Goal: Task Accomplishment & Management: Complete application form

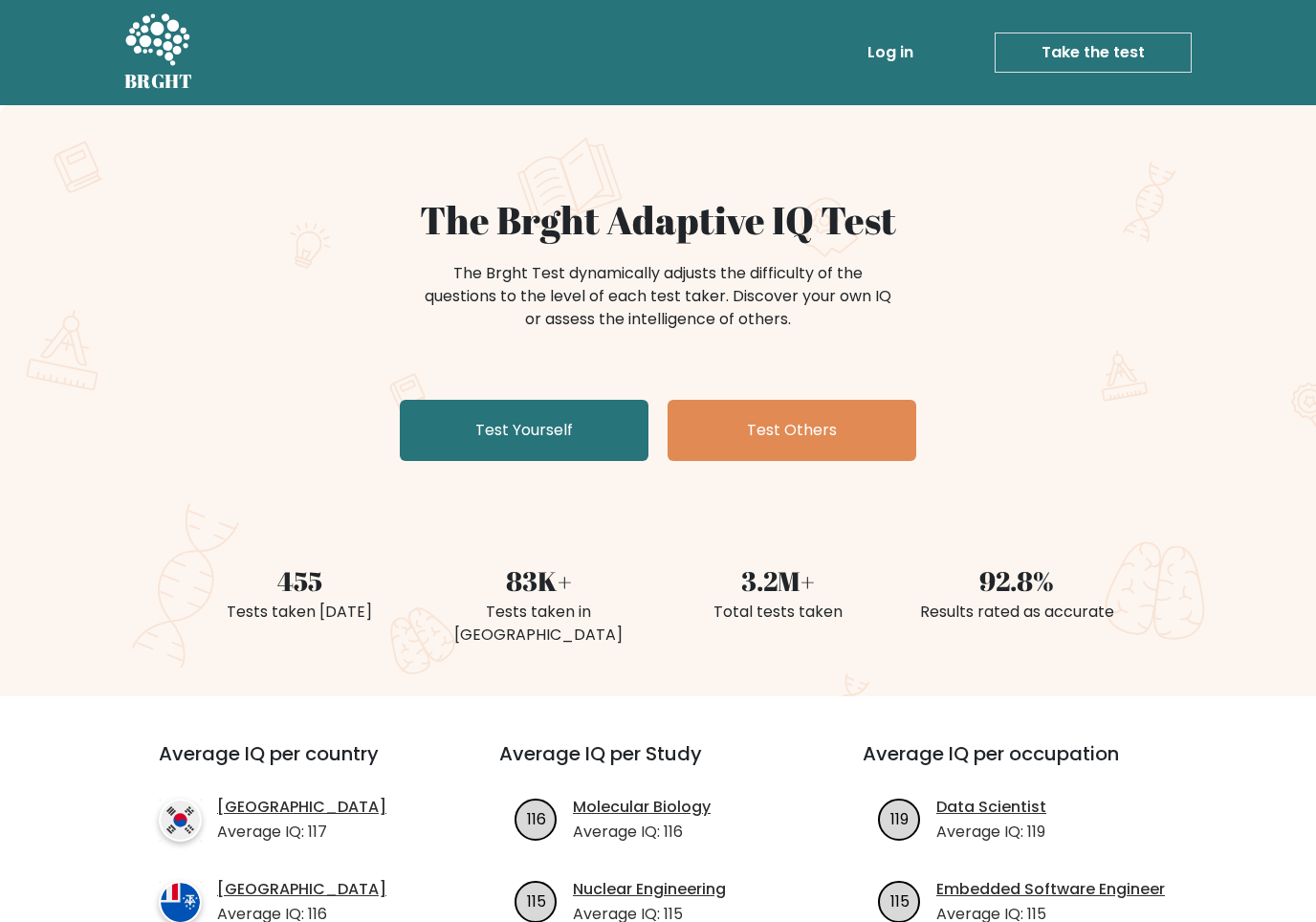
click at [430, 428] on link "Test Yourself" at bounding box center [524, 431] width 249 height 62
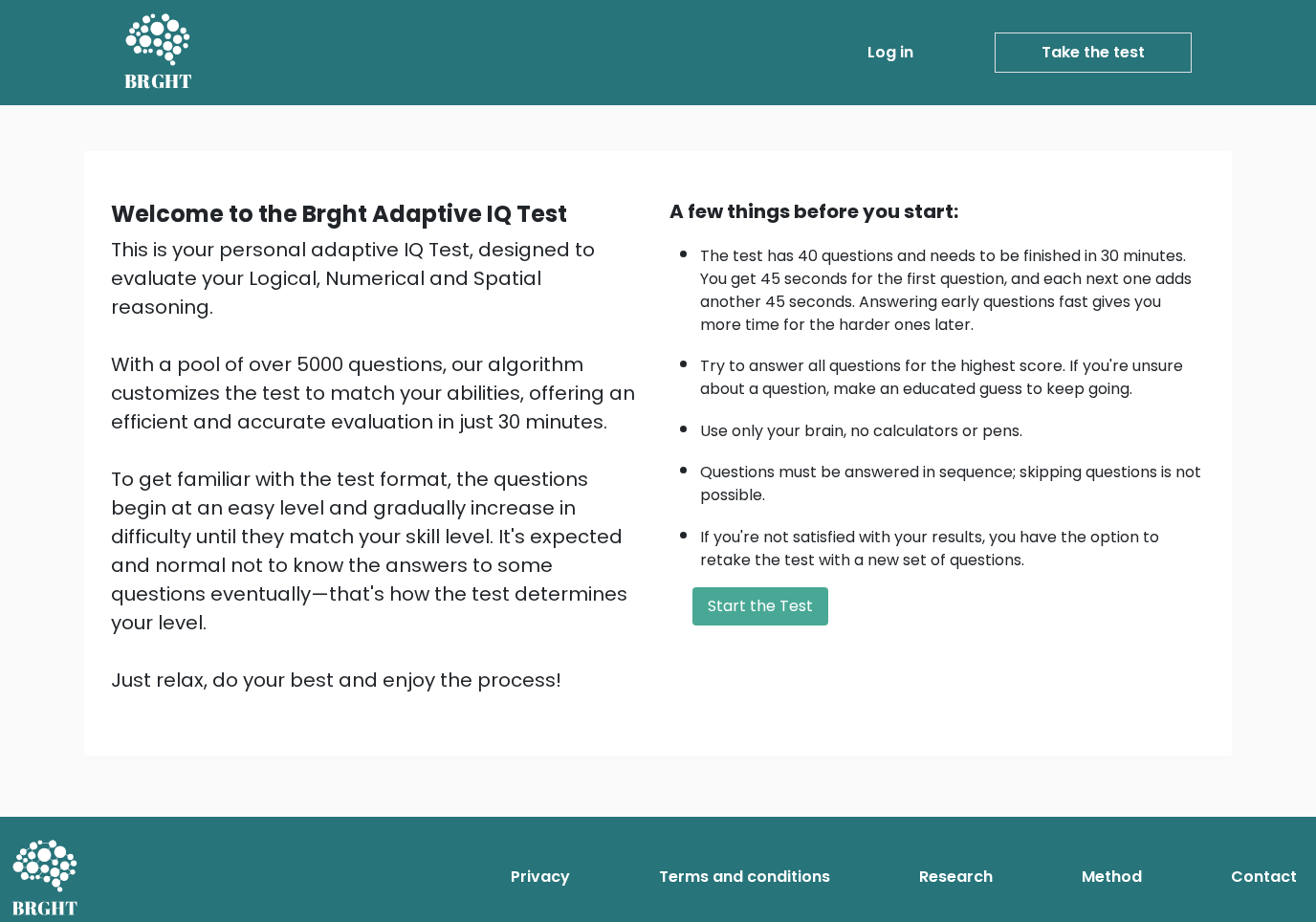
click at [736, 625] on button "Start the Test" at bounding box center [760, 607] width 136 height 39
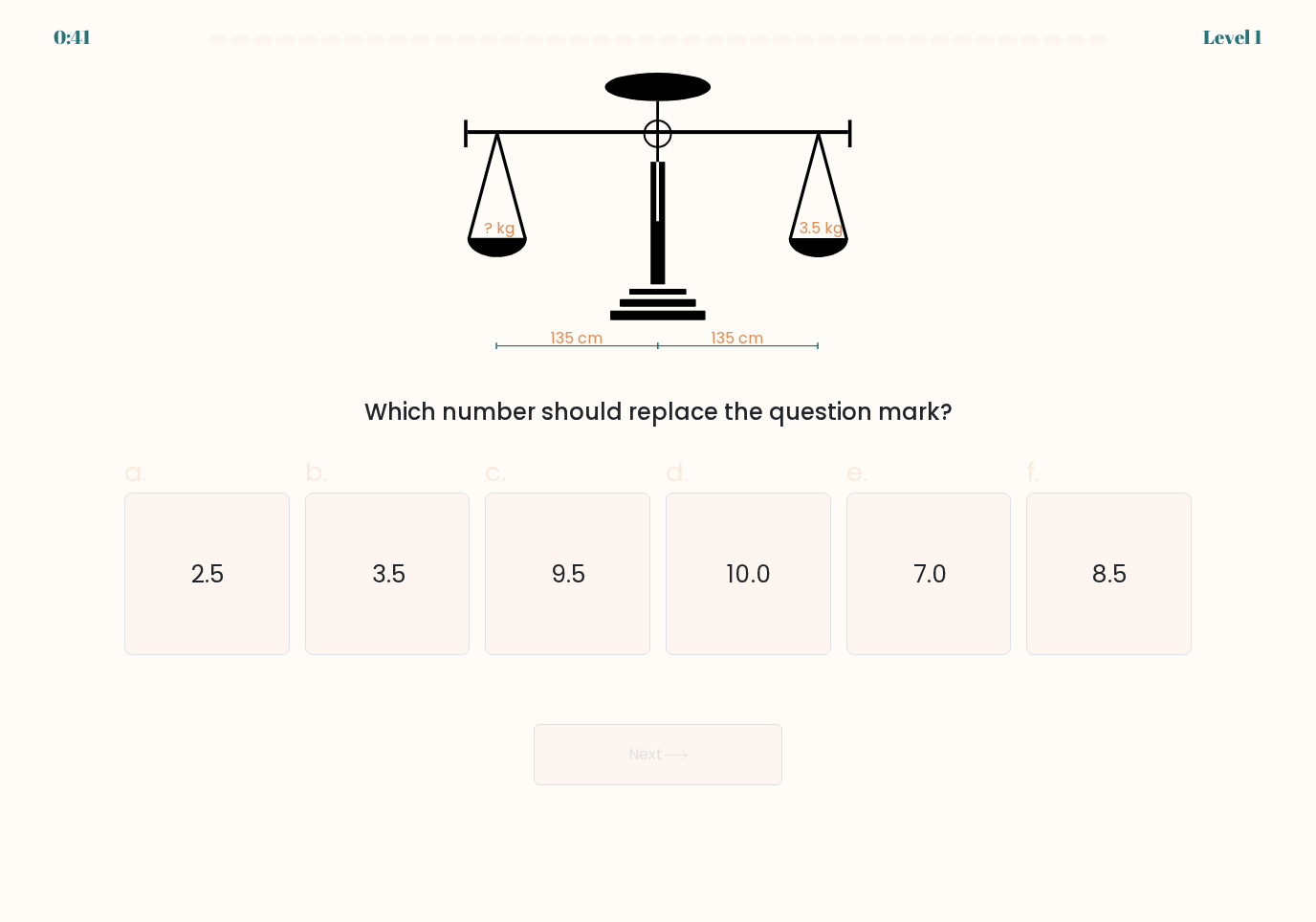
click at [375, 579] on text "3.5" at bounding box center [389, 573] width 35 height 34
click at [658, 474] on input "b. 3.5" at bounding box center [658, 467] width 1 height 13
radio input "true"
click at [759, 768] on button "Next" at bounding box center [658, 755] width 249 height 62
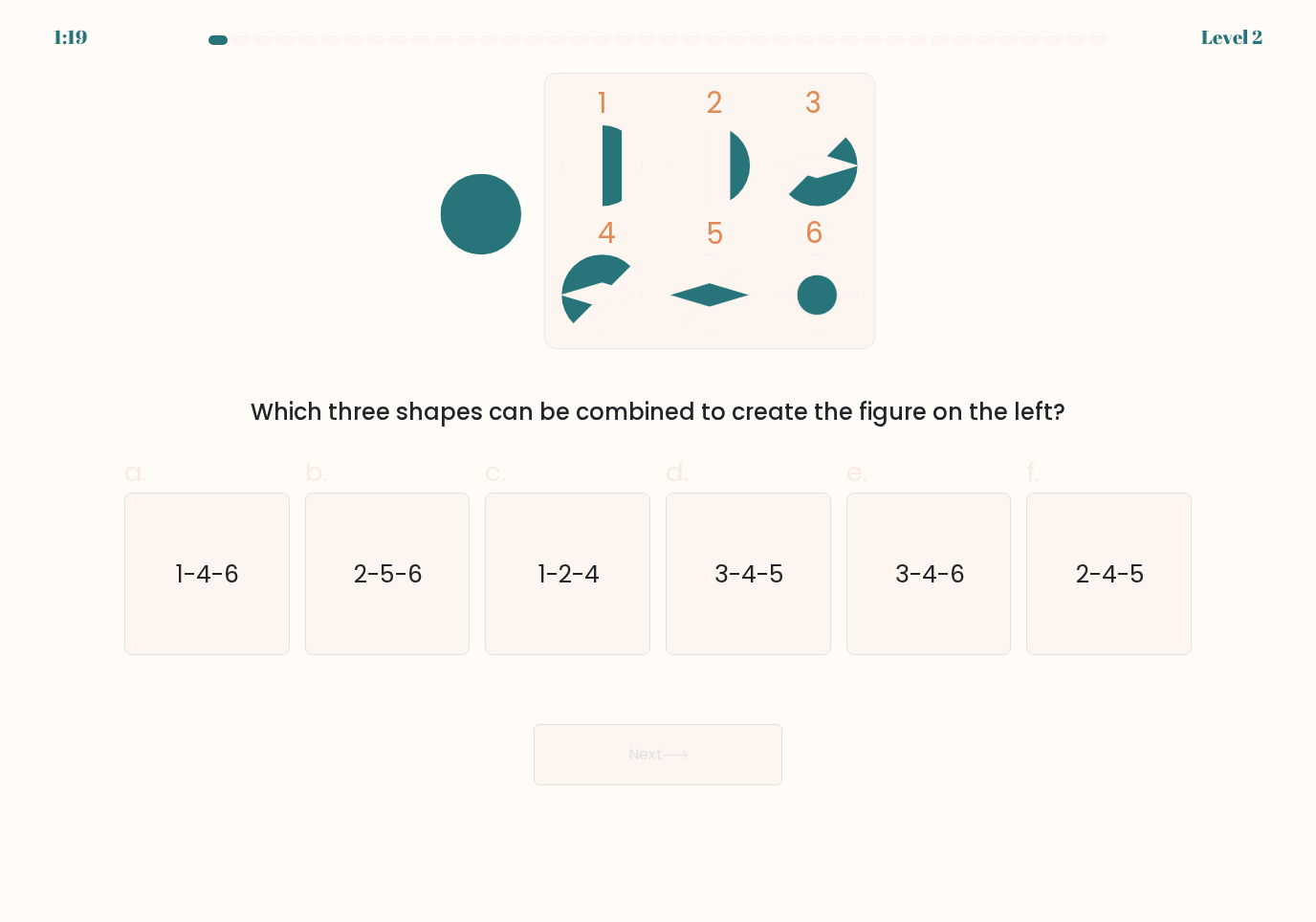
click at [788, 621] on icon "3-4-5" at bounding box center [749, 574] width 162 height 162
click at [659, 474] on input "d. 3-4-5" at bounding box center [658, 467] width 1 height 13
radio input "true"
click at [746, 720] on div "Next" at bounding box center [658, 731] width 1091 height 107
click at [724, 757] on button "Next" at bounding box center [658, 755] width 249 height 62
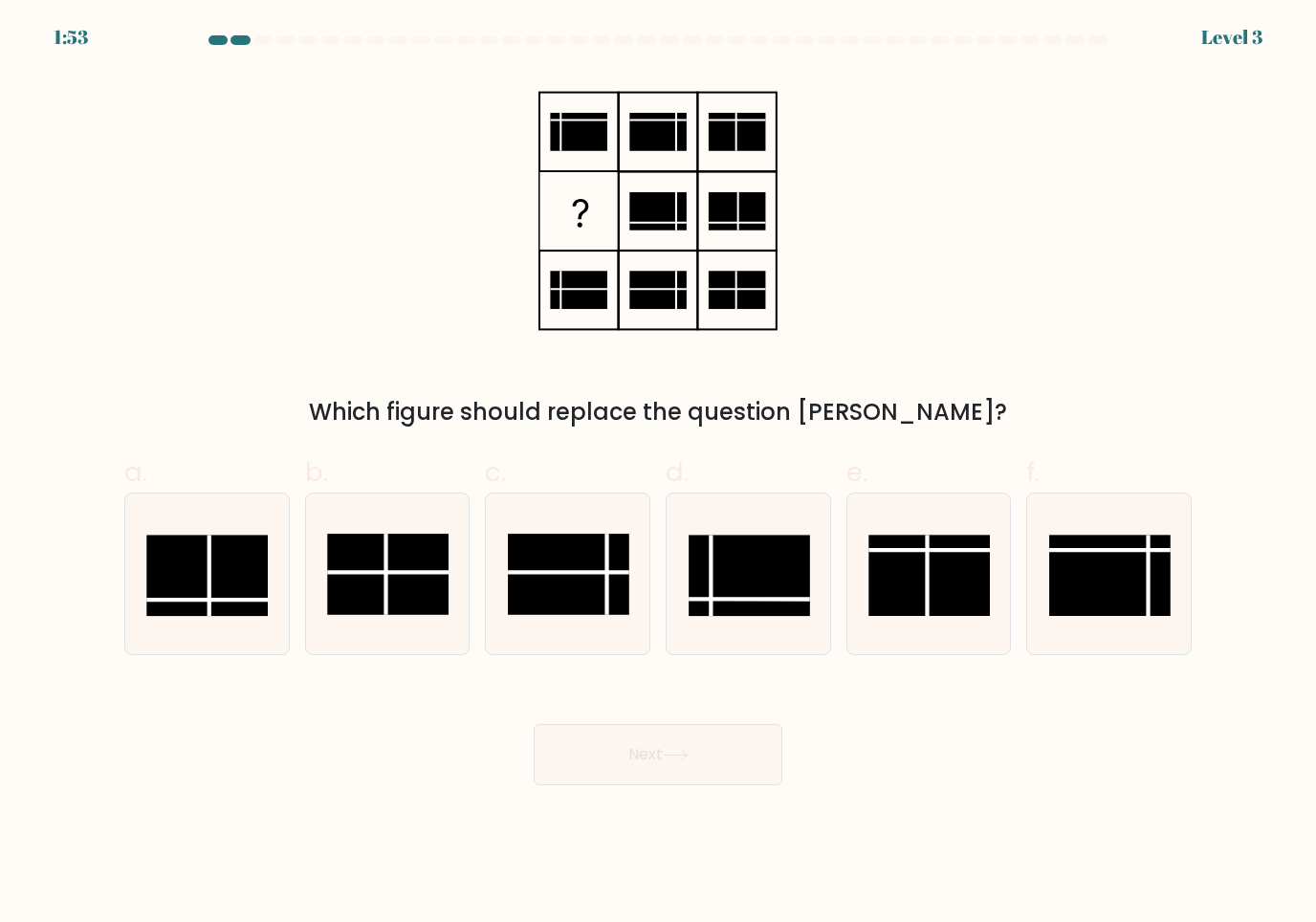
click at [765, 627] on icon at bounding box center [749, 574] width 162 height 162
click at [659, 474] on input "d." at bounding box center [658, 467] width 1 height 13
radio input "true"
click at [720, 759] on button "Next" at bounding box center [658, 755] width 249 height 62
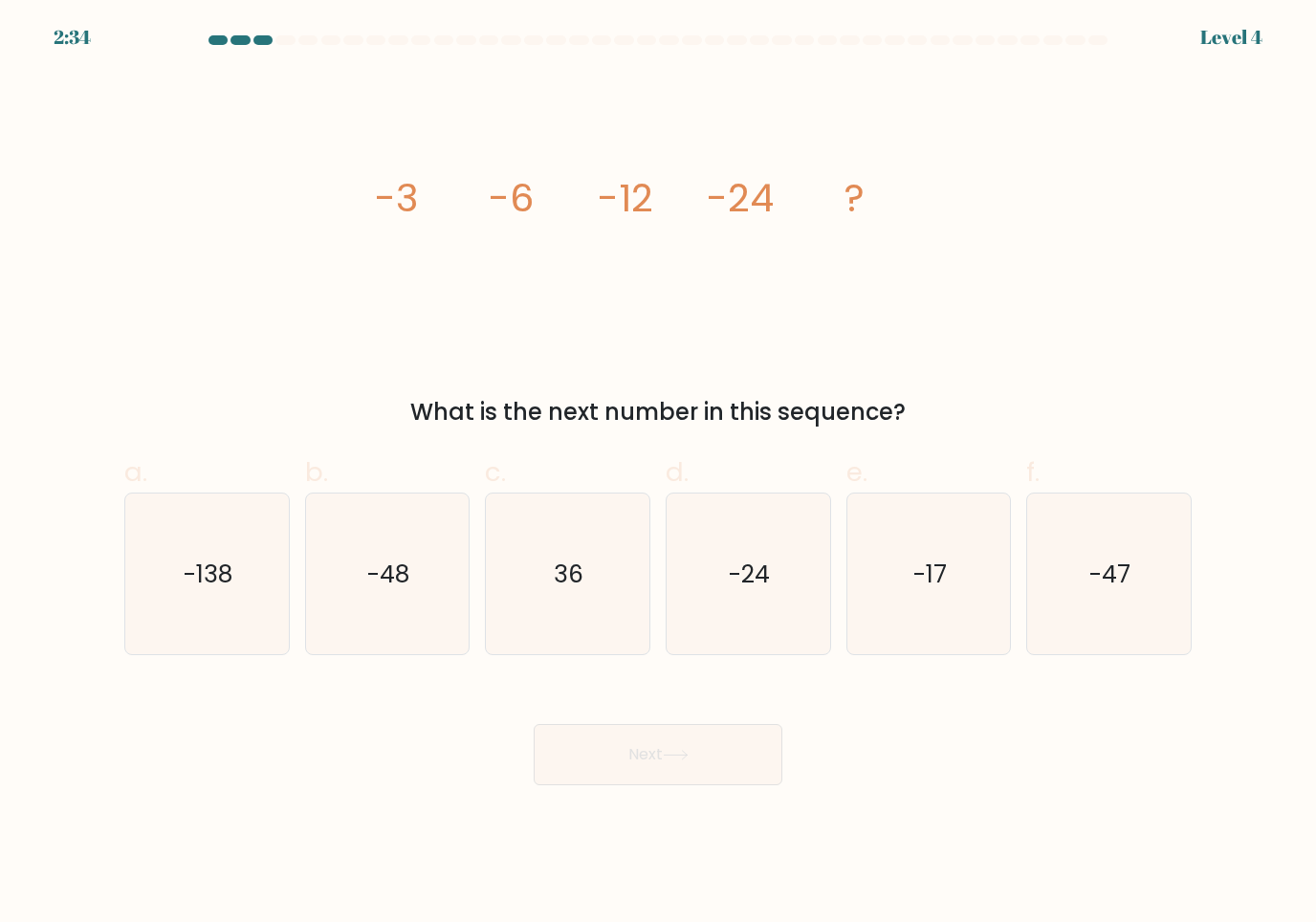
click at [347, 576] on icon "-48" at bounding box center [388, 574] width 162 height 162
click at [658, 474] on input "b. -48" at bounding box center [658, 467] width 1 height 13
radio input "true"
click at [675, 766] on button "Next" at bounding box center [658, 755] width 249 height 62
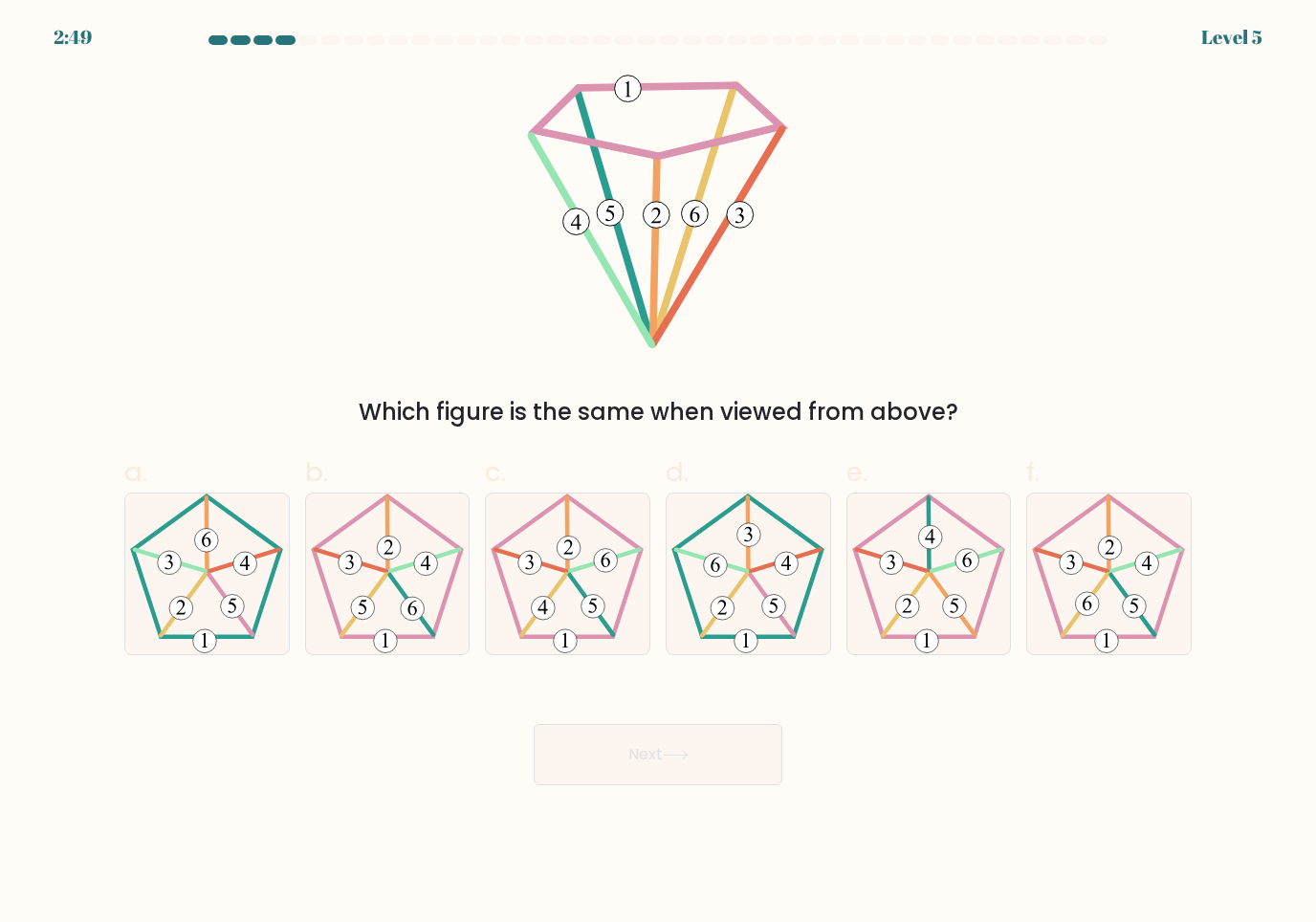
click at [1136, 543] on icon at bounding box center [1109, 574] width 162 height 162
click at [659, 474] on input "f." at bounding box center [658, 467] width 1 height 13
radio input "true"
click at [737, 784] on button "Next" at bounding box center [658, 755] width 249 height 62
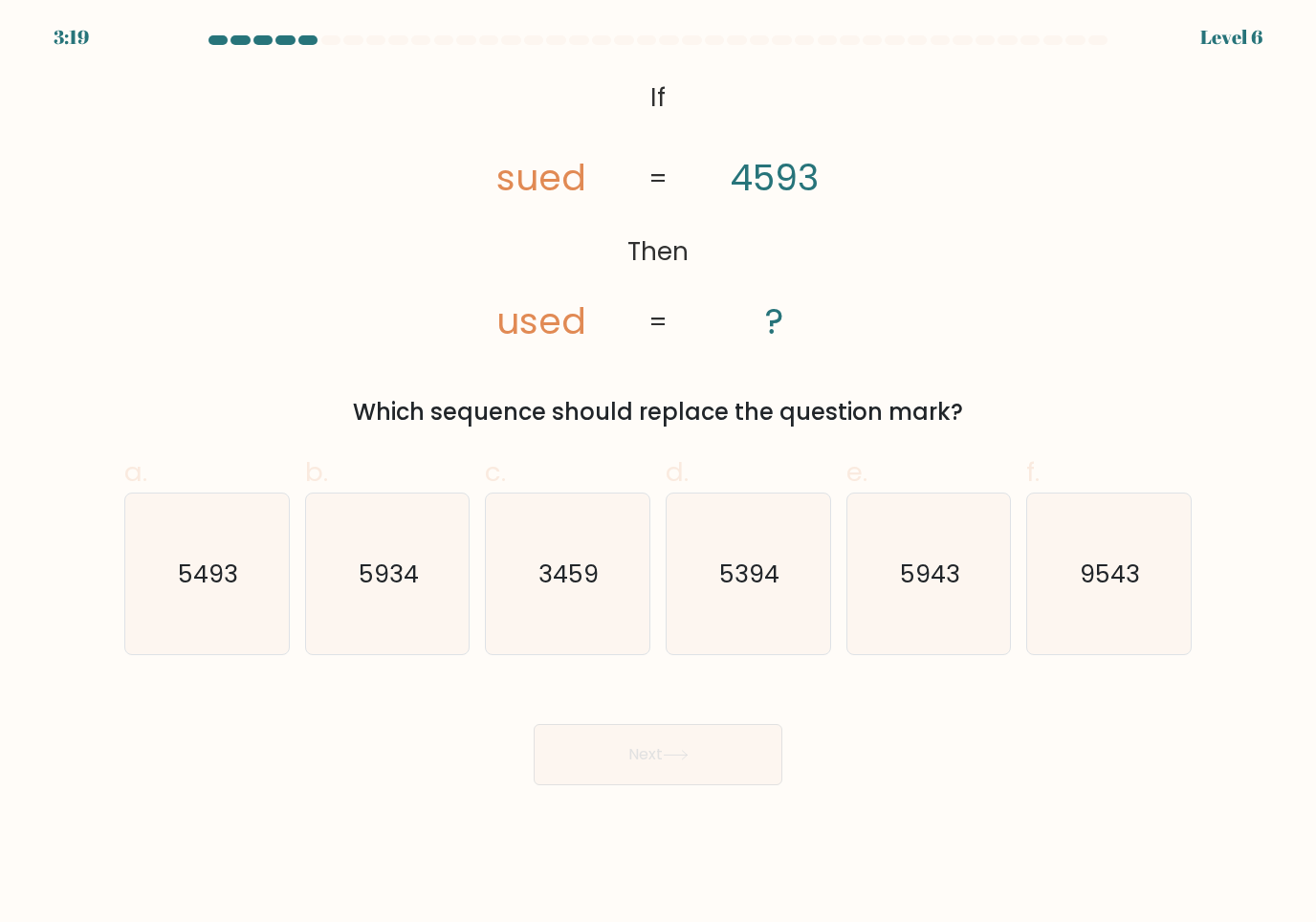
click at [204, 602] on icon "5493" at bounding box center [207, 574] width 162 height 162
click at [658, 474] on input "a. 5493" at bounding box center [658, 467] width 1 height 13
radio input "true"
click at [719, 756] on button "Next" at bounding box center [658, 755] width 249 height 62
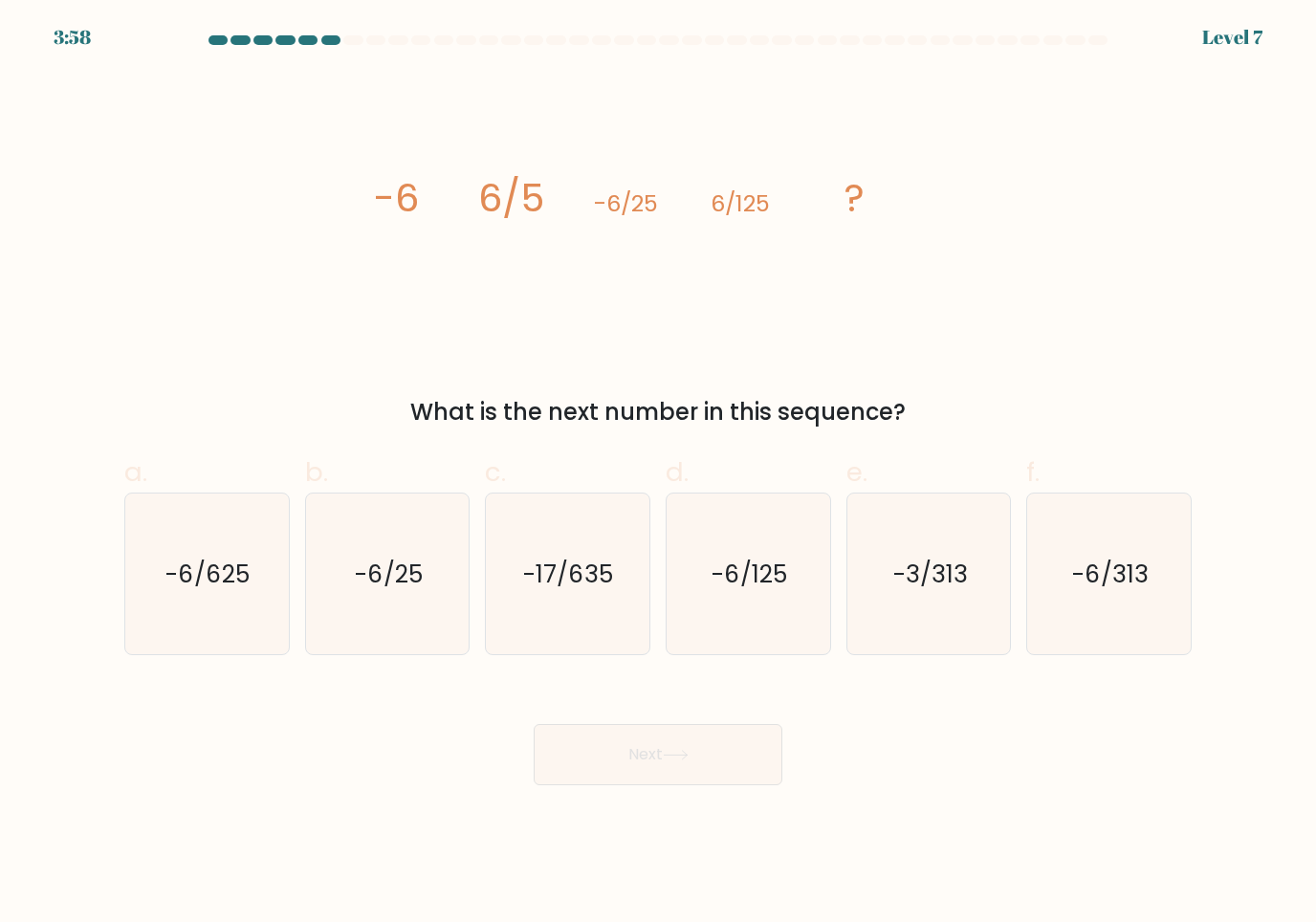
click at [178, 563] on text "-6/625" at bounding box center [208, 573] width 85 height 34
click at [658, 474] on input "a. -6/625" at bounding box center [658, 467] width 1 height 13
radio input "true"
click at [680, 782] on button "Next" at bounding box center [658, 755] width 249 height 62
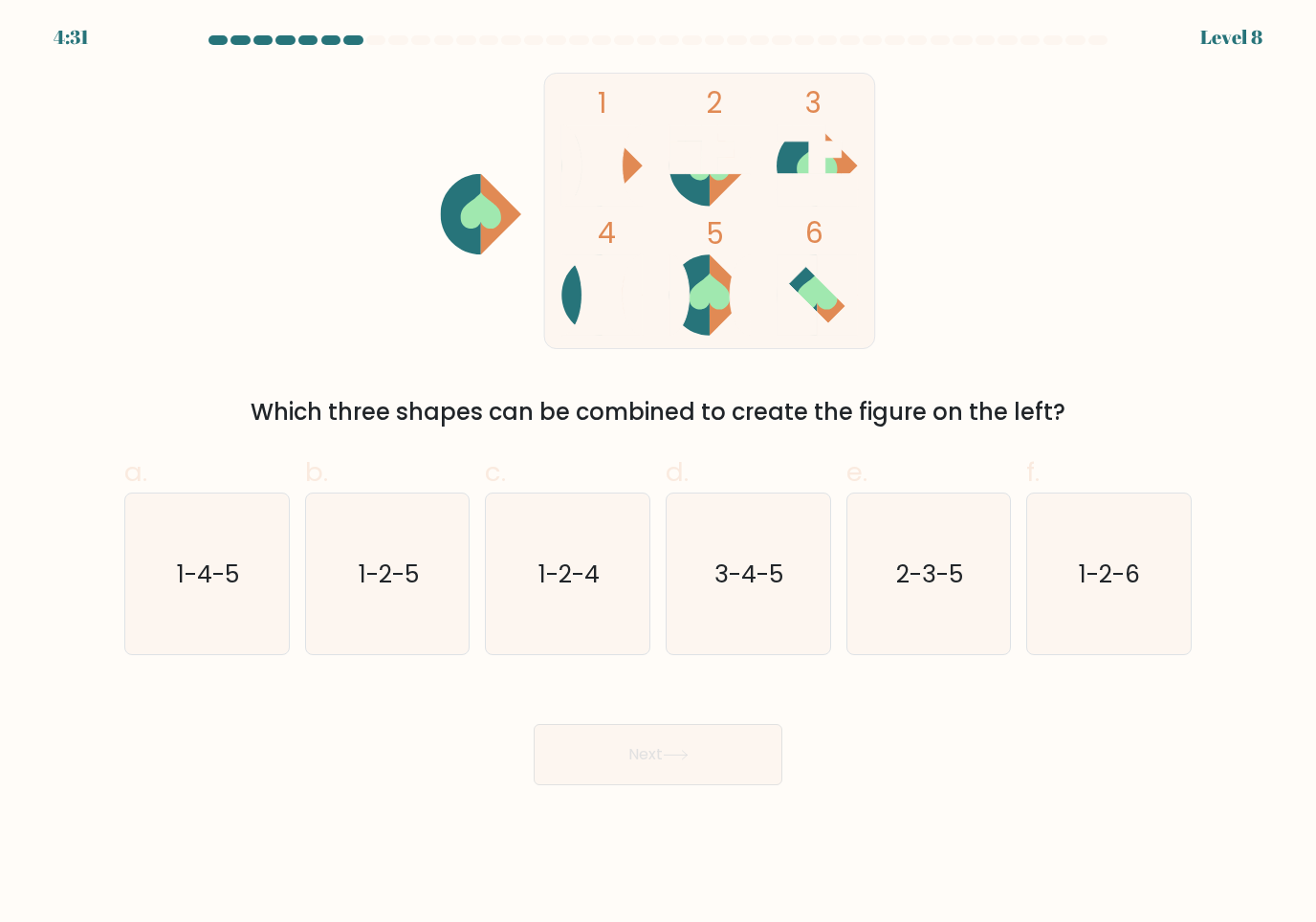
click at [165, 559] on icon "1-4-5" at bounding box center [207, 574] width 162 height 162
click at [658, 474] on input "a. 1-4-5" at bounding box center [658, 467] width 1 height 13
radio input "true"
click at [581, 773] on button "Next" at bounding box center [658, 755] width 249 height 62
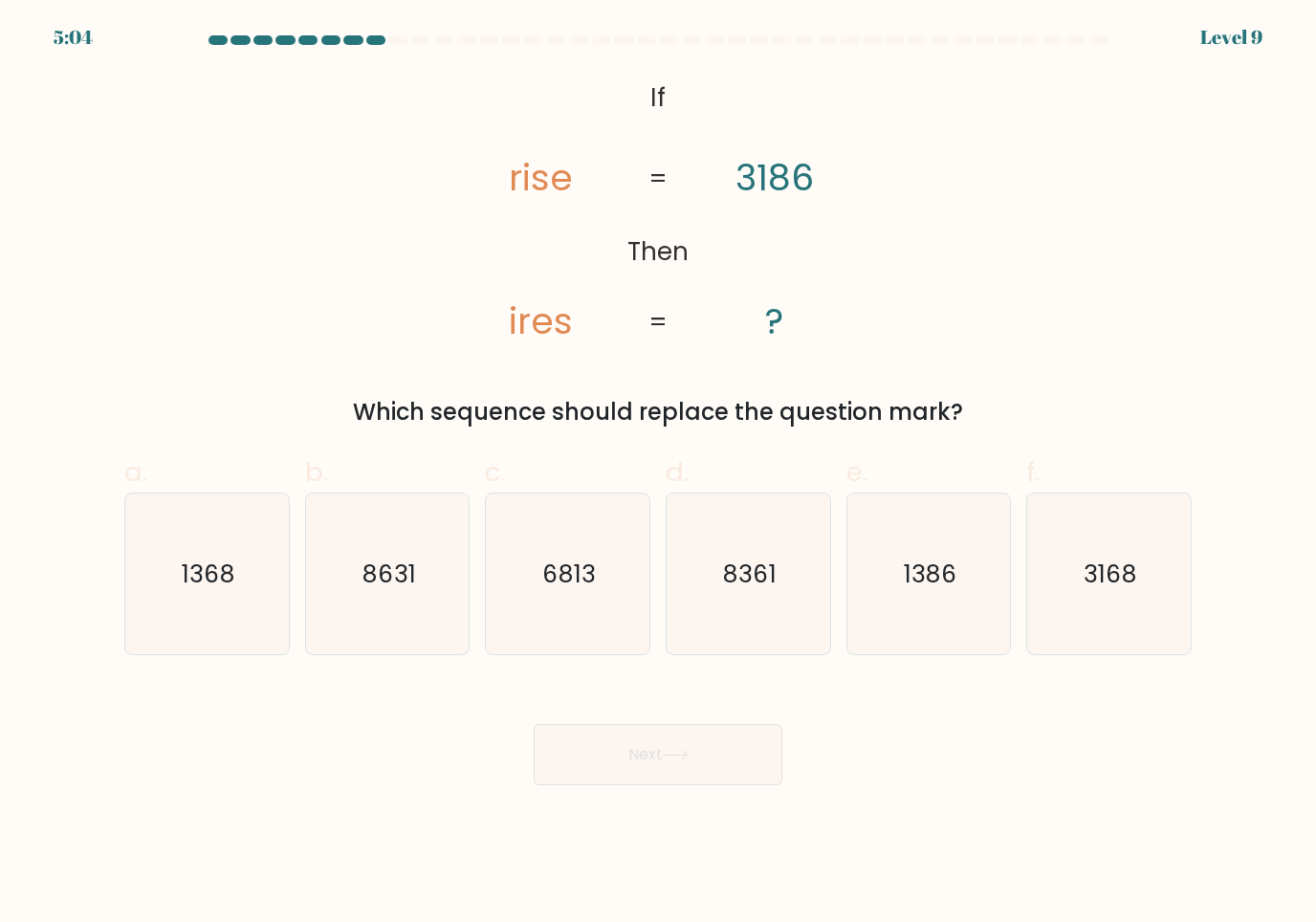
click at [191, 582] on text "1368" at bounding box center [209, 573] width 54 height 34
click at [658, 474] on input "a. 1368" at bounding box center [658, 467] width 1 height 13
radio input "true"
click at [588, 759] on button "Next" at bounding box center [658, 755] width 249 height 62
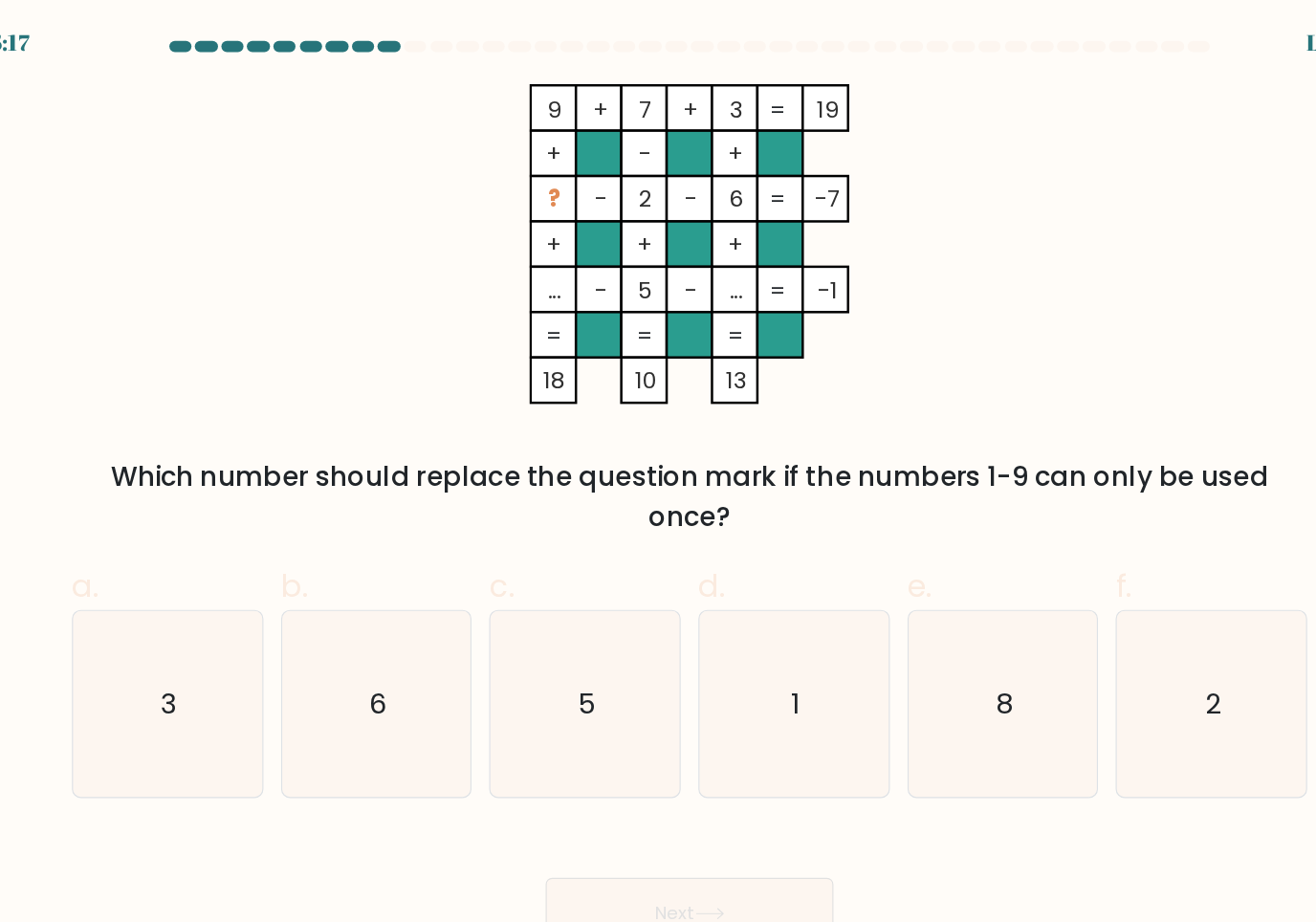
click at [717, 588] on icon "1" at bounding box center [749, 609] width 162 height 162
click at [659, 474] on input "d. 1" at bounding box center [658, 467] width 1 height 13
radio input "true"
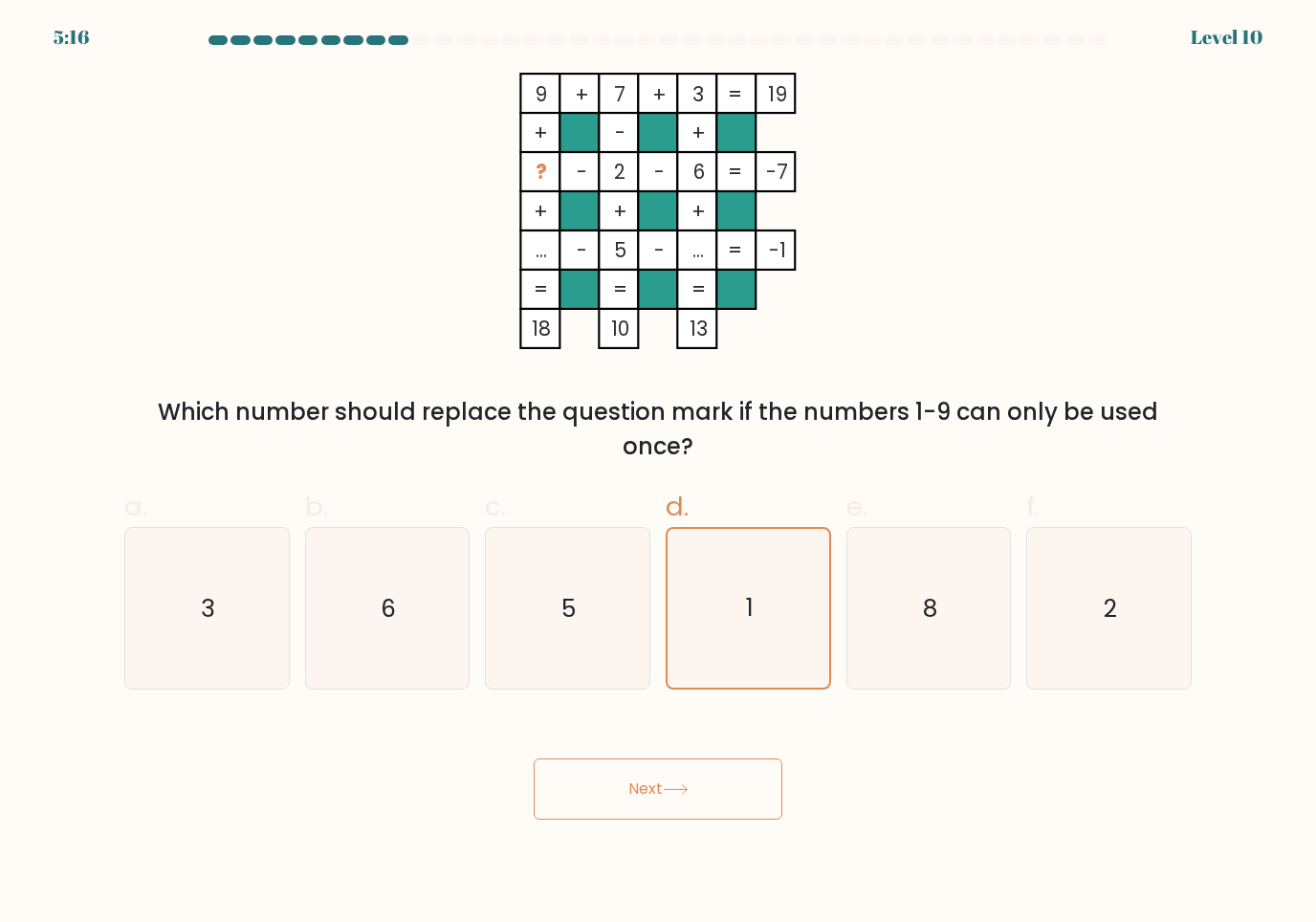
click at [738, 803] on button "Next" at bounding box center [658, 789] width 249 height 62
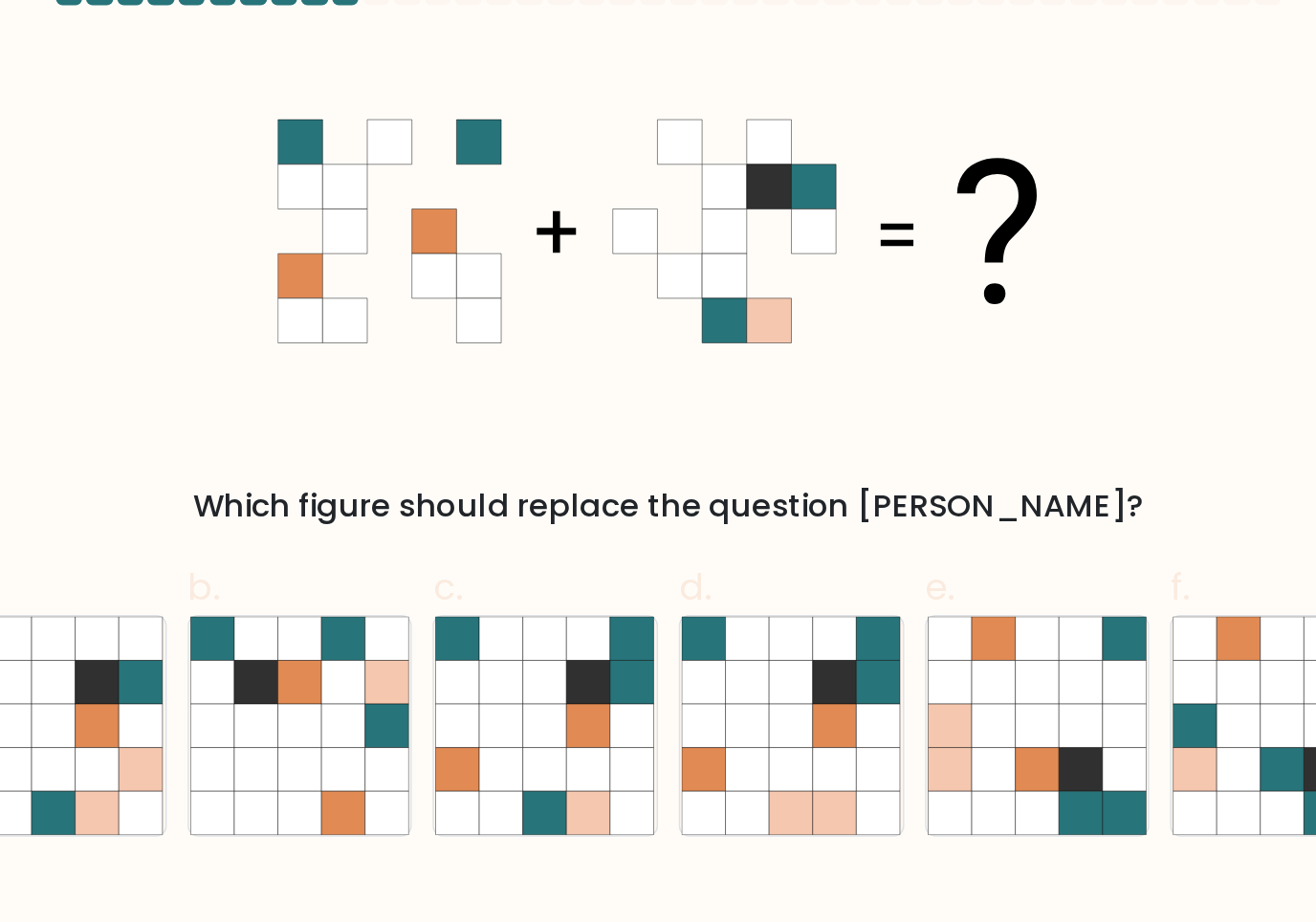
click at [487, 621] on icon at bounding box center [504, 638] width 33 height 33
click at [658, 474] on input "c." at bounding box center [658, 467] width 1 height 13
radio input "true"
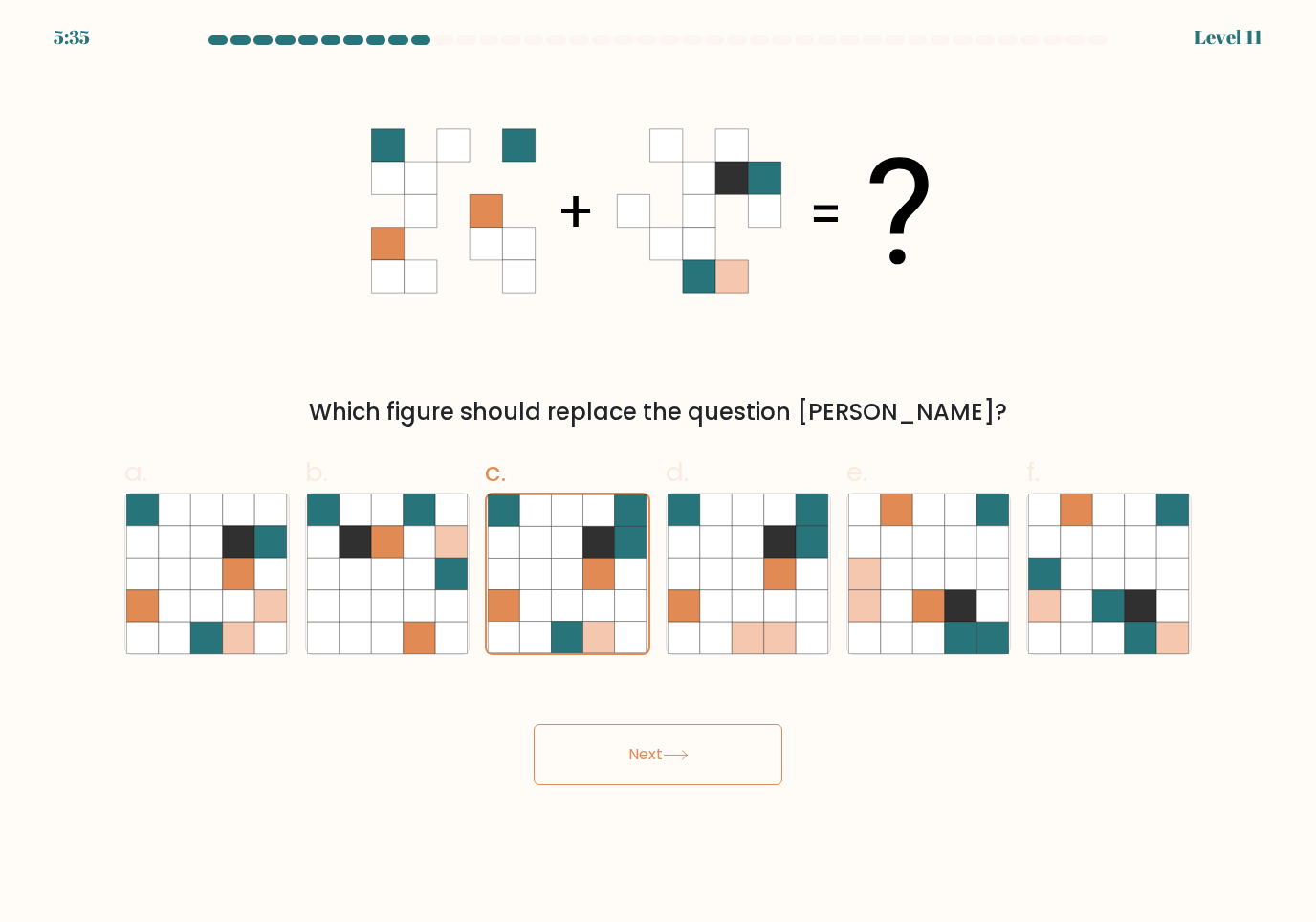
click at [741, 755] on button "Next" at bounding box center [658, 755] width 249 height 62
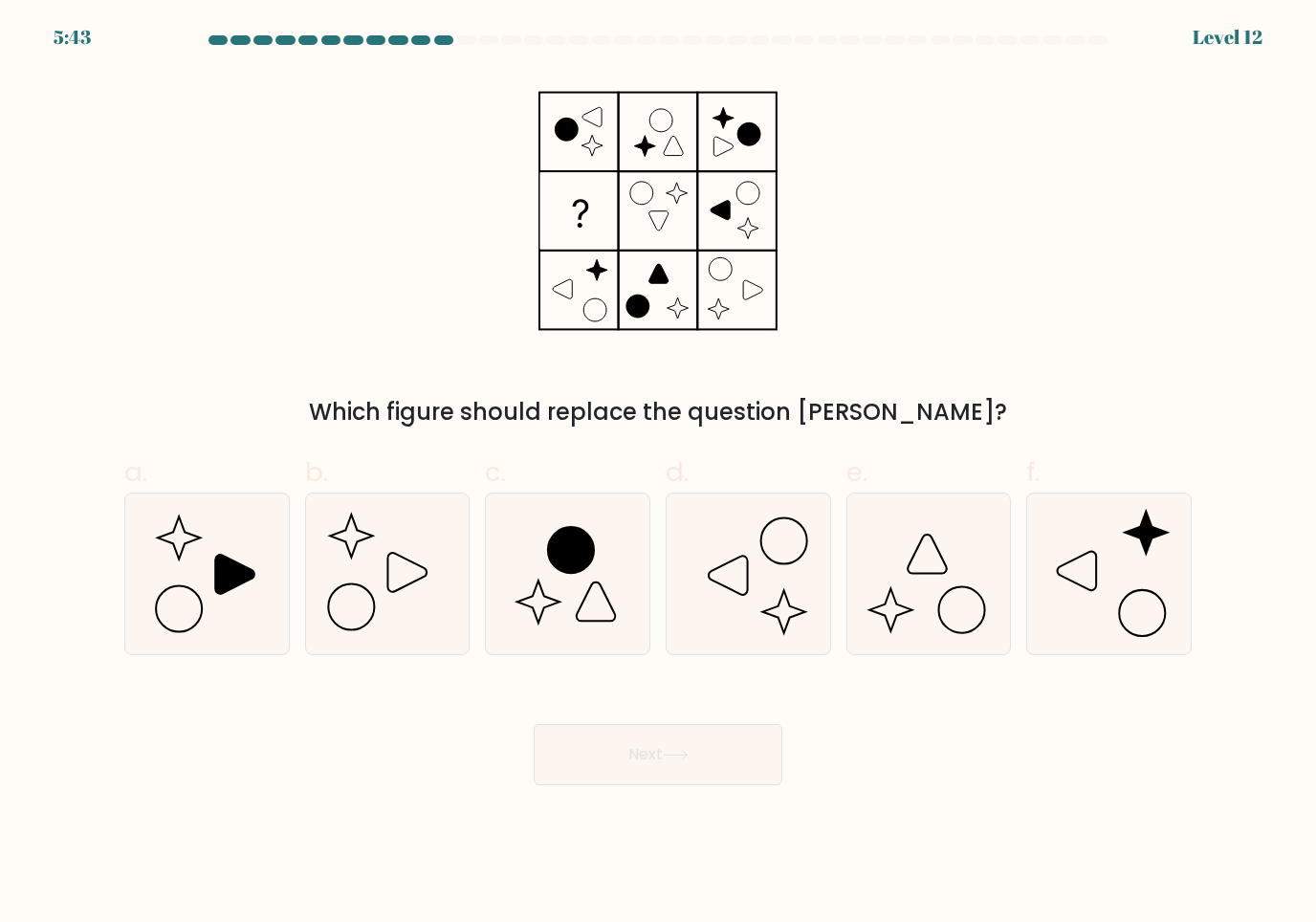
click at [153, 594] on icon at bounding box center [207, 574] width 162 height 162
click at [658, 474] on input "a." at bounding box center [658, 467] width 1 height 13
radio input "true"
click at [540, 759] on button "Next" at bounding box center [658, 755] width 249 height 62
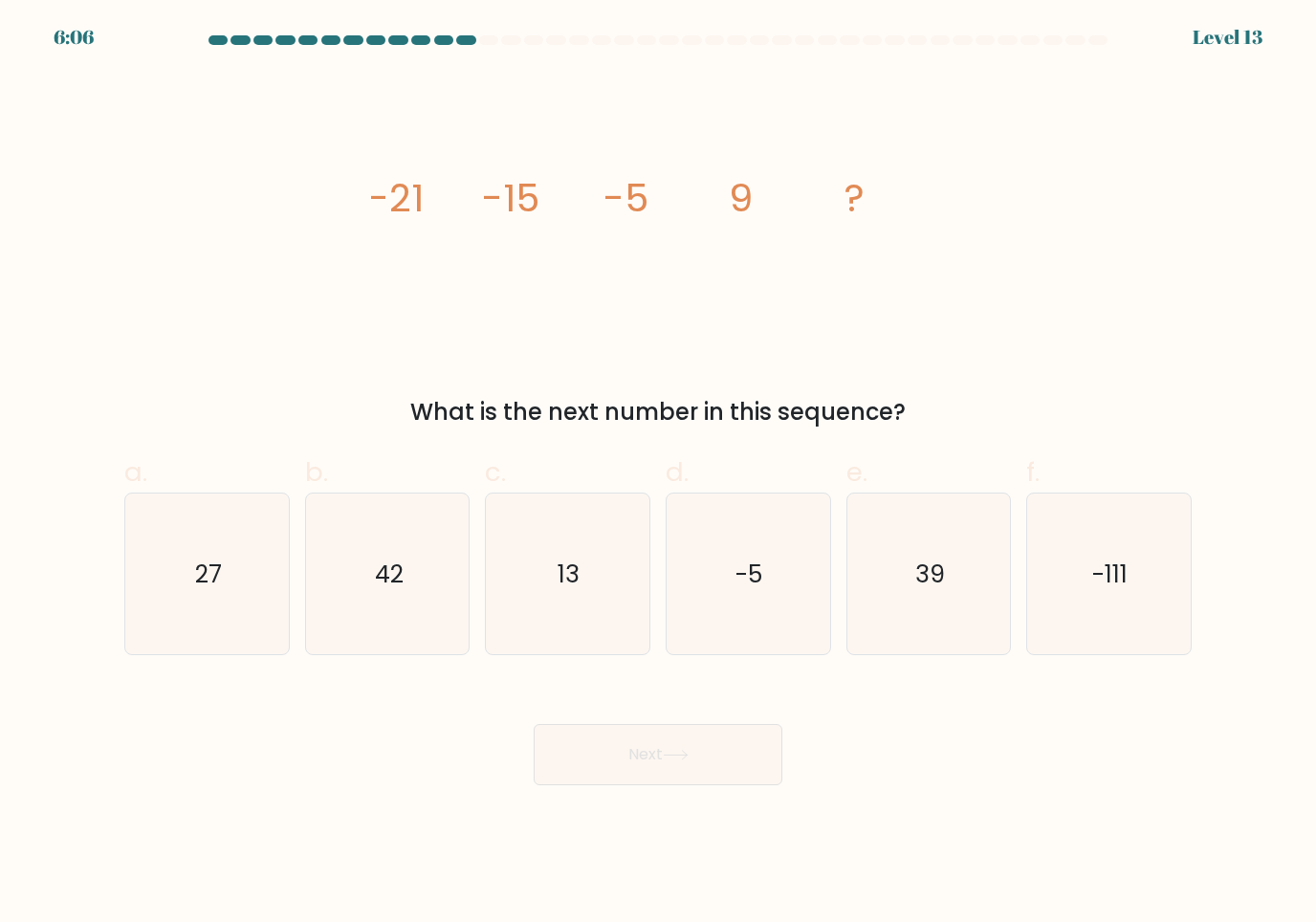
click at [173, 590] on icon "27" at bounding box center [207, 574] width 162 height 162
click at [658, 474] on input "a. 27" at bounding box center [658, 467] width 1 height 13
radio input "true"
click at [555, 776] on button "Next" at bounding box center [658, 755] width 249 height 62
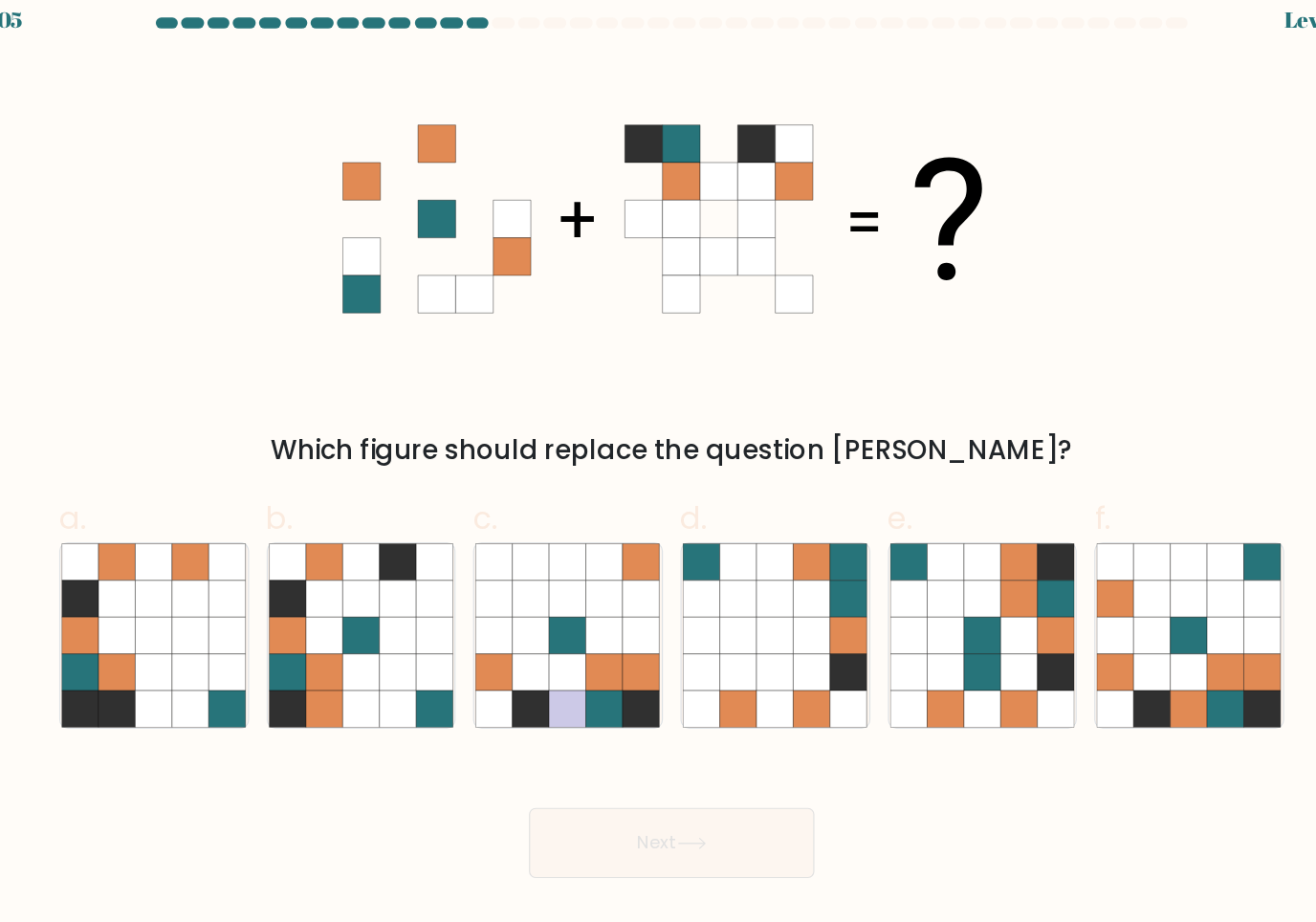
click at [1061, 525] on icon at bounding box center [1077, 541] width 33 height 33
click at [659, 474] on input "f." at bounding box center [658, 467] width 1 height 13
radio input "true"
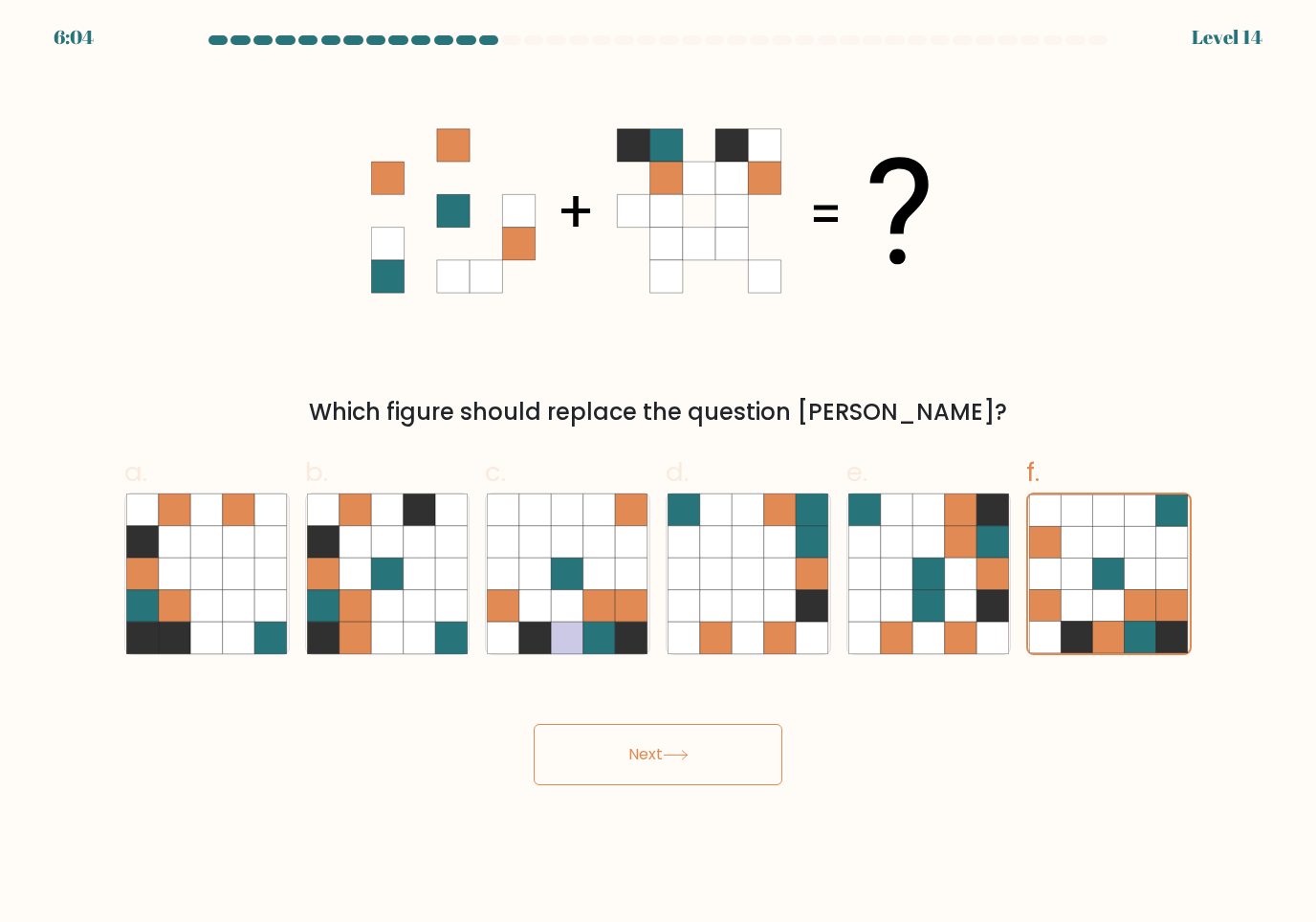
click at [565, 747] on button "Next" at bounding box center [658, 755] width 249 height 62
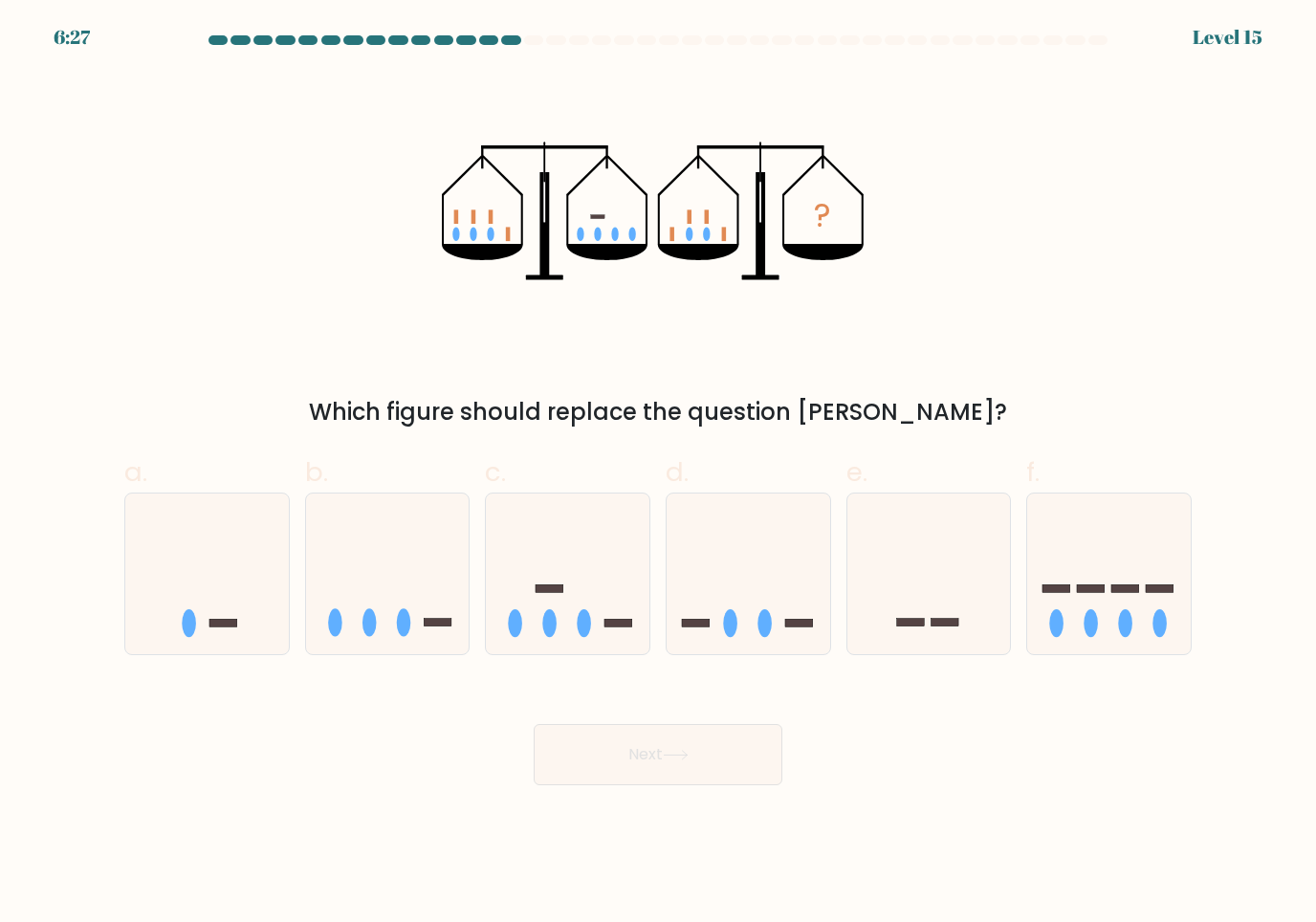
click at [255, 544] on icon at bounding box center [207, 573] width 164 height 135
click at [658, 474] on input "a." at bounding box center [658, 467] width 1 height 13
radio input "true"
click at [342, 531] on icon at bounding box center [388, 573] width 164 height 135
click at [658, 474] on input "b." at bounding box center [658, 467] width 1 height 13
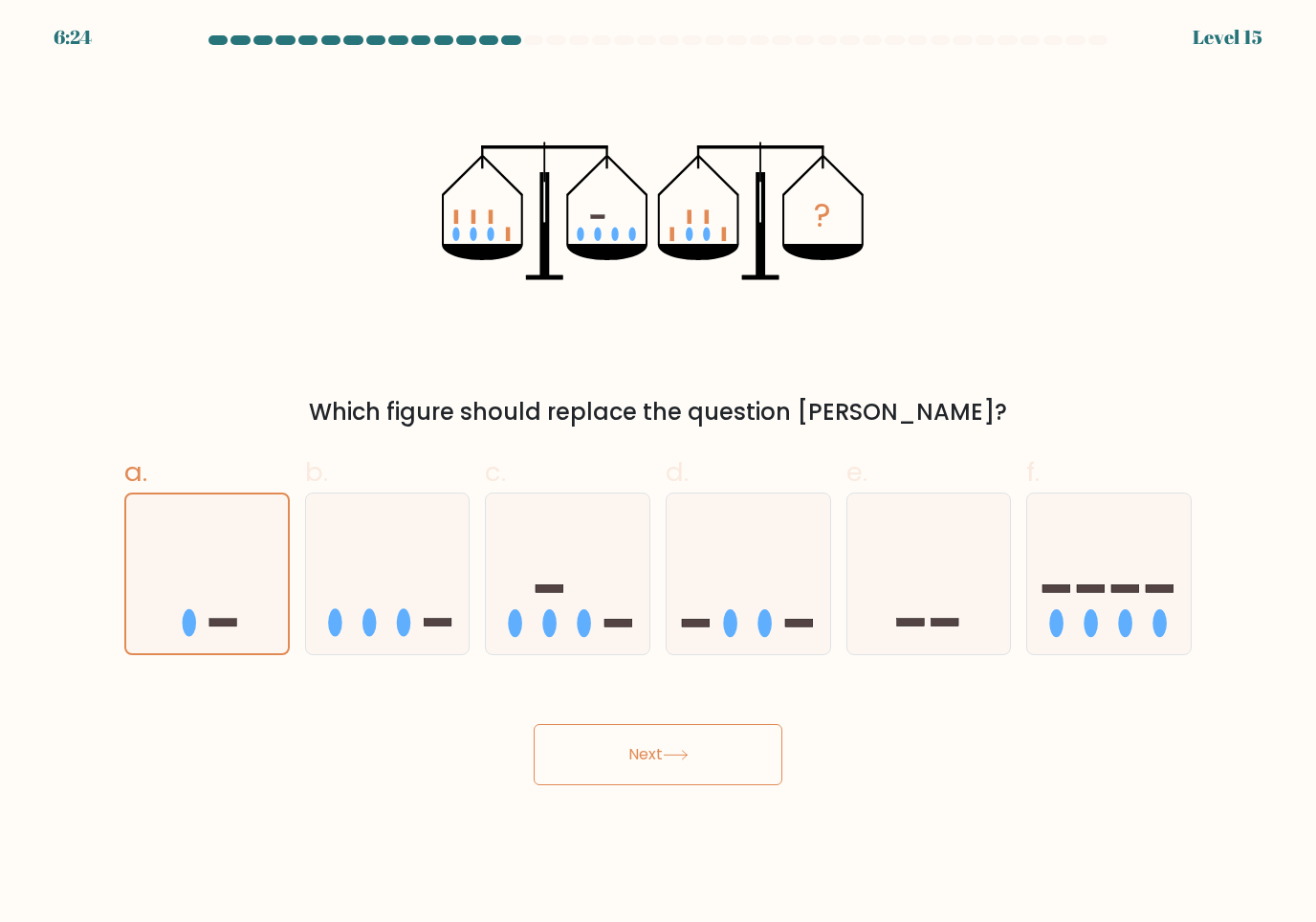
radio input "true"
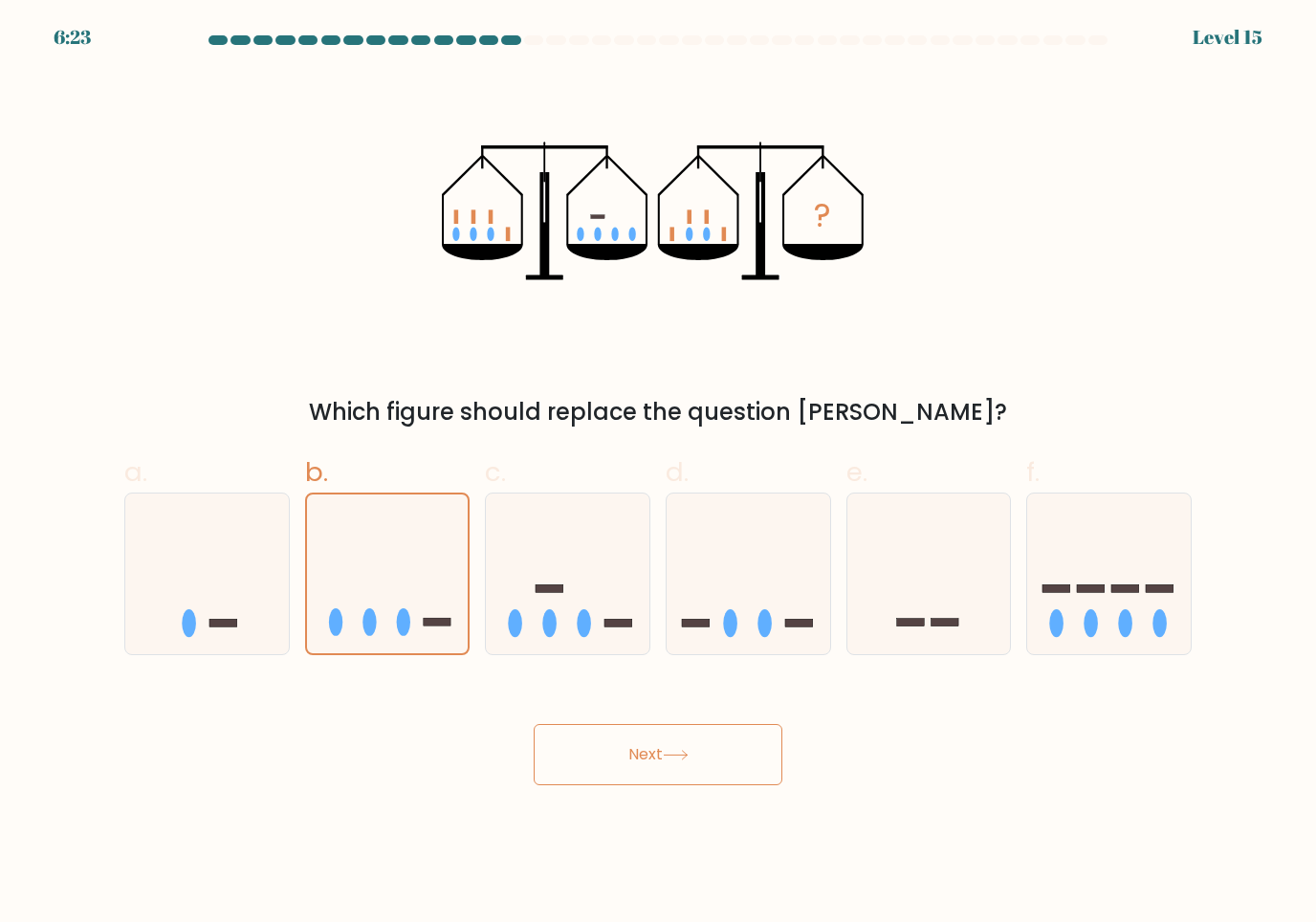
click at [762, 749] on button "Next" at bounding box center [658, 755] width 249 height 62
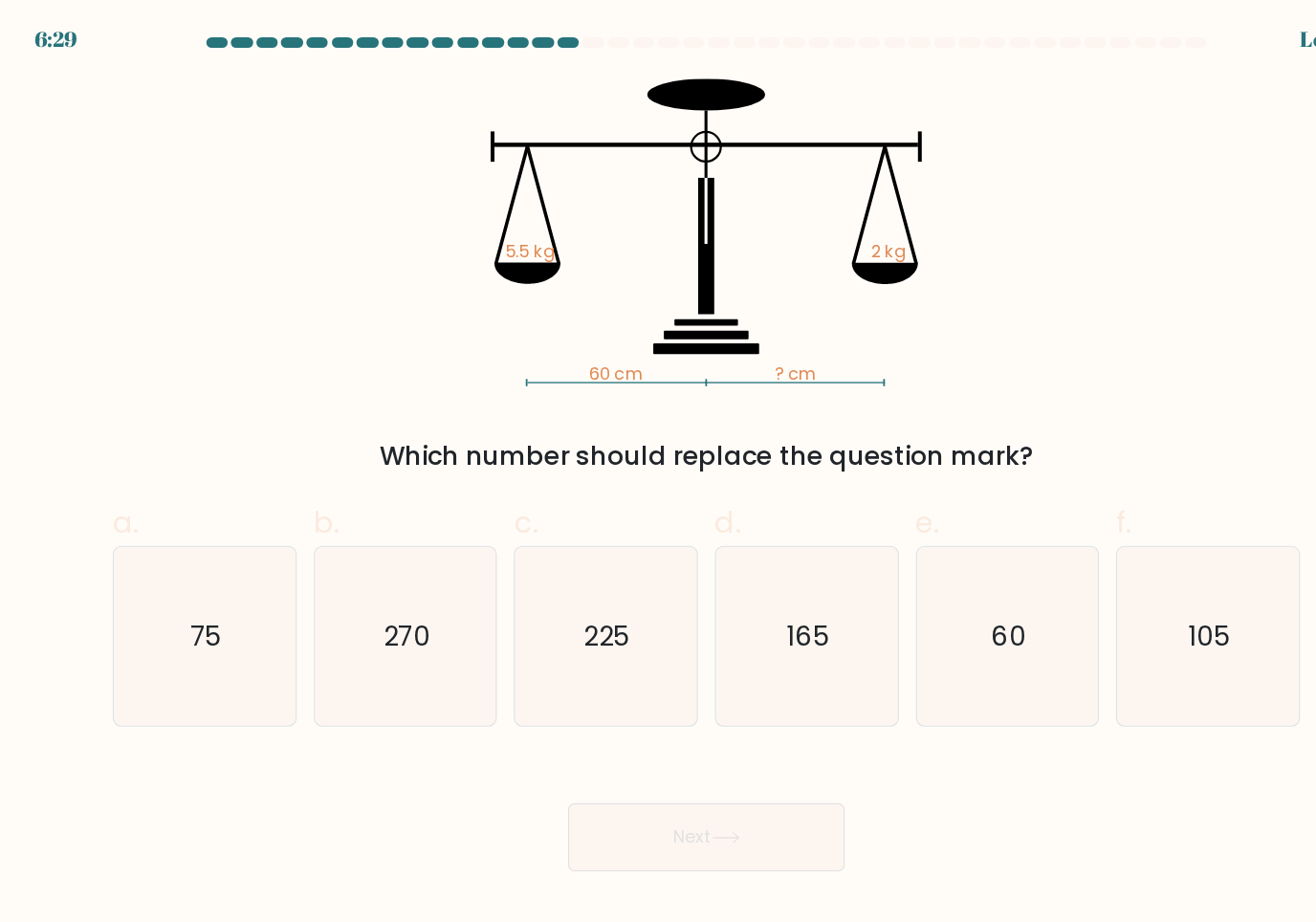
click at [768, 548] on icon "165" at bounding box center [749, 574] width 162 height 162
click at [659, 474] on input "d. 165" at bounding box center [658, 467] width 1 height 13
radio input "true"
click at [721, 751] on button "Next" at bounding box center [658, 755] width 249 height 62
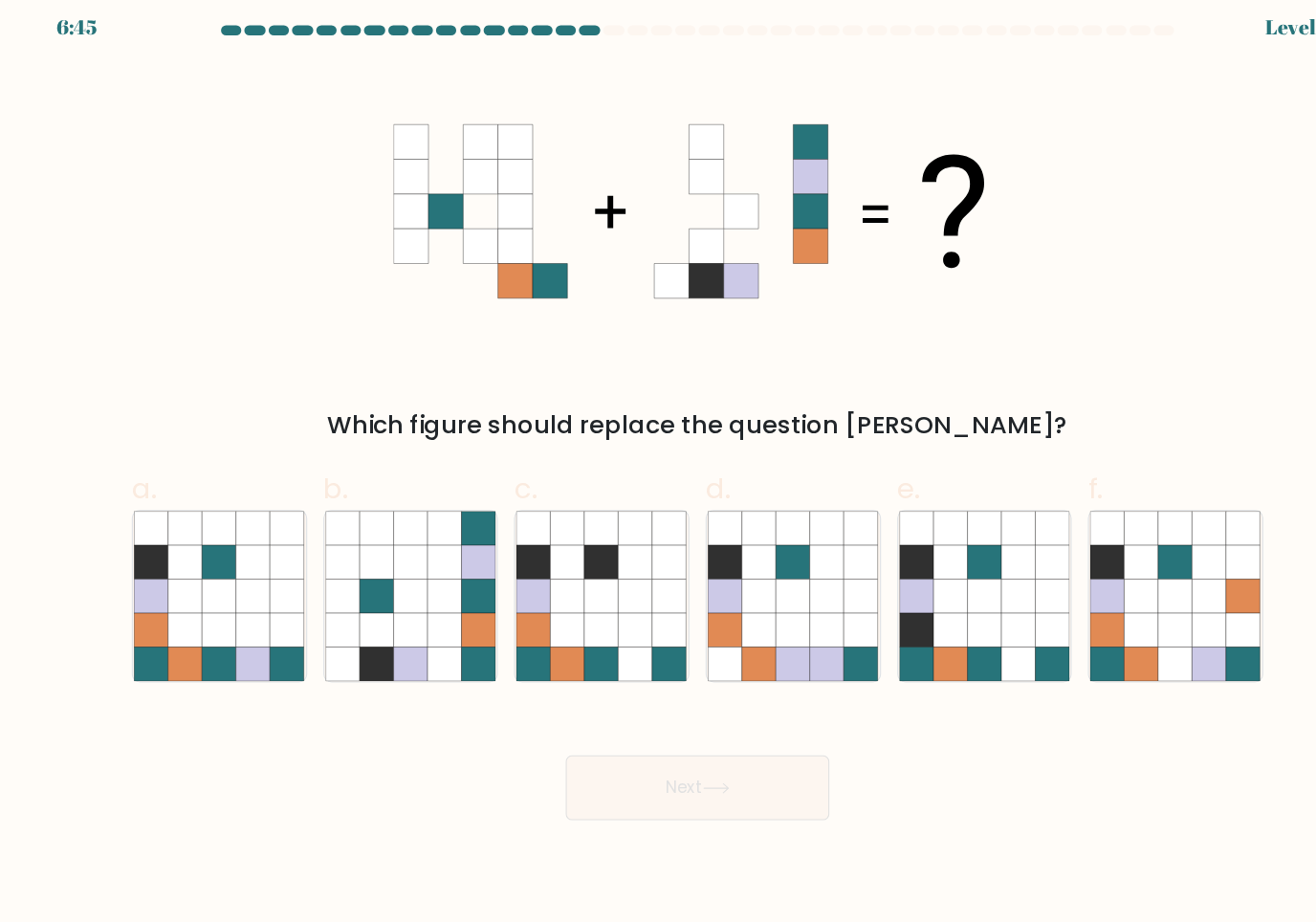
click at [178, 591] on icon at bounding box center [175, 607] width 33 height 33
click at [658, 474] on input "a." at bounding box center [658, 467] width 1 height 13
radio input "true"
click at [570, 724] on button "Next" at bounding box center [658, 755] width 249 height 62
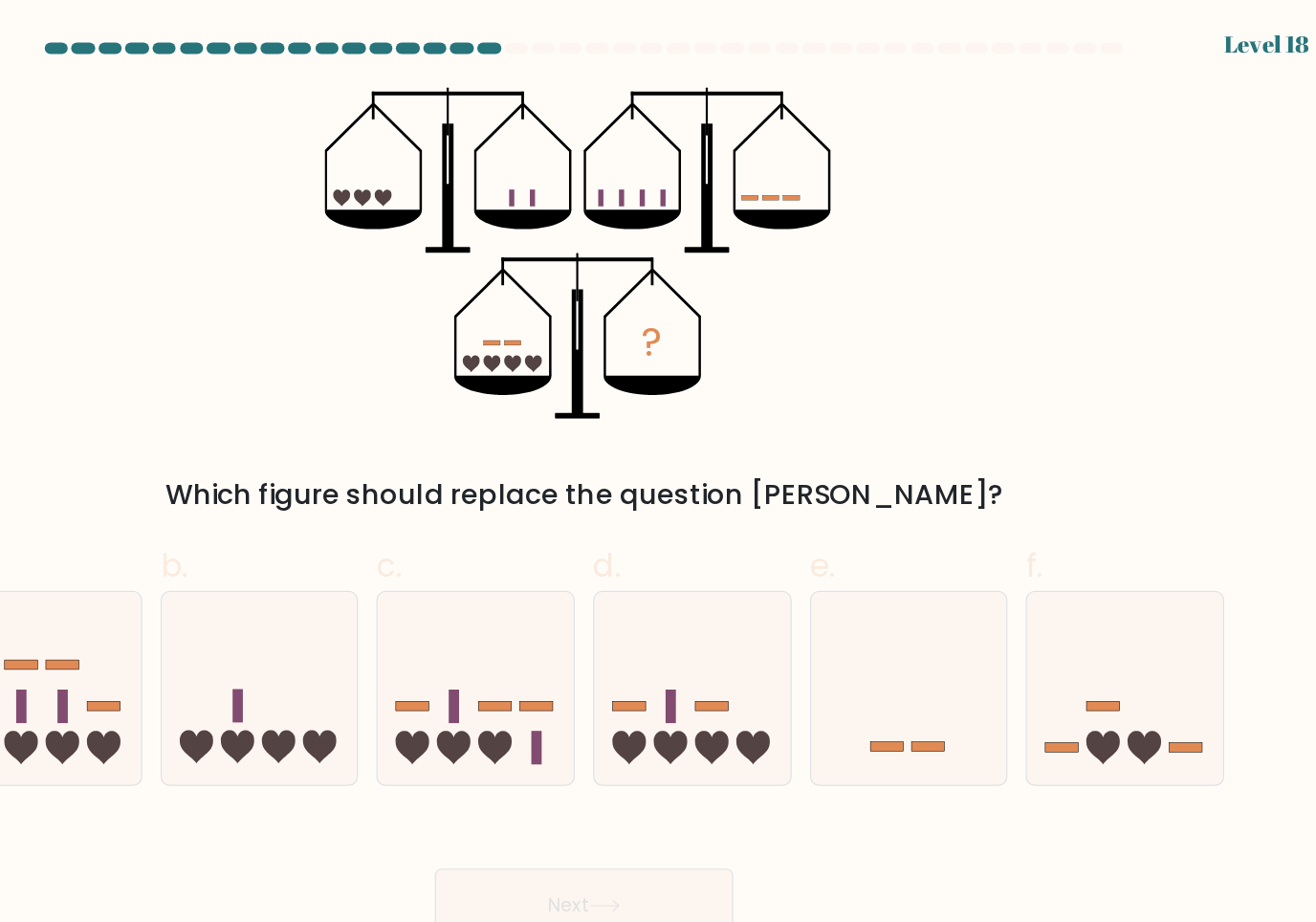
click at [1027, 519] on icon at bounding box center [1109, 573] width 164 height 135
click at [659, 474] on input "f." at bounding box center [658, 467] width 1 height 13
radio input "true"
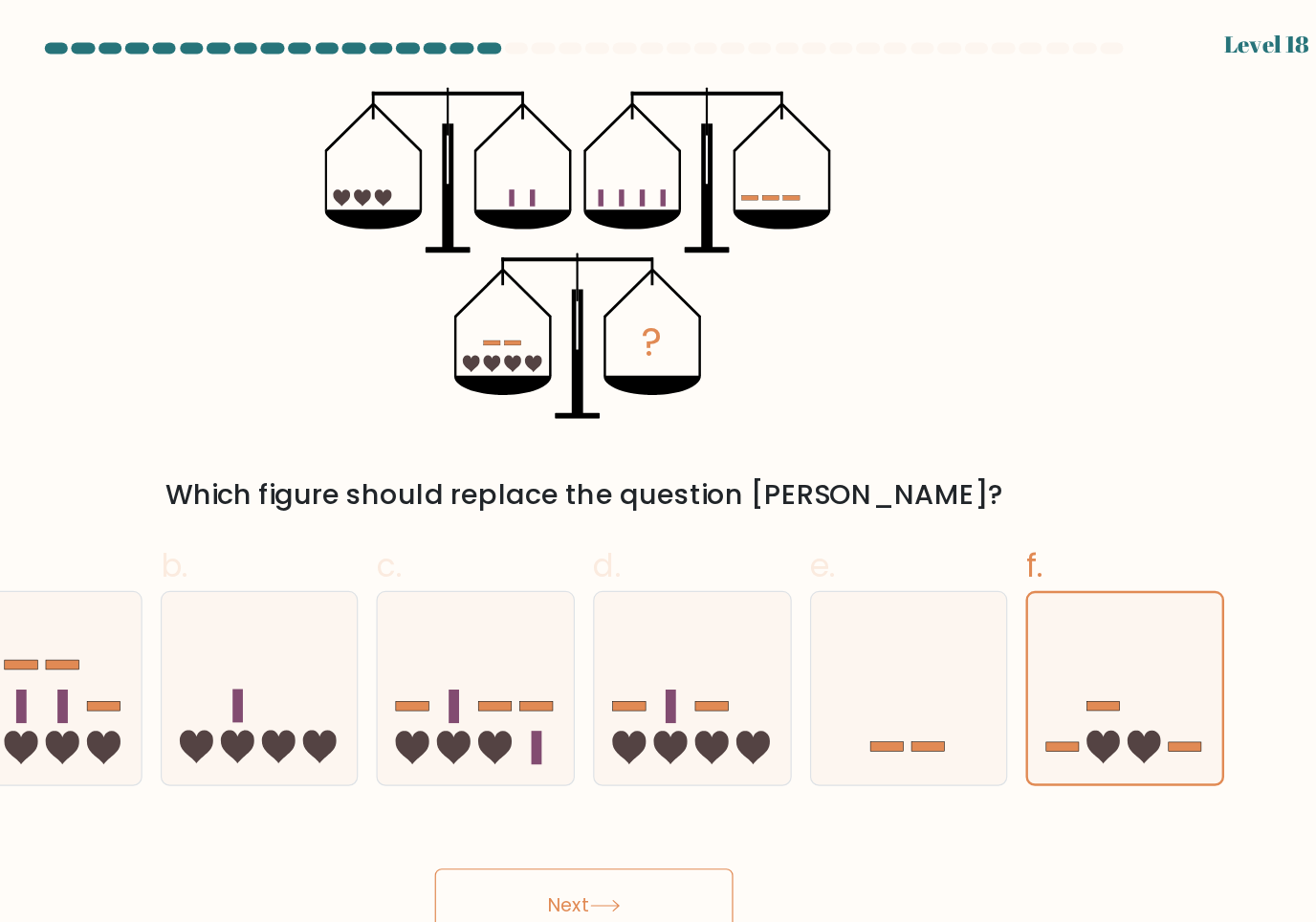
click at [534, 725] on button "Next" at bounding box center [658, 755] width 249 height 62
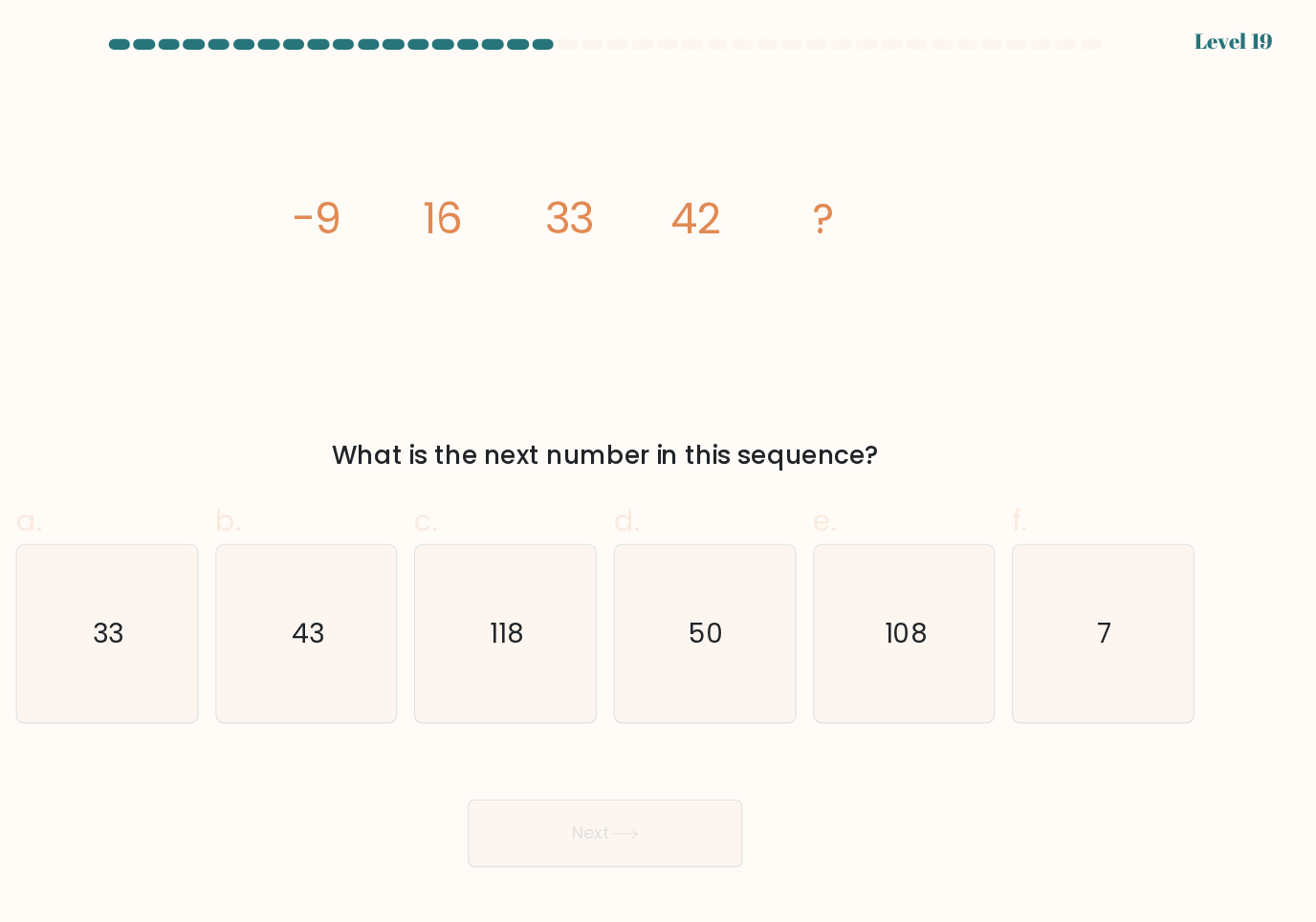
click at [374, 578] on text "43" at bounding box center [388, 573] width 30 height 34
click at [658, 474] on input "b. 43" at bounding box center [658, 467] width 1 height 13
radio input "true"
click at [534, 758] on button "Next" at bounding box center [658, 755] width 249 height 62
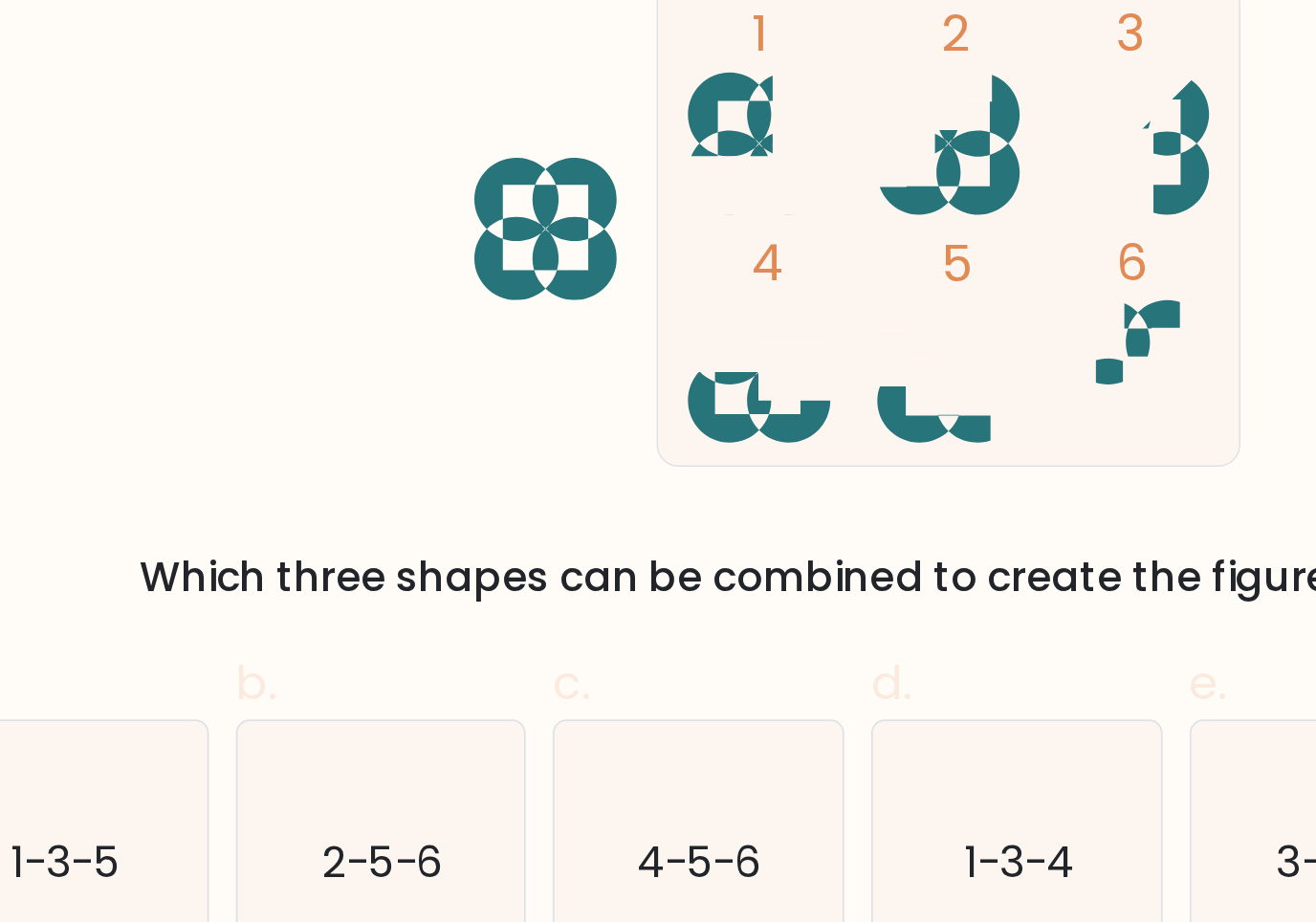
click at [113, 268] on div "1 2 3 4 5 6 Which three shapes can be combined to create the figure on the left?" at bounding box center [658, 250] width 1091 height 356
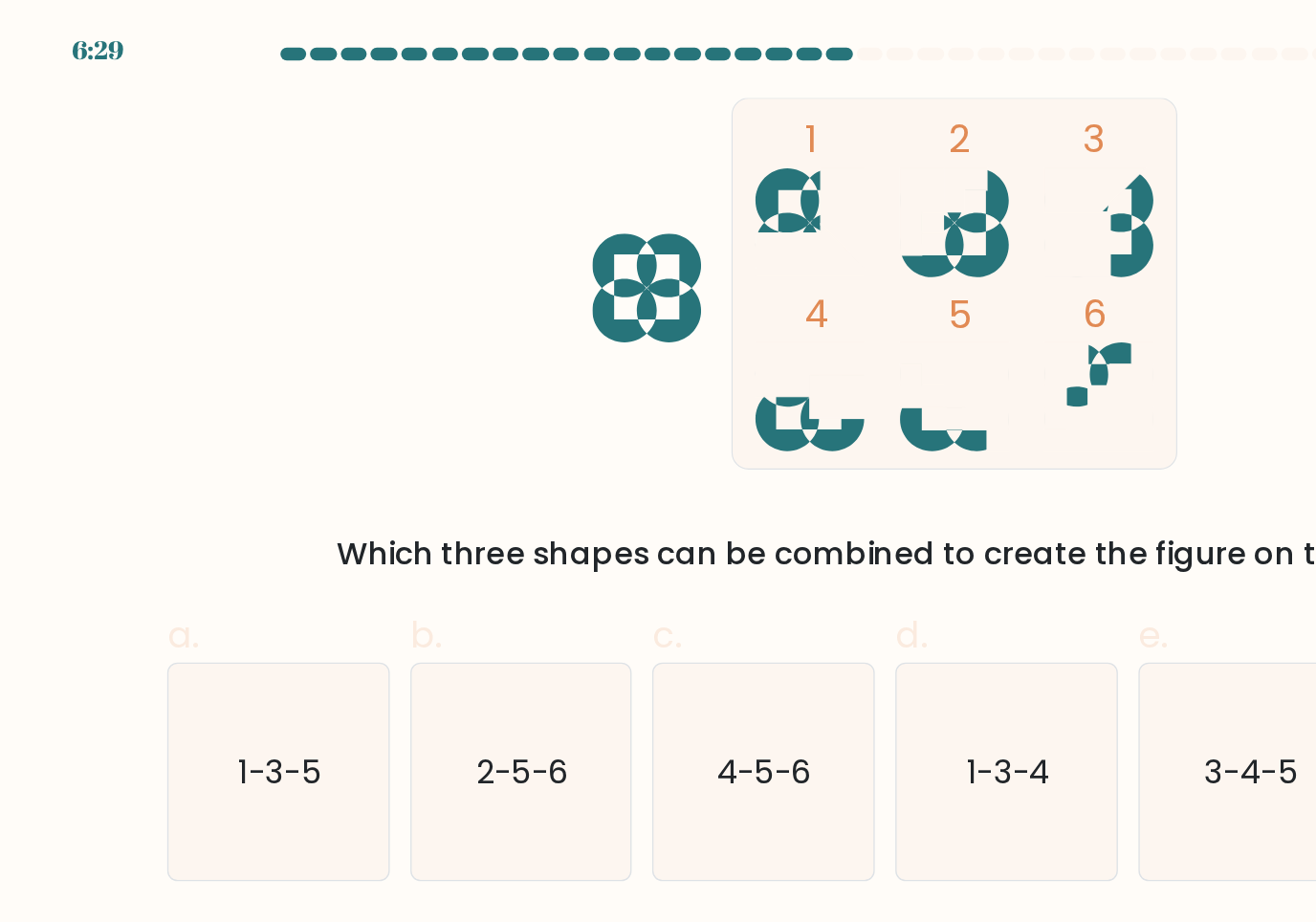
click at [133, 348] on div "1 2 3 4 5 6 Which three shapes can be combined to create the figure on the left?" at bounding box center [658, 250] width 1091 height 356
click at [136, 345] on div "1 2 3 4 5 6 Which three shapes can be combined to create the figure on the left?" at bounding box center [658, 250] width 1091 height 356
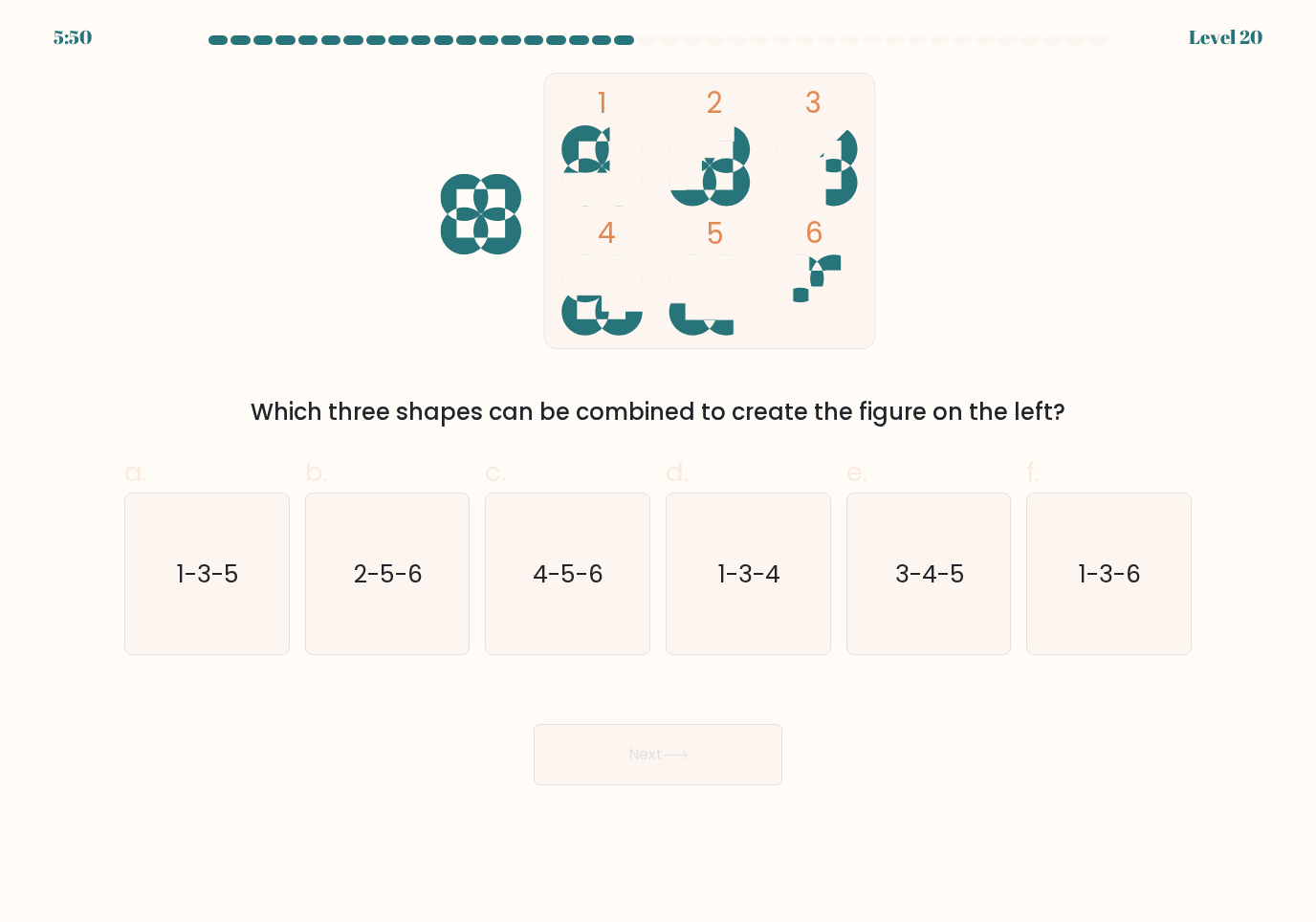
click at [565, 590] on text "4-5-6" at bounding box center [569, 573] width 71 height 34
click at [658, 474] on input "c. 4-5-6" at bounding box center [658, 467] width 1 height 13
radio input "true"
click at [701, 621] on icon "1-3-4" at bounding box center [749, 574] width 162 height 162
click at [659, 474] on input "d. 1-3-4" at bounding box center [658, 467] width 1 height 13
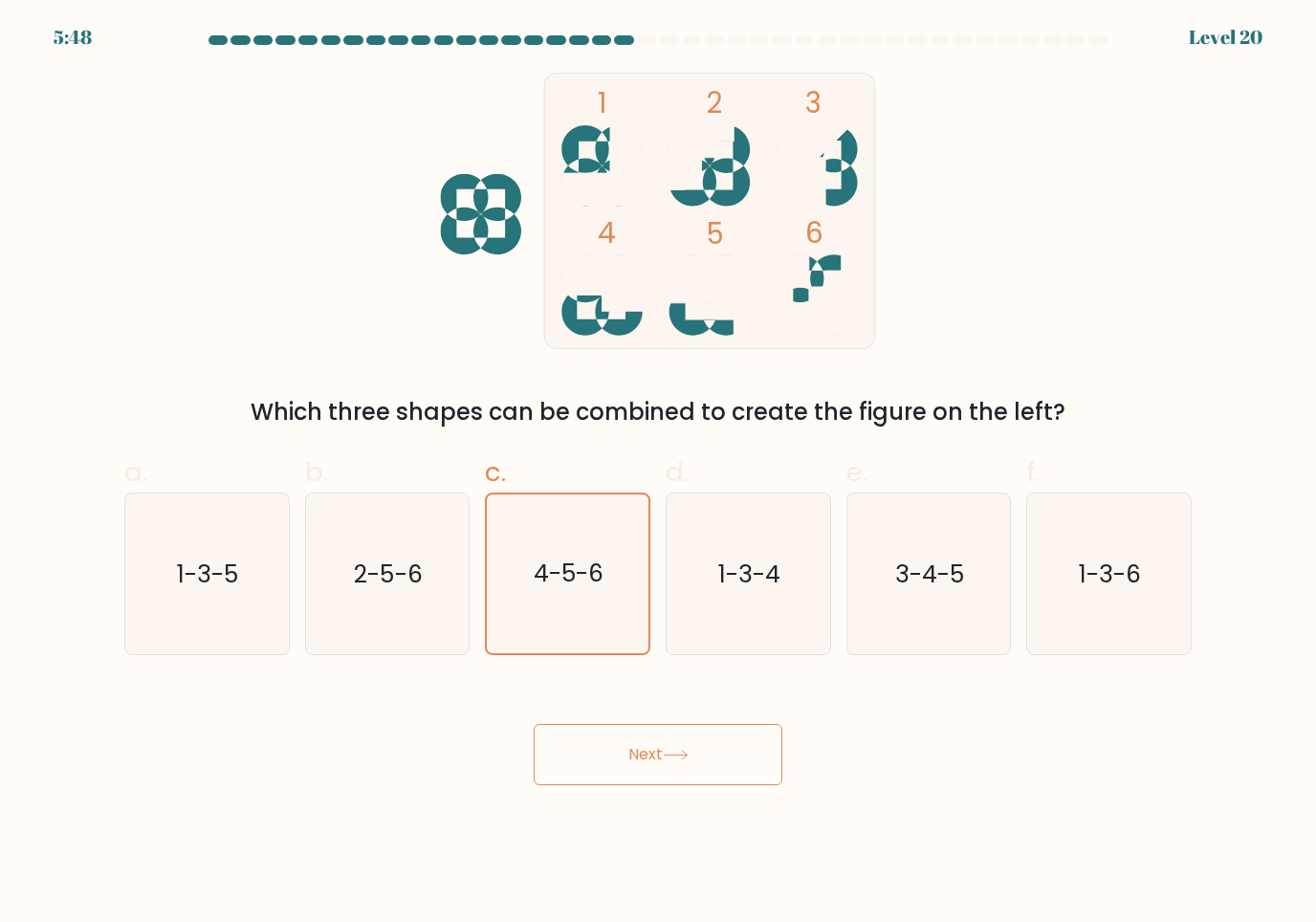
radio input "true"
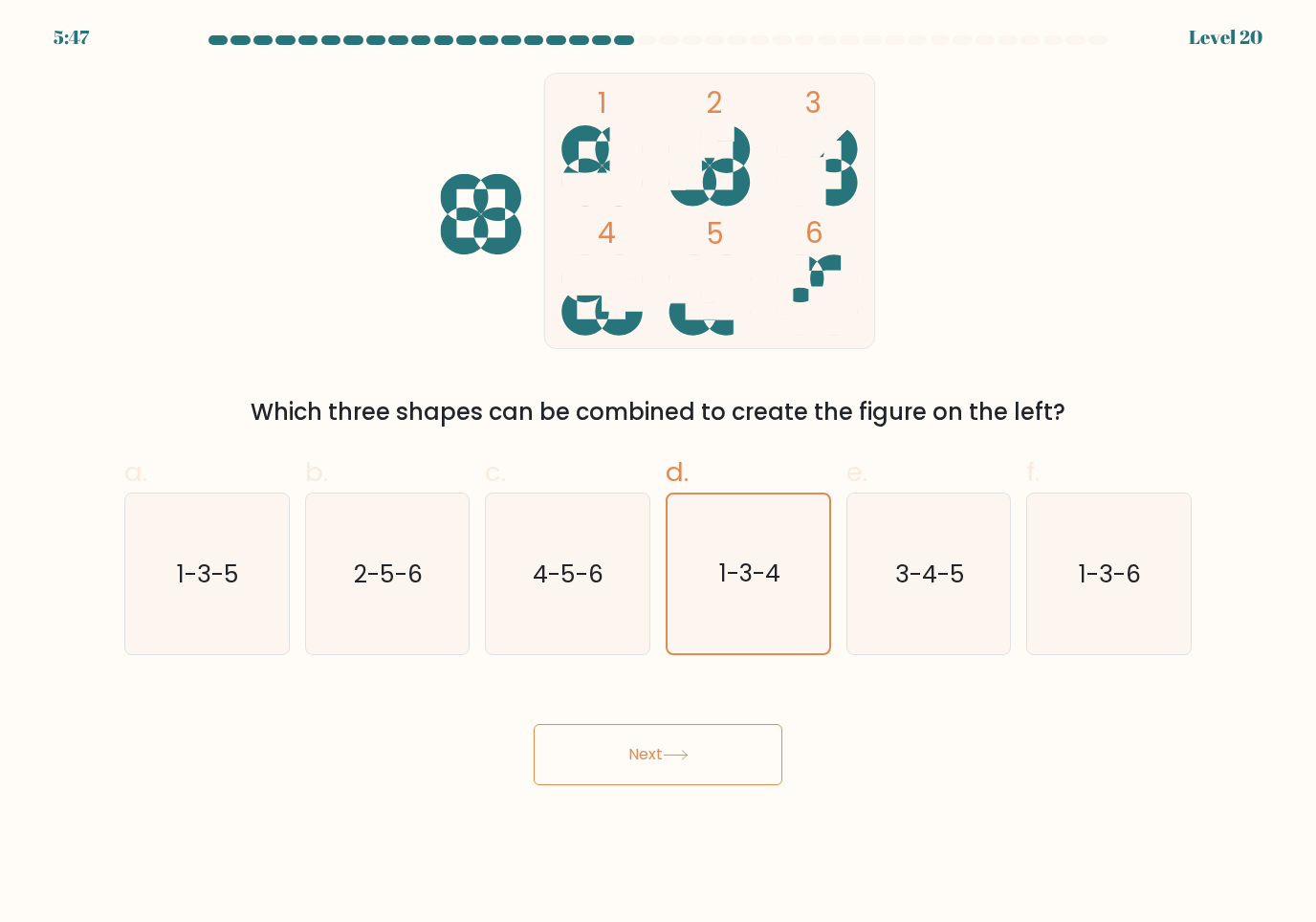
click at [566, 765] on button "Next" at bounding box center [658, 755] width 249 height 62
click at [608, 766] on button "Next" at bounding box center [658, 755] width 249 height 62
click at [631, 748] on button "Next" at bounding box center [658, 755] width 249 height 62
click at [637, 765] on button "Next" at bounding box center [658, 755] width 249 height 62
click at [689, 756] on icon at bounding box center [675, 754] width 26 height 11
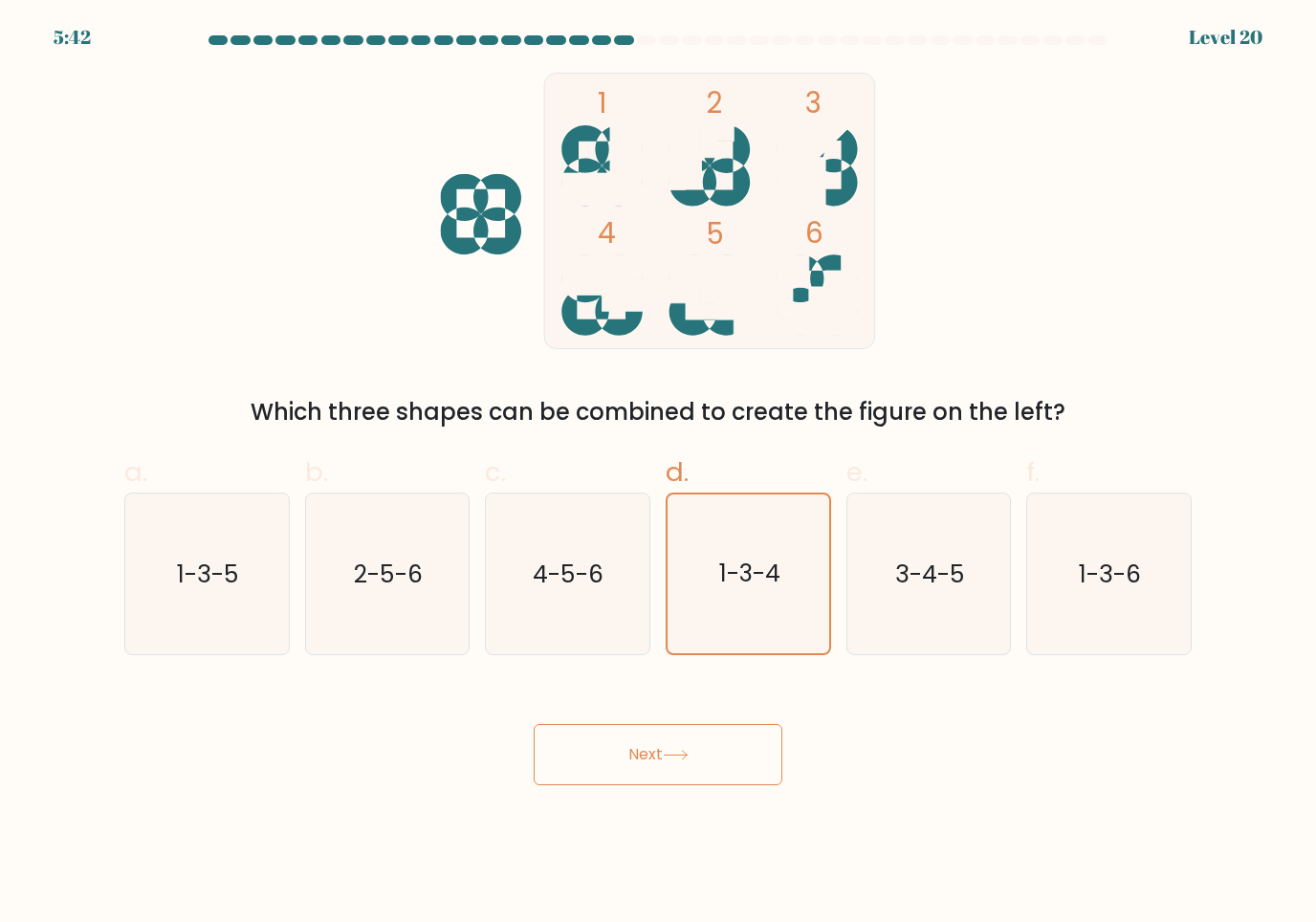
click at [685, 775] on button "Next" at bounding box center [658, 755] width 249 height 62
click at [803, 838] on body "5:41 Level 20" at bounding box center [658, 461] width 1316 height 922
click at [803, 783] on div "Next" at bounding box center [658, 731] width 1091 height 107
click at [769, 554] on icon "1-3-4" at bounding box center [749, 574] width 162 height 162
click at [659, 474] on input "d. 1-3-4" at bounding box center [658, 467] width 1 height 13
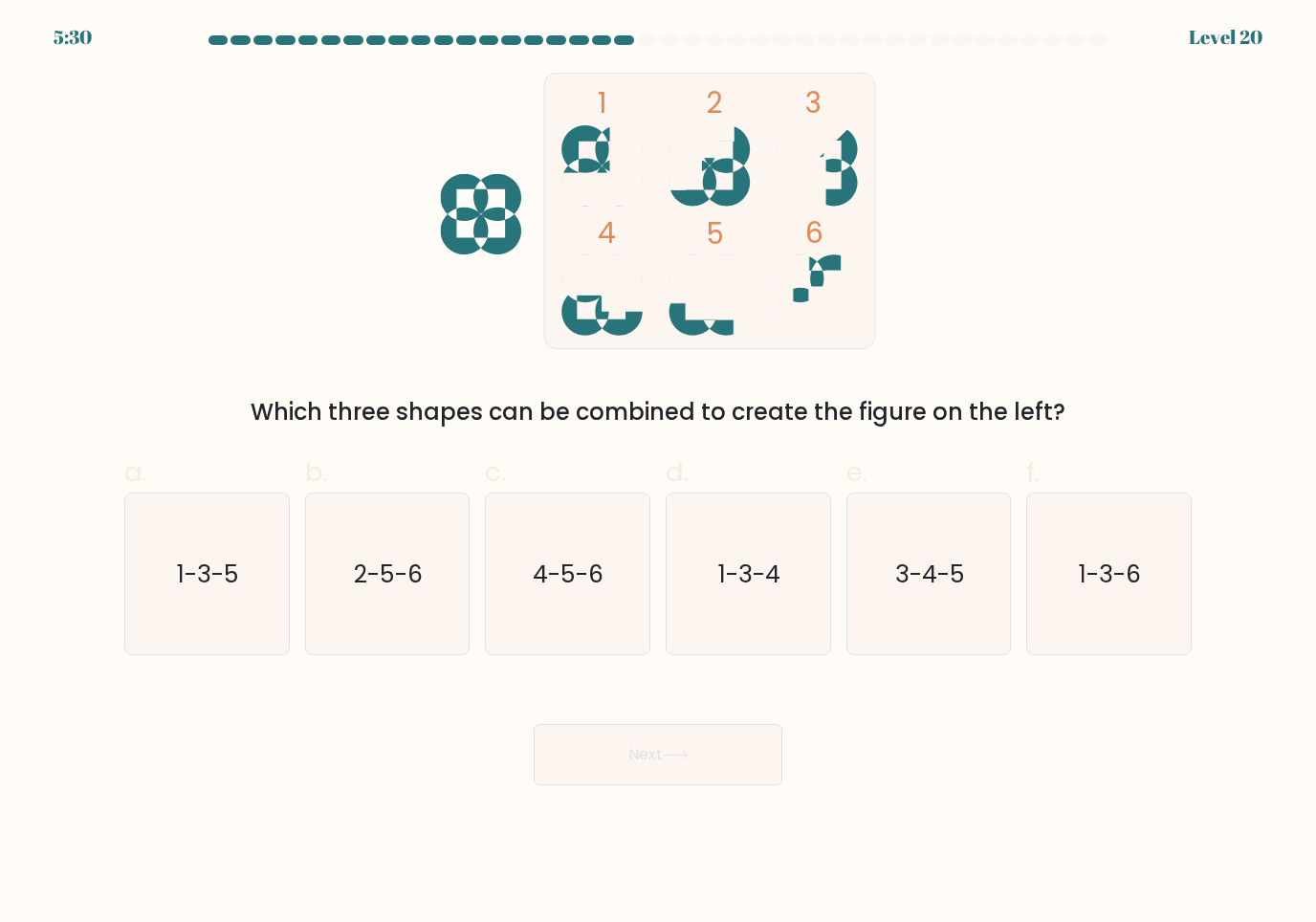
radio input "true"
click at [700, 752] on button "Next" at bounding box center [658, 755] width 249 height 62
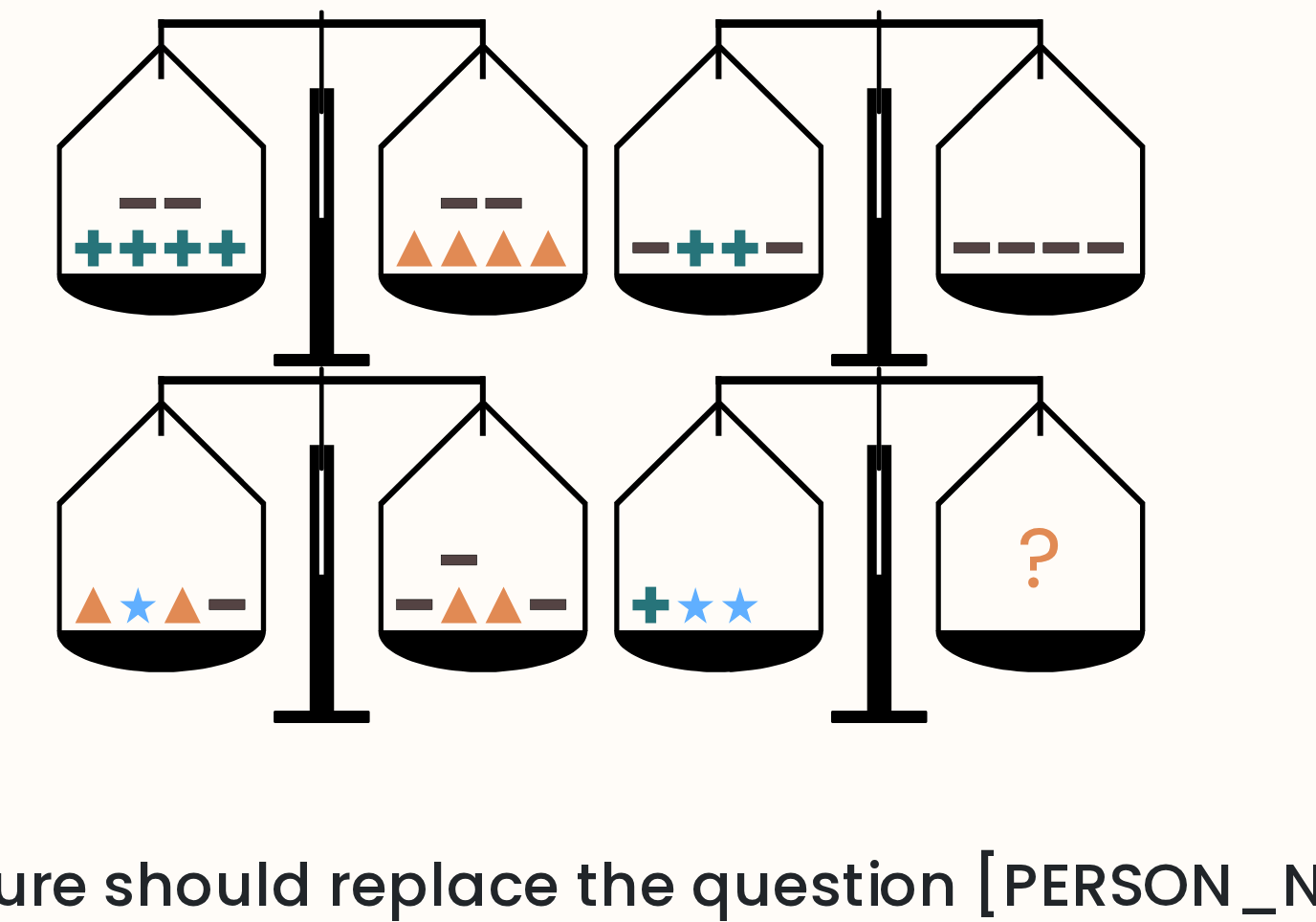
click at [442, 204] on icon "?" at bounding box center [658, 210] width 433 height 277
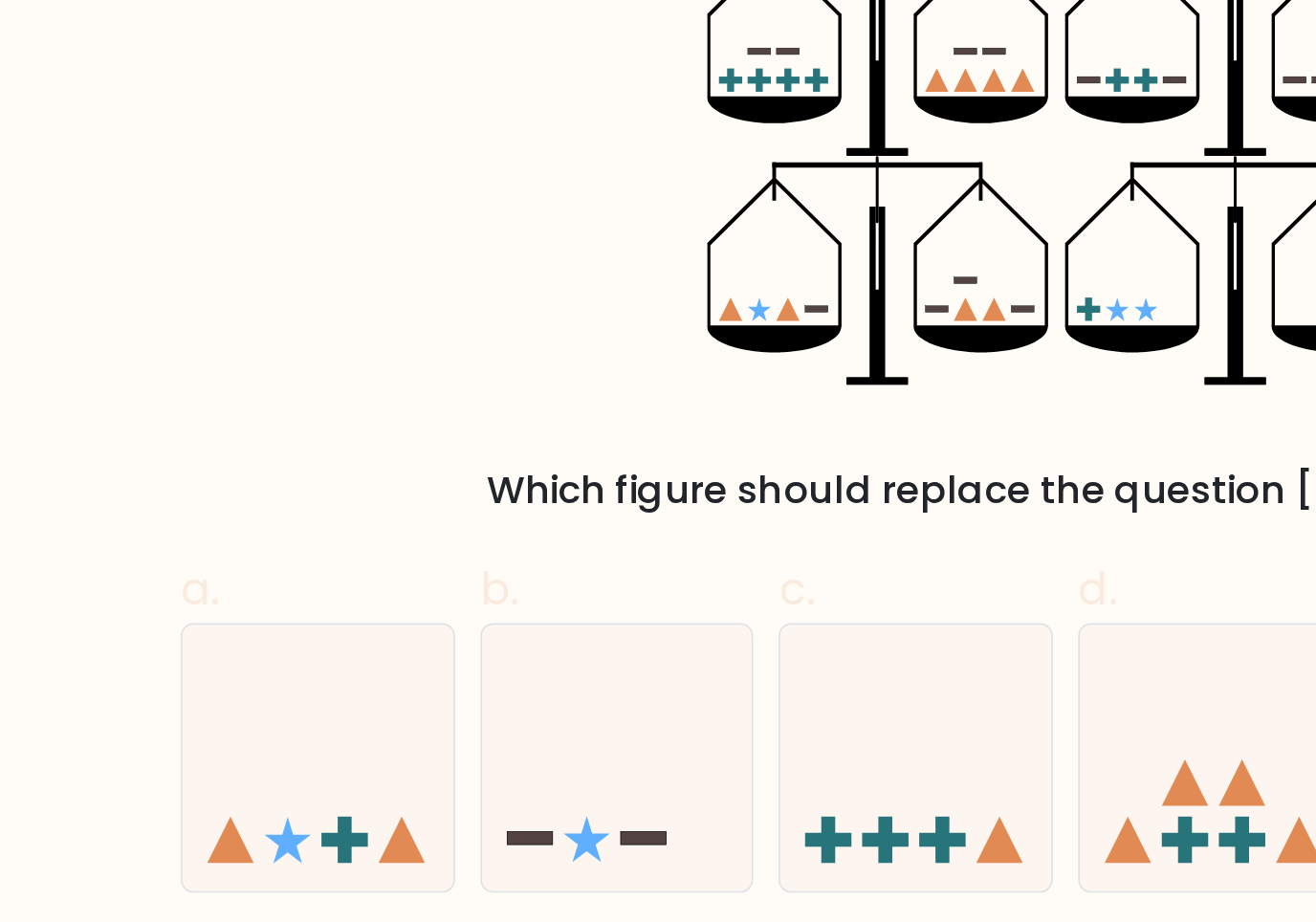
click at [179, 506] on icon at bounding box center [207, 573] width 164 height 135
click at [658, 466] on input "a." at bounding box center [658, 467] width 1 height 13
radio input "true"
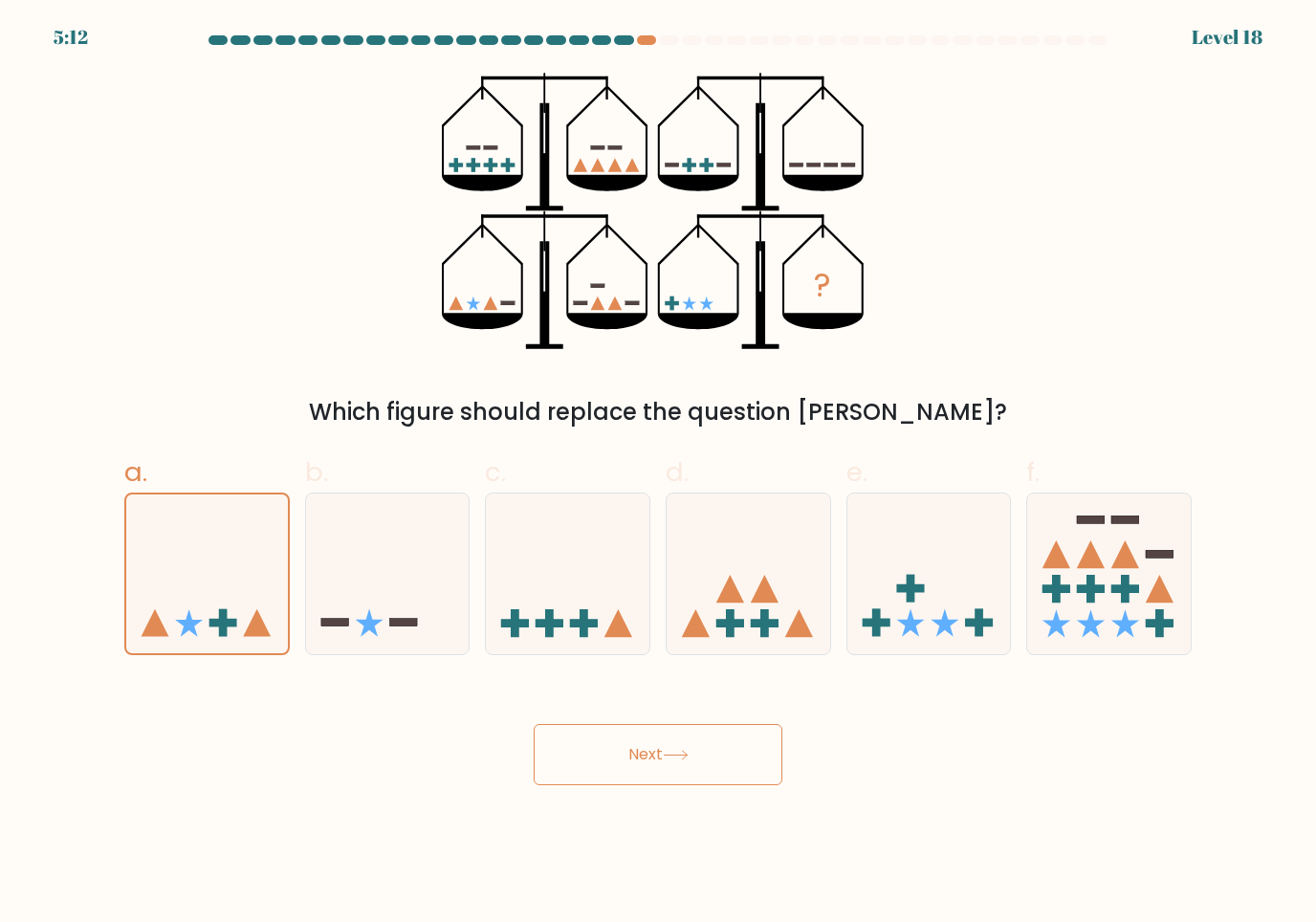
click at [597, 764] on button "Next" at bounding box center [658, 755] width 249 height 62
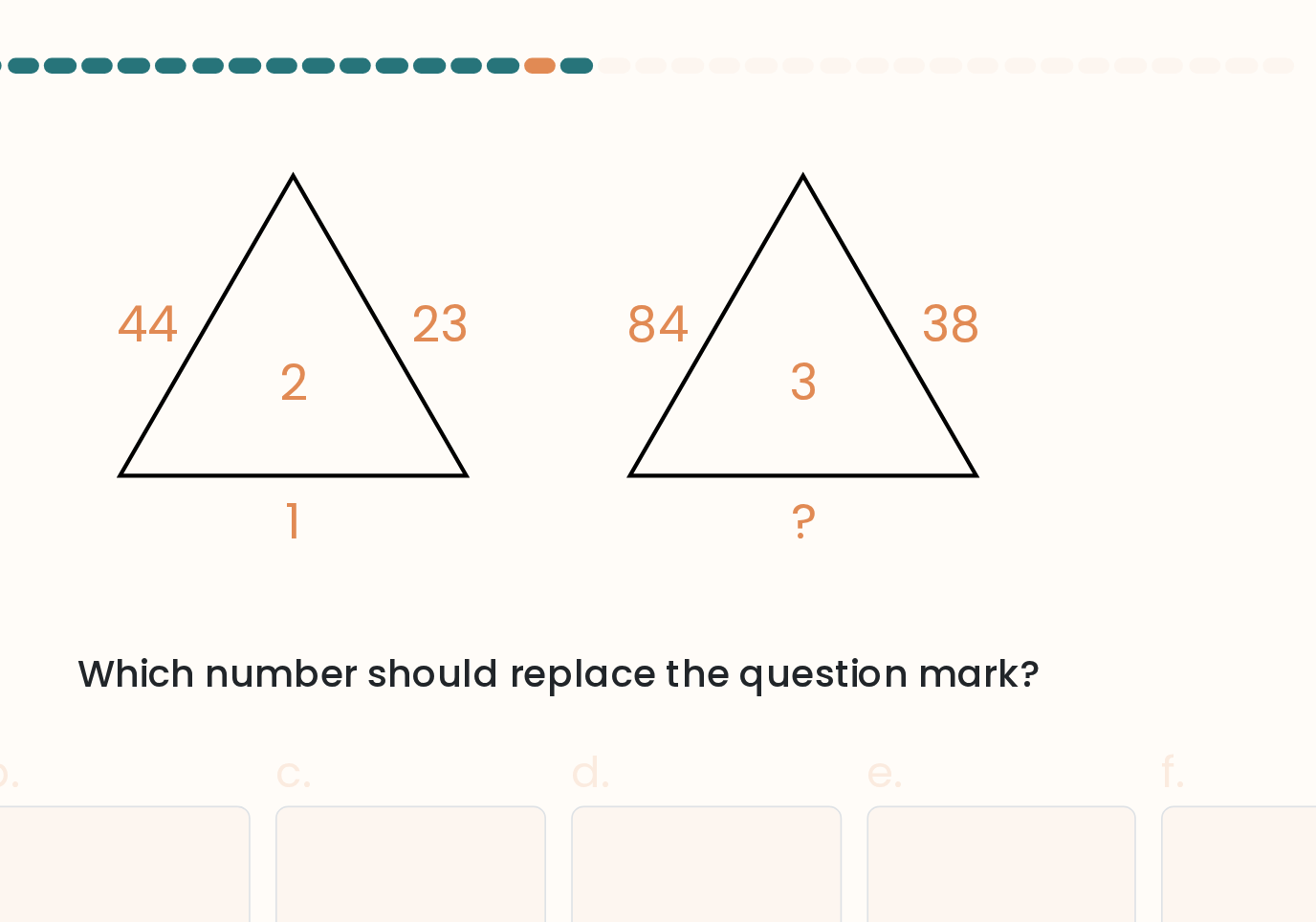
click at [113, 221] on div "@import url('https://fonts.googleapis.com/css?family=Abril+Fatface:400,100,100i…" at bounding box center [658, 250] width 1091 height 356
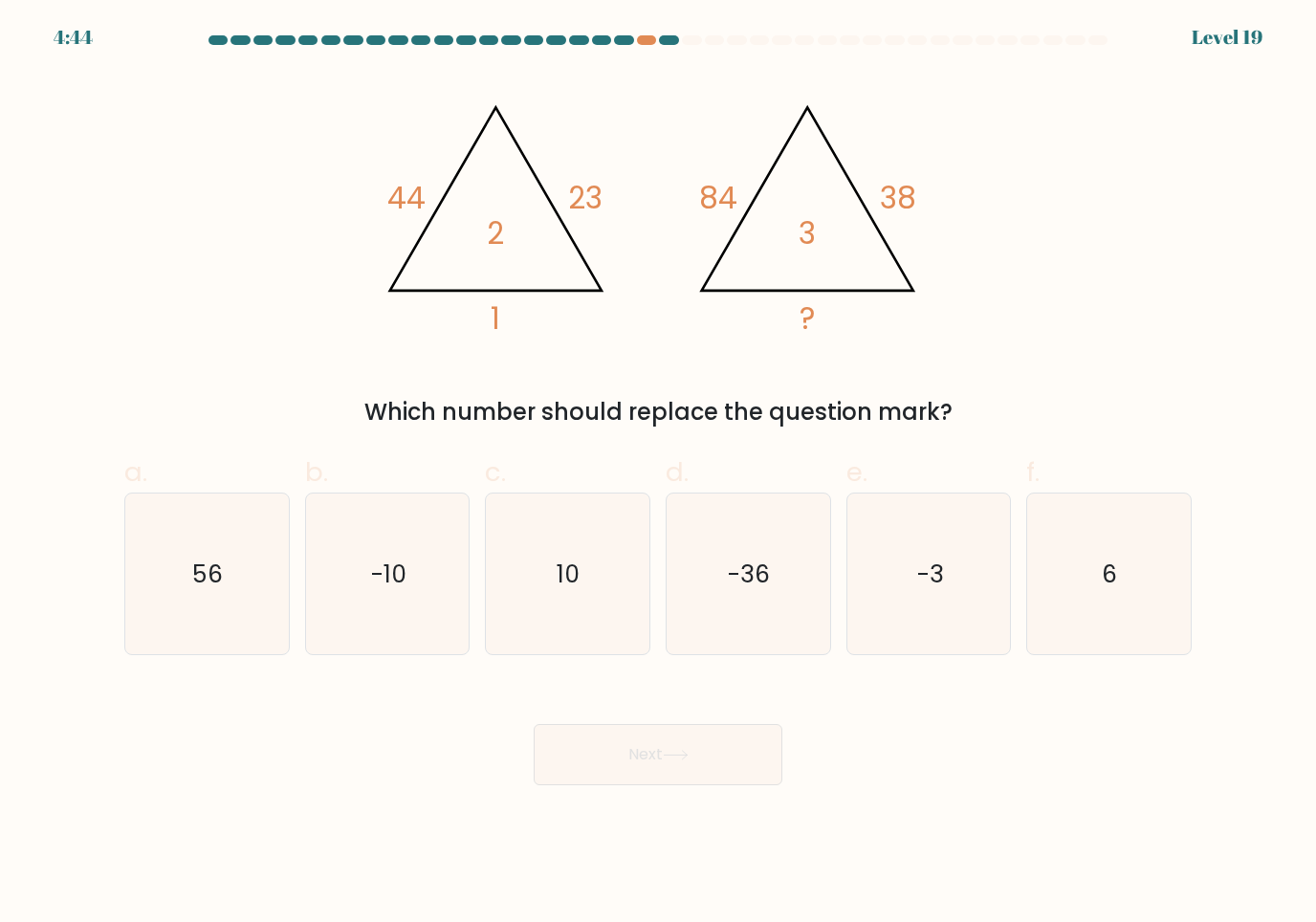
click at [358, 602] on icon "-10" at bounding box center [388, 574] width 162 height 162
click at [658, 474] on input "b. -10" at bounding box center [658, 467] width 1 height 13
radio input "true"
click at [755, 771] on button "Next" at bounding box center [658, 755] width 249 height 62
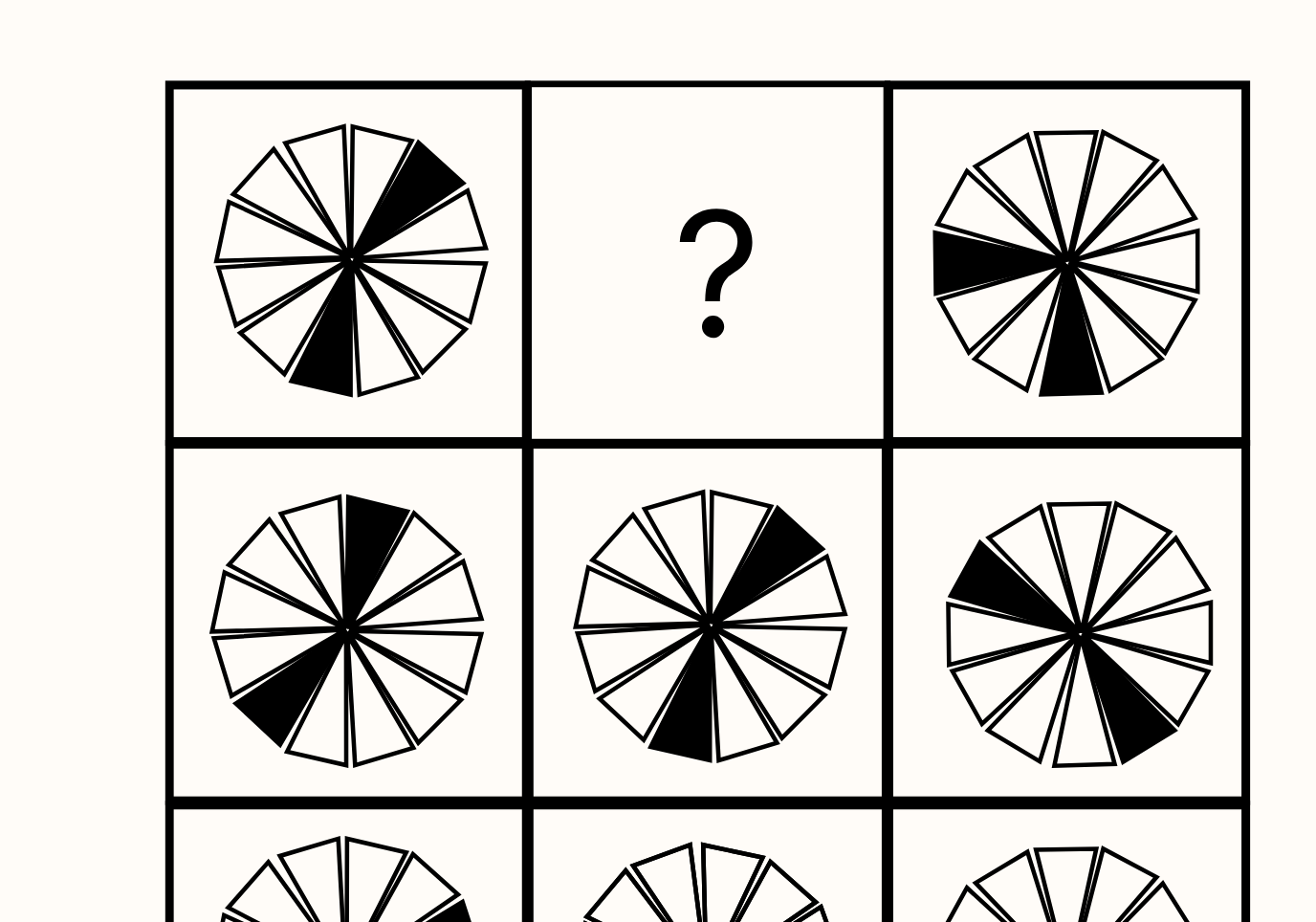
click at [540, 171] on rect at bounding box center [578, 210] width 78 height 78
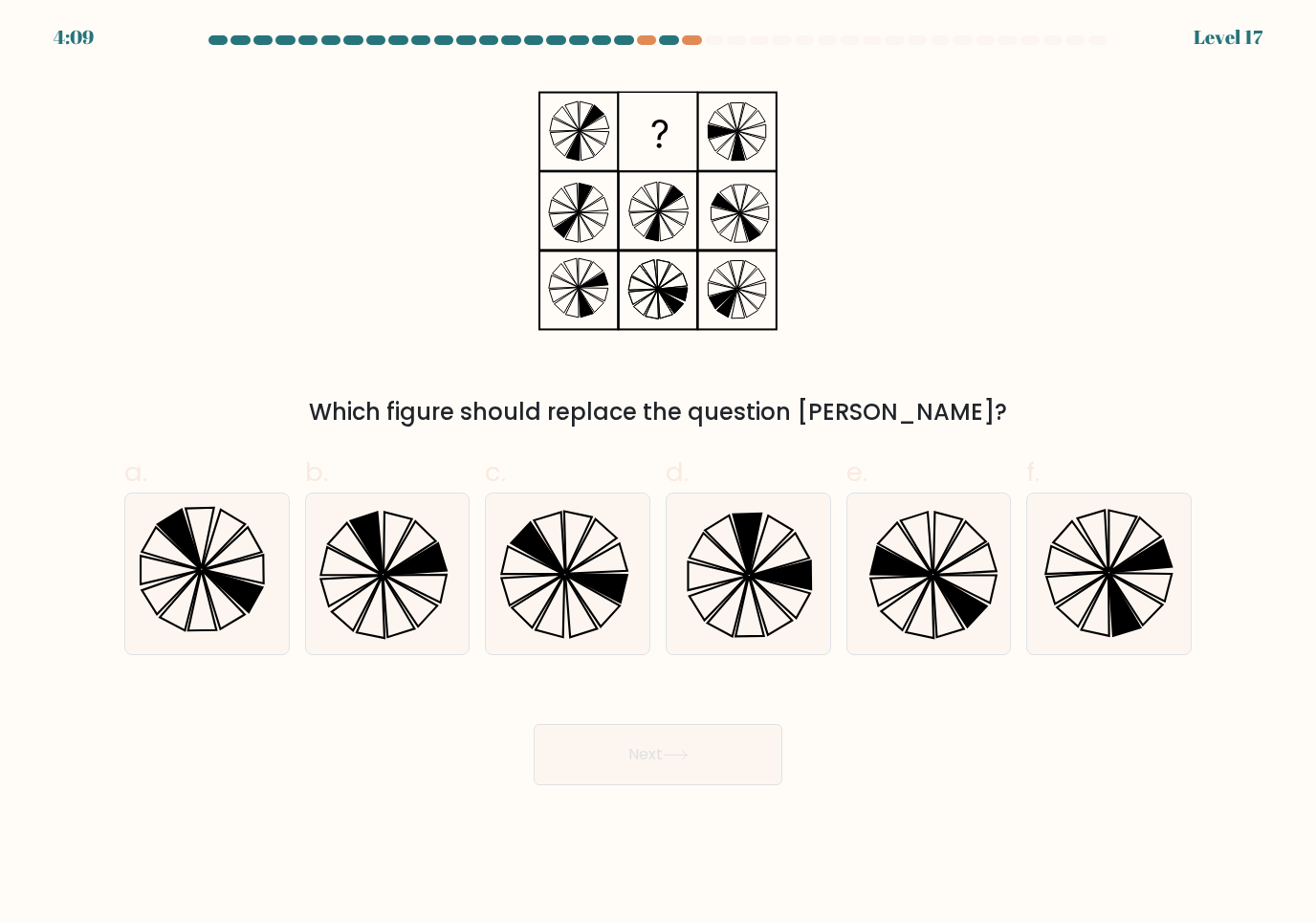
click at [507, 566] on icon at bounding box center [567, 574] width 162 height 162
click at [658, 474] on input "c." at bounding box center [658, 467] width 1 height 13
radio input "true"
click at [757, 752] on button "Next" at bounding box center [658, 755] width 249 height 62
click at [742, 760] on button "Next" at bounding box center [658, 755] width 249 height 62
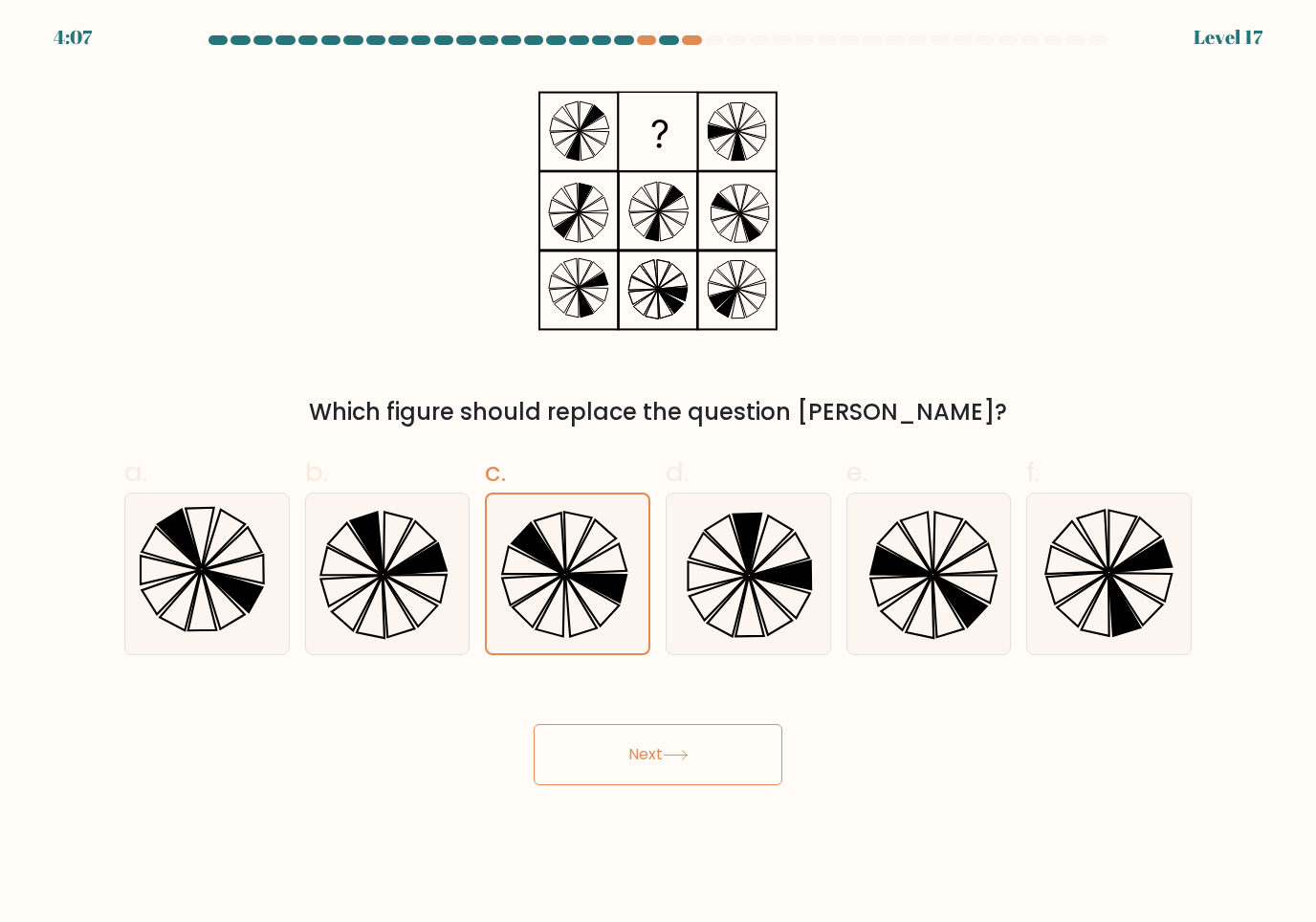
click at [713, 751] on button "Next" at bounding box center [658, 755] width 249 height 62
click at [698, 767] on button "Next" at bounding box center [658, 755] width 249 height 62
click at [657, 766] on button "Next" at bounding box center [658, 755] width 249 height 62
click at [685, 751] on icon at bounding box center [675, 754] width 26 height 11
click at [684, 751] on icon at bounding box center [675, 754] width 26 height 11
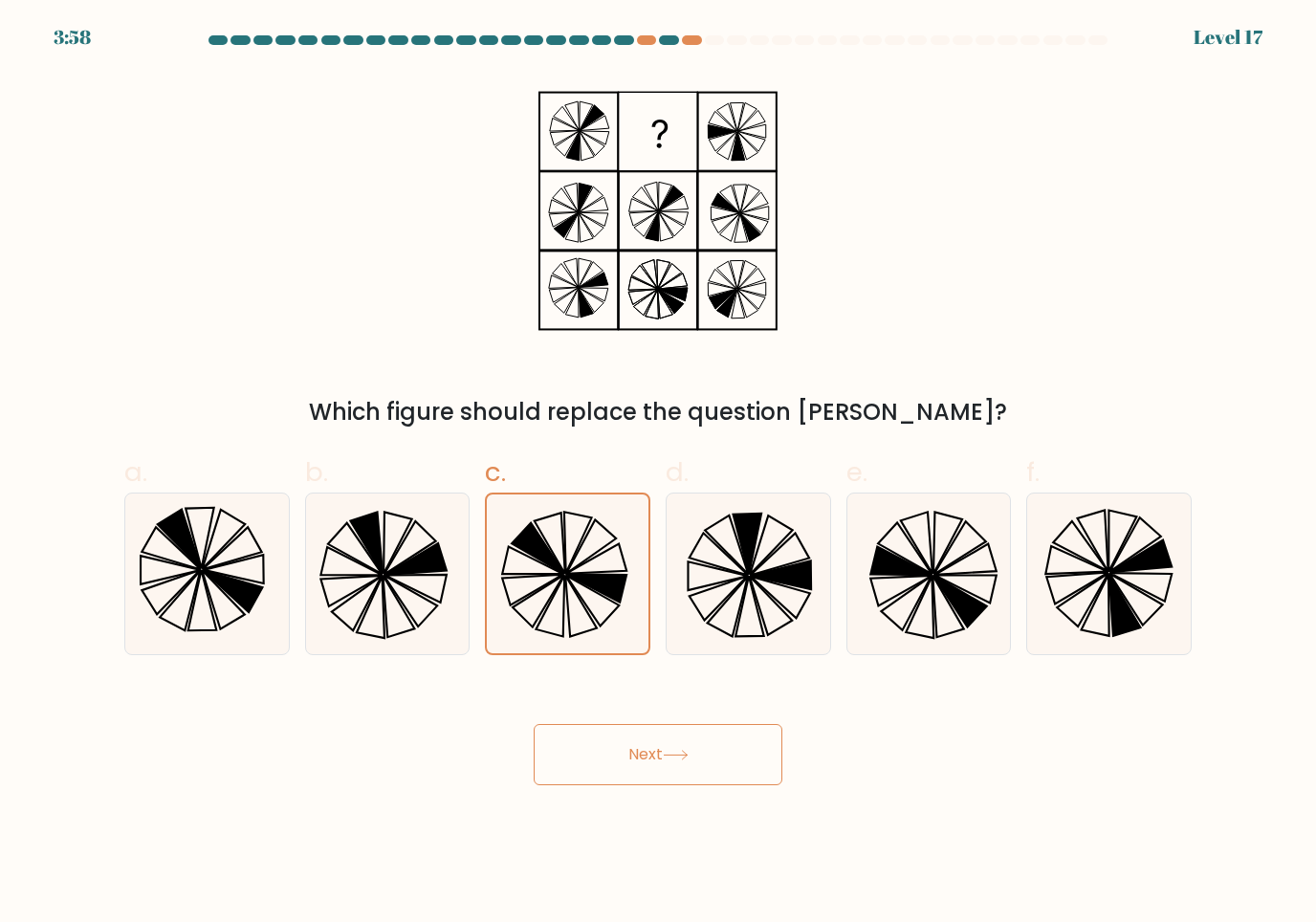
click at [687, 768] on button "Next" at bounding box center [658, 755] width 249 height 62
click at [826, 573] on icon at bounding box center [749, 574] width 162 height 162
click at [659, 474] on input "d." at bounding box center [658, 467] width 1 height 13
radio input "true"
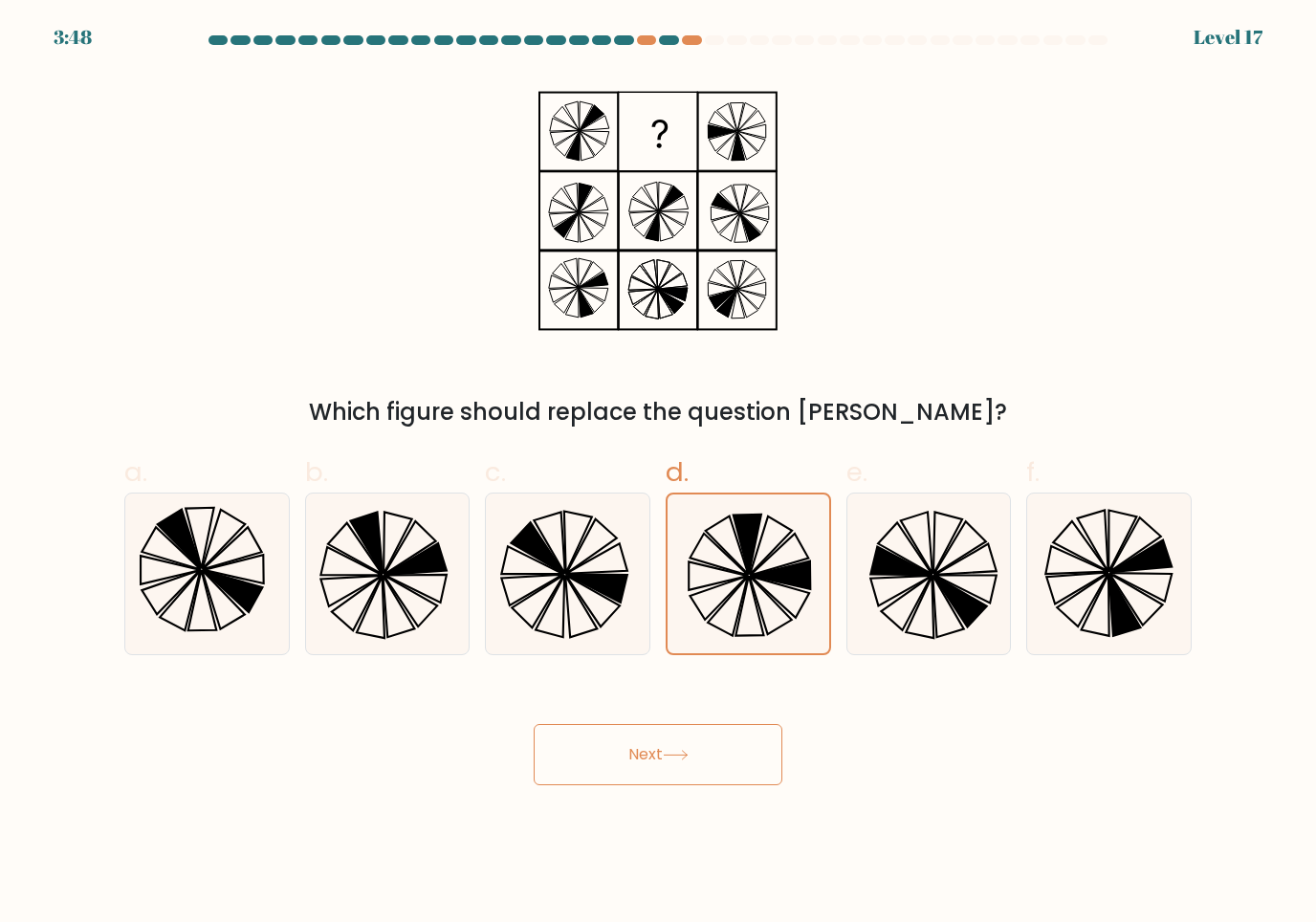
click at [908, 618] on icon at bounding box center [907, 603] width 51 height 55
click at [659, 474] on input "e." at bounding box center [658, 467] width 1 height 13
radio input "true"
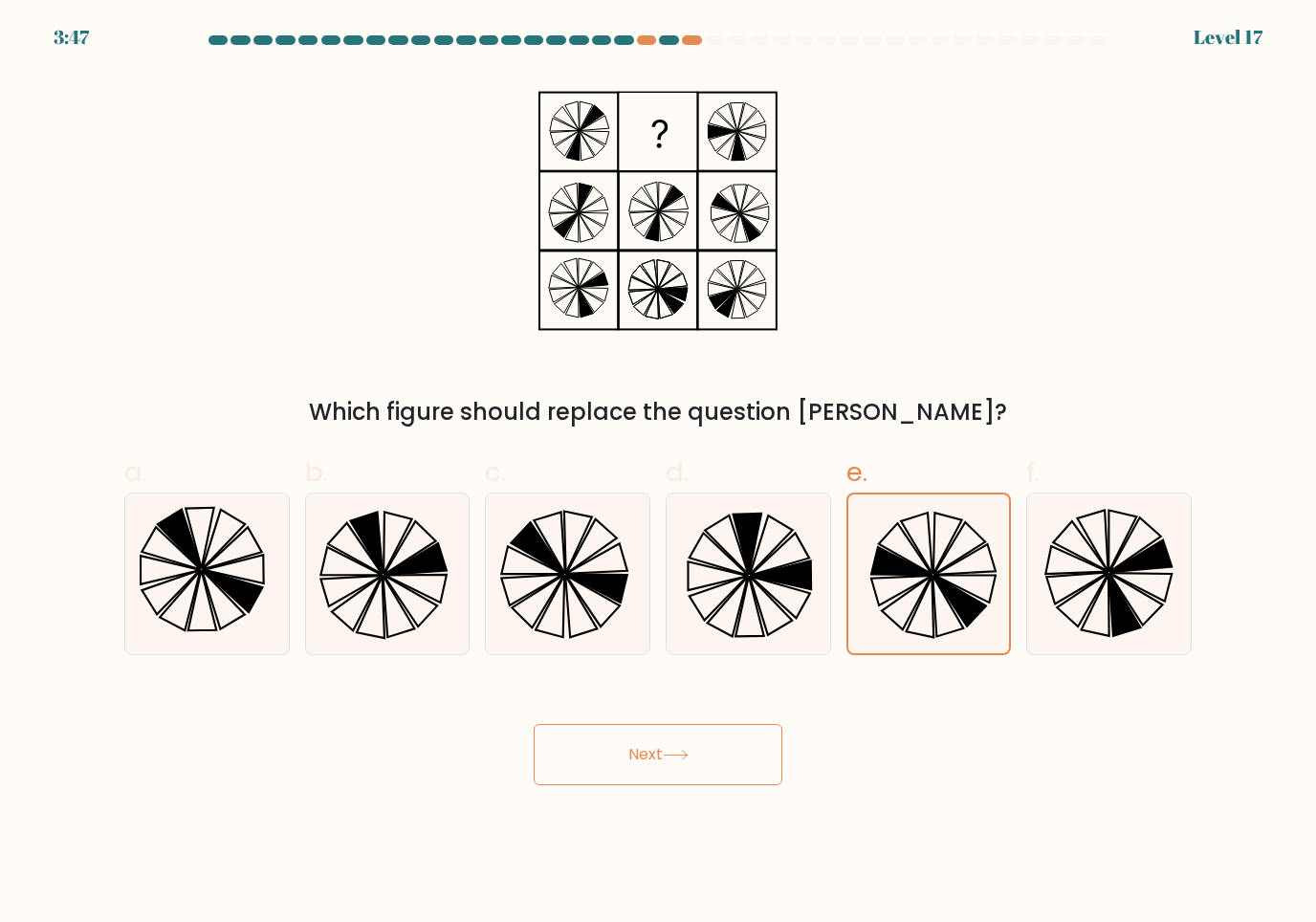
click at [515, 609] on icon at bounding box center [567, 574] width 162 height 162
click at [658, 474] on input "c." at bounding box center [658, 467] width 1 height 13
radio input "true"
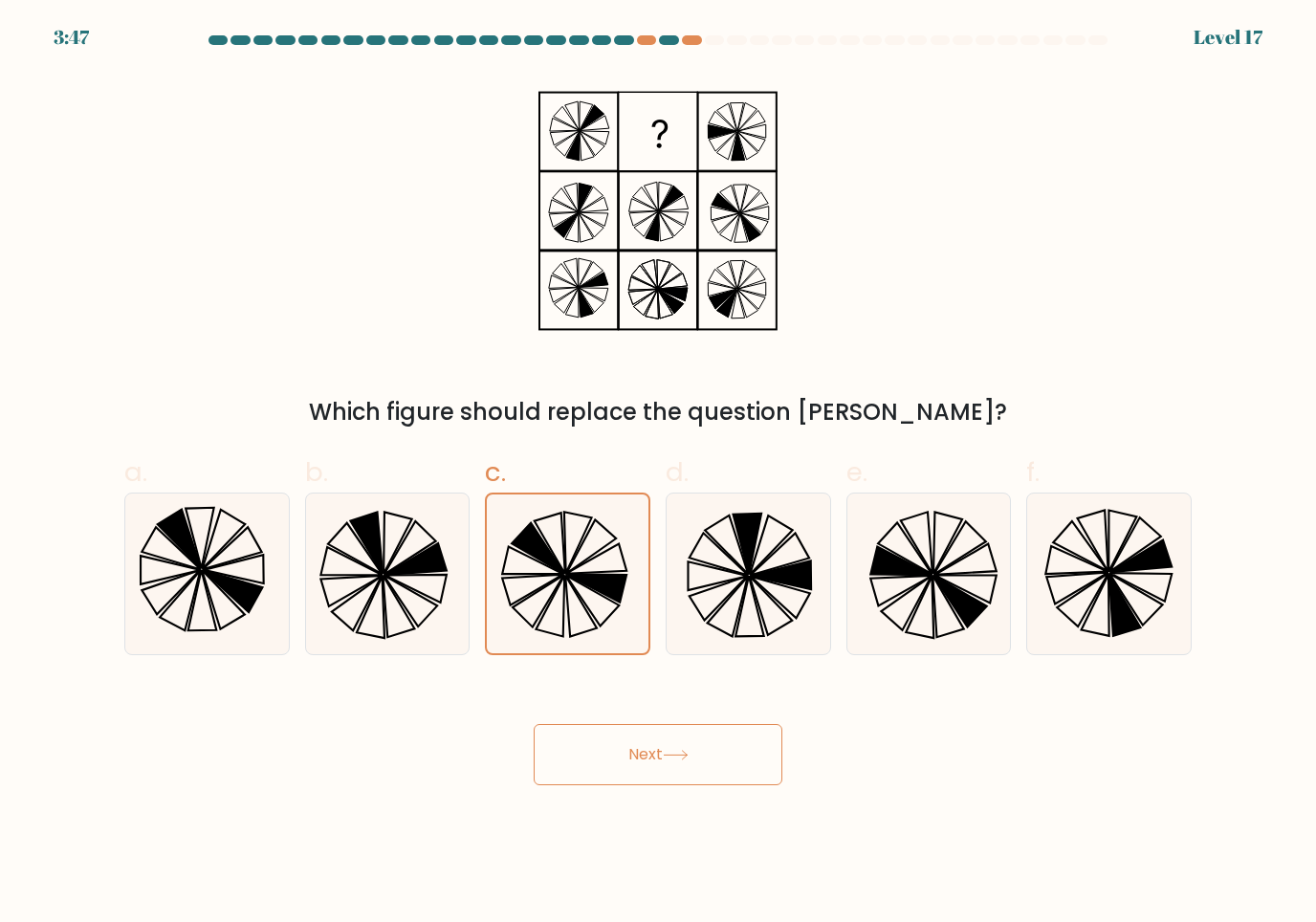
click at [743, 750] on button "Next" at bounding box center [658, 755] width 249 height 62
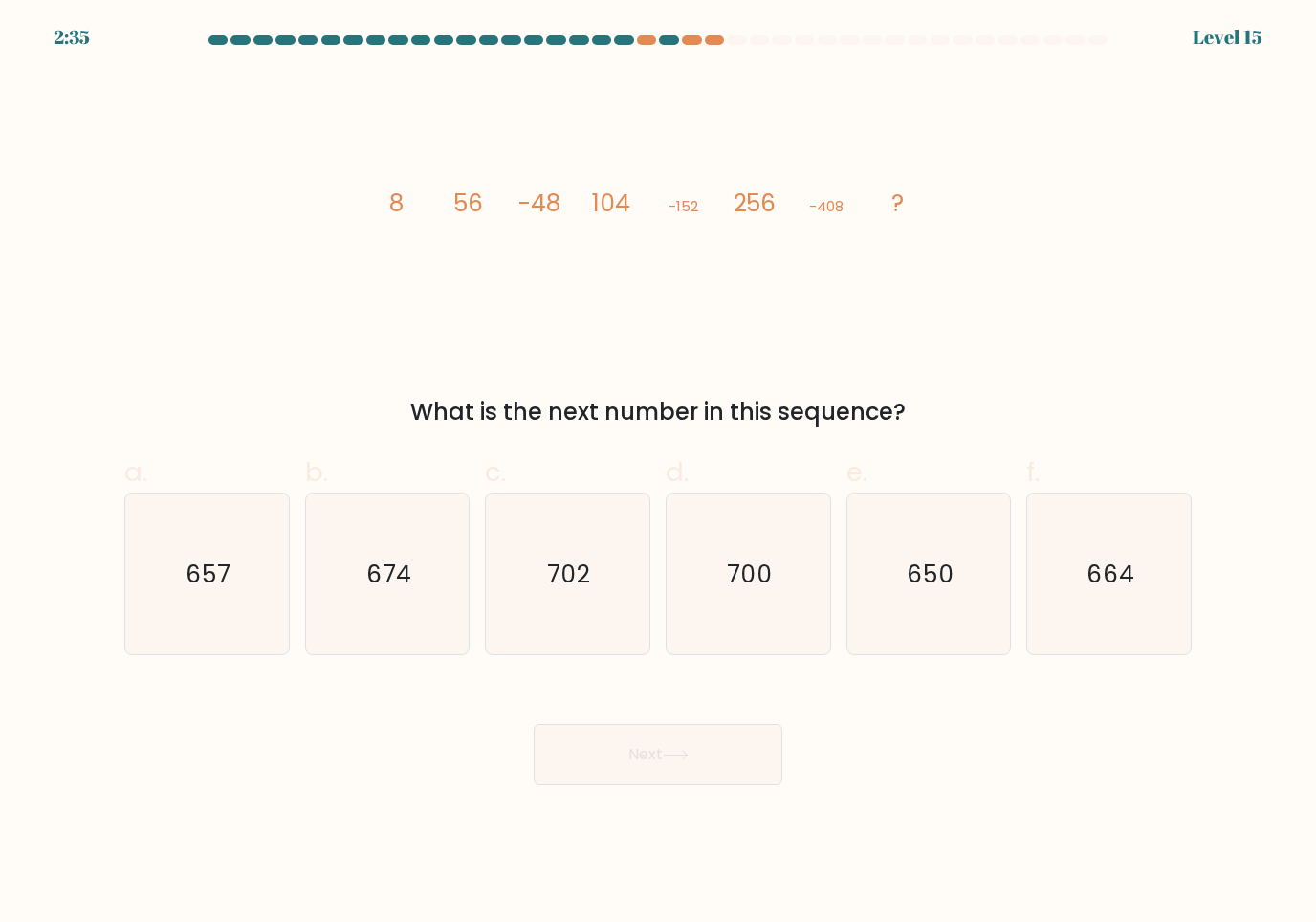
click at [1174, 619] on icon "664" at bounding box center [1109, 574] width 162 height 162
click at [659, 474] on input "f. 664" at bounding box center [658, 467] width 1 height 13
radio input "true"
click at [565, 758] on button "Next" at bounding box center [658, 755] width 249 height 62
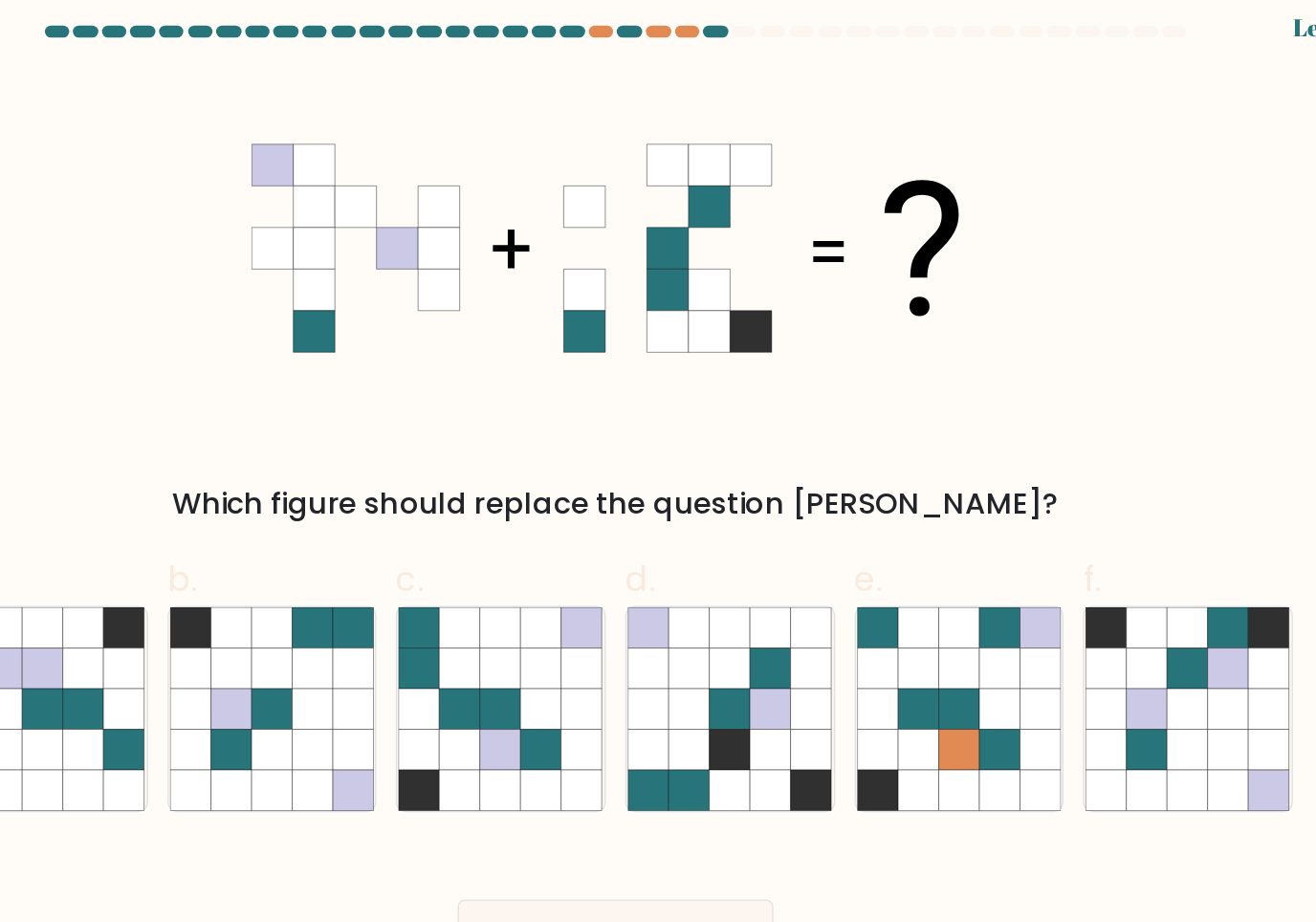
click at [113, 361] on div "Which figure should replace the question mark?" at bounding box center [658, 250] width 1091 height 356
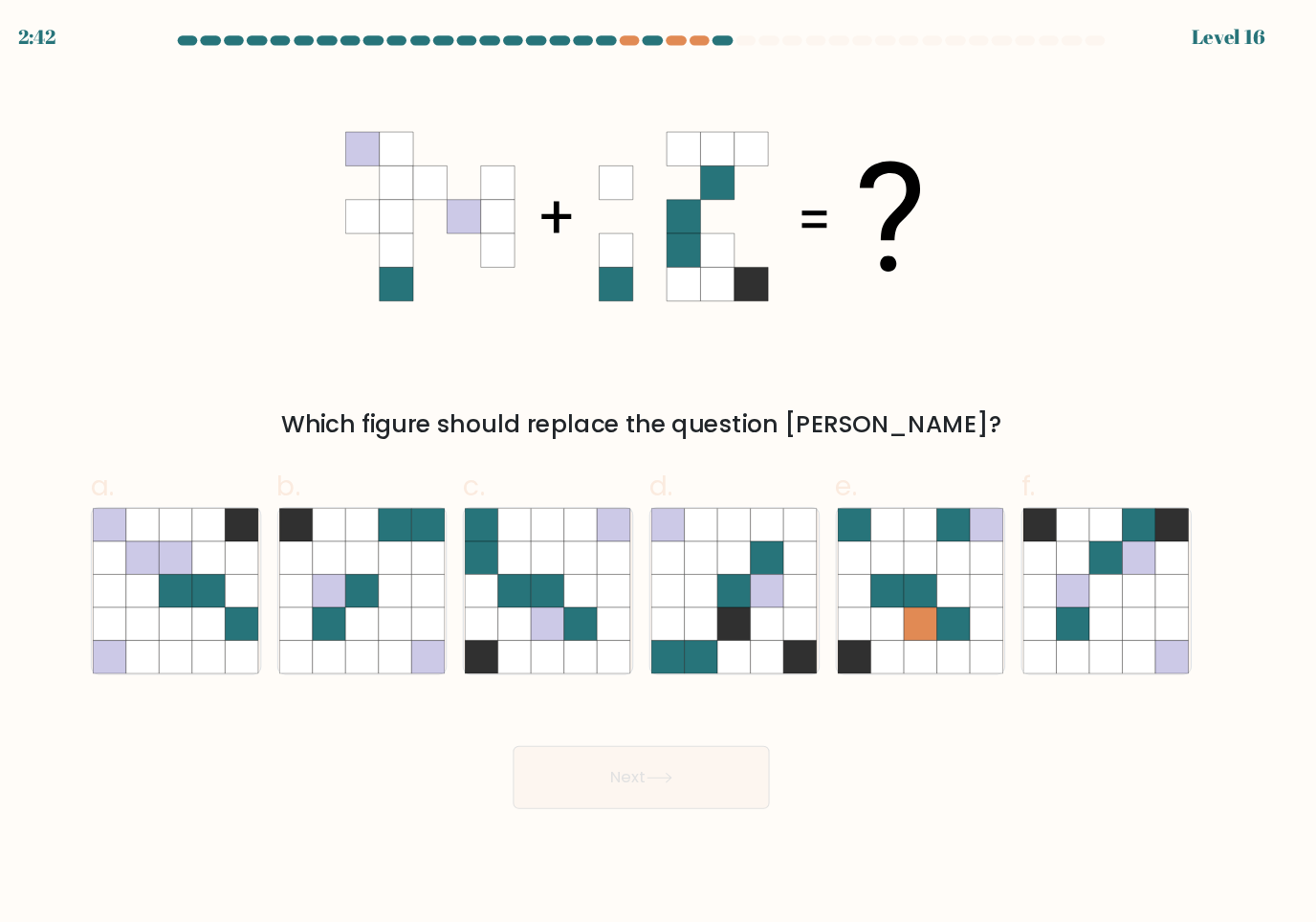
click at [584, 633] on icon at bounding box center [600, 638] width 33 height 33
click at [658, 474] on input "c." at bounding box center [658, 467] width 1 height 13
radio input "true"
click at [611, 759] on button "Next" at bounding box center [658, 755] width 249 height 62
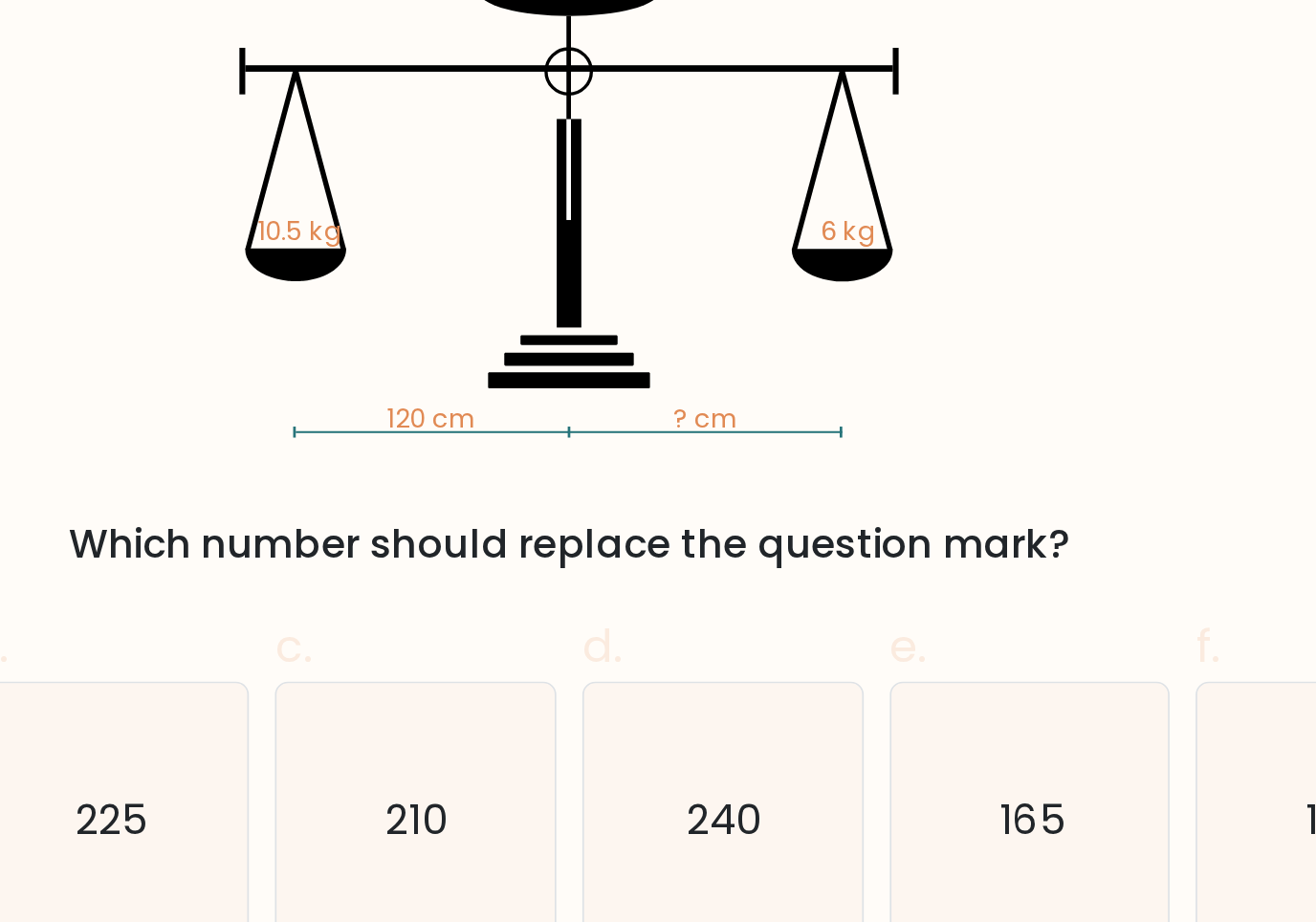
click at [487, 493] on icon "210" at bounding box center [567, 574] width 162 height 162
click at [658, 461] on input "c. 210" at bounding box center [658, 467] width 1 height 13
radio input "true"
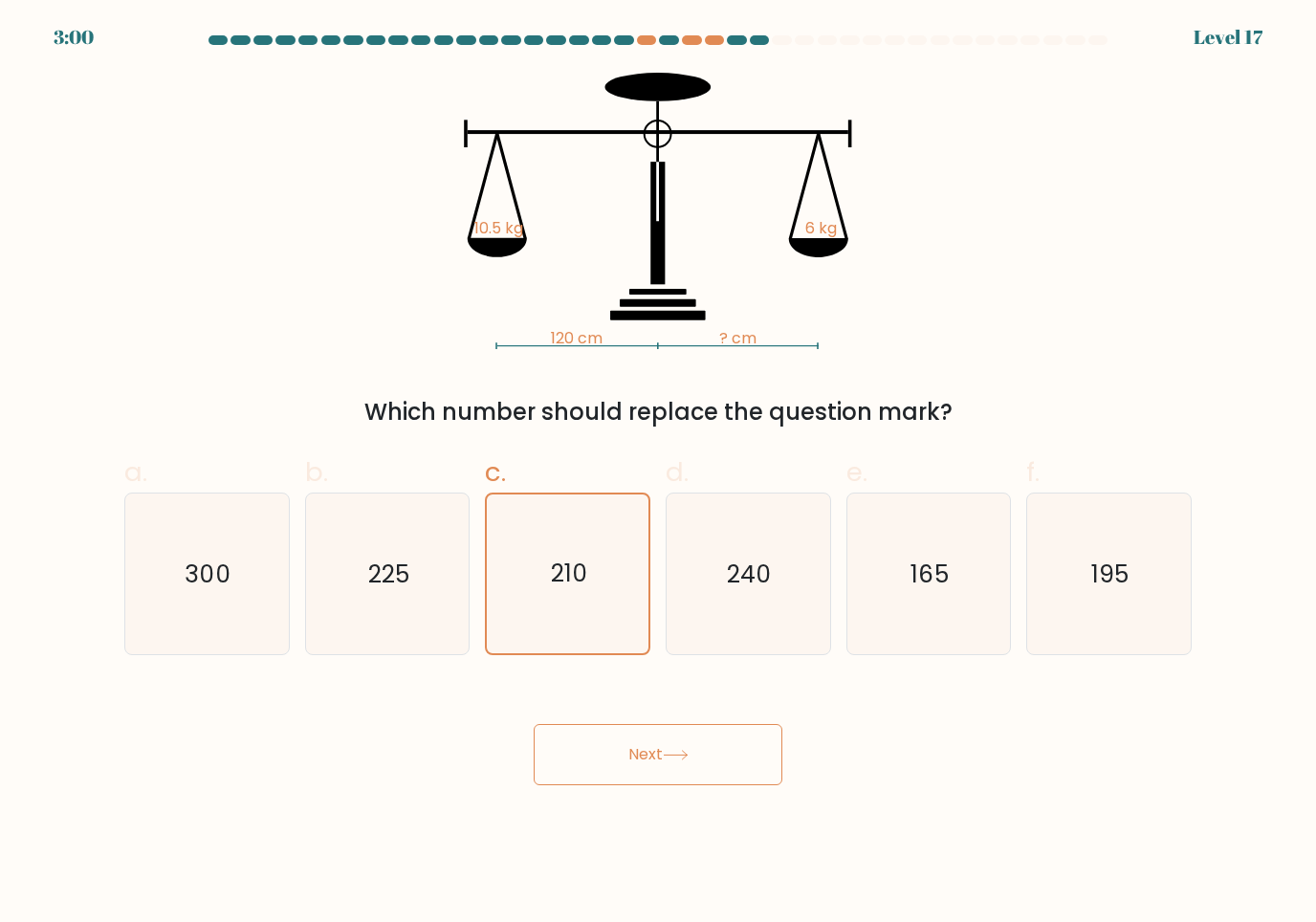
click at [694, 763] on button "Next" at bounding box center [658, 755] width 249 height 62
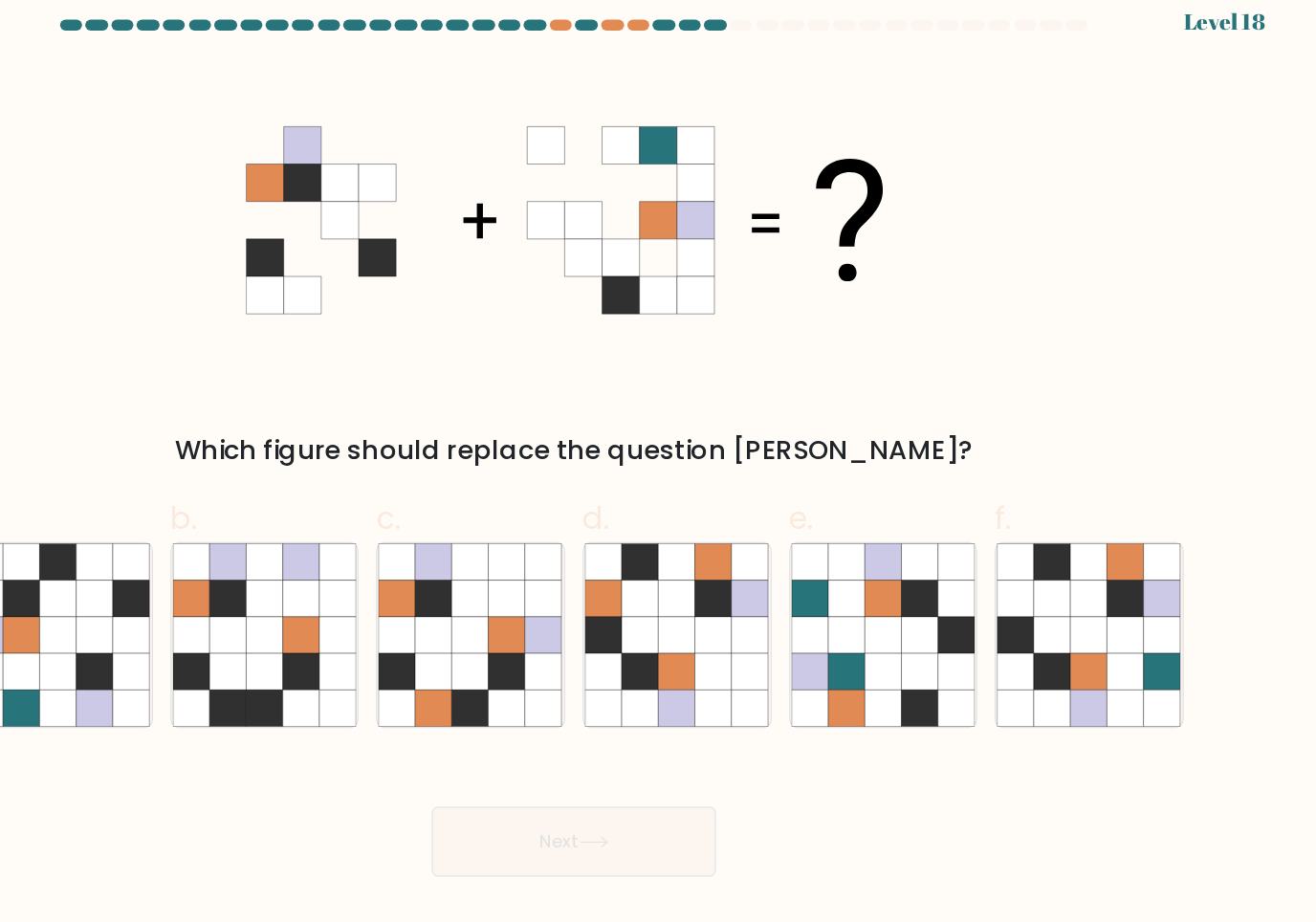
click at [1093, 525] on icon at bounding box center [1110, 541] width 33 height 33
click at [659, 474] on input "f." at bounding box center [658, 467] width 1 height 13
radio input "true"
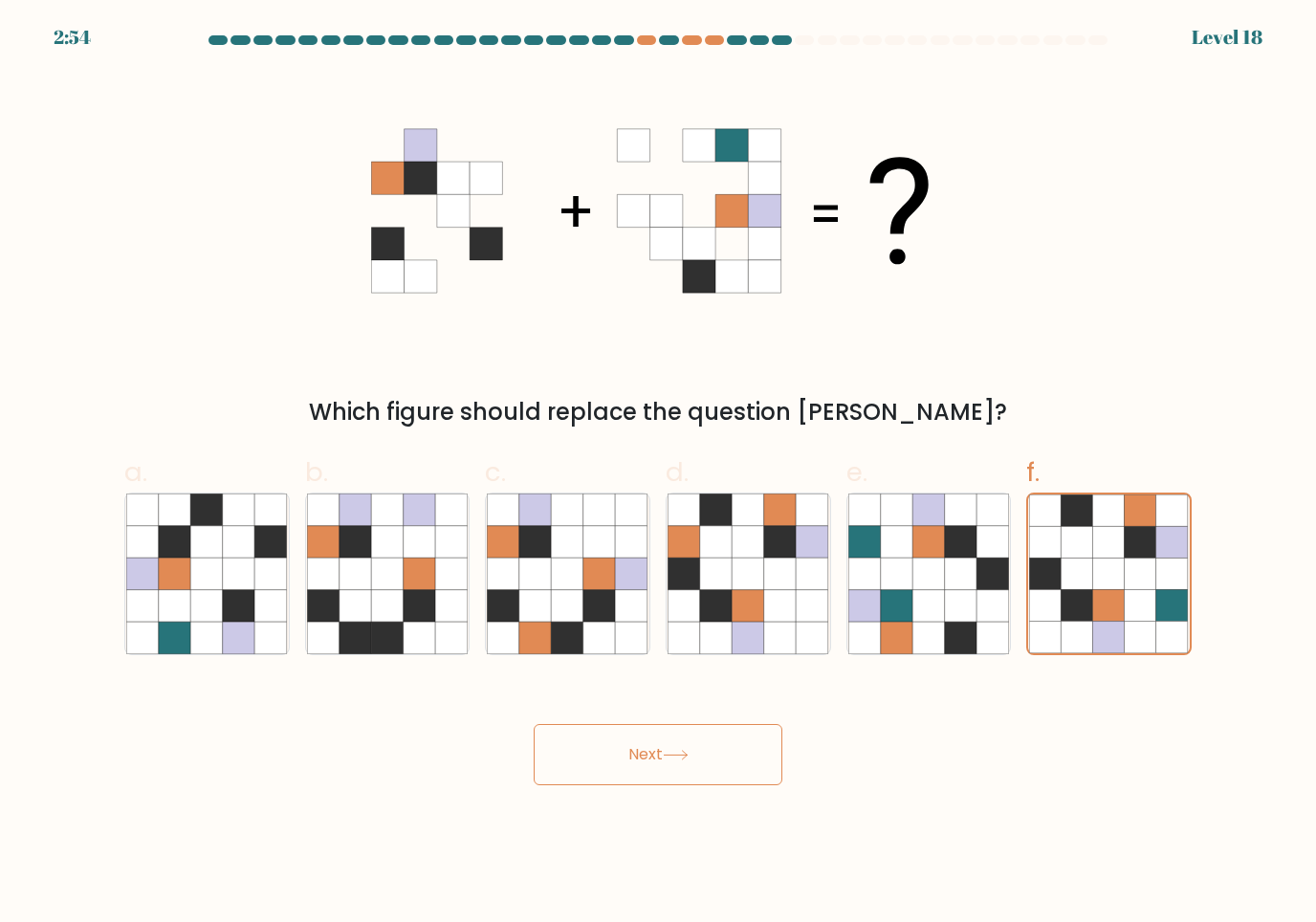
click at [770, 755] on button "Next" at bounding box center [658, 755] width 249 height 62
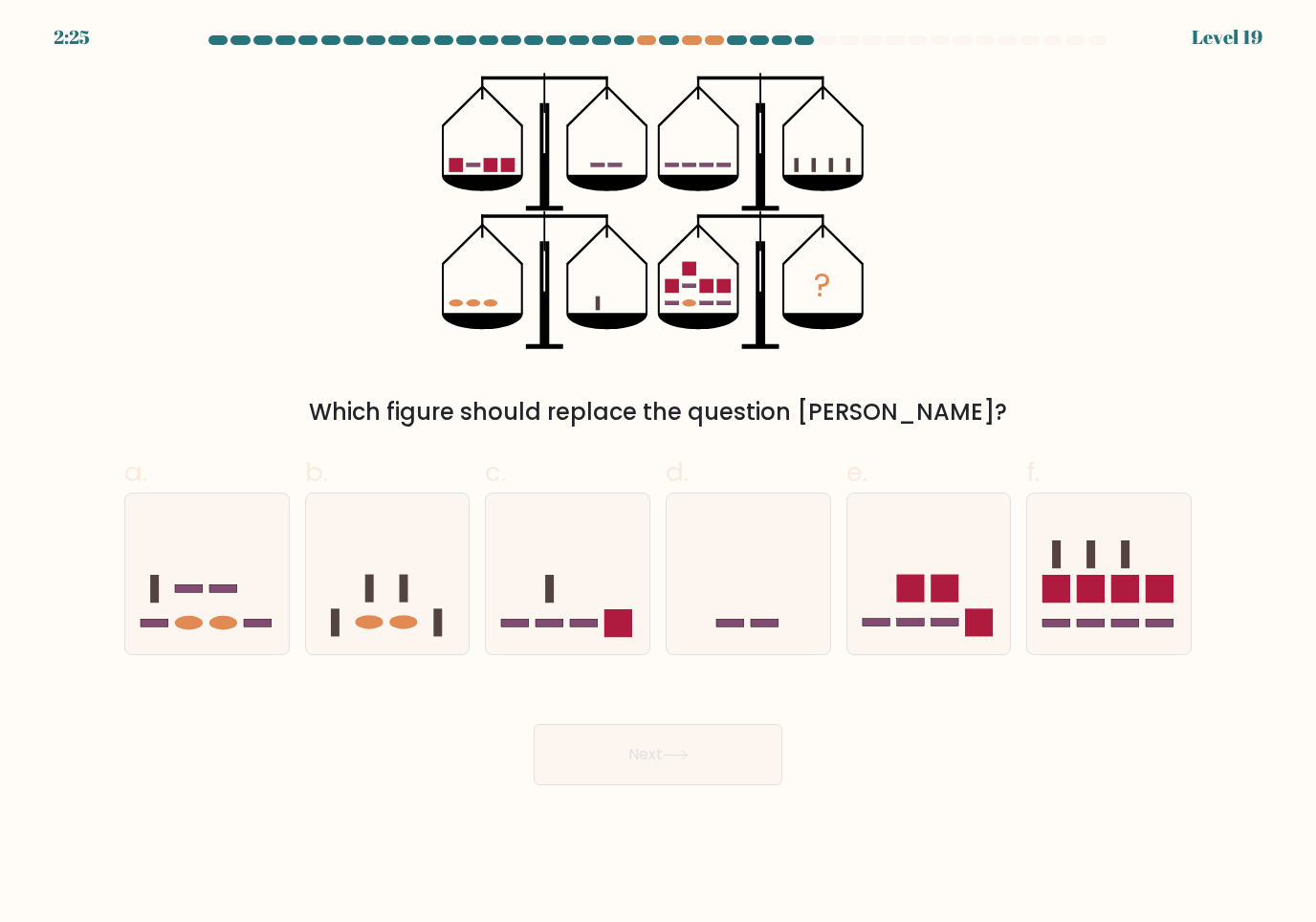
click at [220, 607] on icon at bounding box center [207, 573] width 164 height 135
click at [658, 474] on input "a." at bounding box center [658, 467] width 1 height 13
radio input "true"
click at [573, 740] on button "Next" at bounding box center [658, 755] width 249 height 62
click at [586, 754] on button "Next" at bounding box center [658, 755] width 249 height 62
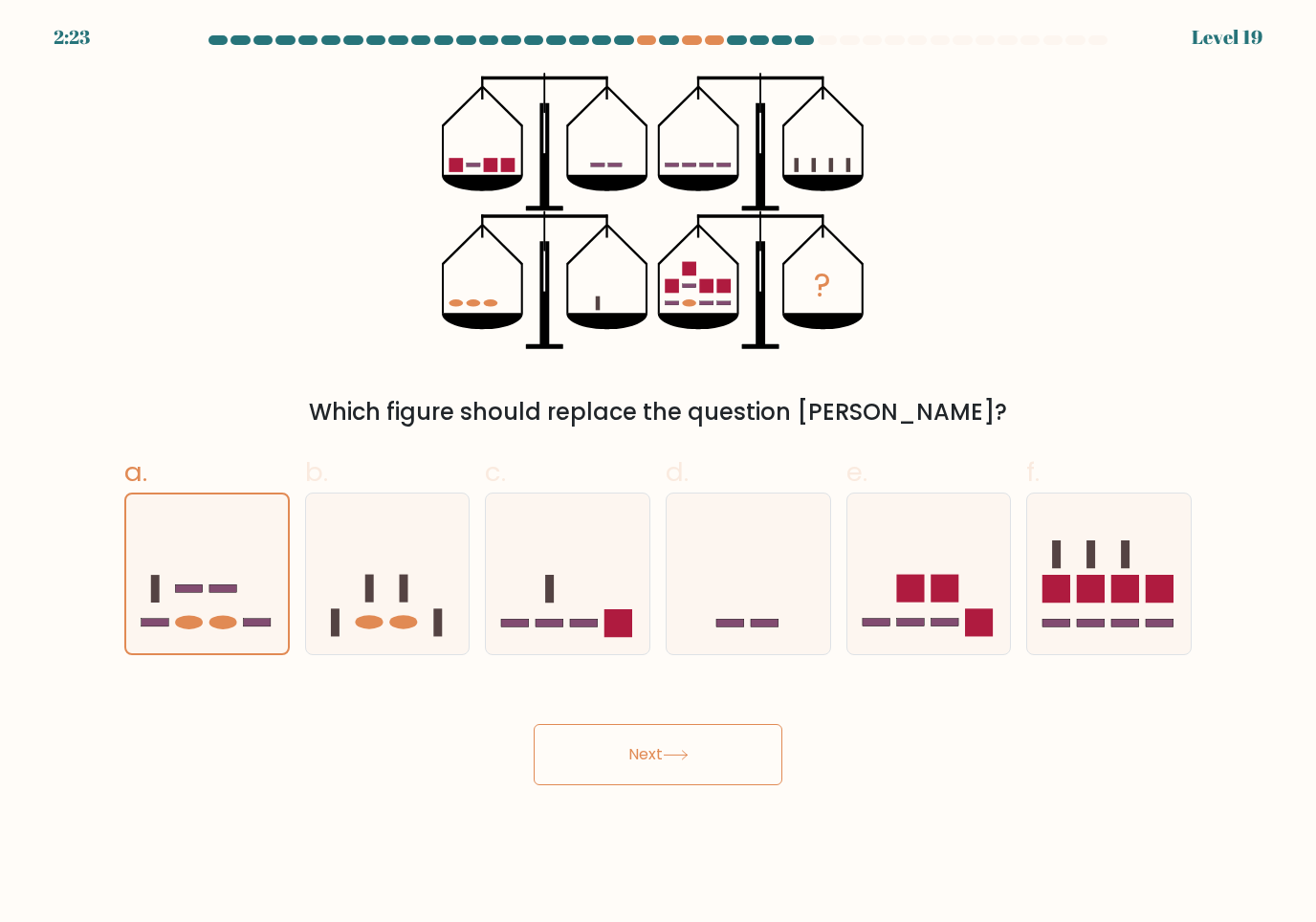
click at [619, 748] on button "Next" at bounding box center [658, 755] width 249 height 62
click at [643, 753] on button "Next" at bounding box center [658, 755] width 249 height 62
click at [642, 752] on button "Next" at bounding box center [658, 755] width 249 height 62
click at [637, 771] on button "Next" at bounding box center [658, 755] width 249 height 62
click at [636, 771] on button "Next" at bounding box center [658, 755] width 249 height 62
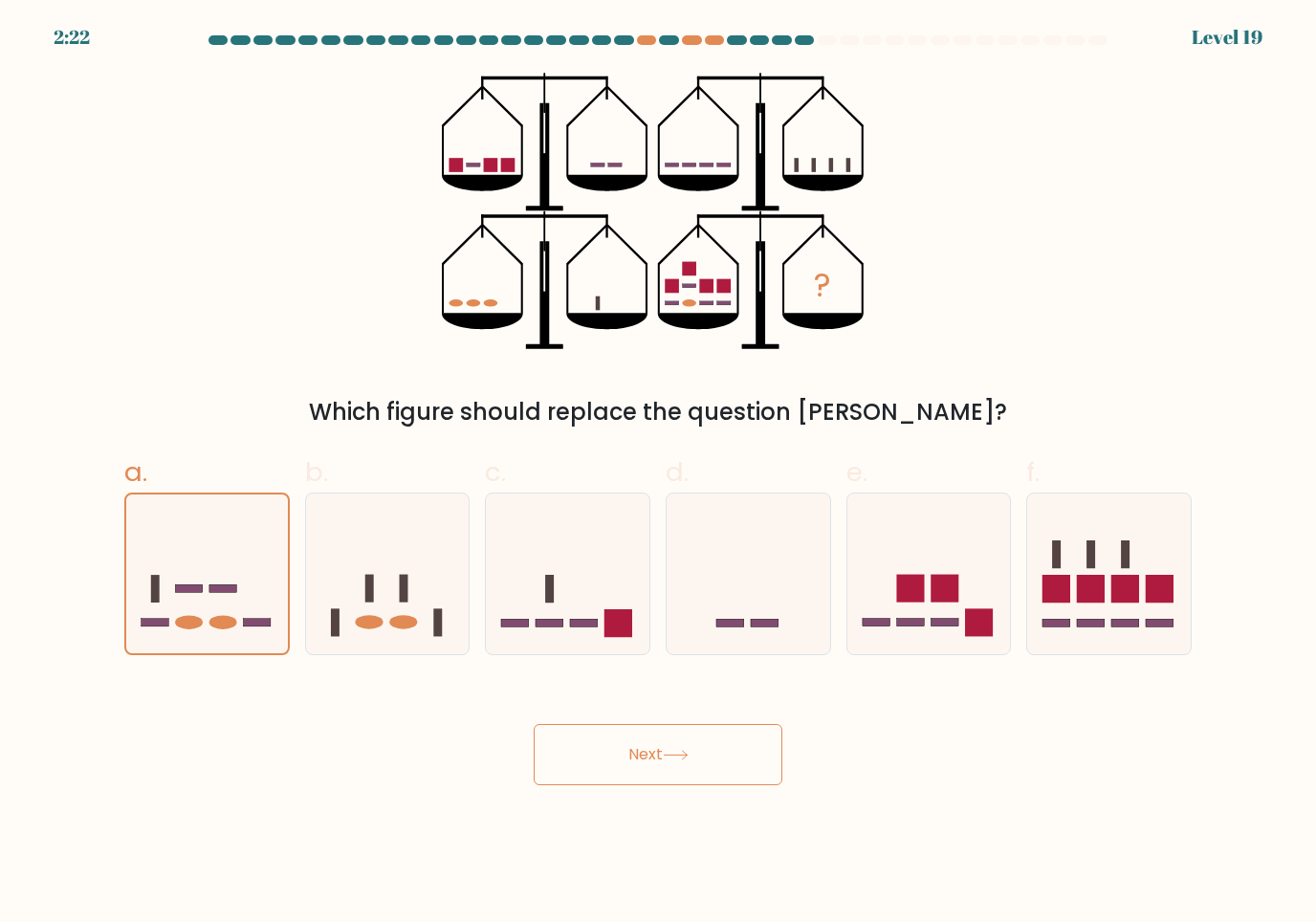
click at [616, 775] on button "Next" at bounding box center [658, 755] width 249 height 62
click at [615, 774] on button "Next" at bounding box center [658, 755] width 249 height 62
click at [718, 757] on button "Next" at bounding box center [658, 755] width 249 height 62
click at [670, 767] on button "Next" at bounding box center [658, 755] width 249 height 62
click at [592, 609] on icon at bounding box center [567, 573] width 164 height 135
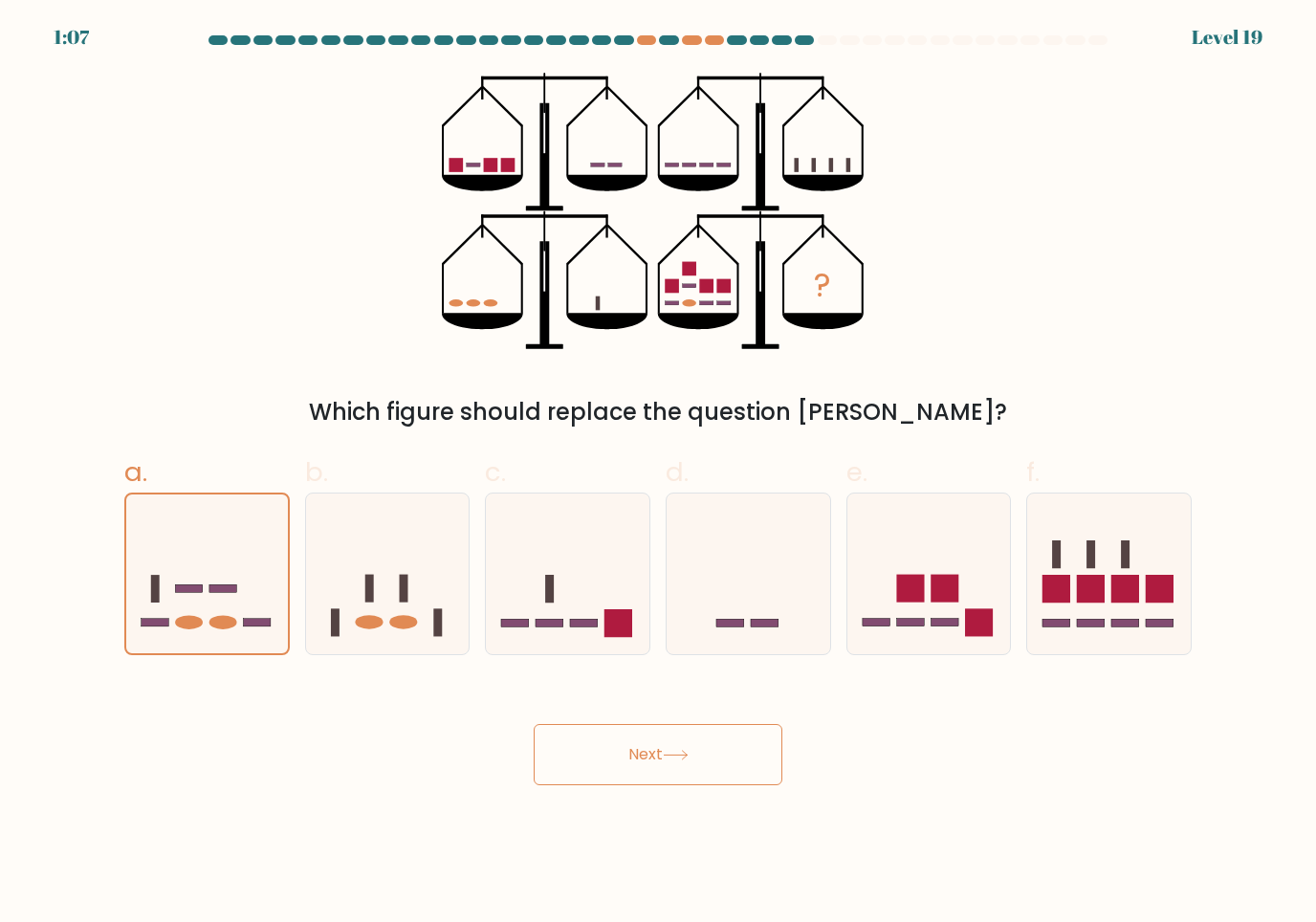
click at [658, 474] on input "c." at bounding box center [658, 467] width 1 height 13
radio input "true"
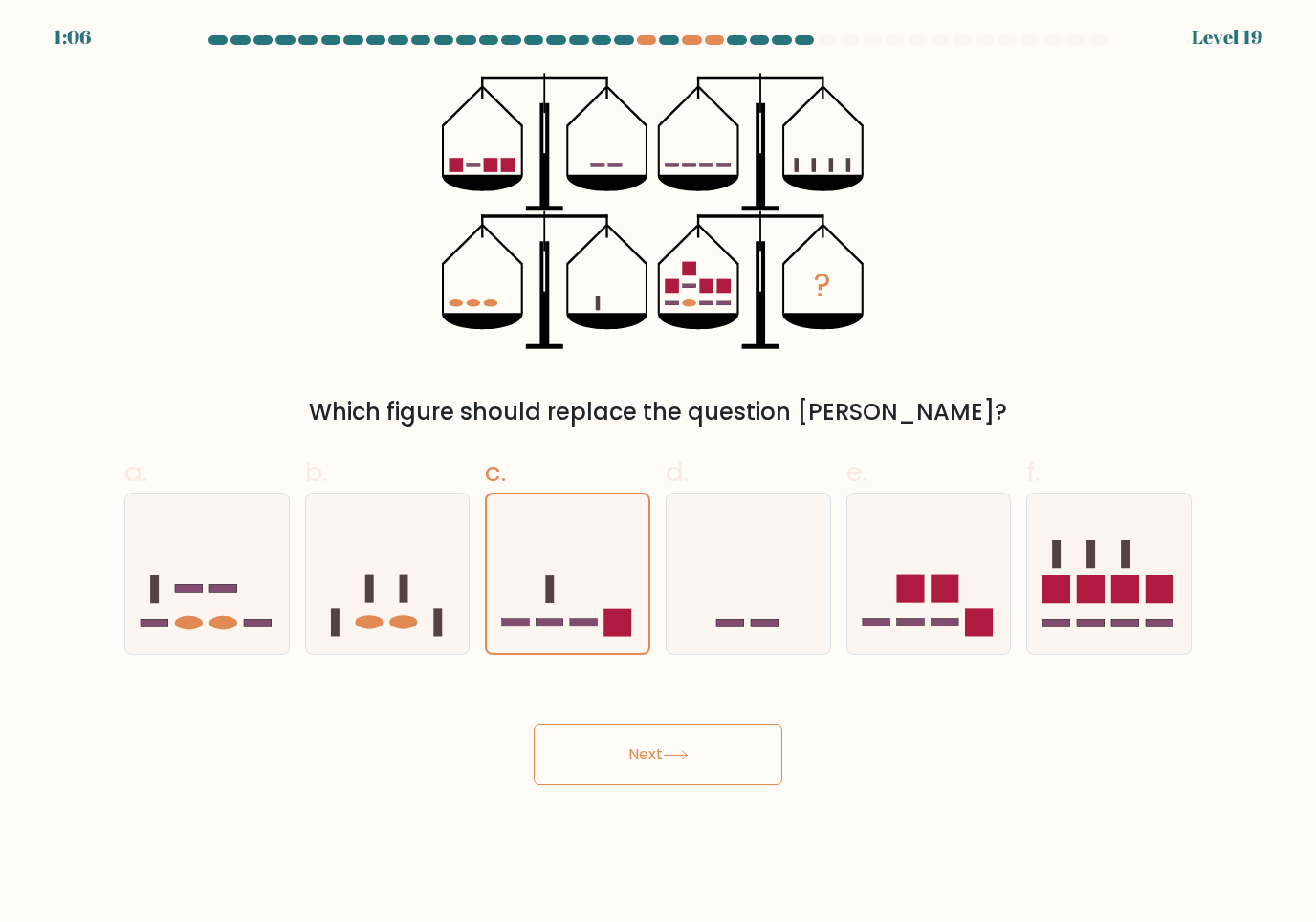
click at [596, 738] on button "Next" at bounding box center [658, 755] width 249 height 62
click at [595, 777] on button "Next" at bounding box center [658, 755] width 249 height 62
click at [595, 777] on button "Next" at bounding box center [658, 755] width 249 height 62
click at [586, 729] on button "Next" at bounding box center [658, 755] width 249 height 62
click at [208, 523] on icon at bounding box center [207, 573] width 164 height 135
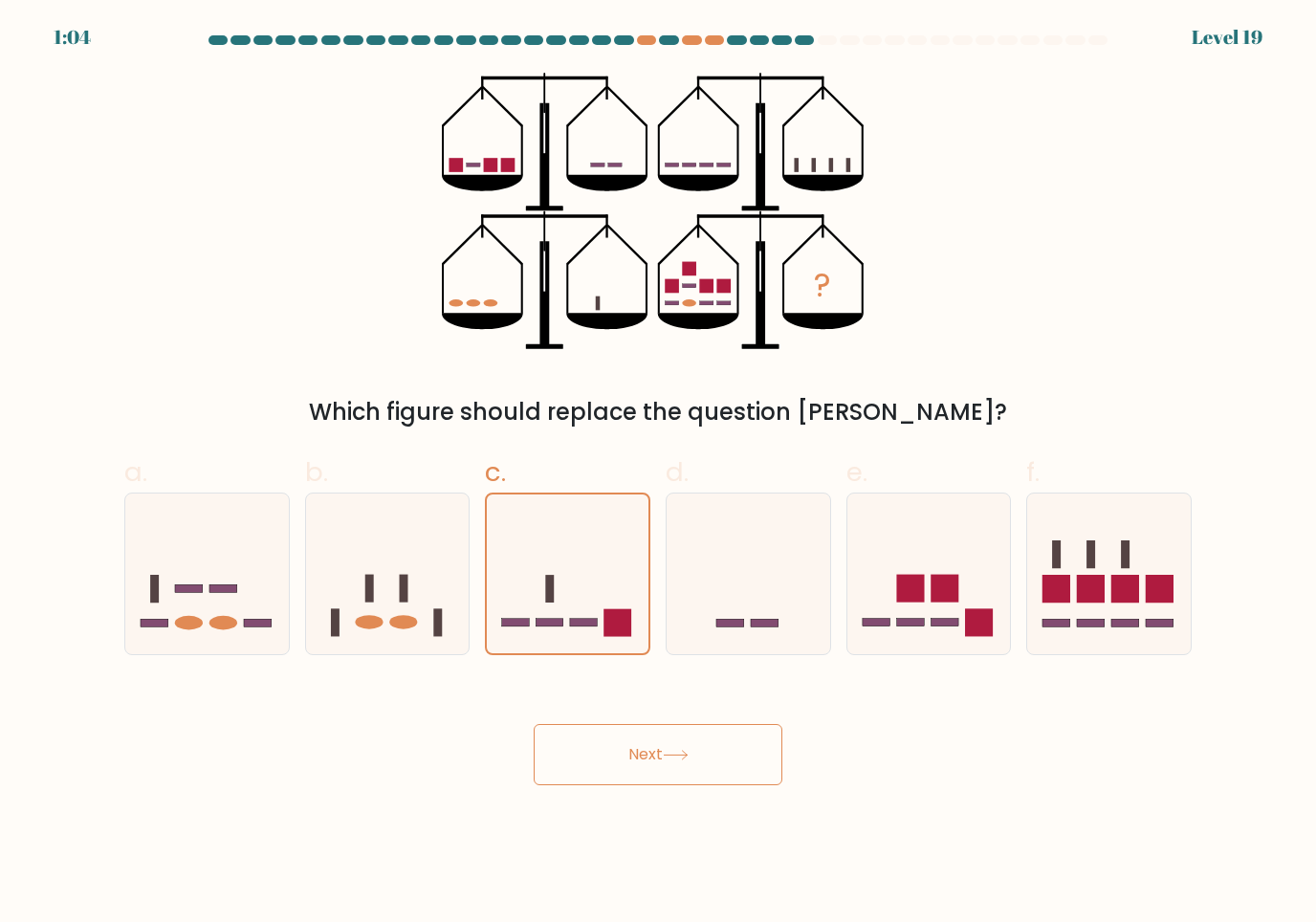
click at [658, 474] on input "a." at bounding box center [658, 467] width 1 height 13
radio input "true"
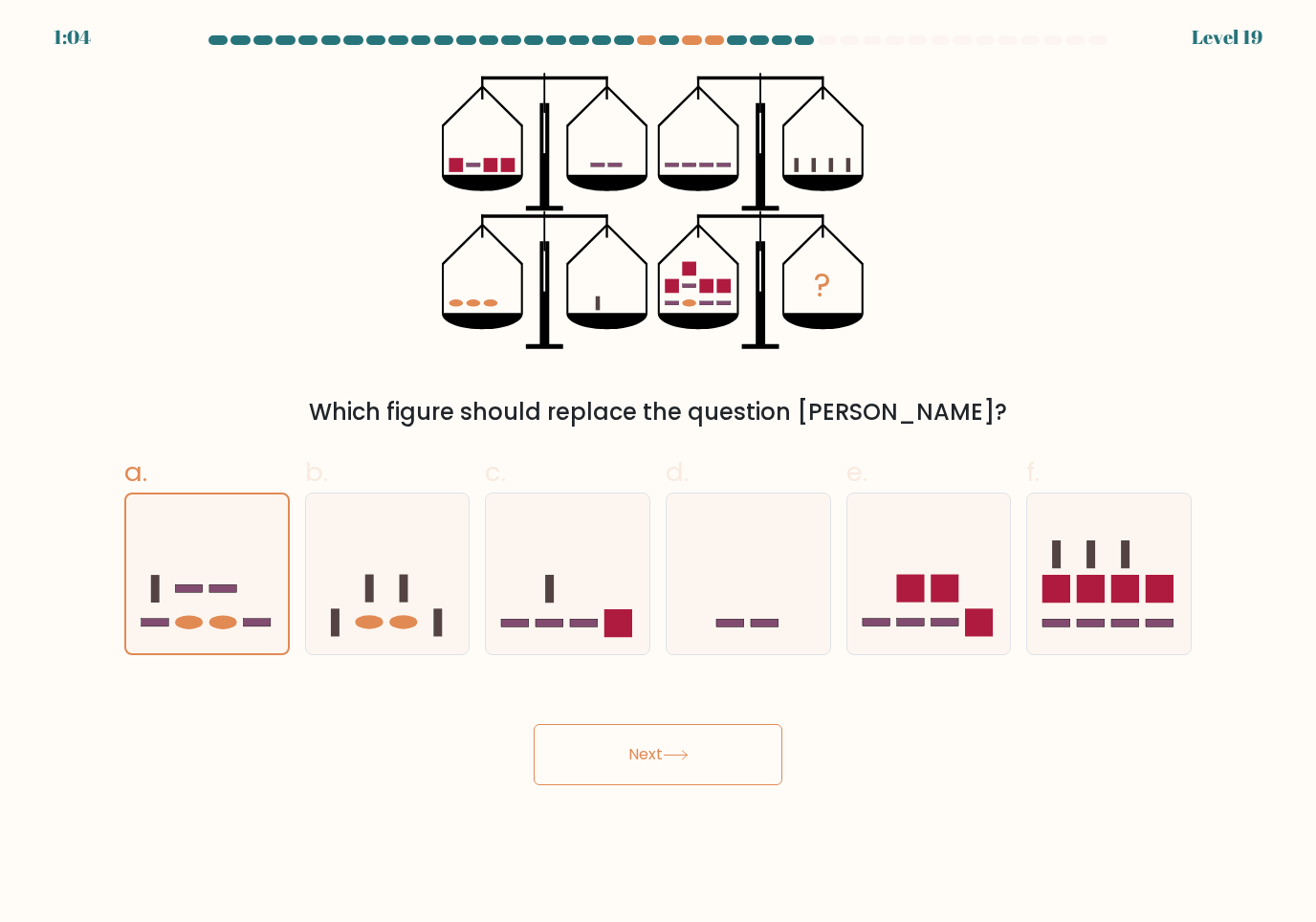
click at [214, 565] on icon at bounding box center [207, 573] width 162 height 134
click at [658, 474] on input "a." at bounding box center [658, 467] width 1 height 13
click at [644, 757] on button "Next" at bounding box center [658, 755] width 249 height 62
click at [648, 755] on button "Next" at bounding box center [658, 755] width 249 height 62
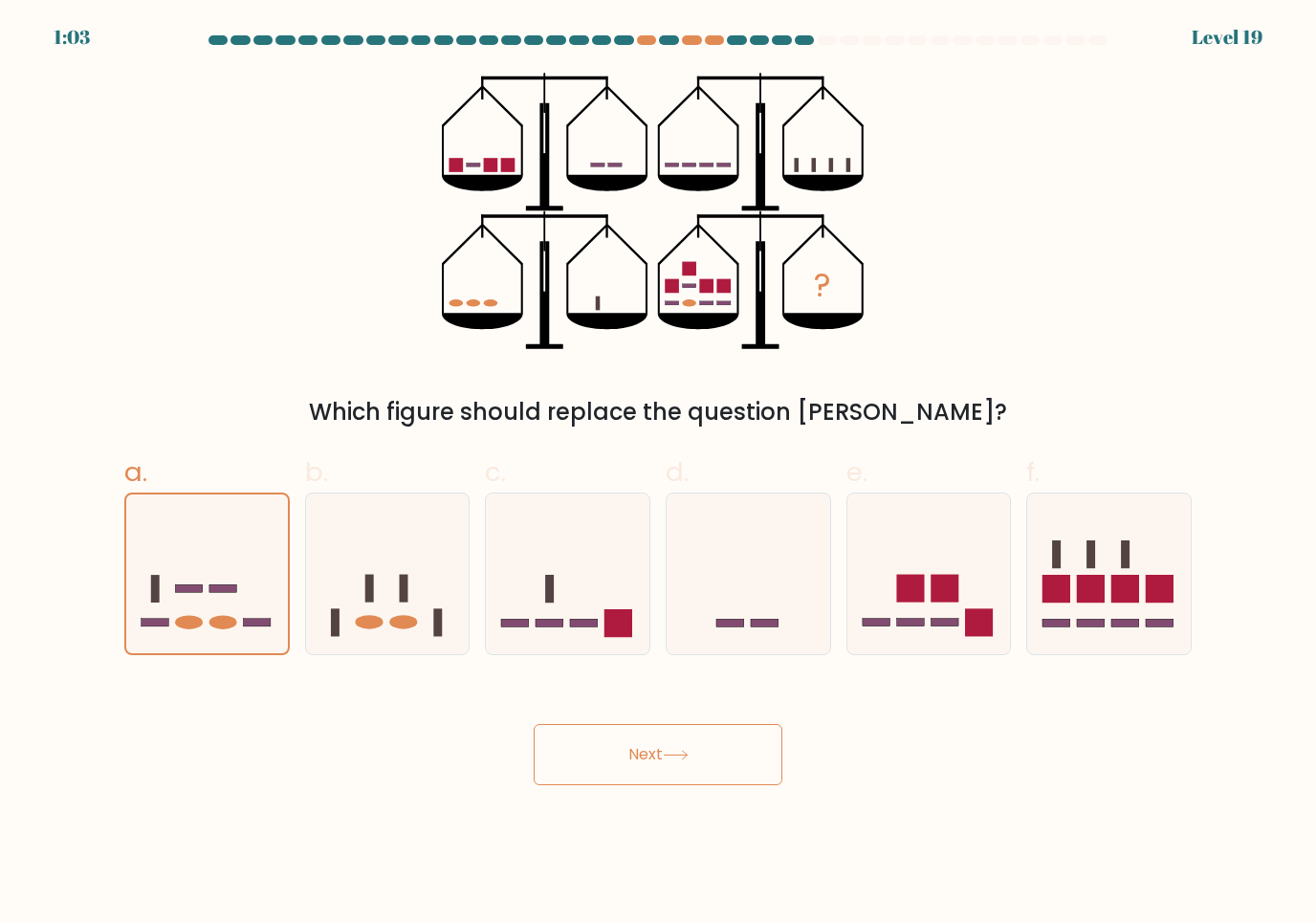
click at [648, 755] on button "Next" at bounding box center [658, 755] width 249 height 62
click at [232, 565] on icon at bounding box center [207, 573] width 164 height 135
click at [658, 474] on input "a." at bounding box center [658, 467] width 1 height 13
radio input "true"
click at [620, 819] on body "0:16 Level 19" at bounding box center [658, 461] width 1316 height 922
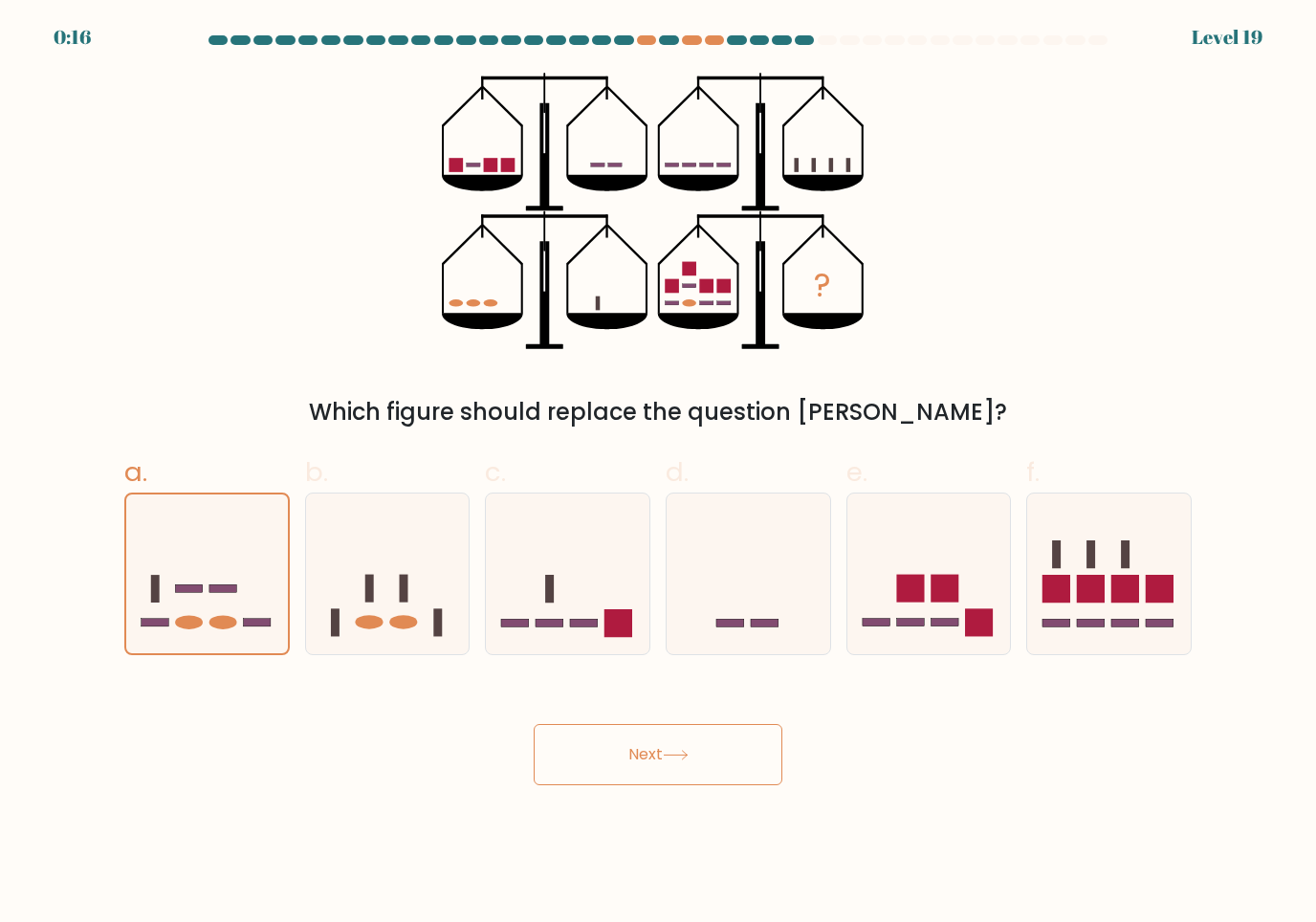
click at [619, 818] on body "0:16 Level 19" at bounding box center [658, 461] width 1316 height 922
click at [671, 743] on button "Next" at bounding box center [658, 755] width 249 height 62
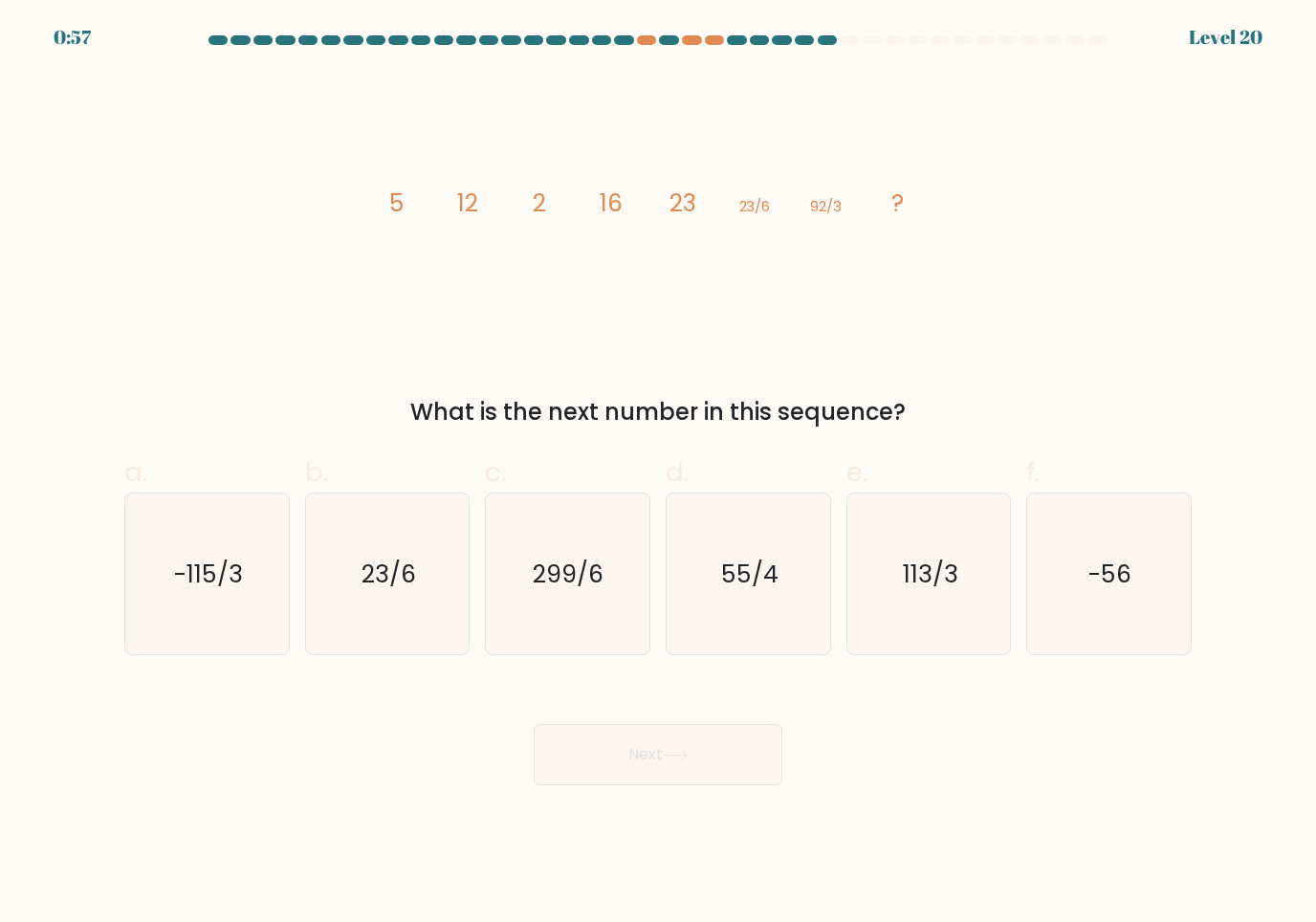
click at [263, 232] on div "image/svg+xml 5 12 2 16 23 23/6 92/3 ? What is the next number in this sequence?" at bounding box center [658, 250] width 1091 height 356
click at [932, 533] on icon "113/3" at bounding box center [930, 574] width 162 height 162
click at [659, 474] on input "e. 113/3" at bounding box center [658, 467] width 1 height 13
radio input "true"
click at [676, 765] on button "Next" at bounding box center [658, 755] width 249 height 62
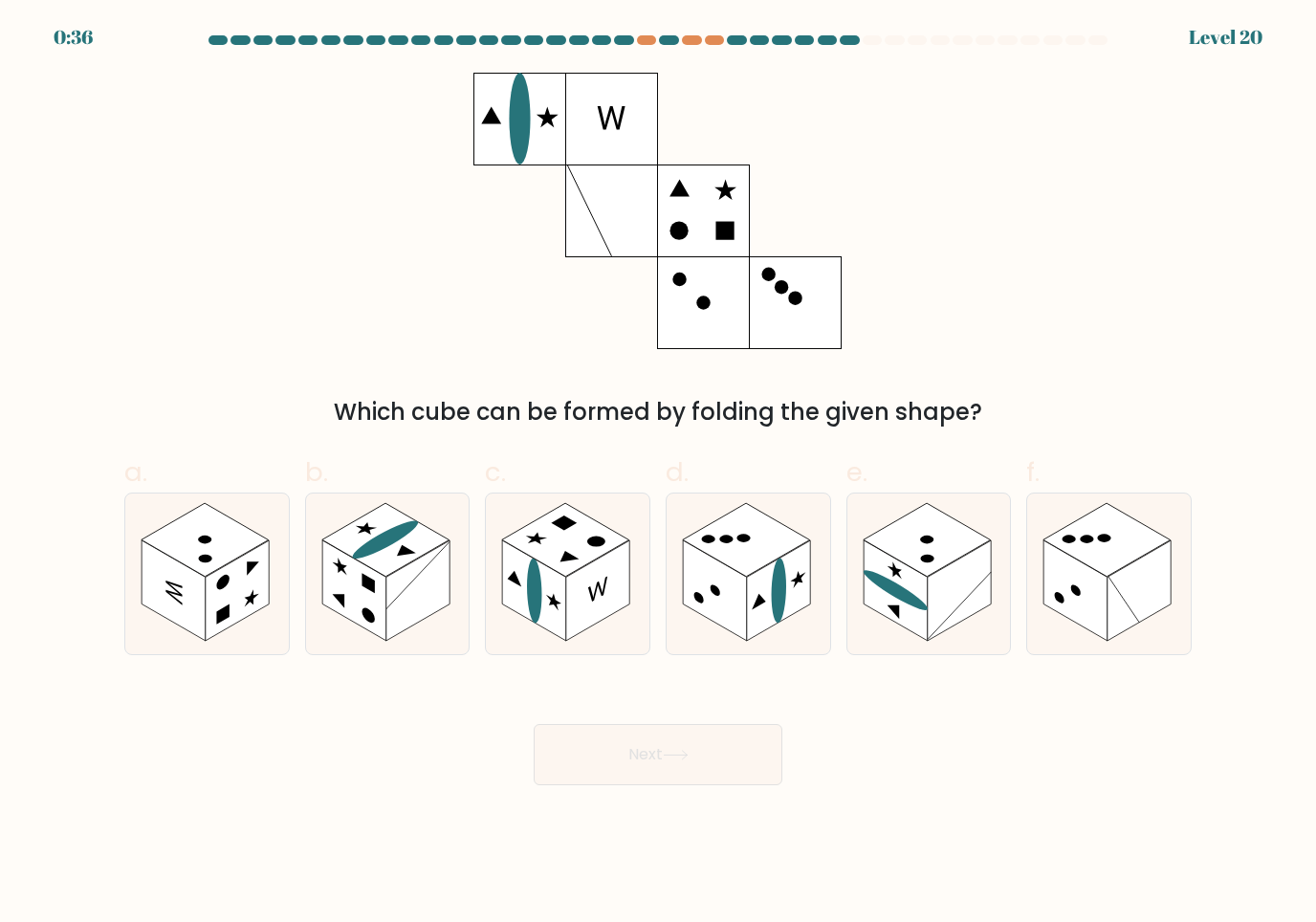
click at [1121, 480] on label "f." at bounding box center [1109, 554] width 166 height 203
click at [659, 474] on input "f." at bounding box center [658, 467] width 1 height 13
radio input "true"
click at [620, 574] on rect at bounding box center [598, 591] width 65 height 100
click at [658, 474] on input "c." at bounding box center [658, 467] width 1 height 13
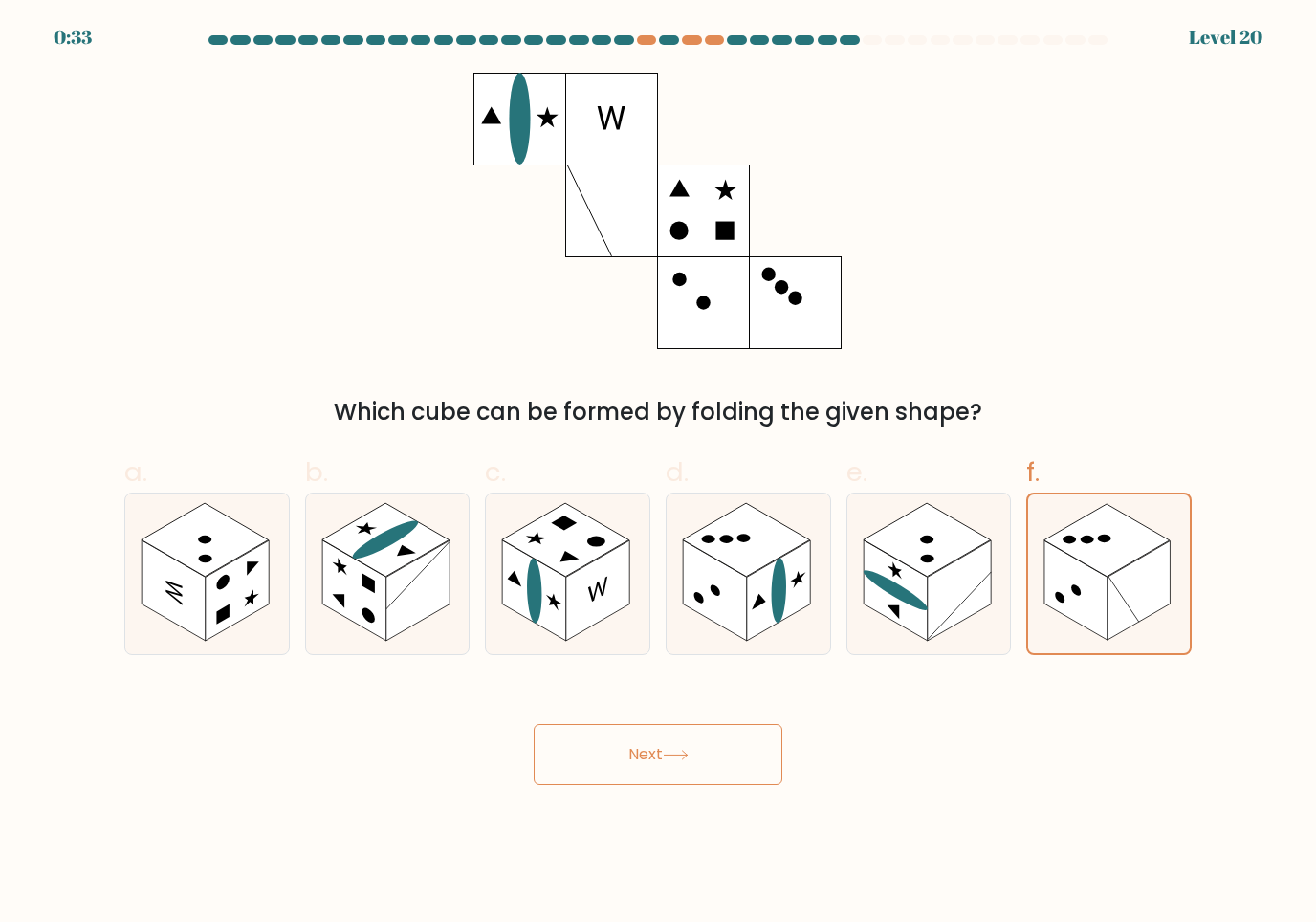
radio input "true"
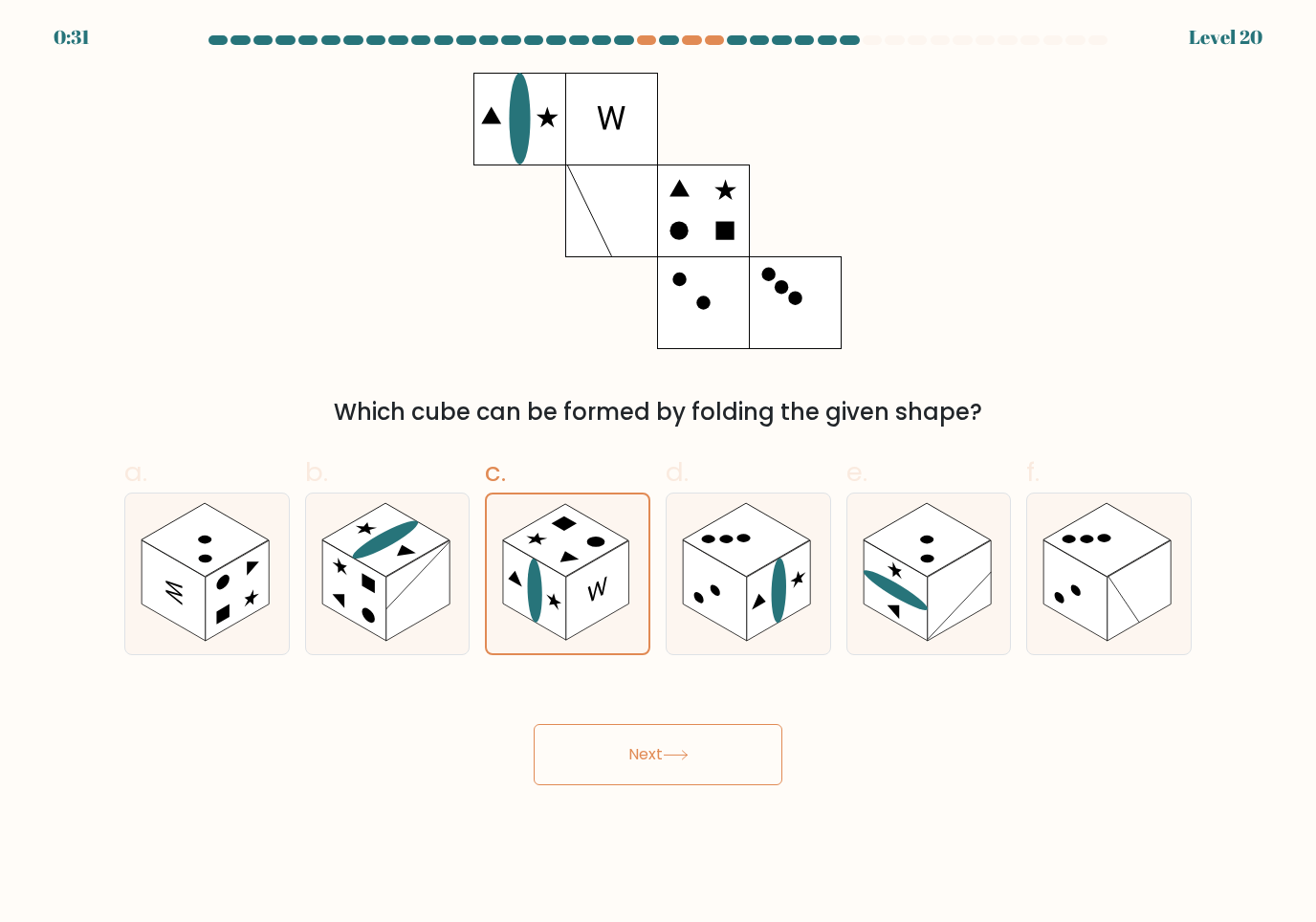
click at [418, 579] on rect at bounding box center [418, 591] width 65 height 100
click at [658, 474] on input "b." at bounding box center [658, 467] width 1 height 13
radio input "true"
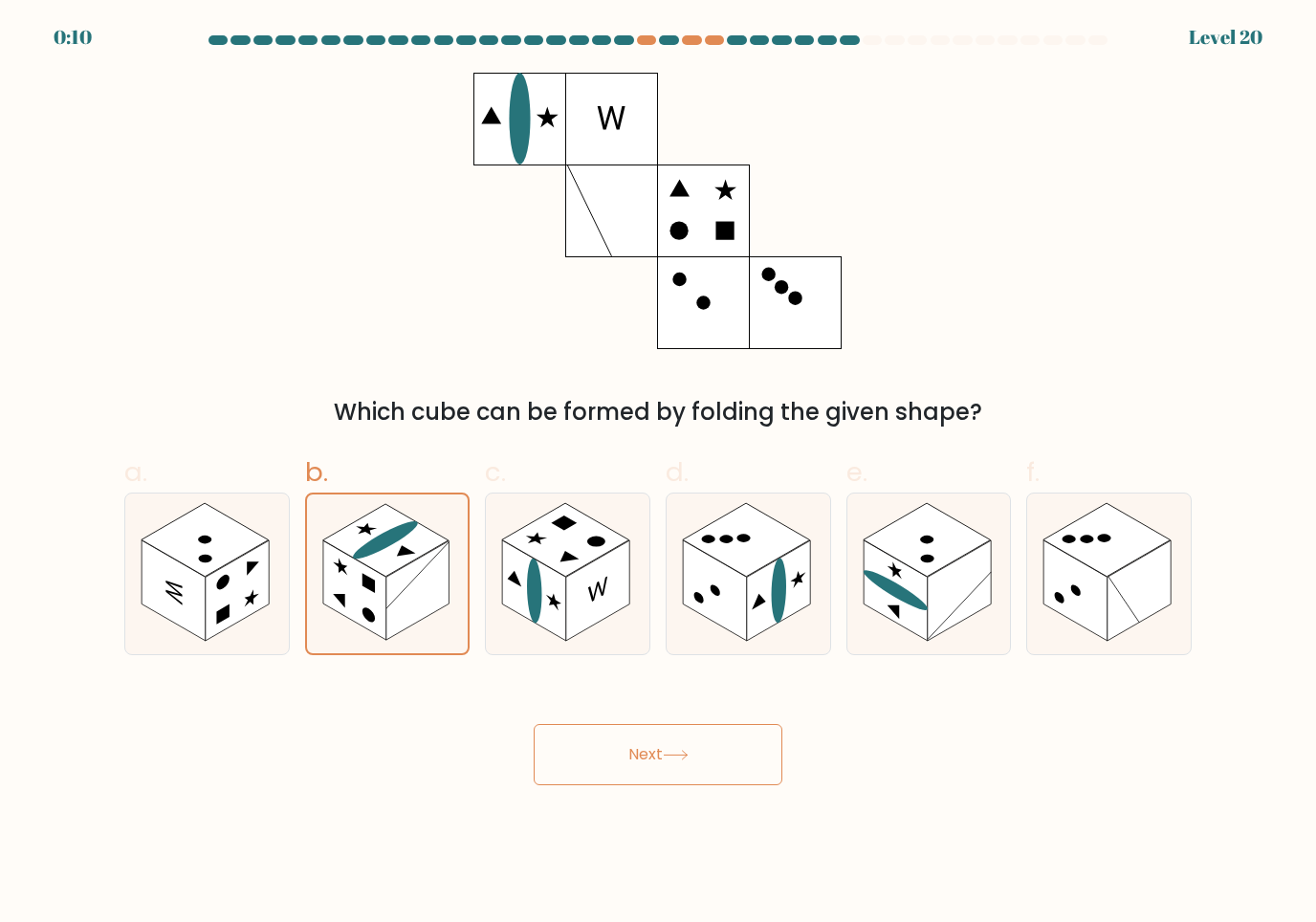
click at [712, 756] on button "Next" at bounding box center [658, 755] width 249 height 62
click at [706, 734] on button "Next" at bounding box center [658, 755] width 249 height 62
click at [715, 753] on button "Next" at bounding box center [658, 755] width 249 height 62
click at [714, 752] on button "Next" at bounding box center [658, 755] width 249 height 62
click at [667, 758] on button "Next" at bounding box center [658, 755] width 249 height 62
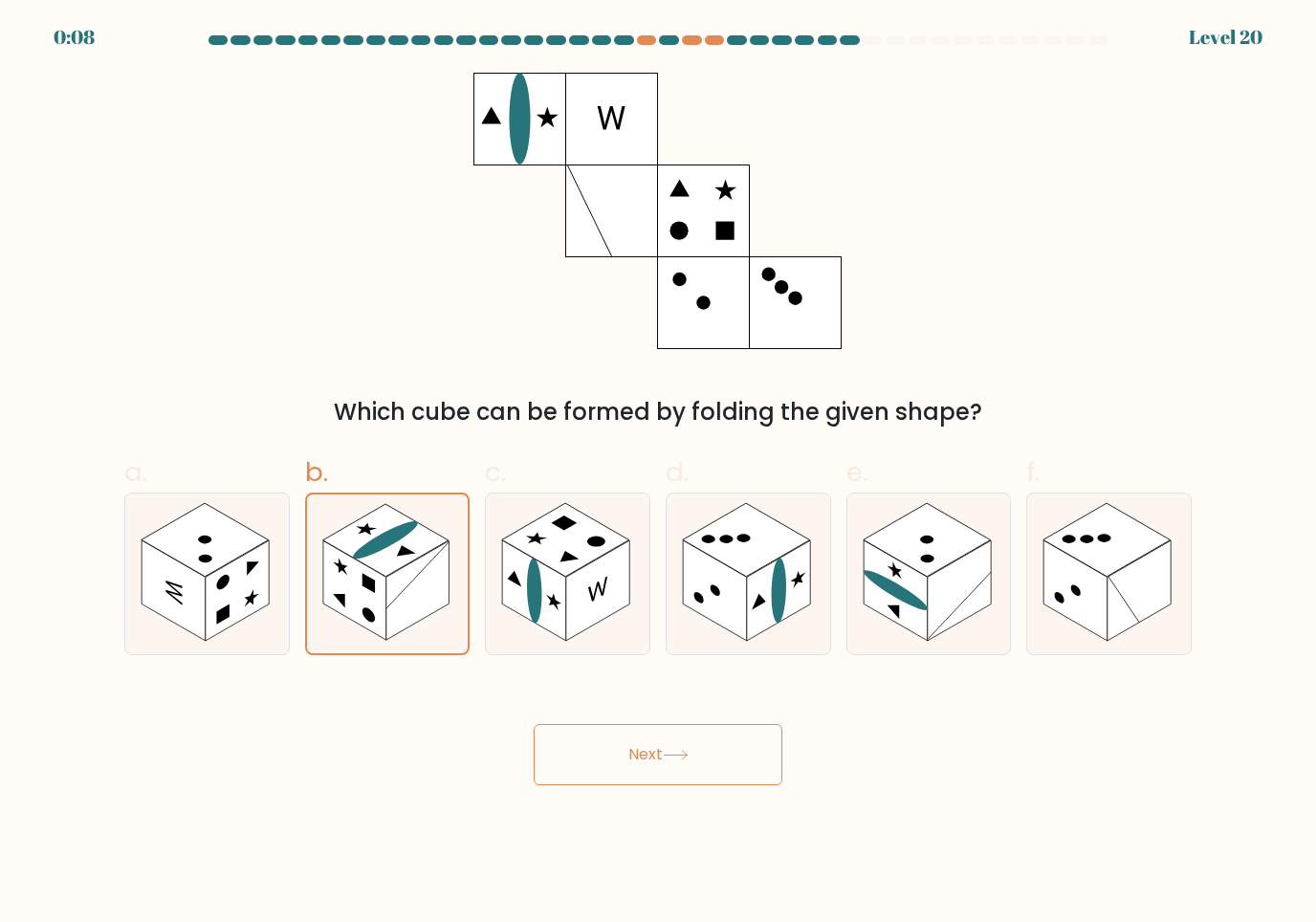
click at [667, 758] on button "Next" at bounding box center [658, 755] width 249 height 62
click at [686, 733] on button "Next" at bounding box center [658, 755] width 249 height 62
click at [678, 725] on button "Next" at bounding box center [658, 755] width 249 height 62
click at [619, 584] on rect at bounding box center [598, 591] width 65 height 100
click at [658, 474] on input "c." at bounding box center [658, 467] width 1 height 13
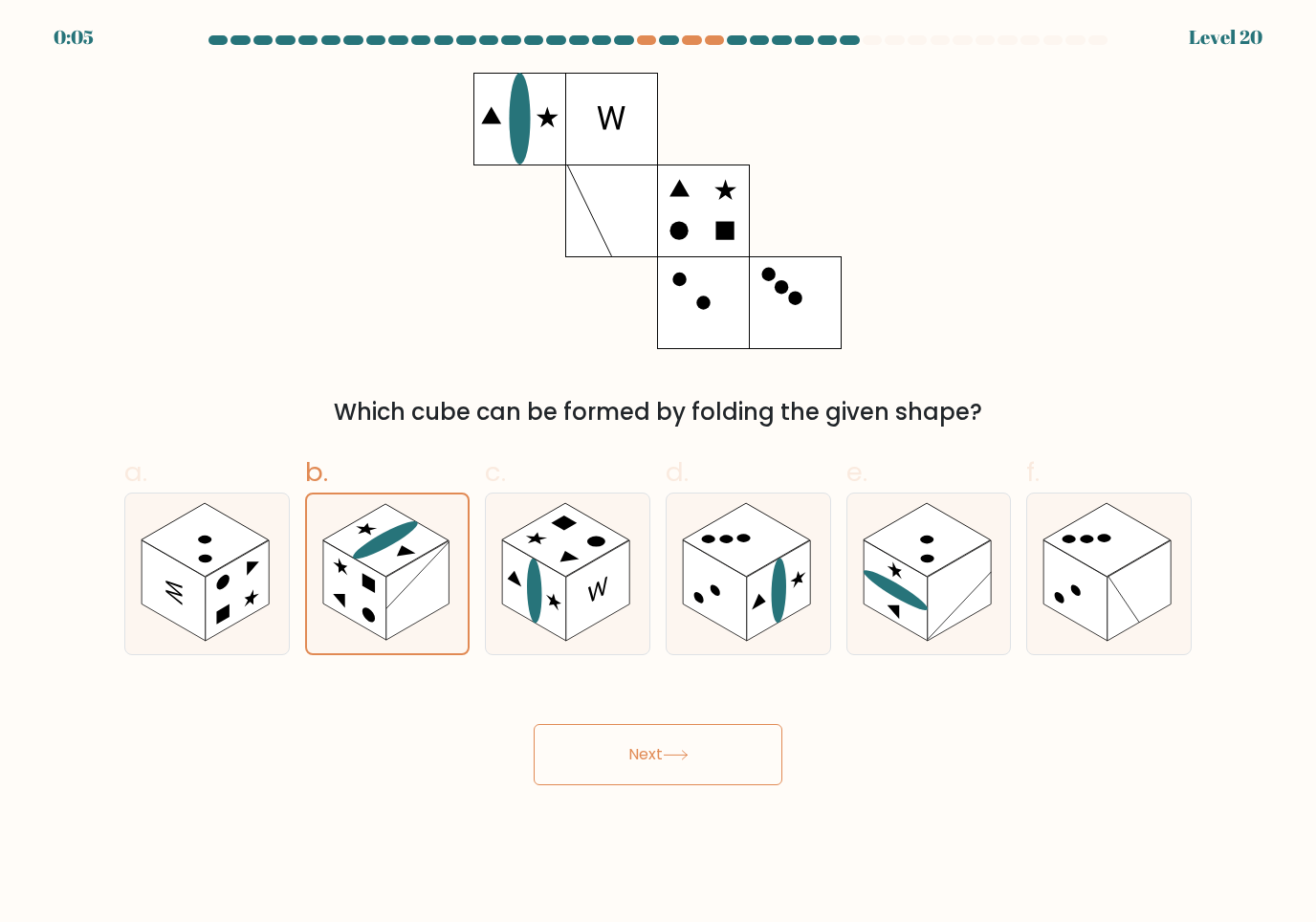
radio input "true"
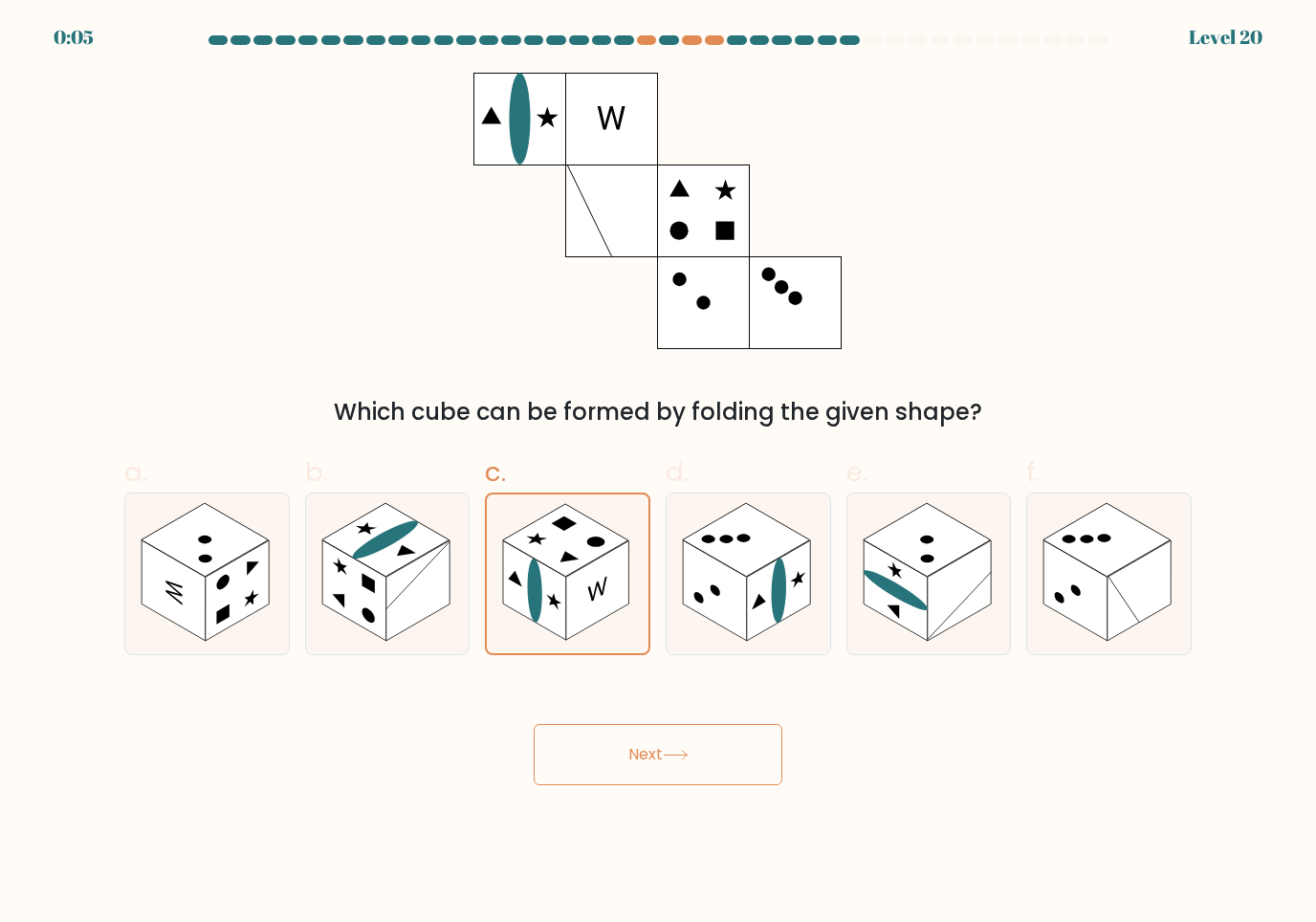
click at [662, 761] on button "Next" at bounding box center [658, 755] width 249 height 62
click at [661, 761] on button "Next" at bounding box center [658, 755] width 249 height 62
click at [670, 767] on button "Next" at bounding box center [658, 755] width 249 height 62
click at [657, 765] on button "Next" at bounding box center [658, 755] width 249 height 62
click at [657, 764] on button "Next" at bounding box center [658, 755] width 249 height 62
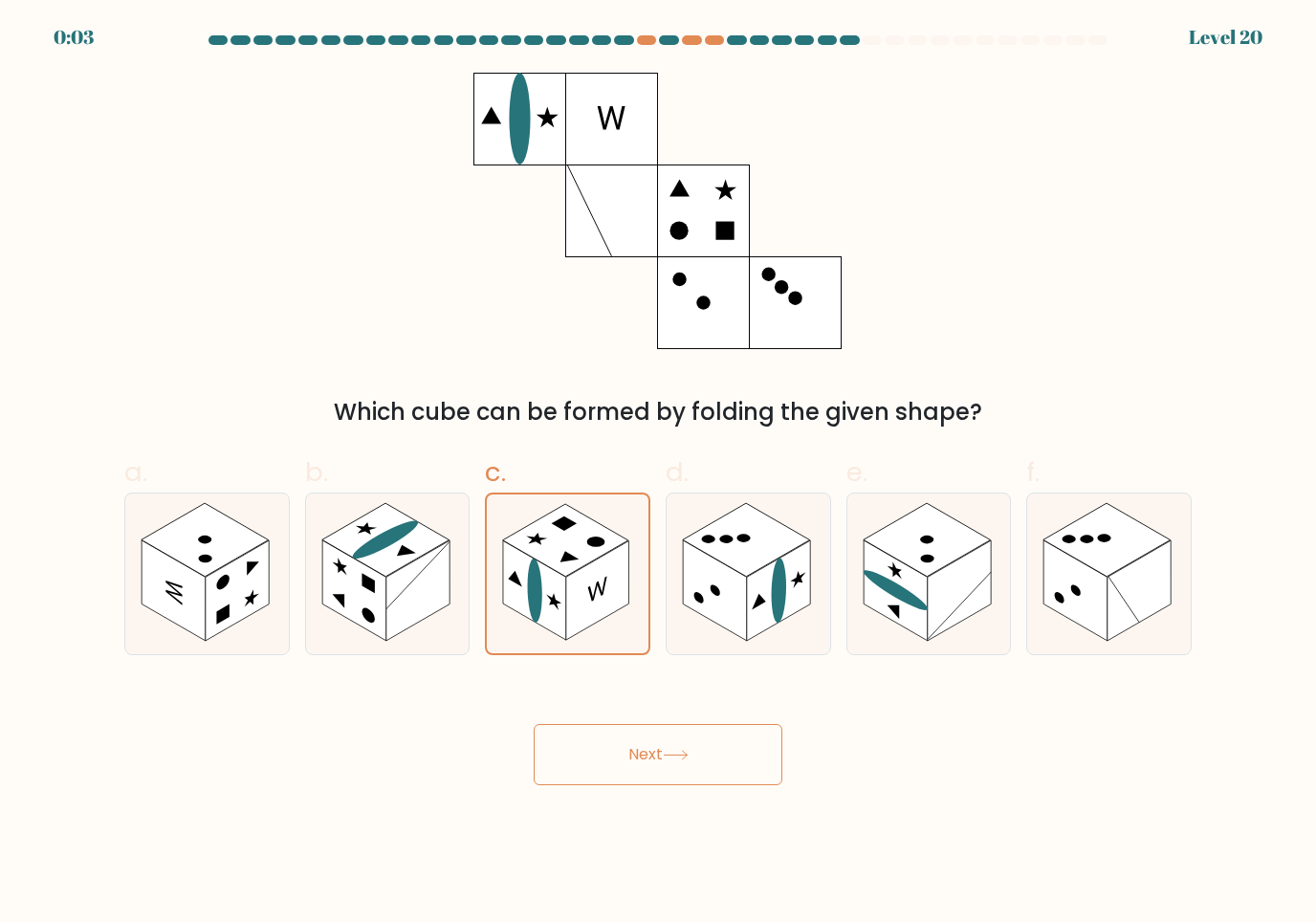
click at [653, 762] on button "Next" at bounding box center [658, 755] width 249 height 62
click at [712, 752] on button "Next" at bounding box center [658, 755] width 249 height 62
click at [665, 759] on button "Next" at bounding box center [658, 755] width 249 height 62
click at [665, 758] on button "Next" at bounding box center [658, 755] width 249 height 62
click at [655, 748] on button "Next" at bounding box center [658, 755] width 249 height 62
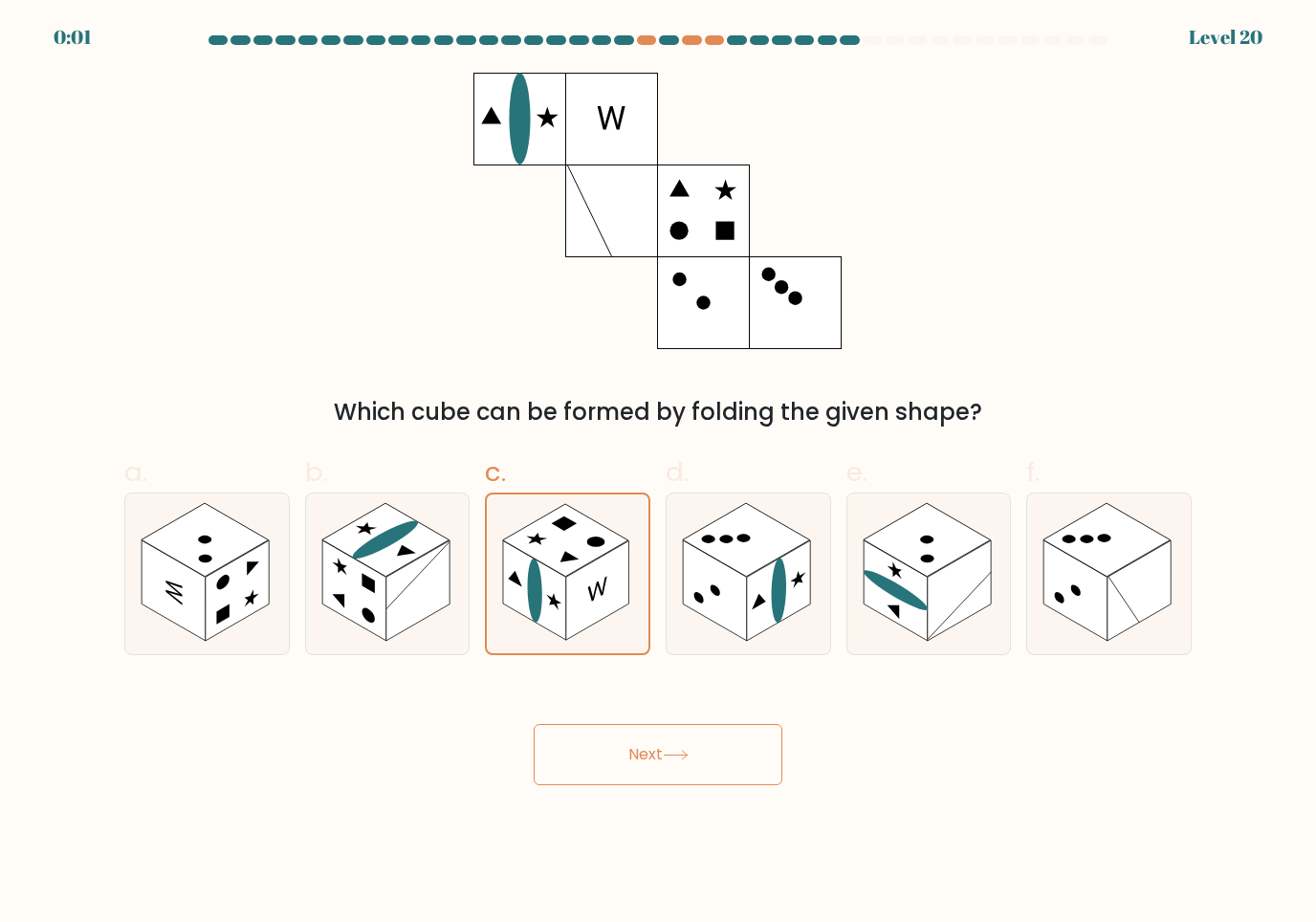
click at [654, 748] on button "Next" at bounding box center [658, 755] width 249 height 62
click at [667, 754] on button "Next" at bounding box center [658, 755] width 249 height 62
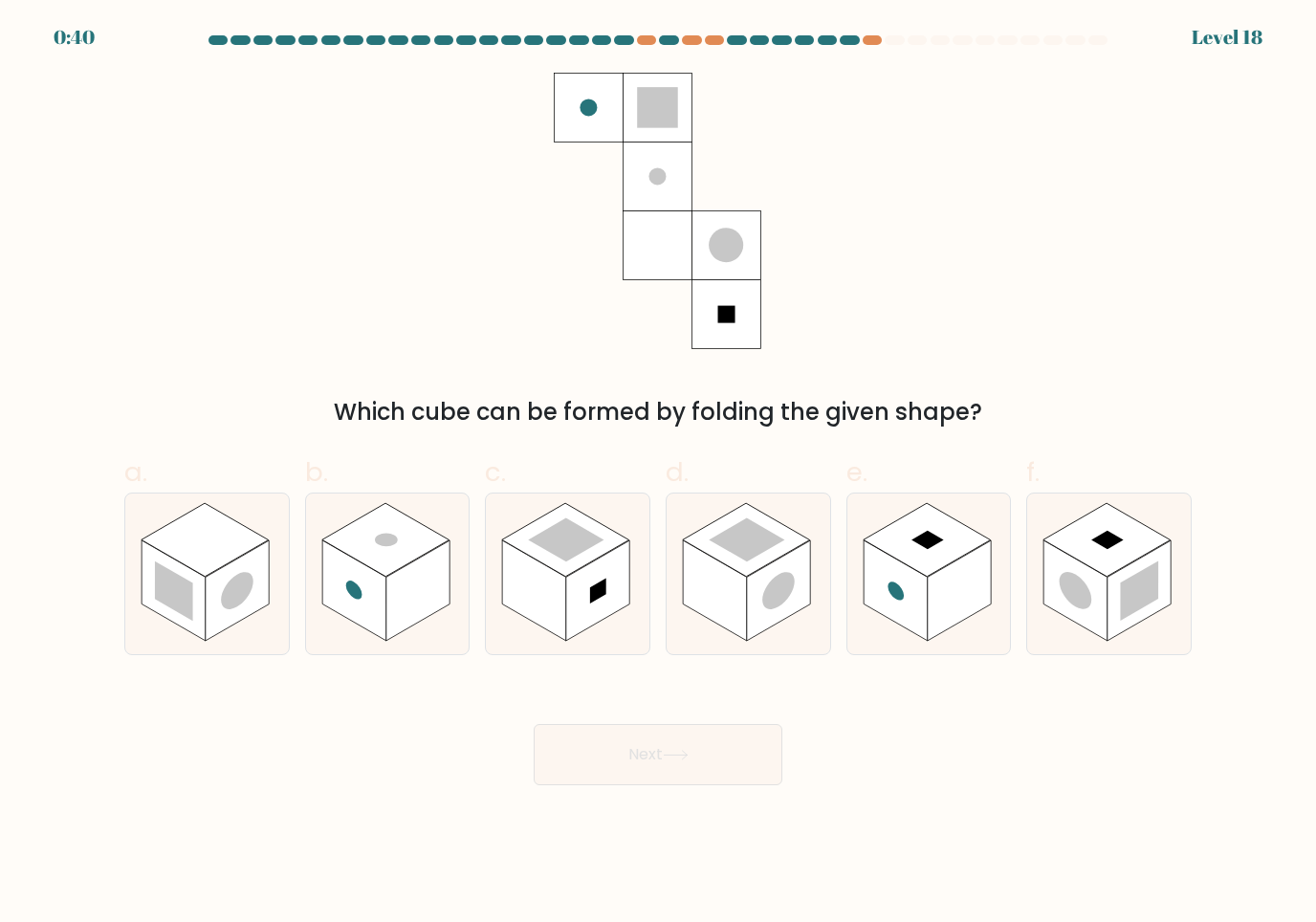
click at [780, 593] on circle at bounding box center [778, 591] width 33 height 51
click at [659, 474] on input "d." at bounding box center [658, 467] width 1 height 13
radio input "true"
click at [187, 588] on rect at bounding box center [174, 591] width 39 height 61
click at [658, 474] on input "a." at bounding box center [658, 467] width 1 height 13
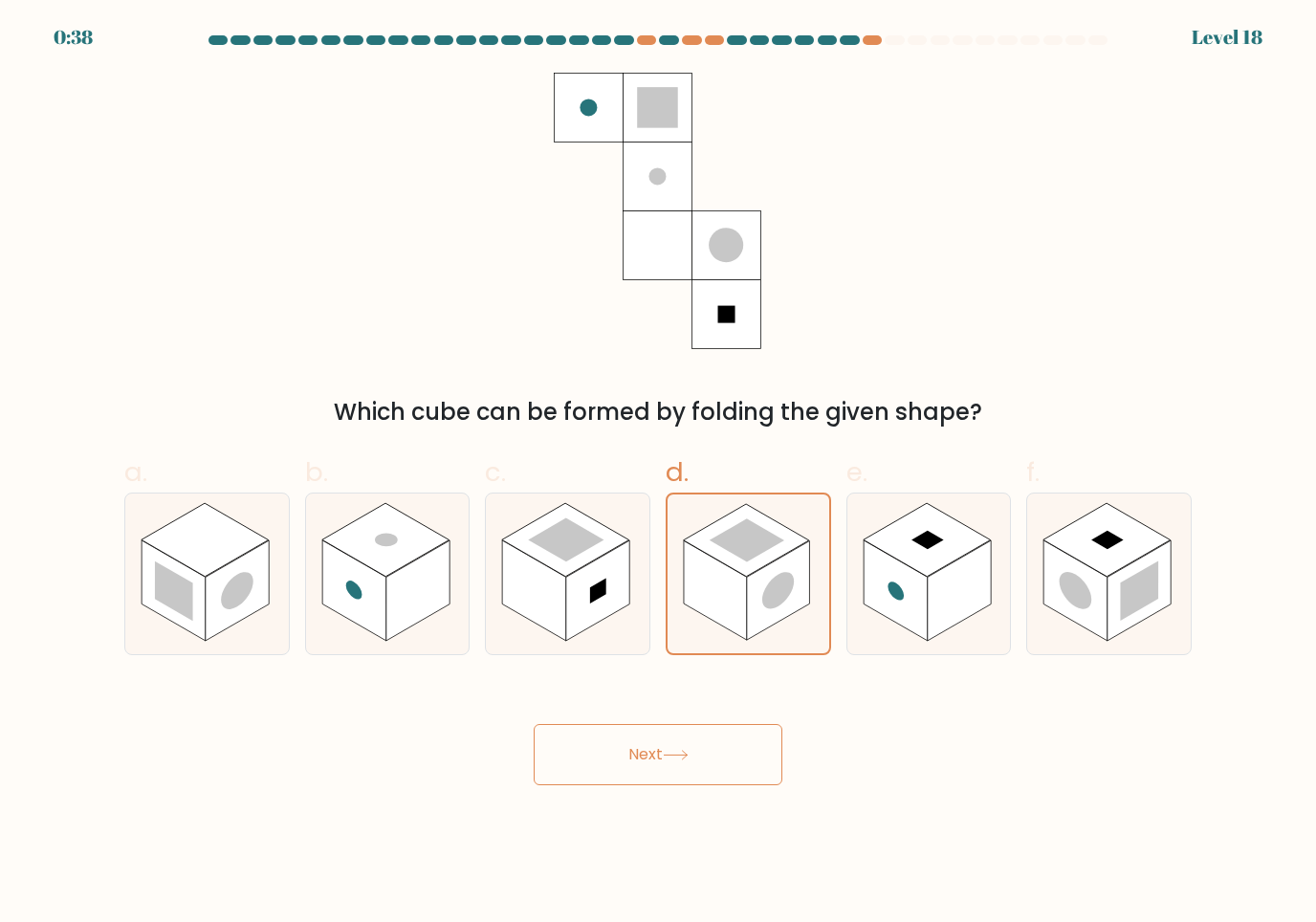
radio input "true"
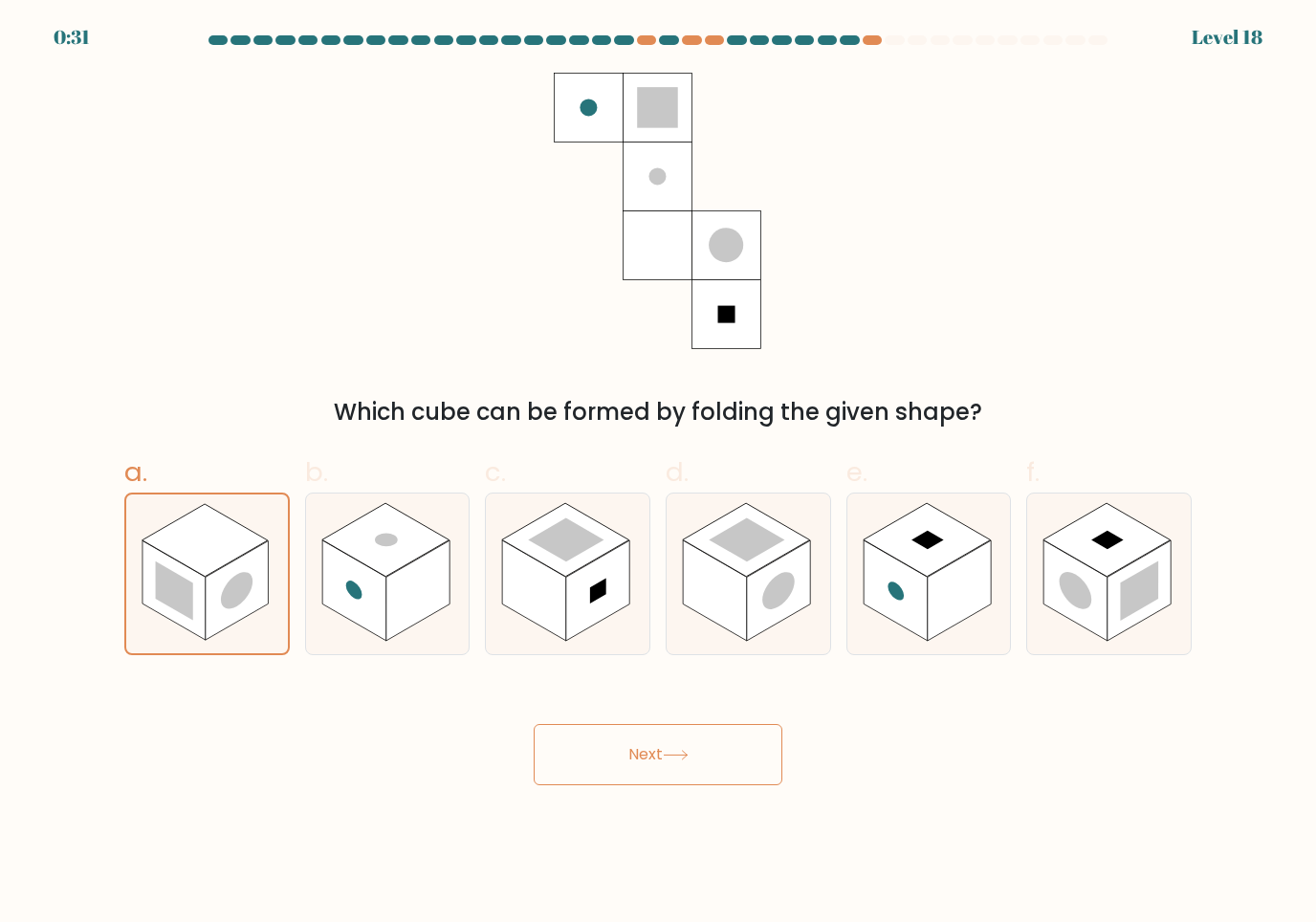
click at [1074, 602] on circle at bounding box center [1076, 591] width 33 height 51
click at [659, 474] on input "f." at bounding box center [658, 467] width 1 height 13
radio input "true"
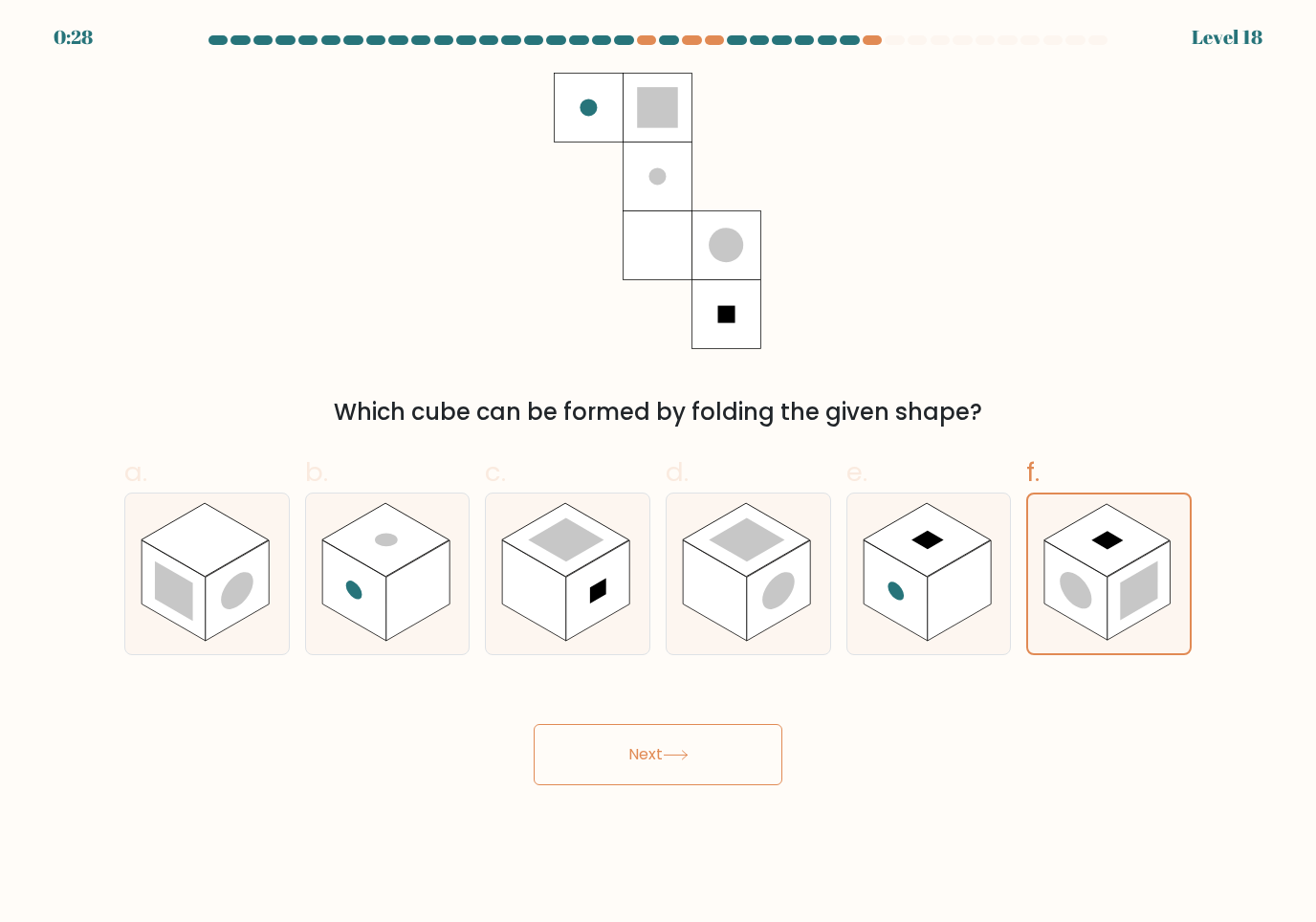
click at [969, 539] on rect at bounding box center [927, 540] width 127 height 73
click at [659, 474] on input "e." at bounding box center [658, 467] width 1 height 13
radio input "true"
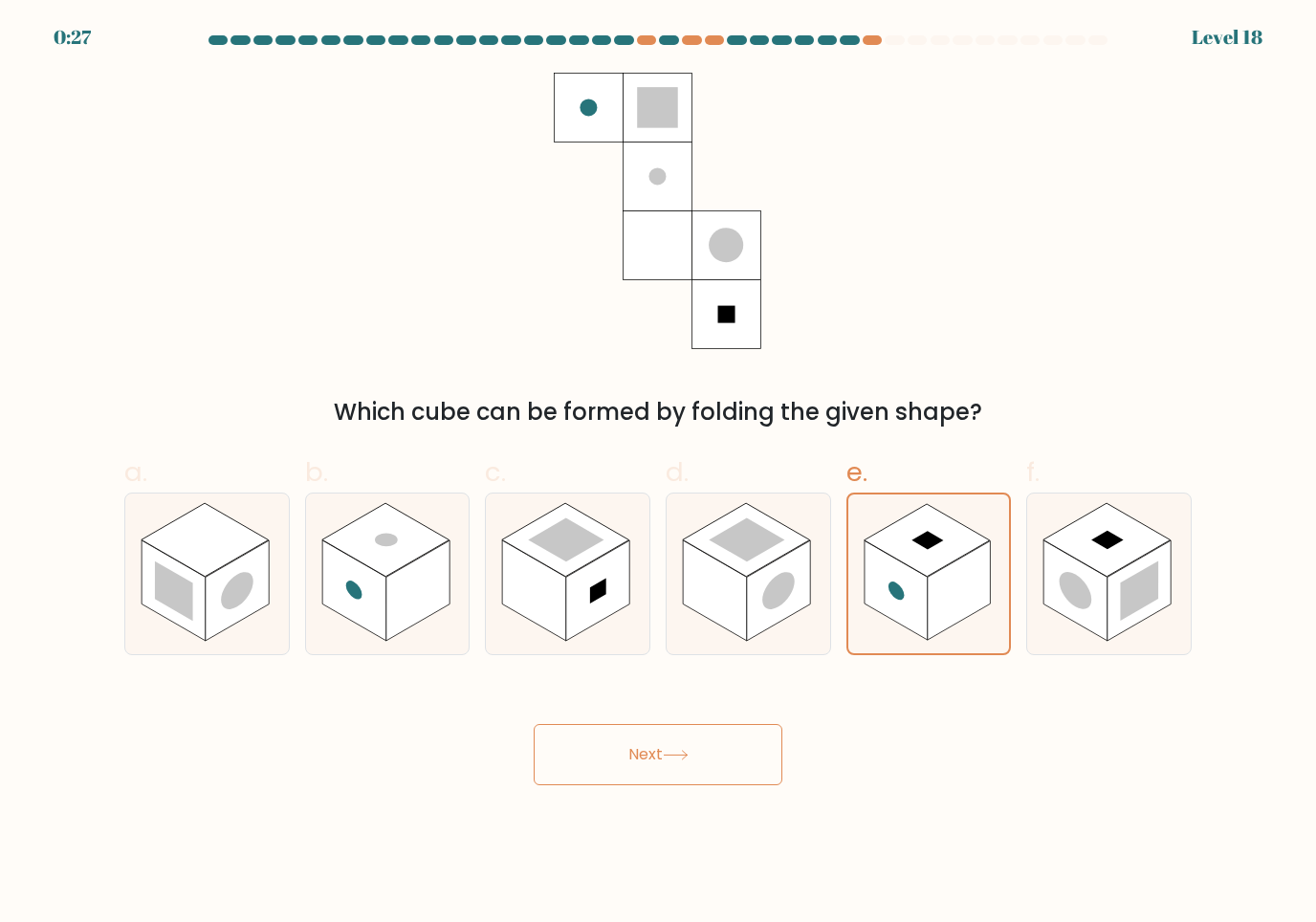
click at [713, 746] on button "Next" at bounding box center [658, 755] width 249 height 62
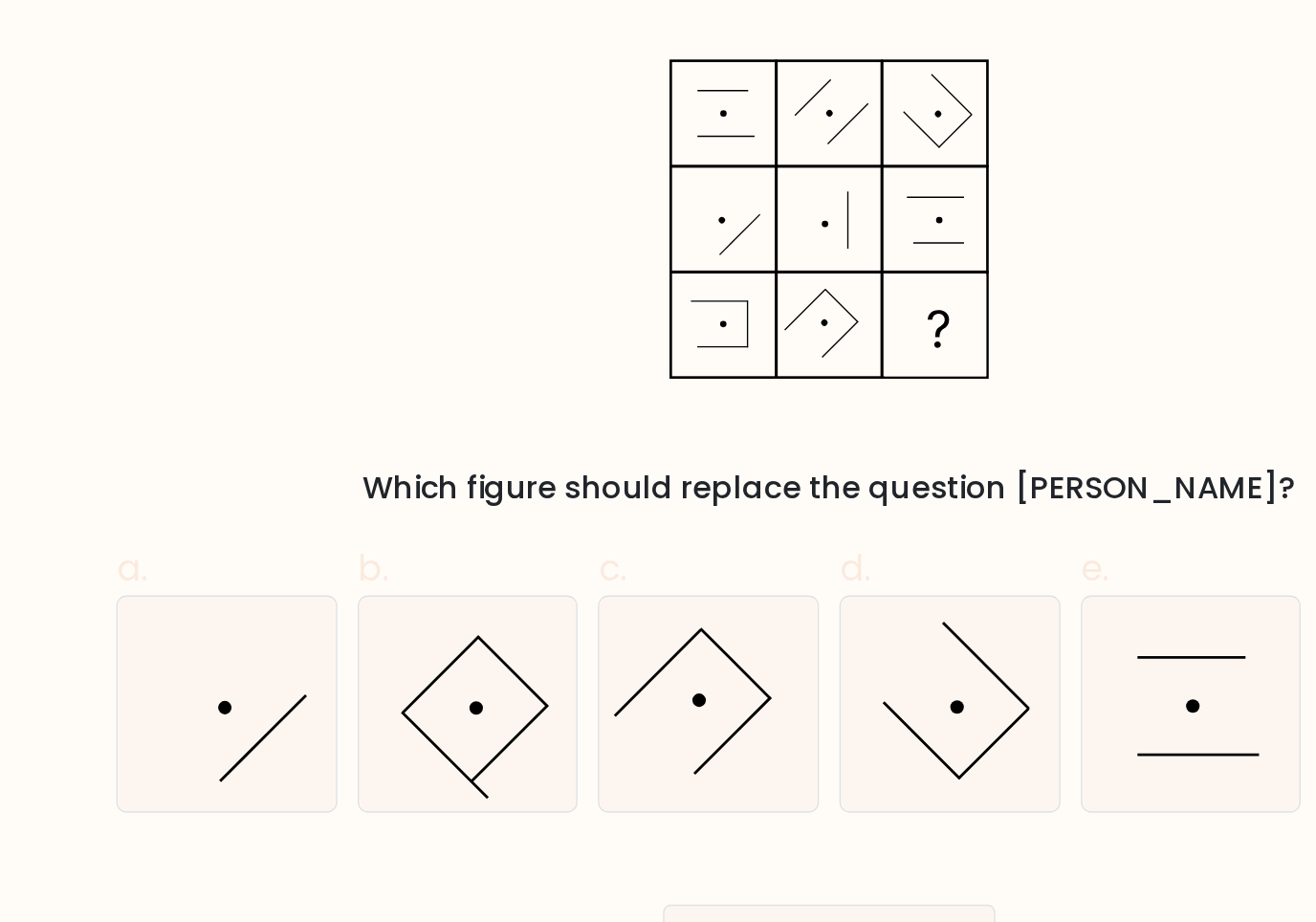
click at [338, 580] on line at bounding box center [371, 613] width 66 height 66
click at [658, 474] on input "b." at bounding box center [658, 467] width 1 height 13
radio input "true"
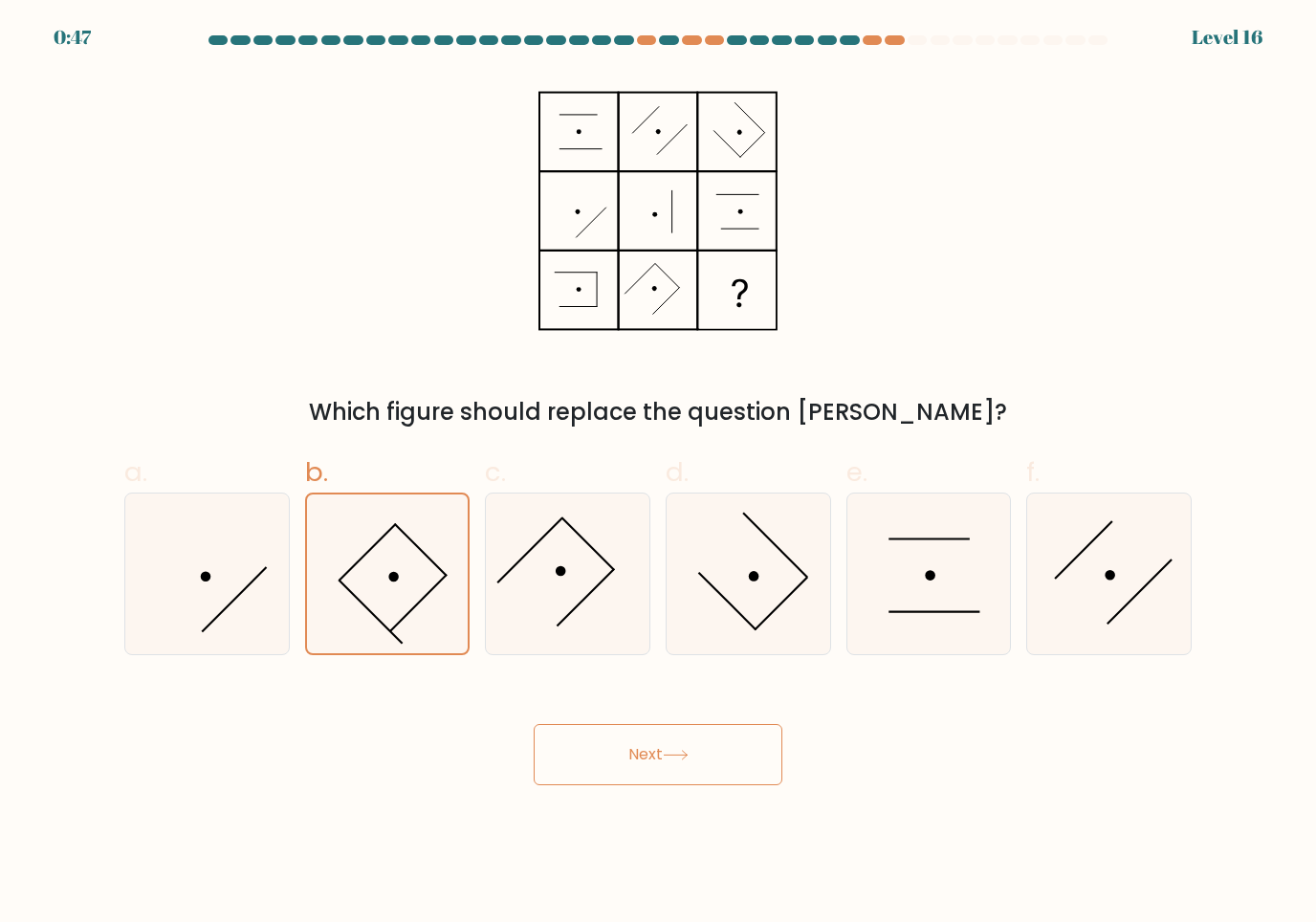
click at [681, 773] on button "Next" at bounding box center [658, 755] width 249 height 62
click at [680, 773] on button "Next" at bounding box center [658, 755] width 249 height 62
click at [669, 770] on button "Next" at bounding box center [658, 755] width 249 height 62
click at [683, 763] on button "Next" at bounding box center [658, 755] width 249 height 62
click at [683, 762] on button "Next" at bounding box center [658, 755] width 249 height 62
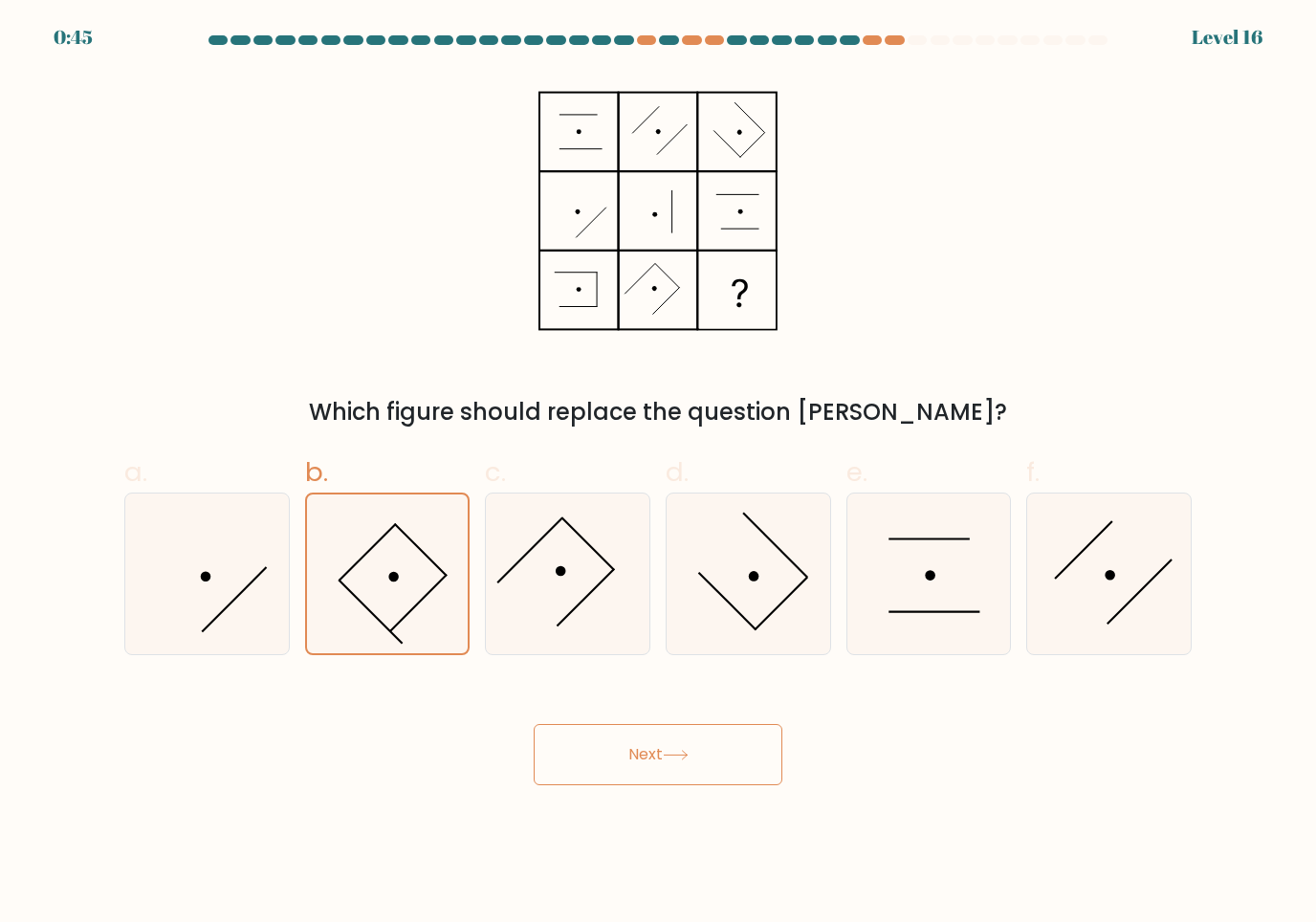
click at [667, 763] on button "Next" at bounding box center [658, 755] width 249 height 62
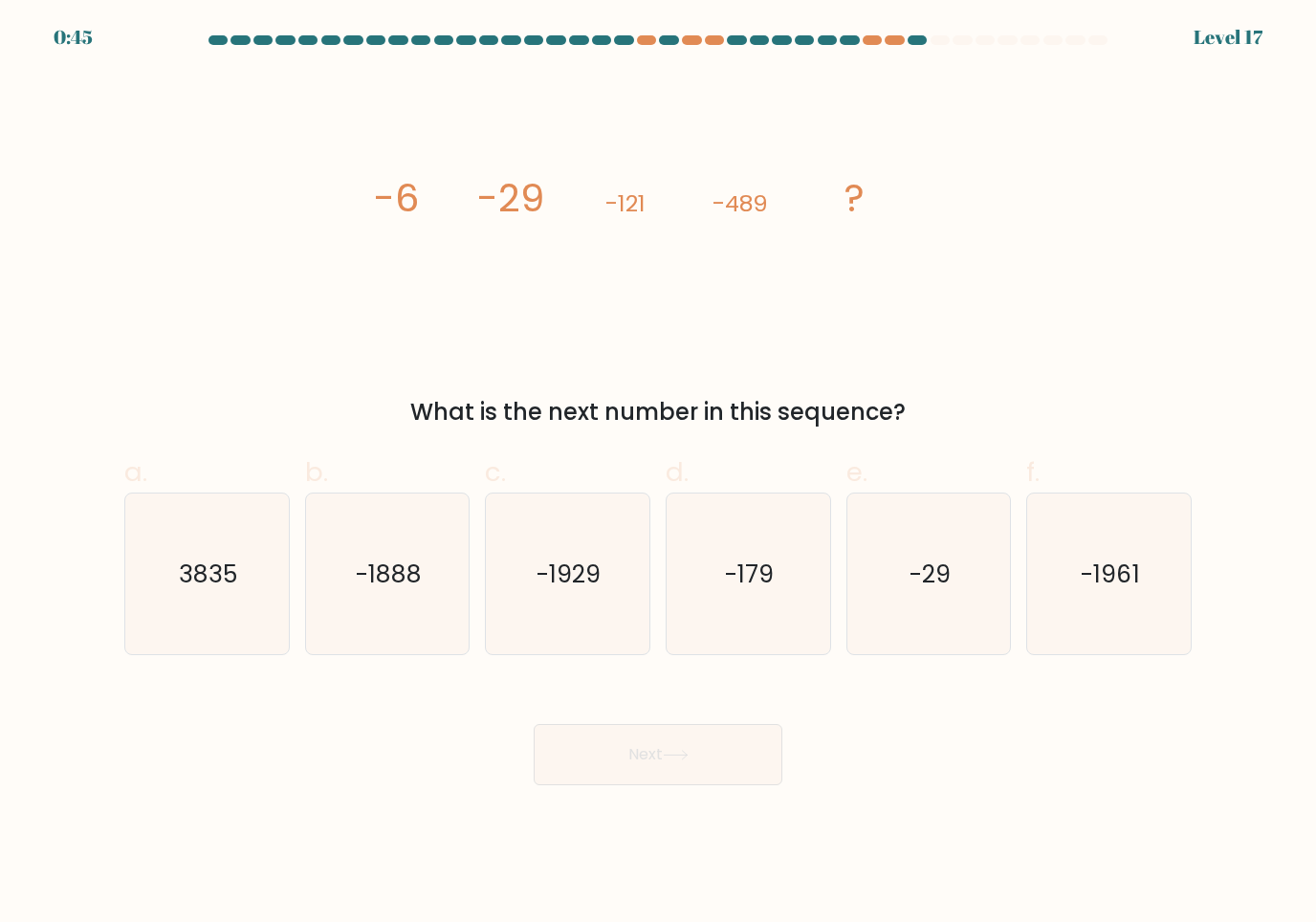
click at [667, 763] on button "Next" at bounding box center [658, 755] width 249 height 62
click at [1134, 524] on icon "-1961" at bounding box center [1109, 574] width 162 height 162
click at [659, 474] on input "f. -1961" at bounding box center [658, 467] width 1 height 13
radio input "true"
click at [694, 740] on button "Next" at bounding box center [658, 755] width 249 height 62
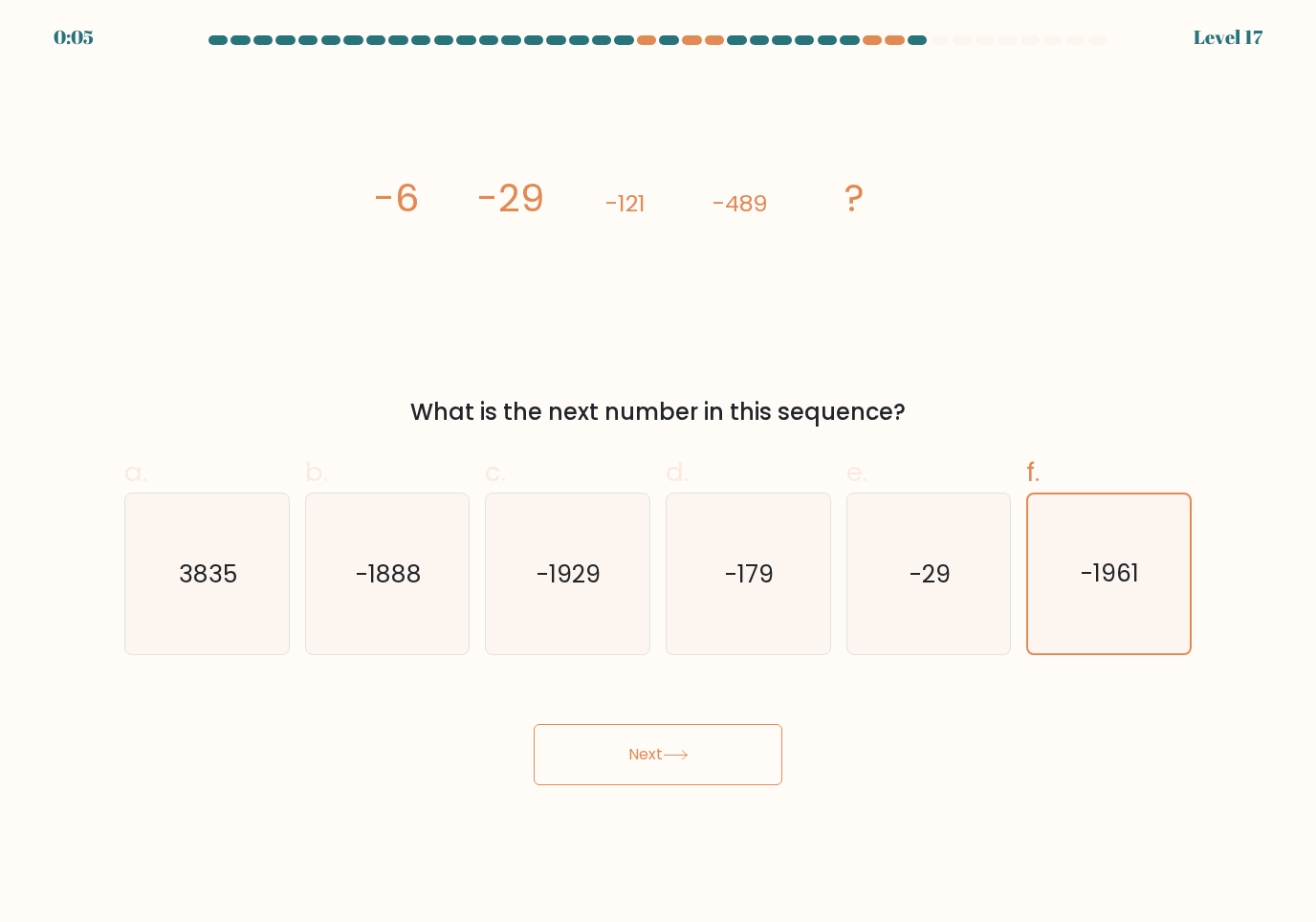
click at [674, 782] on button "Next" at bounding box center [658, 755] width 249 height 62
click at [666, 777] on button "Next" at bounding box center [658, 755] width 249 height 62
click at [666, 777] on button "Next" at bounding box center [658, 755] width 249 height 62
click at [679, 755] on icon at bounding box center [675, 754] width 26 height 11
click at [678, 754] on icon at bounding box center [675, 754] width 23 height 9
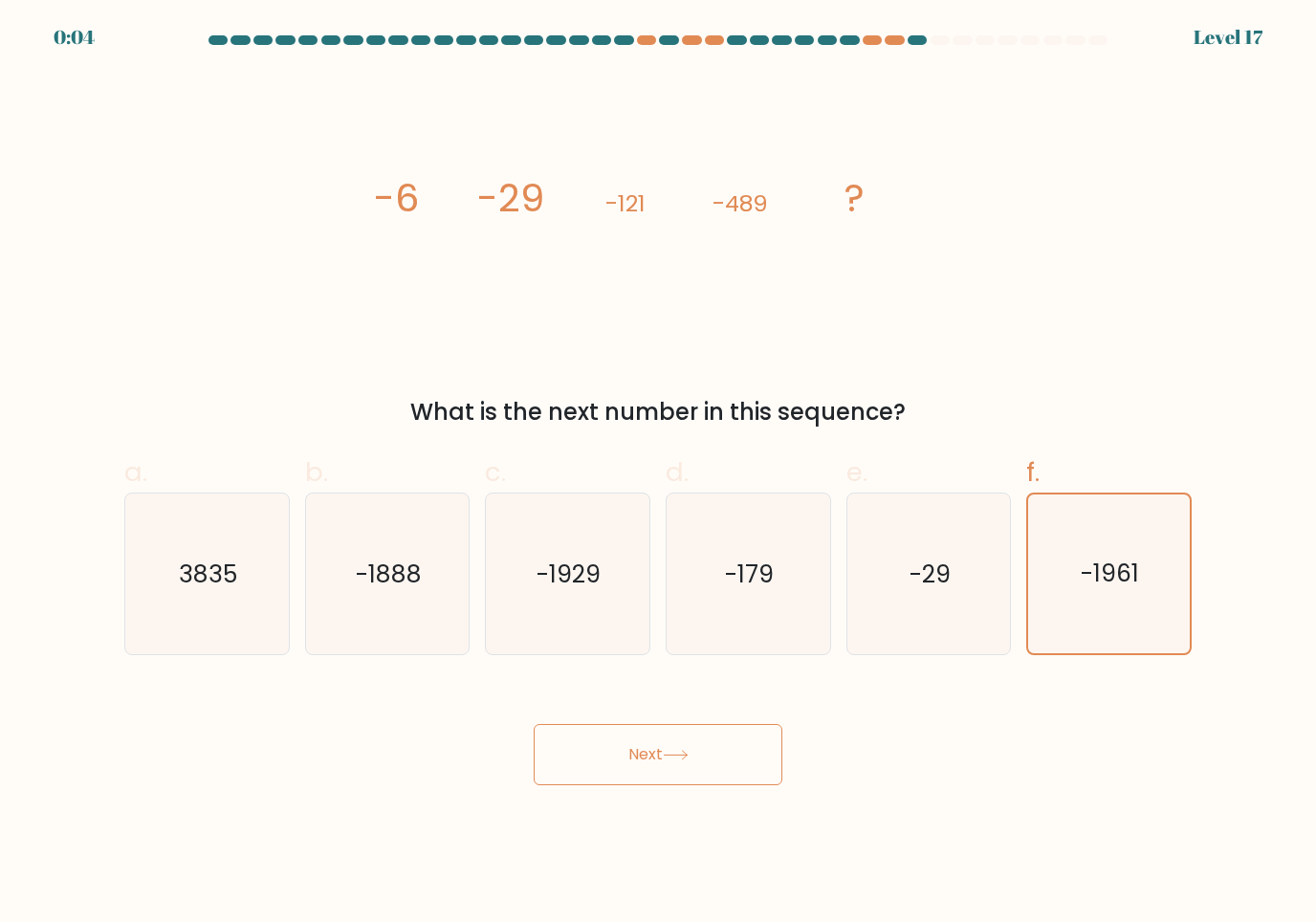
click at [681, 761] on button "Next" at bounding box center [658, 755] width 249 height 62
click at [640, 766] on button "Next" at bounding box center [658, 755] width 249 height 62
click at [639, 765] on button "Next" at bounding box center [658, 755] width 249 height 62
click at [639, 751] on button "Next" at bounding box center [658, 755] width 249 height 62
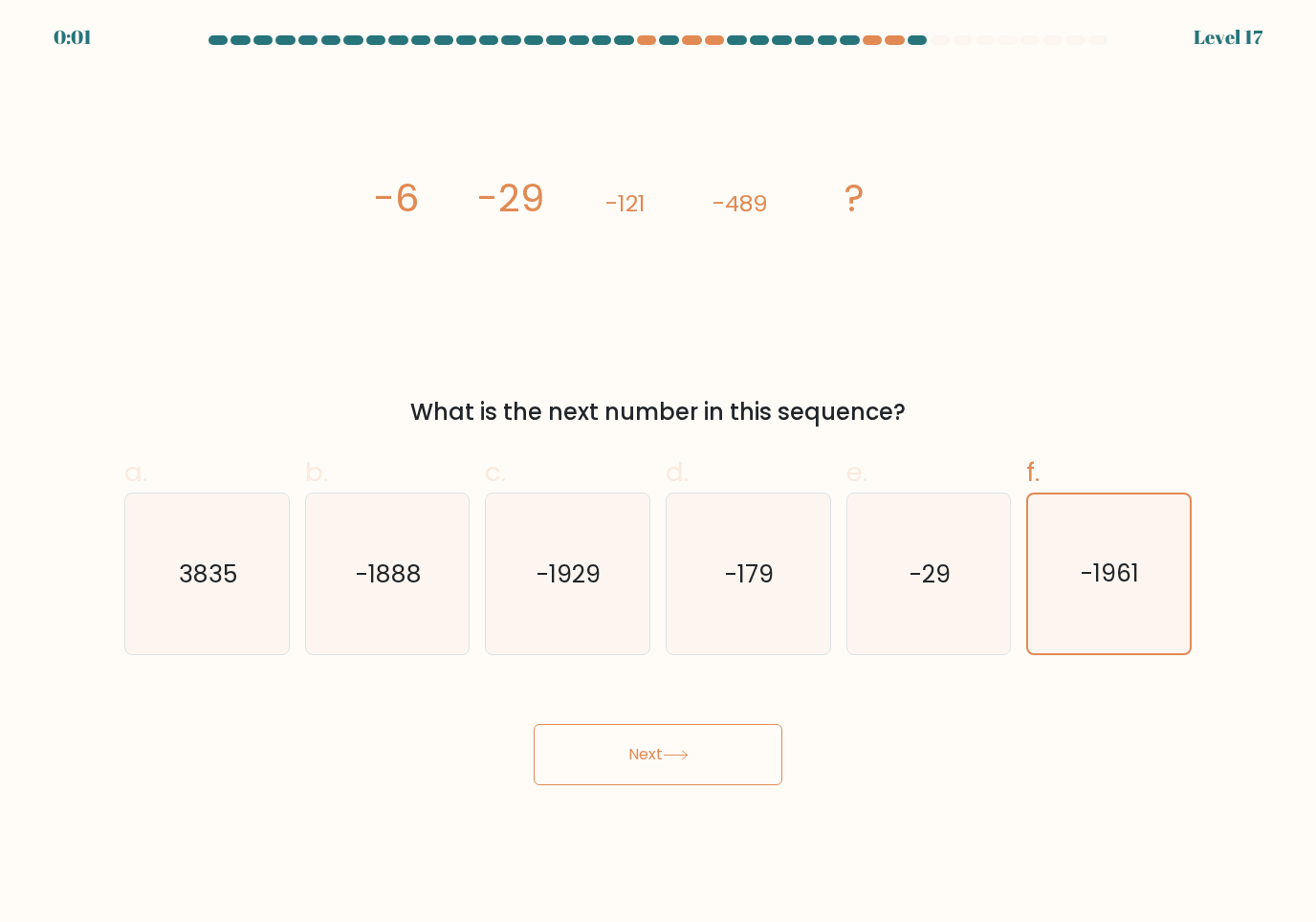
click at [678, 746] on button "Next" at bounding box center [658, 755] width 249 height 62
click at [677, 745] on button "Next" at bounding box center [658, 755] width 249 height 62
click at [678, 741] on button "Next" at bounding box center [658, 755] width 249 height 62
click at [677, 741] on button "Next" at bounding box center [658, 755] width 249 height 62
click at [674, 743] on button "Next" at bounding box center [658, 755] width 249 height 62
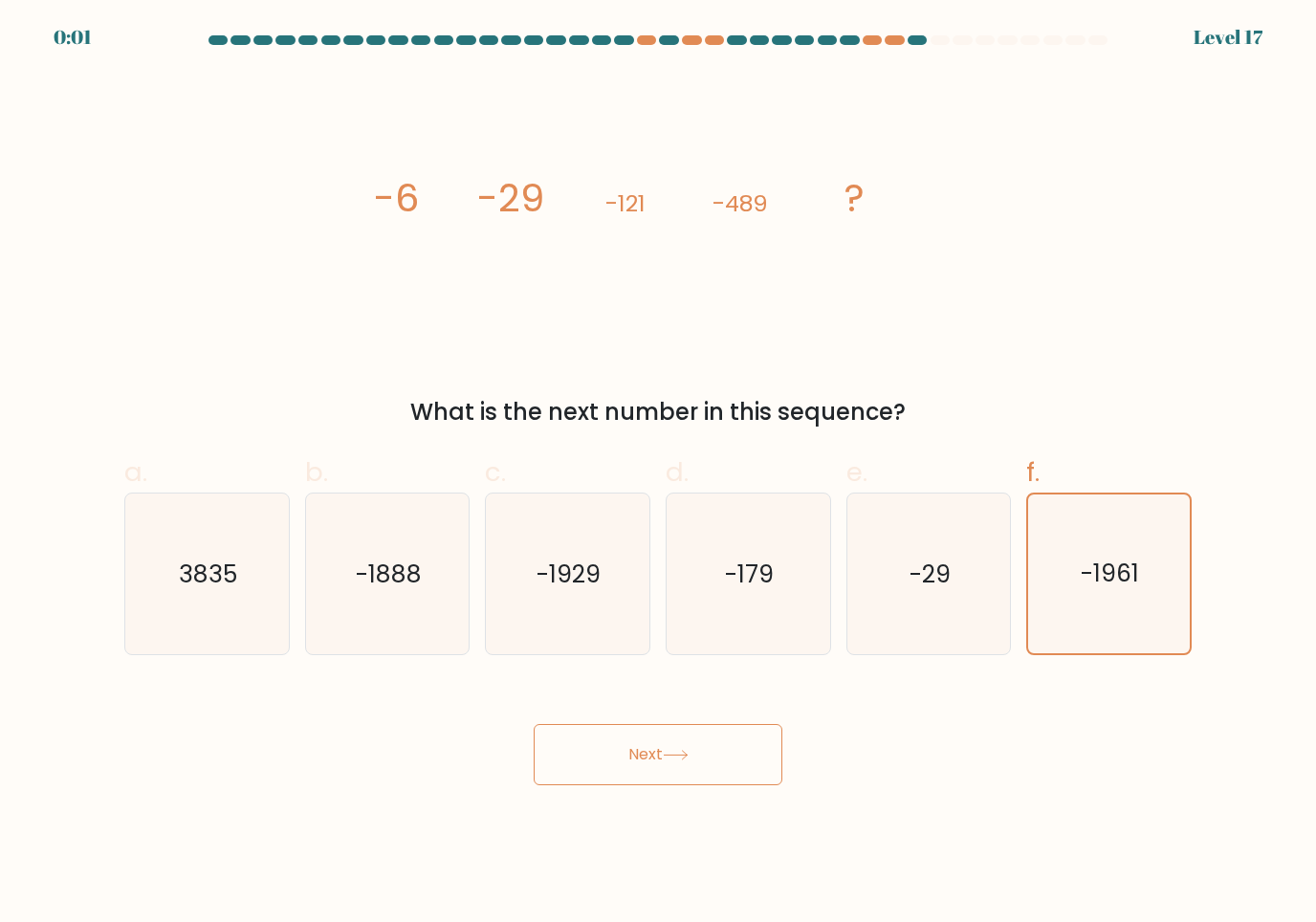
click at [674, 743] on button "Next" at bounding box center [658, 755] width 249 height 62
click at [671, 743] on button "Next" at bounding box center [658, 755] width 249 height 62
click at [671, 742] on button "Next" at bounding box center [658, 755] width 249 height 62
click at [675, 727] on button "Next" at bounding box center [658, 755] width 249 height 62
click at [674, 727] on button "Next" at bounding box center [658, 755] width 249 height 62
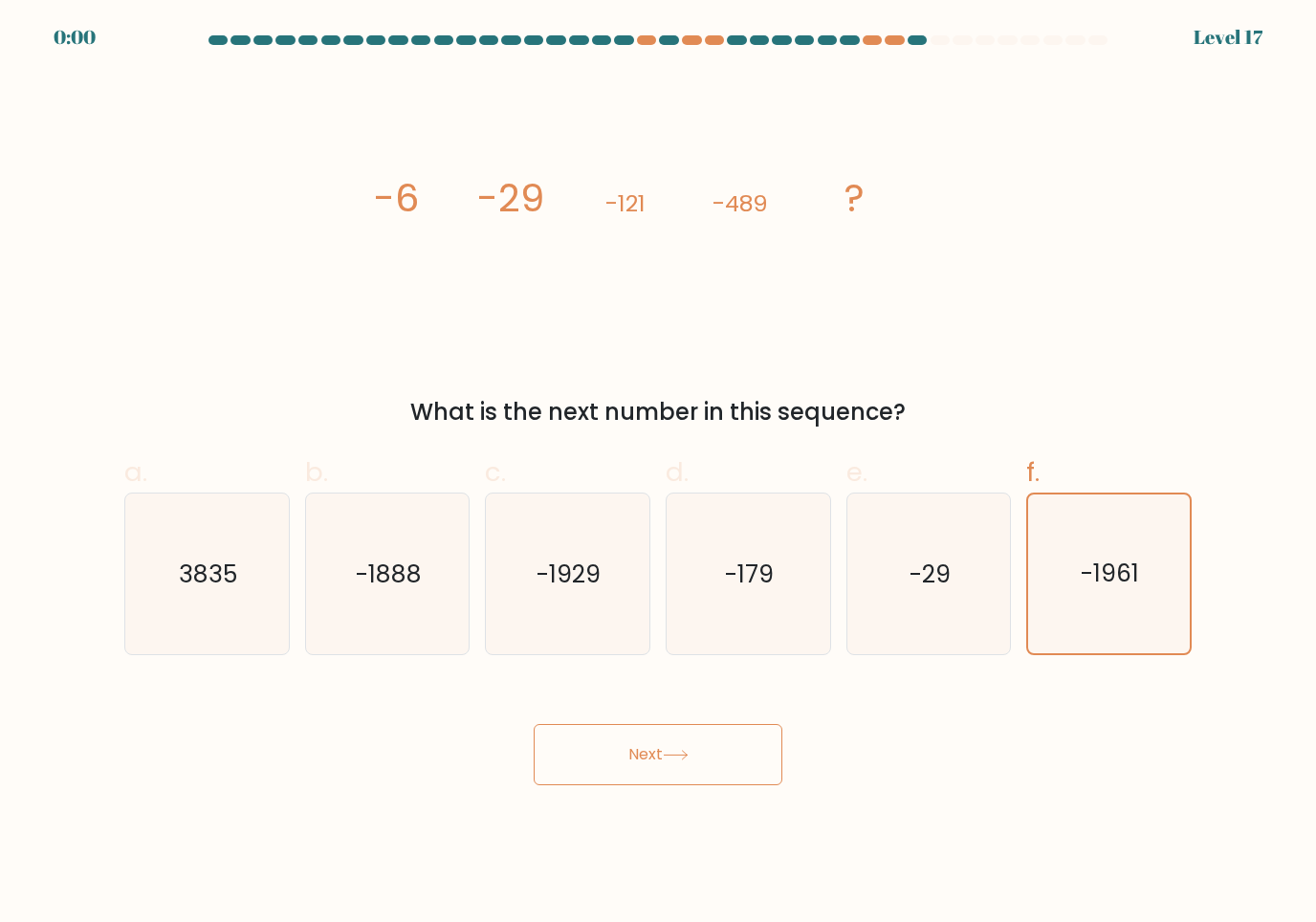
click at [676, 727] on button "Next" at bounding box center [658, 755] width 249 height 62
click at [680, 736] on div "Next" at bounding box center [658, 731] width 1091 height 107
click at [683, 737] on div "Next" at bounding box center [658, 731] width 1091 height 107
click at [682, 736] on div "Next" at bounding box center [658, 731] width 1091 height 107
click at [684, 748] on div "Next" at bounding box center [658, 731] width 1091 height 107
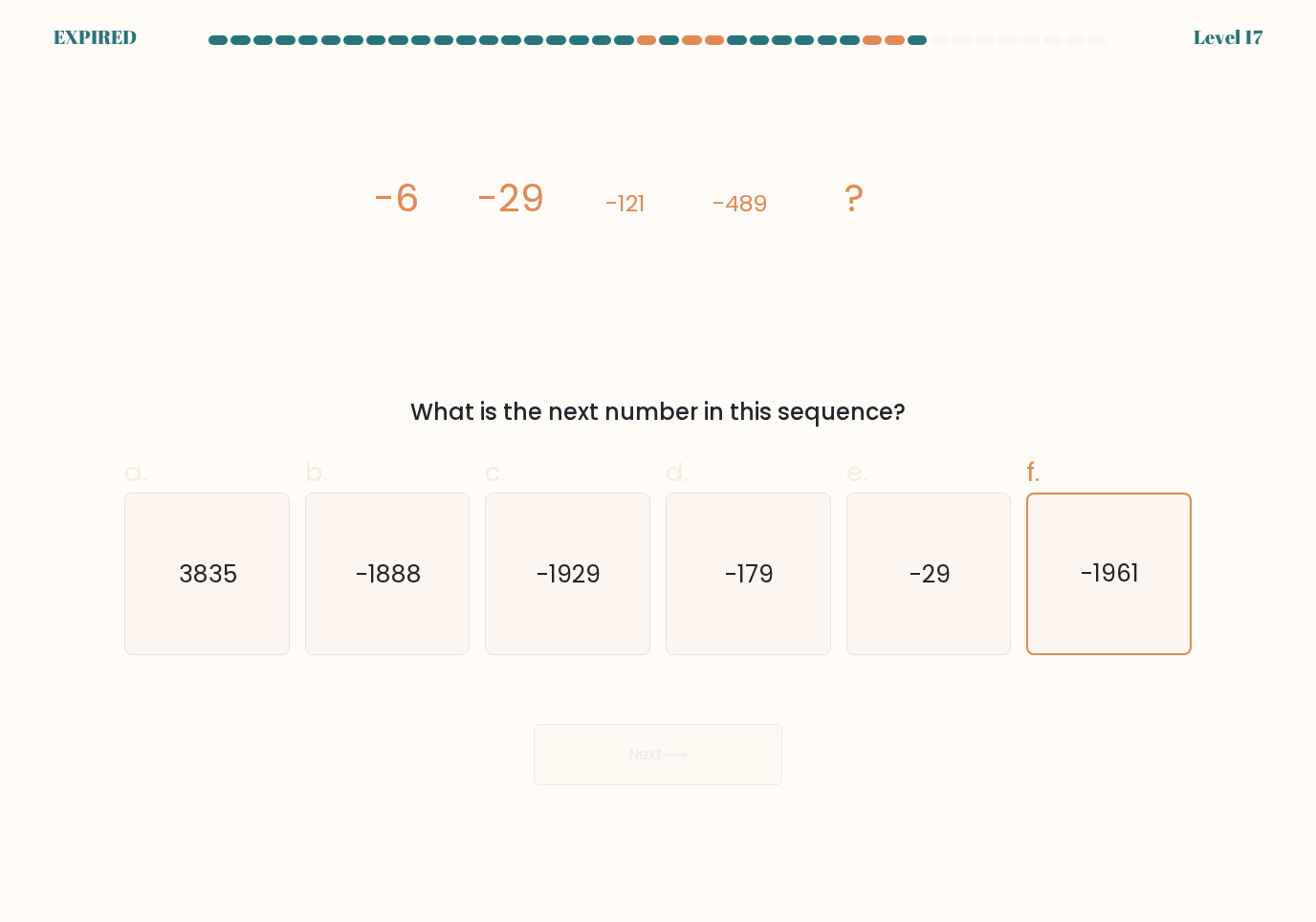
click at [670, 719] on div "Next" at bounding box center [658, 731] width 1091 height 107
click at [659, 766] on div "Next" at bounding box center [658, 731] width 1091 height 107
click at [654, 783] on div "Next" at bounding box center [658, 731] width 1091 height 107
click at [656, 785] on body "EXPIRED Level 17" at bounding box center [658, 461] width 1316 height 922
click at [629, 769] on div "Next" at bounding box center [658, 731] width 1091 height 107
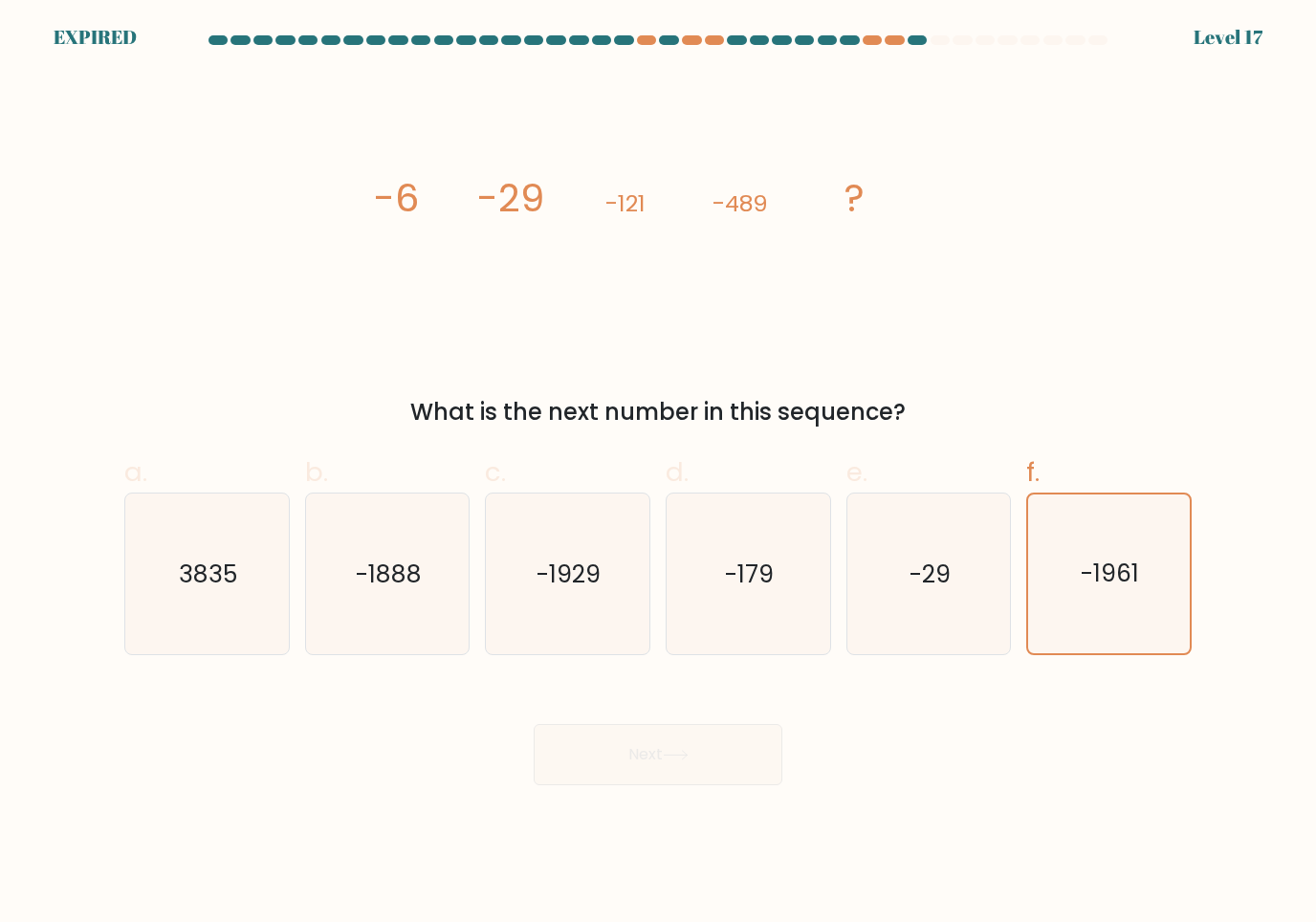
click at [629, 769] on div "Next" at bounding box center [658, 731] width 1091 height 107
click at [645, 769] on div "Next" at bounding box center [658, 731] width 1091 height 107
click at [687, 779] on div "Next" at bounding box center [658, 731] width 1091 height 107
click at [680, 782] on div "Next" at bounding box center [658, 731] width 1091 height 107
click at [689, 791] on body "EXPIRED Level 17" at bounding box center [658, 461] width 1316 height 922
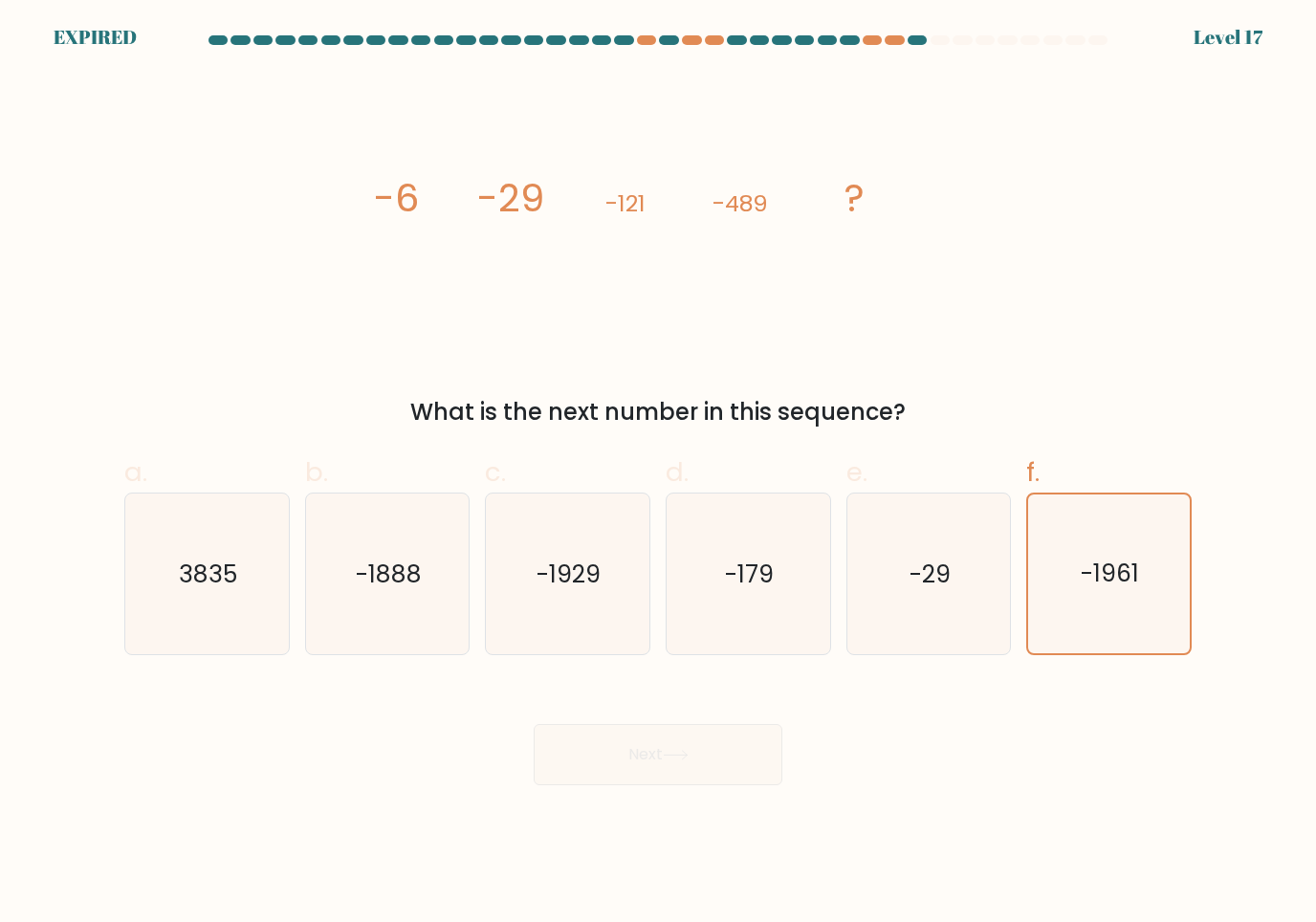
click at [698, 778] on div "Next" at bounding box center [658, 731] width 1091 height 107
click at [698, 777] on div "Next" at bounding box center [658, 731] width 1091 height 107
click at [697, 766] on div "Next" at bounding box center [658, 731] width 1091 height 107
click at [698, 777] on div "Next" at bounding box center [658, 731] width 1091 height 107
click at [697, 777] on div "Next" at bounding box center [658, 731] width 1091 height 107
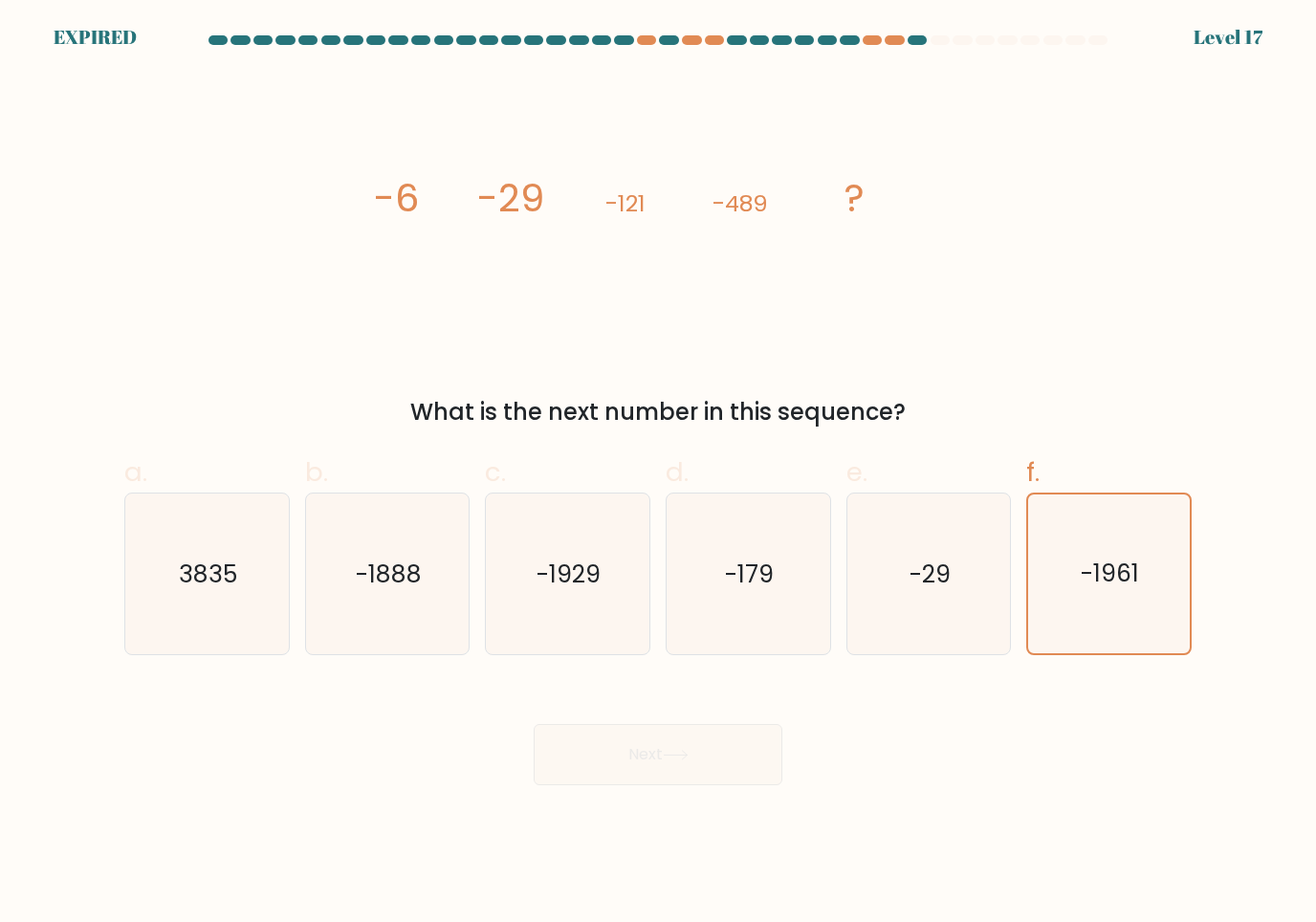
click at [699, 746] on div "Next" at bounding box center [658, 731] width 1091 height 107
click at [686, 768] on div "Next" at bounding box center [658, 731] width 1091 height 107
click at [926, 711] on div "Next" at bounding box center [658, 731] width 1091 height 107
click at [872, 693] on div "Next" at bounding box center [658, 731] width 1091 height 107
click at [659, 754] on div "Next" at bounding box center [658, 731] width 1091 height 107
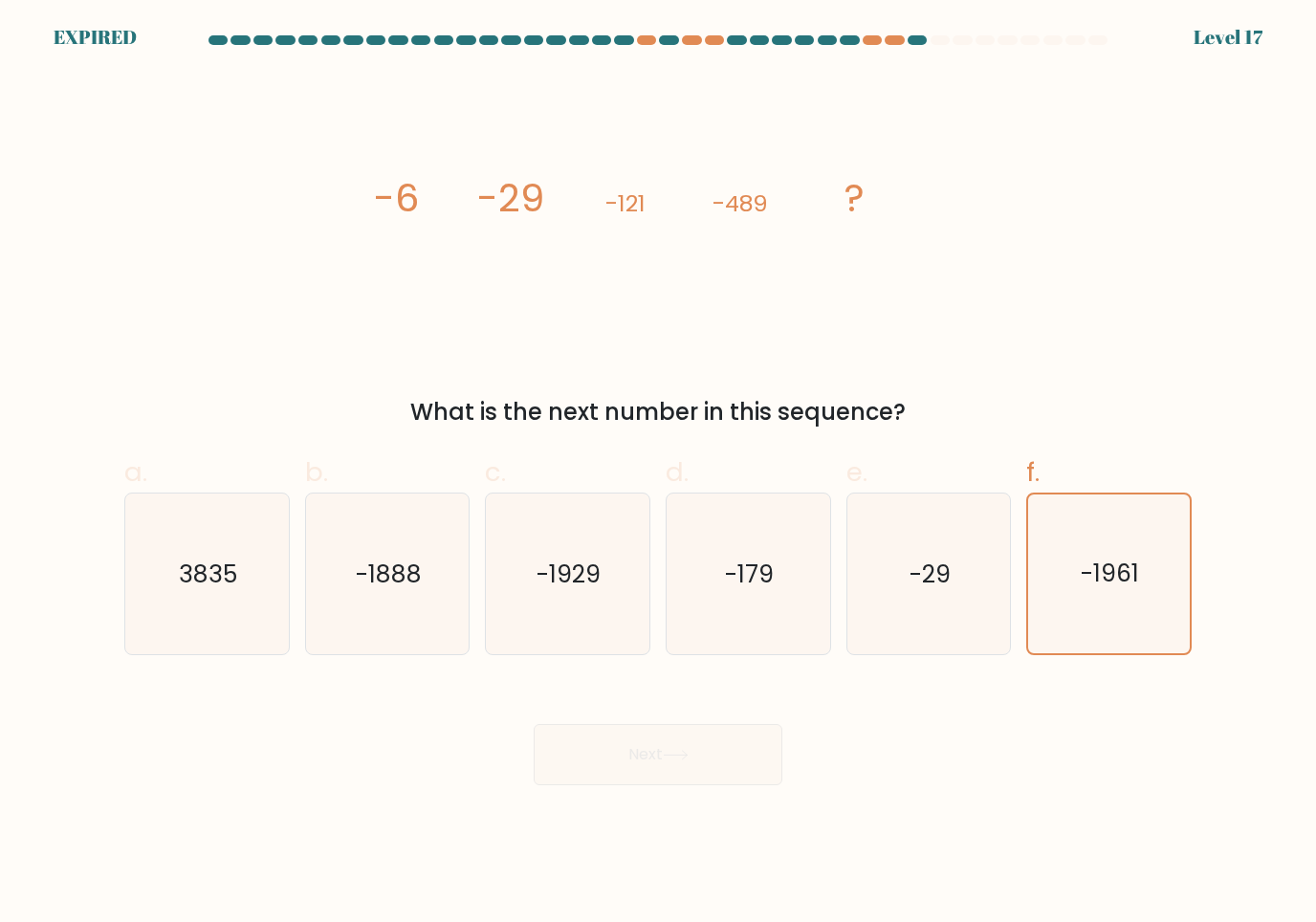
click at [659, 754] on div "Next" at bounding box center [658, 731] width 1091 height 107
click at [657, 781] on div "Next" at bounding box center [658, 731] width 1091 height 107
click at [659, 776] on div "Next" at bounding box center [658, 731] width 1091 height 107
click at [659, 775] on div "Next" at bounding box center [658, 731] width 1091 height 107
click at [655, 783] on div "Next" at bounding box center [658, 731] width 1091 height 107
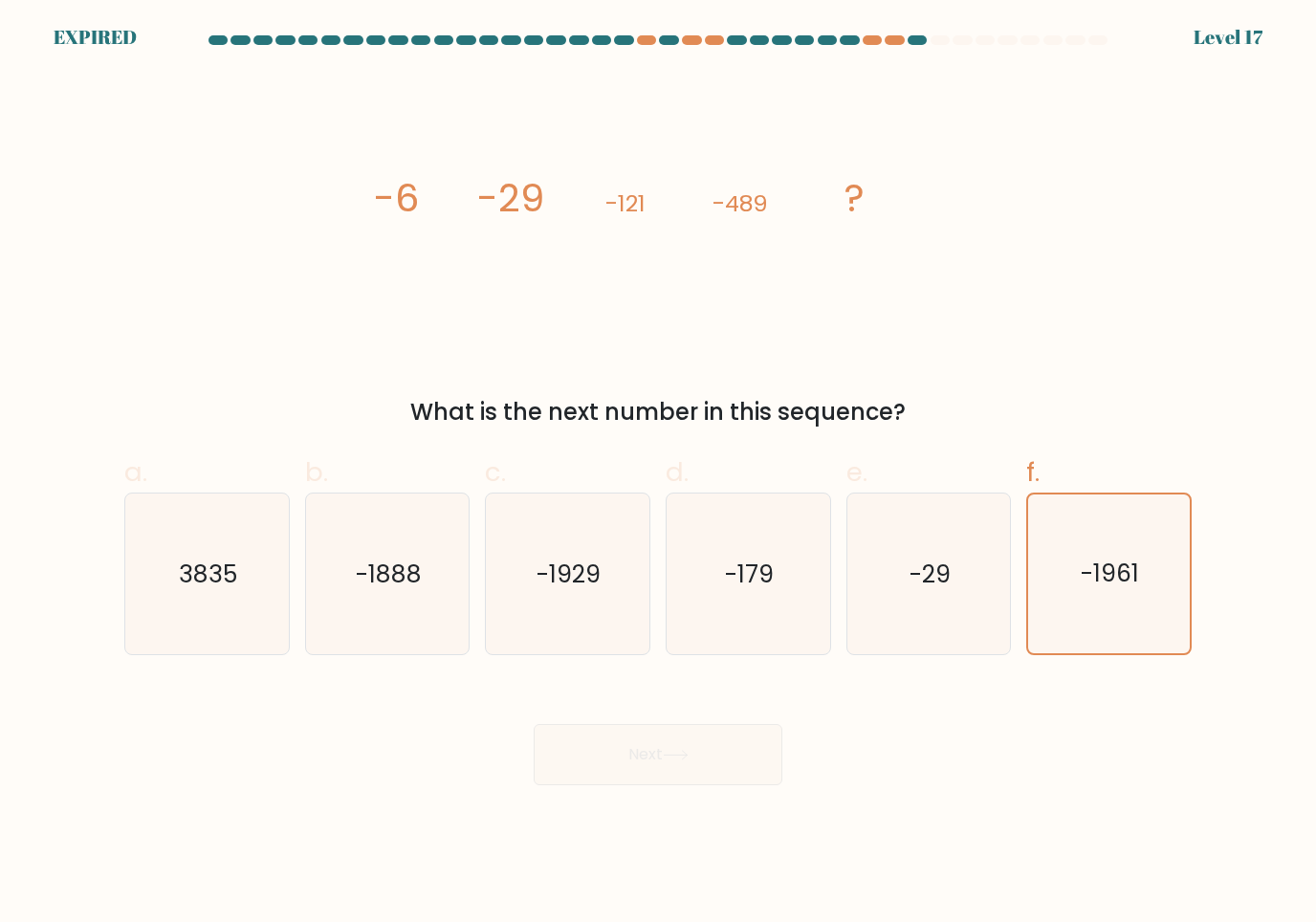
click at [658, 785] on body "EXPIRED Level 17" at bounding box center [658, 461] width 1316 height 922
click at [648, 754] on div "Next" at bounding box center [658, 731] width 1091 height 107
click at [647, 754] on div "Next" at bounding box center [658, 731] width 1091 height 107
click at [677, 773] on div "Next" at bounding box center [658, 731] width 1091 height 107
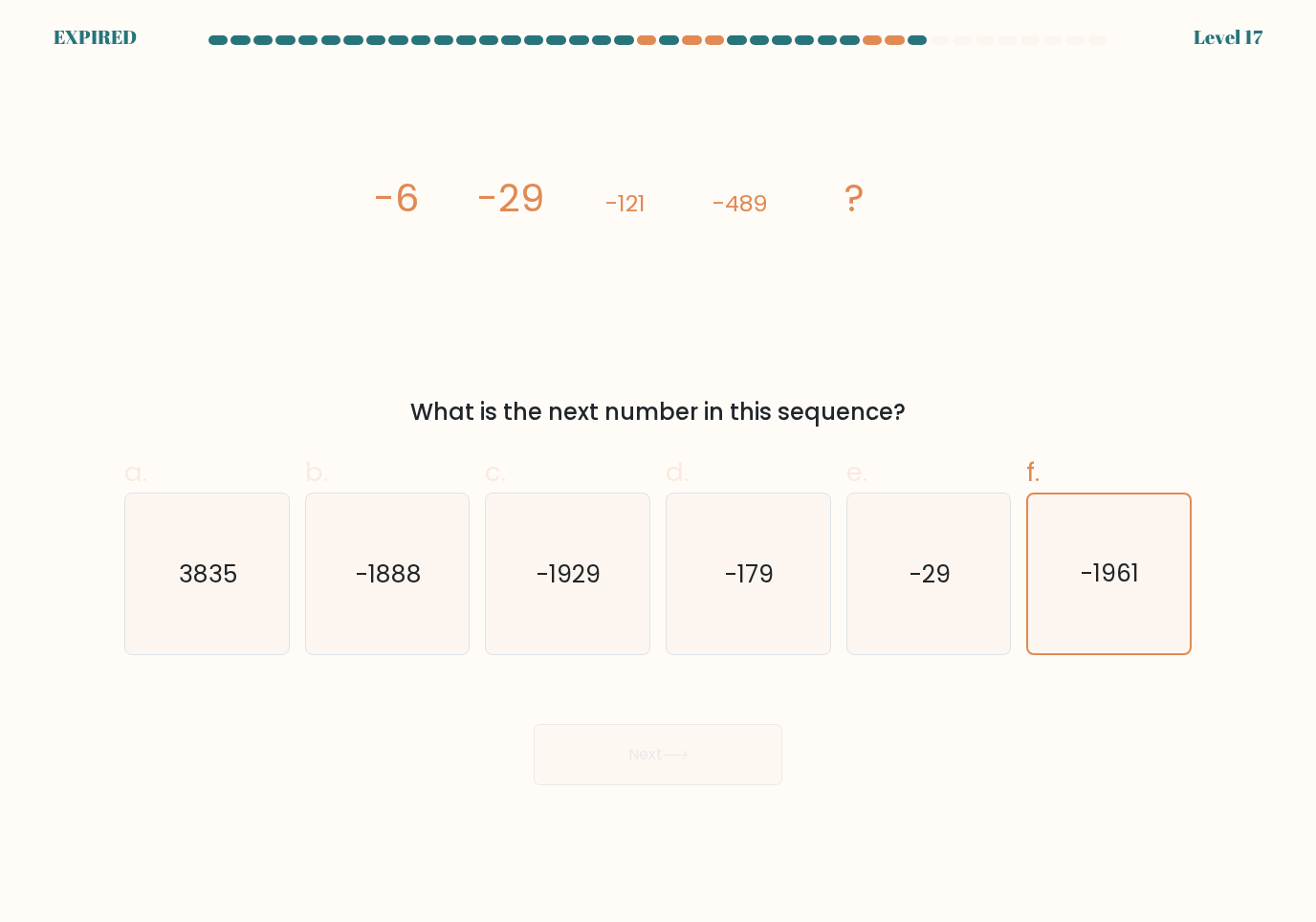
click at [681, 782] on div "Next" at bounding box center [658, 731] width 1091 height 107
click at [904, 282] on icon "image/svg+xml -6 -29 -121 -489 ?" at bounding box center [658, 210] width 574 height 277
click at [960, 301] on div "image/svg+xml -6 -29 -121 -489 ? What is the next number in this sequence?" at bounding box center [658, 250] width 1091 height 356
click at [907, 329] on icon "image/svg+xml -6 -29 -121 -489 ?" at bounding box center [658, 210] width 574 height 277
click at [864, 362] on div "image/svg+xml -6 -29 -121 -489 ? What is the next number in this sequence?" at bounding box center [658, 250] width 1091 height 356
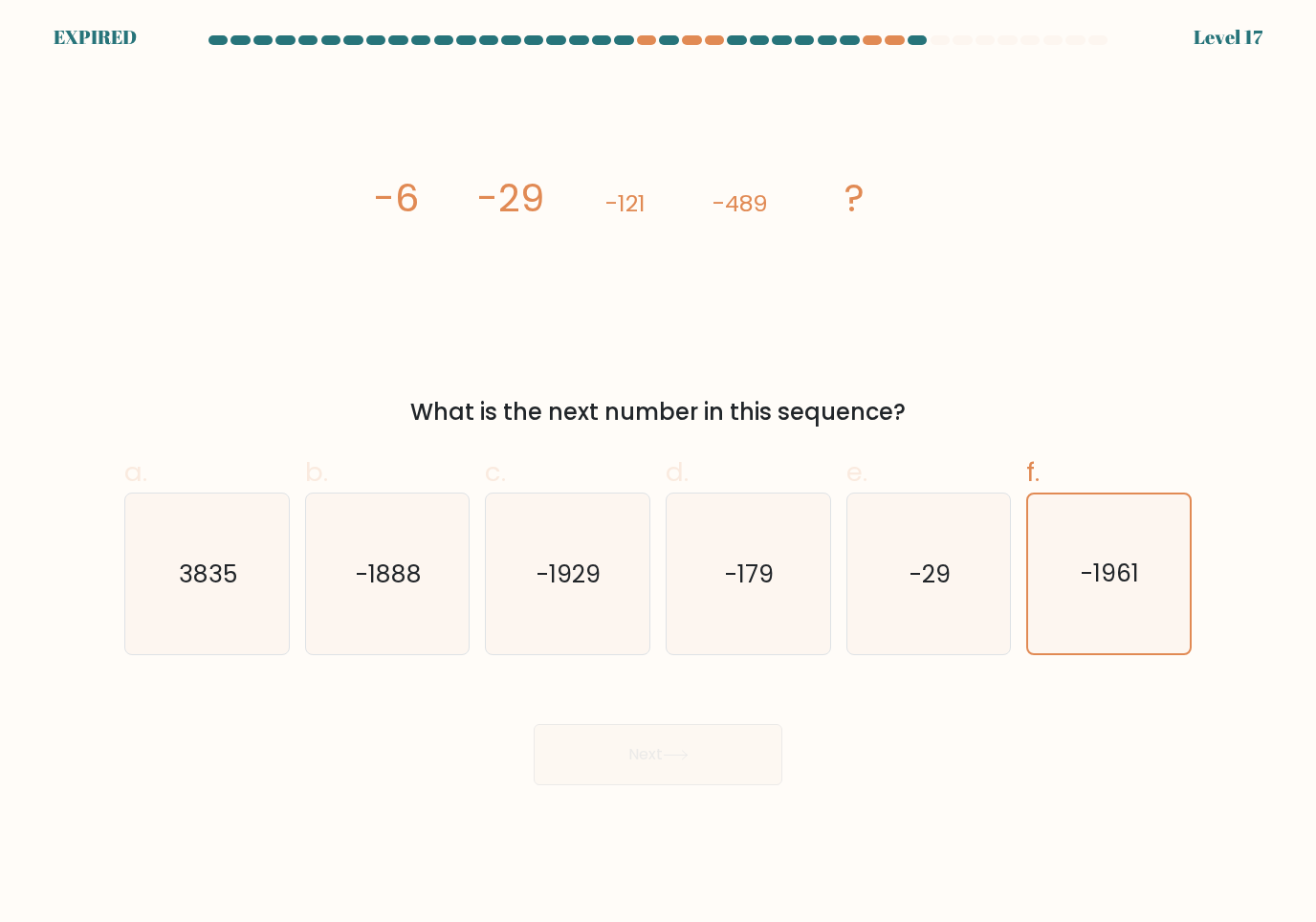
click at [863, 362] on div "image/svg+xml -6 -29 -121 -489 ? What is the next number in this sequence?" at bounding box center [658, 250] width 1091 height 356
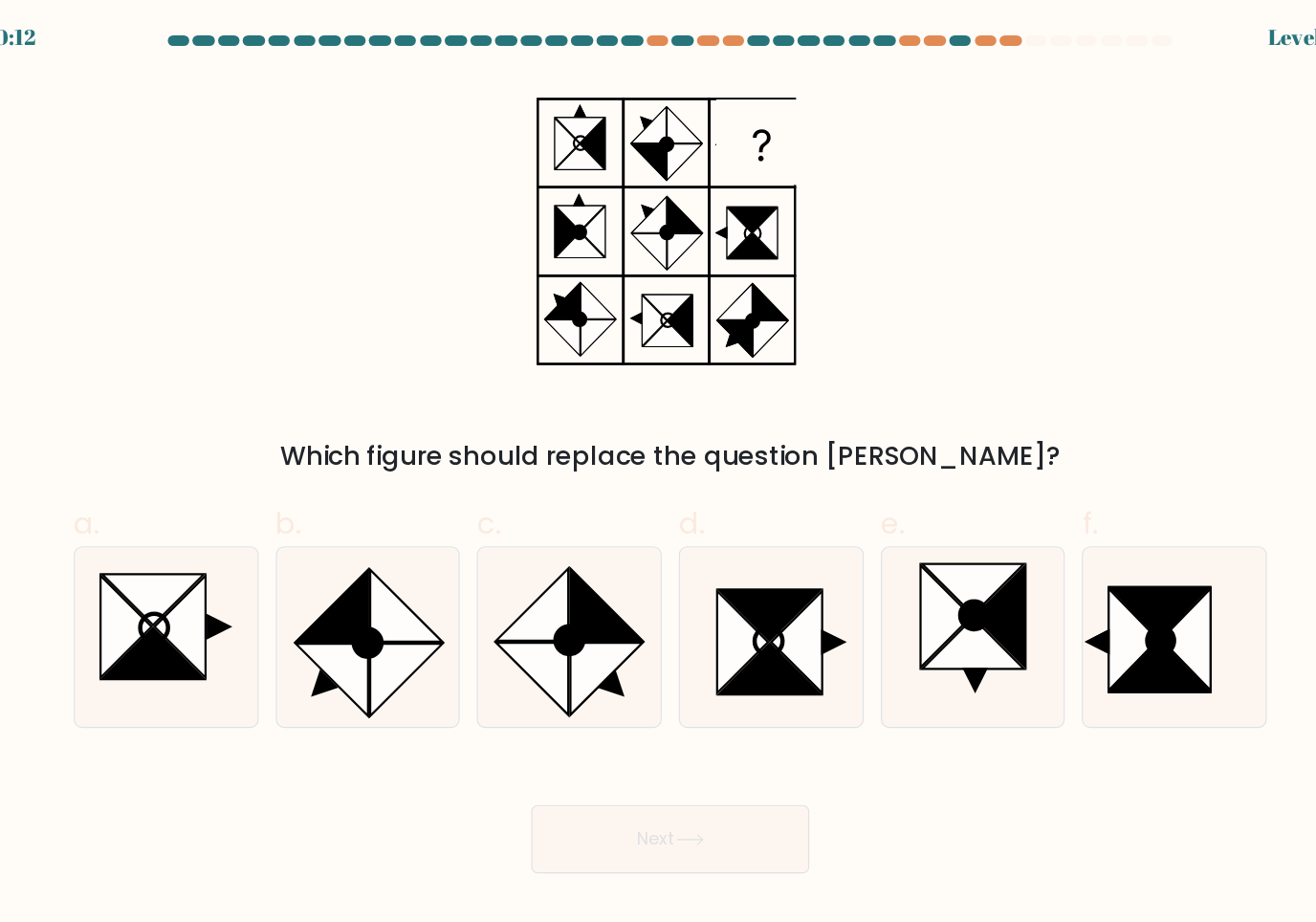
click at [324, 560] on icon at bounding box center [356, 545] width 66 height 66
click at [658, 474] on input "b." at bounding box center [658, 467] width 1 height 13
radio input "true"
click at [580, 555] on icon at bounding box center [567, 574] width 162 height 162
click at [658, 474] on input "c." at bounding box center [658, 467] width 1 height 13
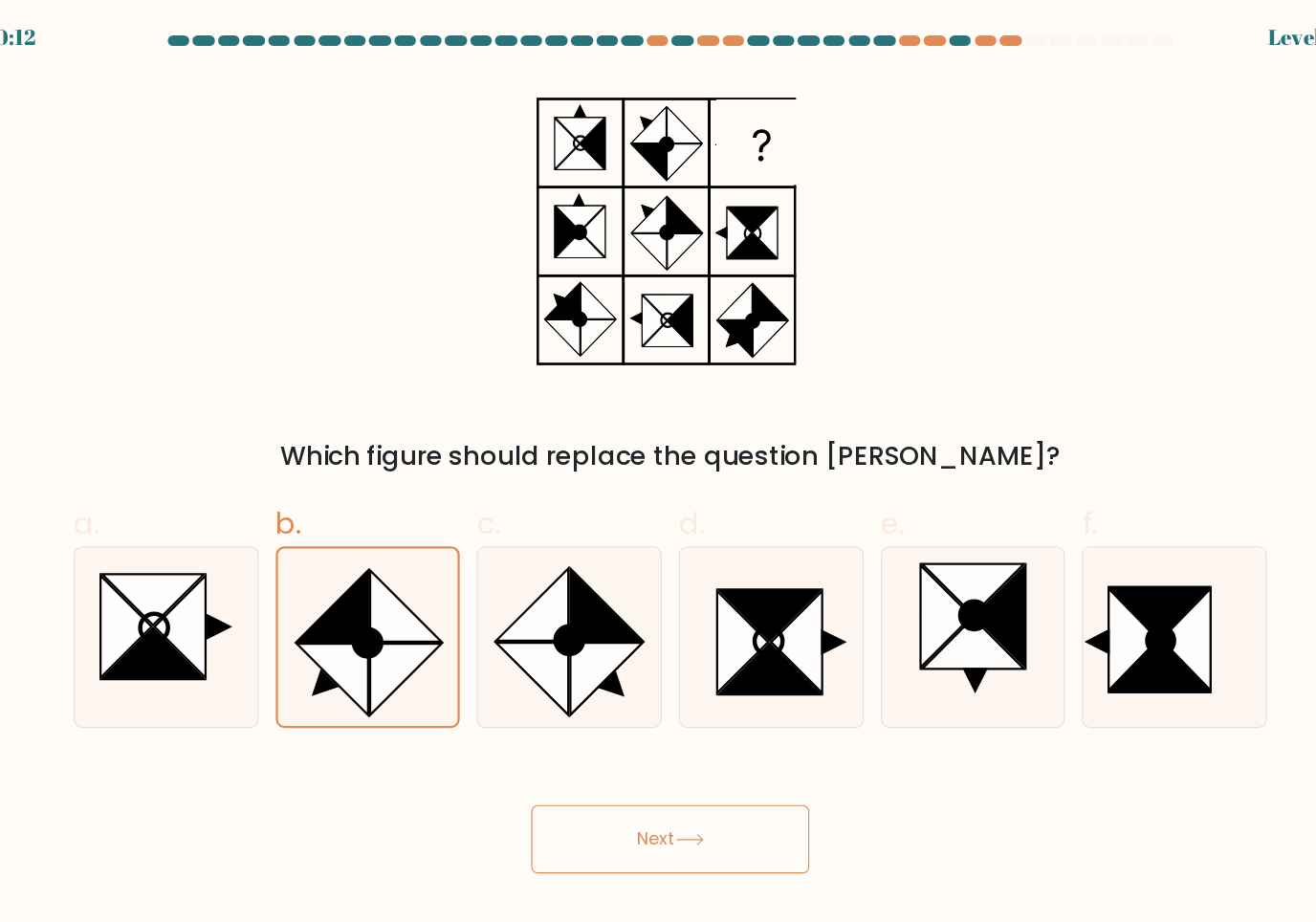
radio input "true"
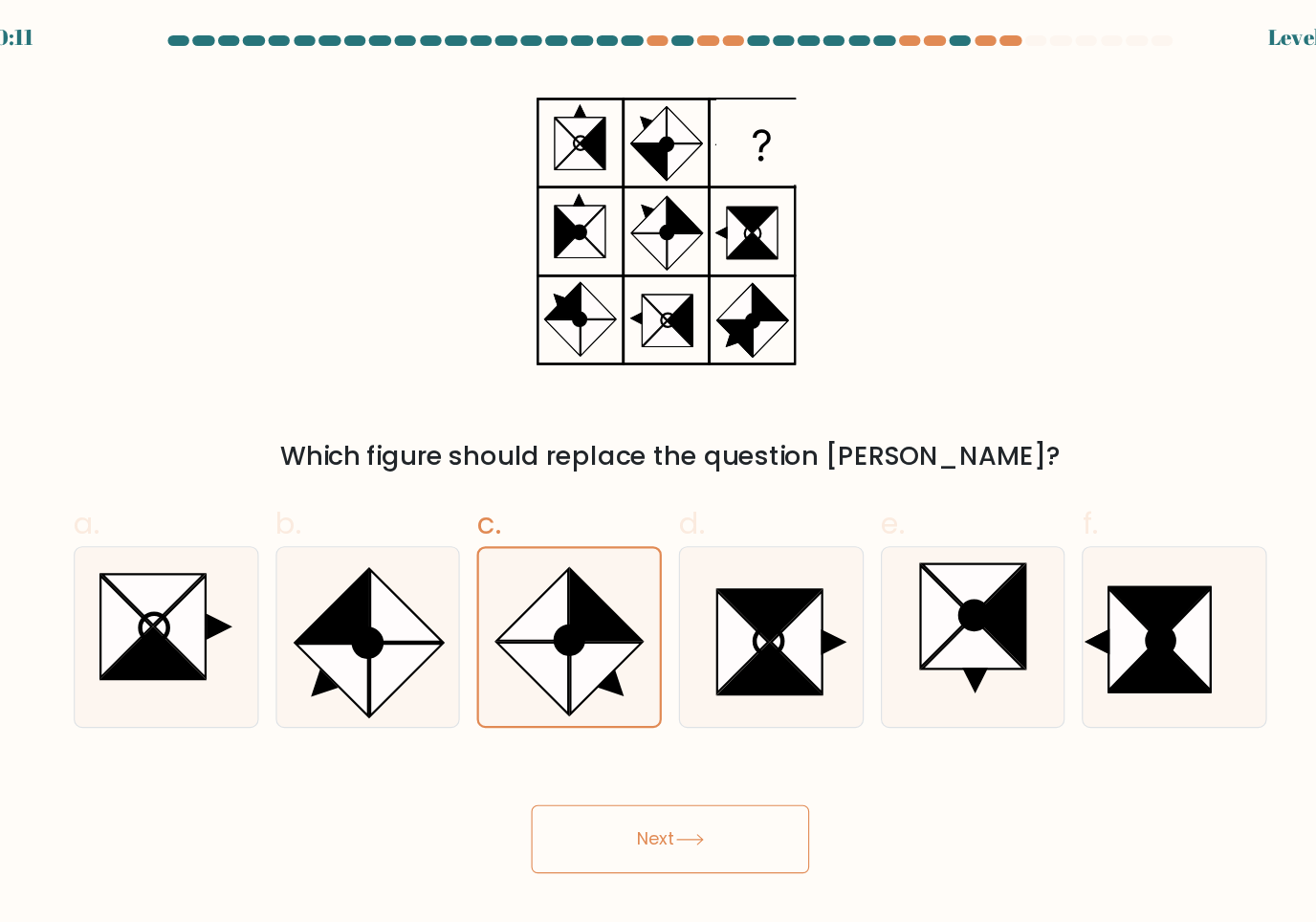
click at [324, 569] on icon at bounding box center [356, 545] width 66 height 66
click at [658, 474] on input "b." at bounding box center [658, 467] width 1 height 13
radio input "true"
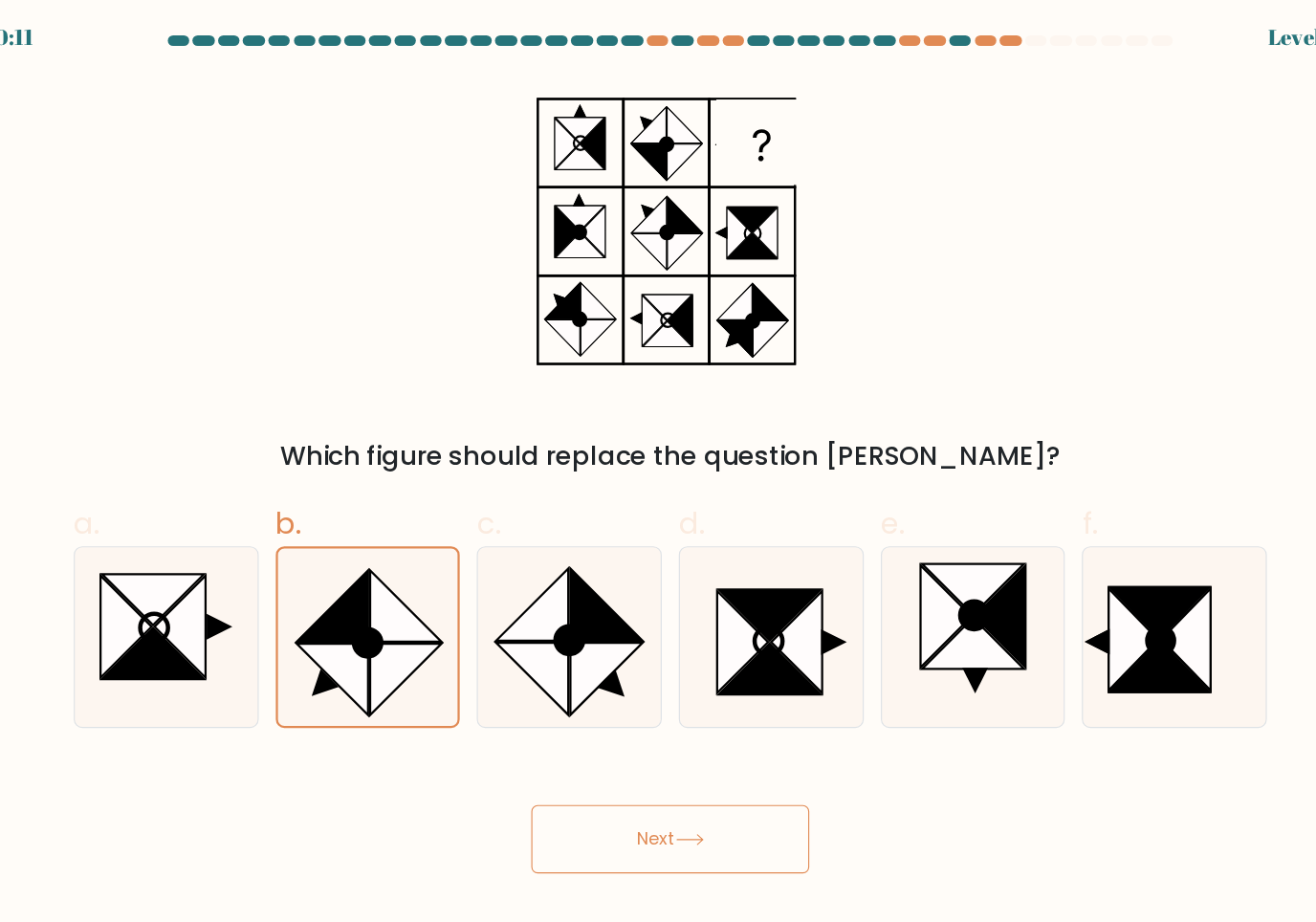
click at [651, 747] on button "Next" at bounding box center [658, 755] width 249 height 62
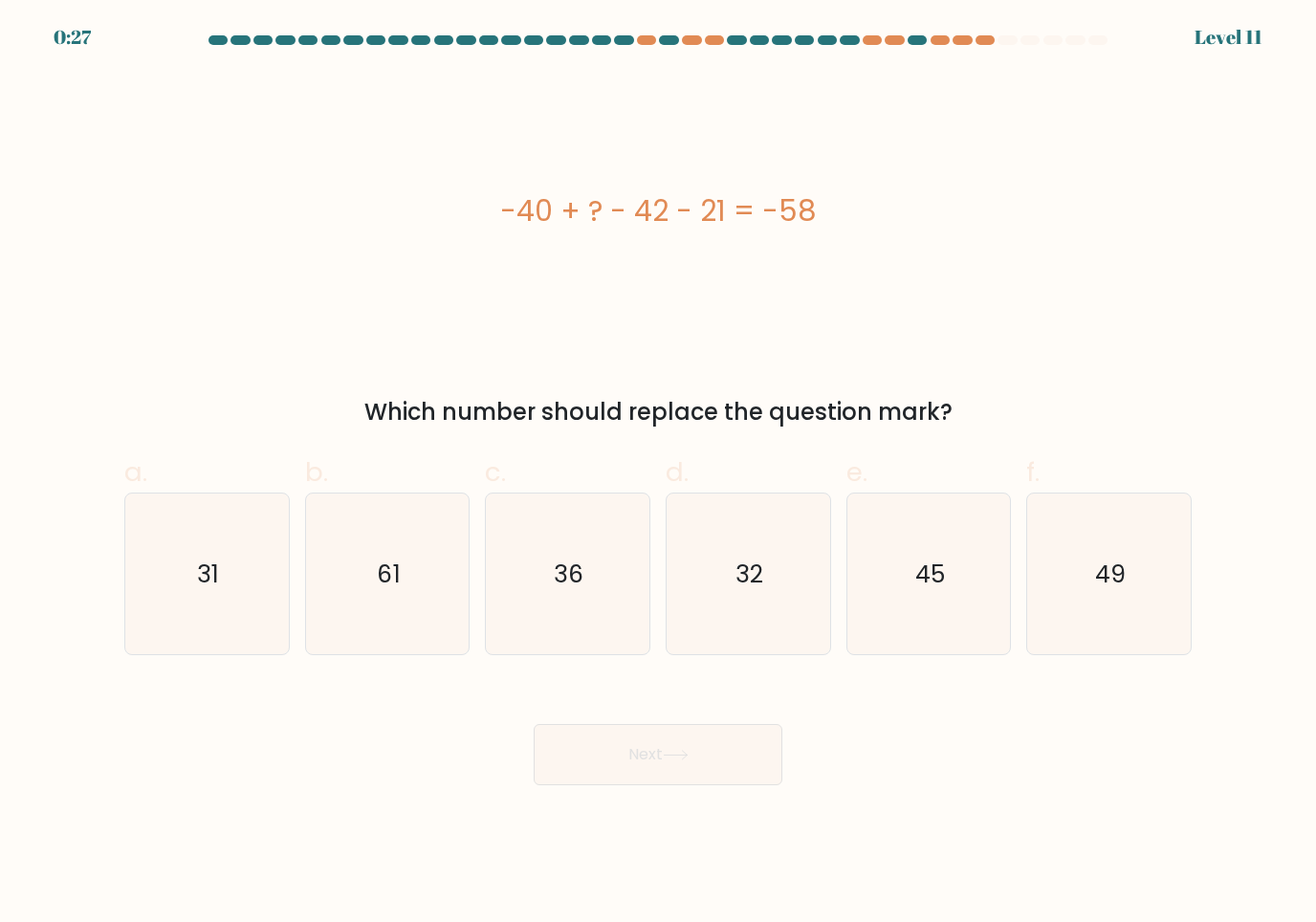
click at [970, 583] on icon "45" at bounding box center [930, 574] width 162 height 162
click at [659, 474] on input "e. 45" at bounding box center [658, 467] width 1 height 13
radio input "true"
click at [602, 768] on button "Next" at bounding box center [658, 755] width 249 height 62
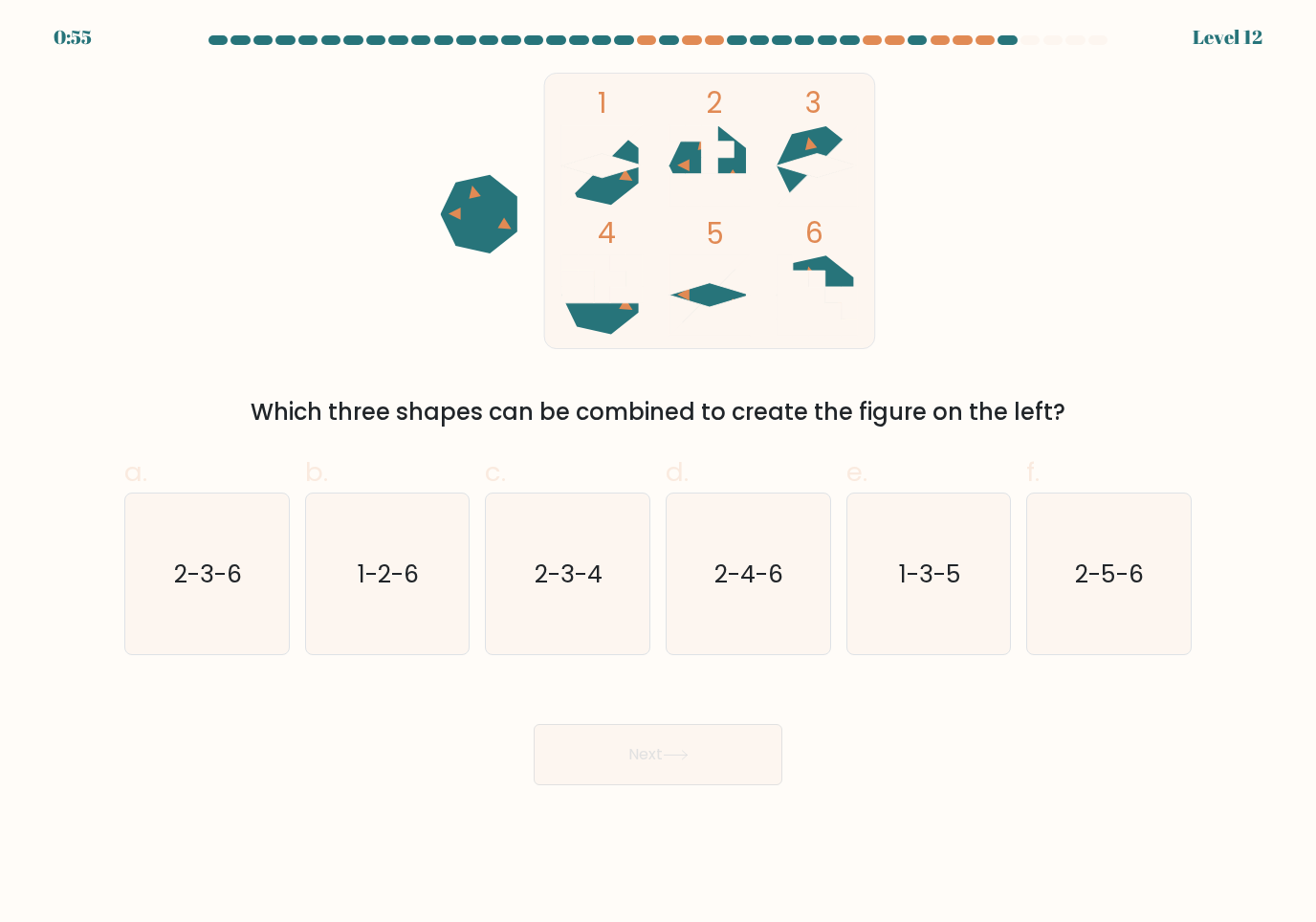
click at [988, 554] on icon "1-3-5" at bounding box center [930, 574] width 162 height 162
click at [659, 474] on input "e. 1-3-5" at bounding box center [658, 467] width 1 height 13
radio input "true"
click at [593, 764] on button "Next" at bounding box center [658, 755] width 249 height 62
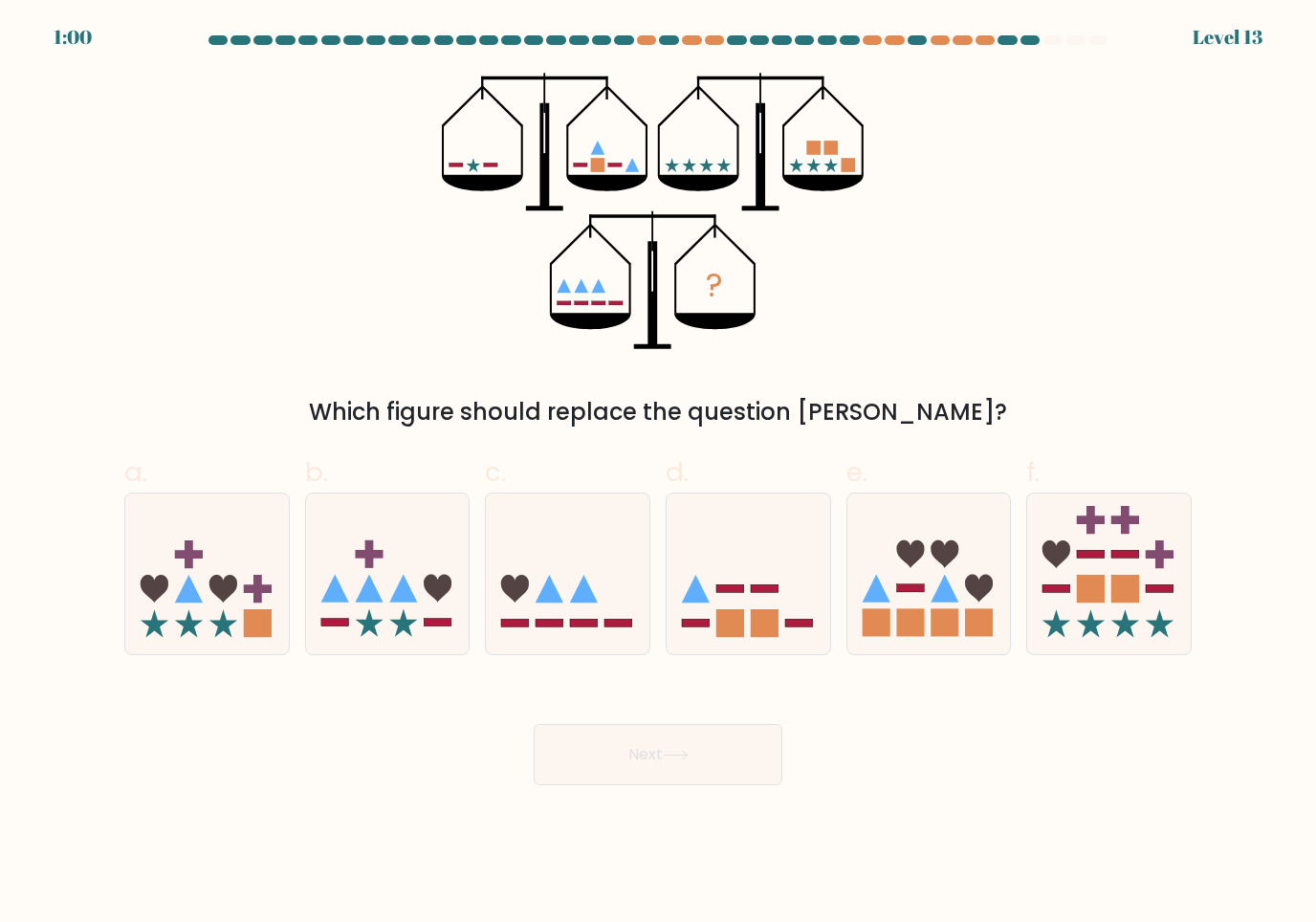
click at [706, 605] on icon at bounding box center [749, 573] width 164 height 135
click at [659, 474] on input "d." at bounding box center [658, 467] width 1 height 13
radio input "true"
click at [632, 765] on button "Next" at bounding box center [658, 755] width 249 height 62
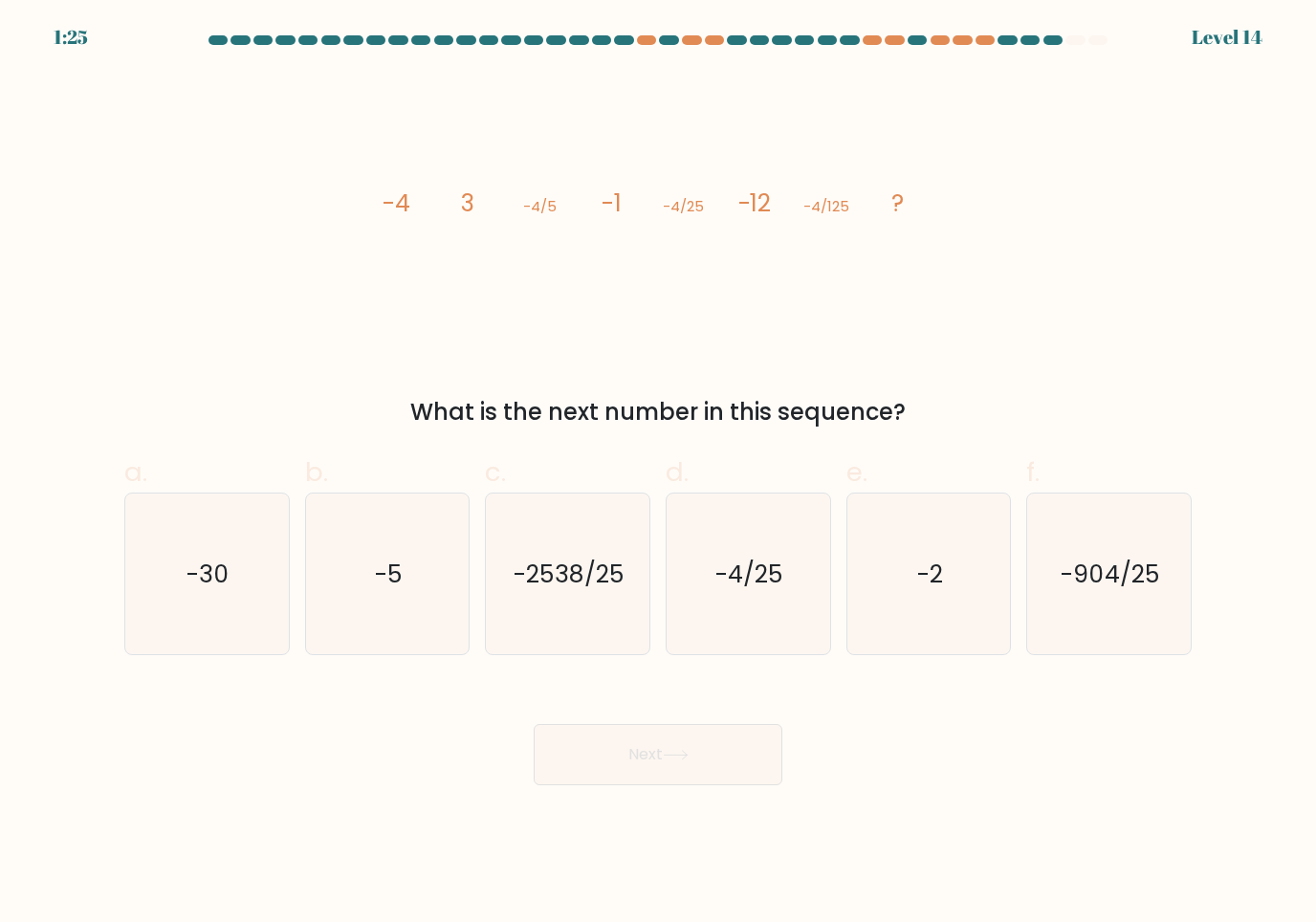
click at [205, 549] on icon "-30" at bounding box center [207, 574] width 162 height 162
click at [658, 474] on input "a. -30" at bounding box center [658, 467] width 1 height 13
radio input "true"
click at [580, 768] on button "Next" at bounding box center [658, 755] width 249 height 62
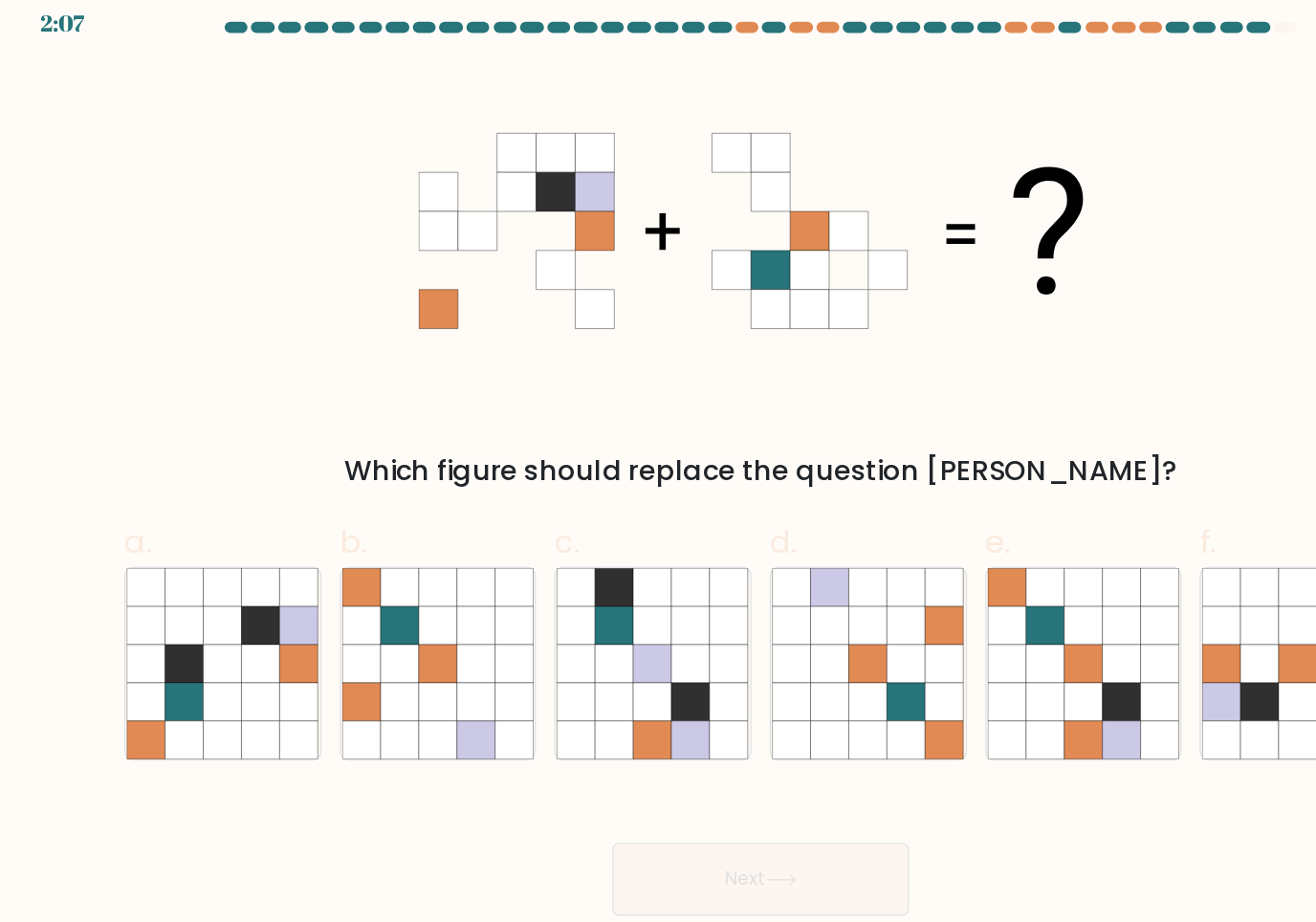
click at [136, 395] on div "Which figure should replace the question [PERSON_NAME]?" at bounding box center [658, 412] width 1044 height 35
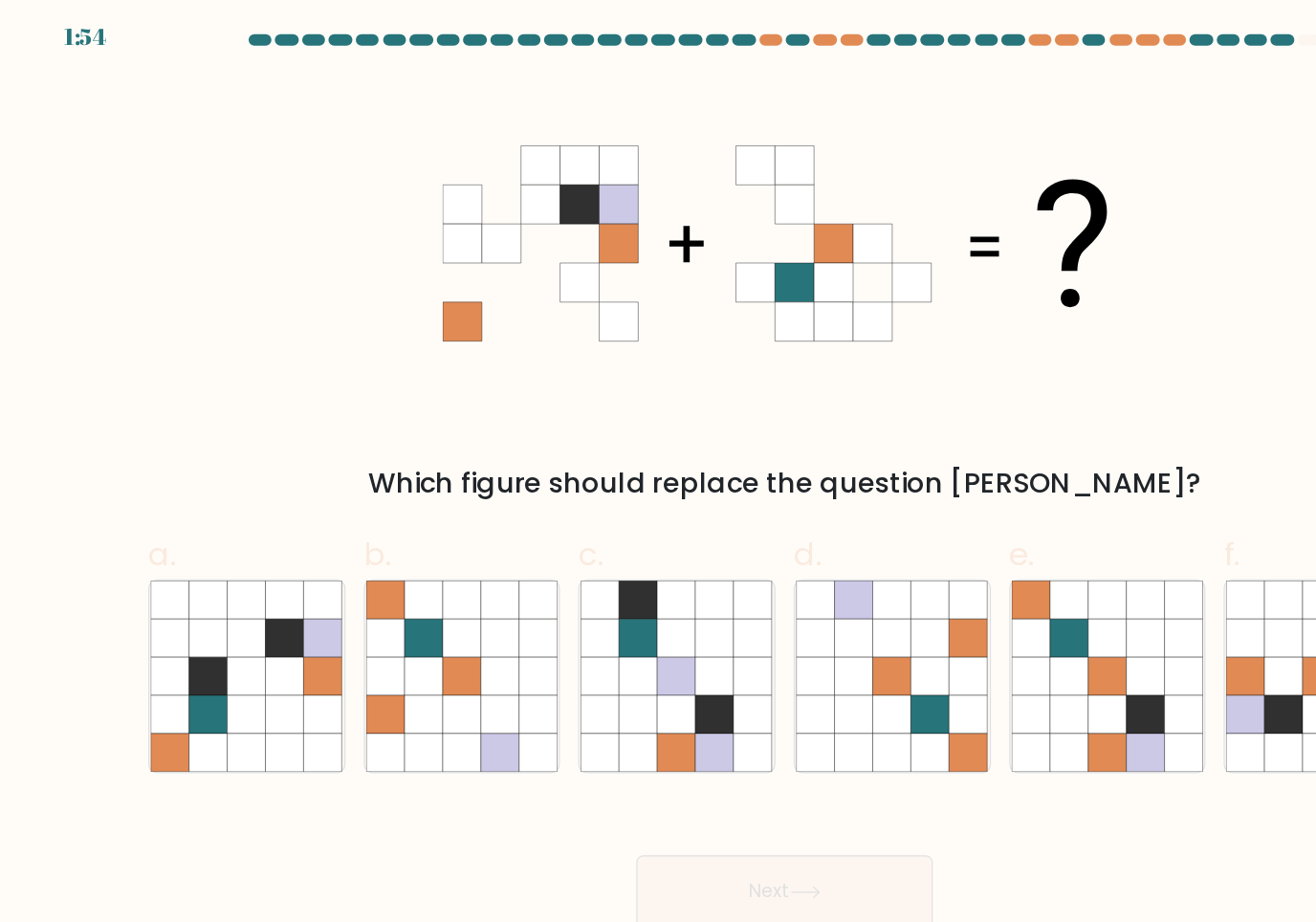
click at [140, 362] on div "Which figure should replace the question [PERSON_NAME]?" at bounding box center [658, 250] width 1091 height 356
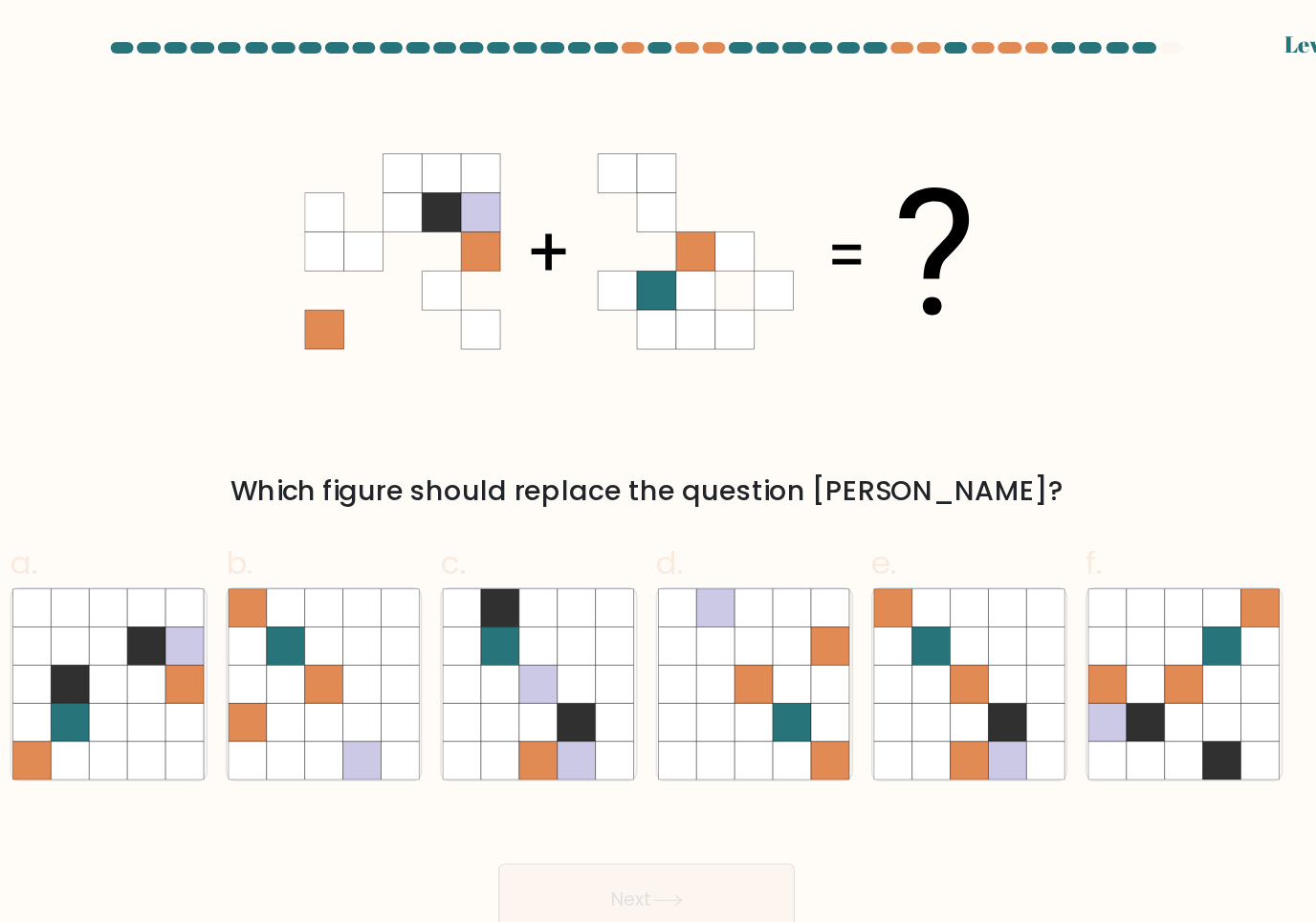
click at [148, 356] on div "Which figure should replace the question [PERSON_NAME]?" at bounding box center [658, 250] width 1091 height 356
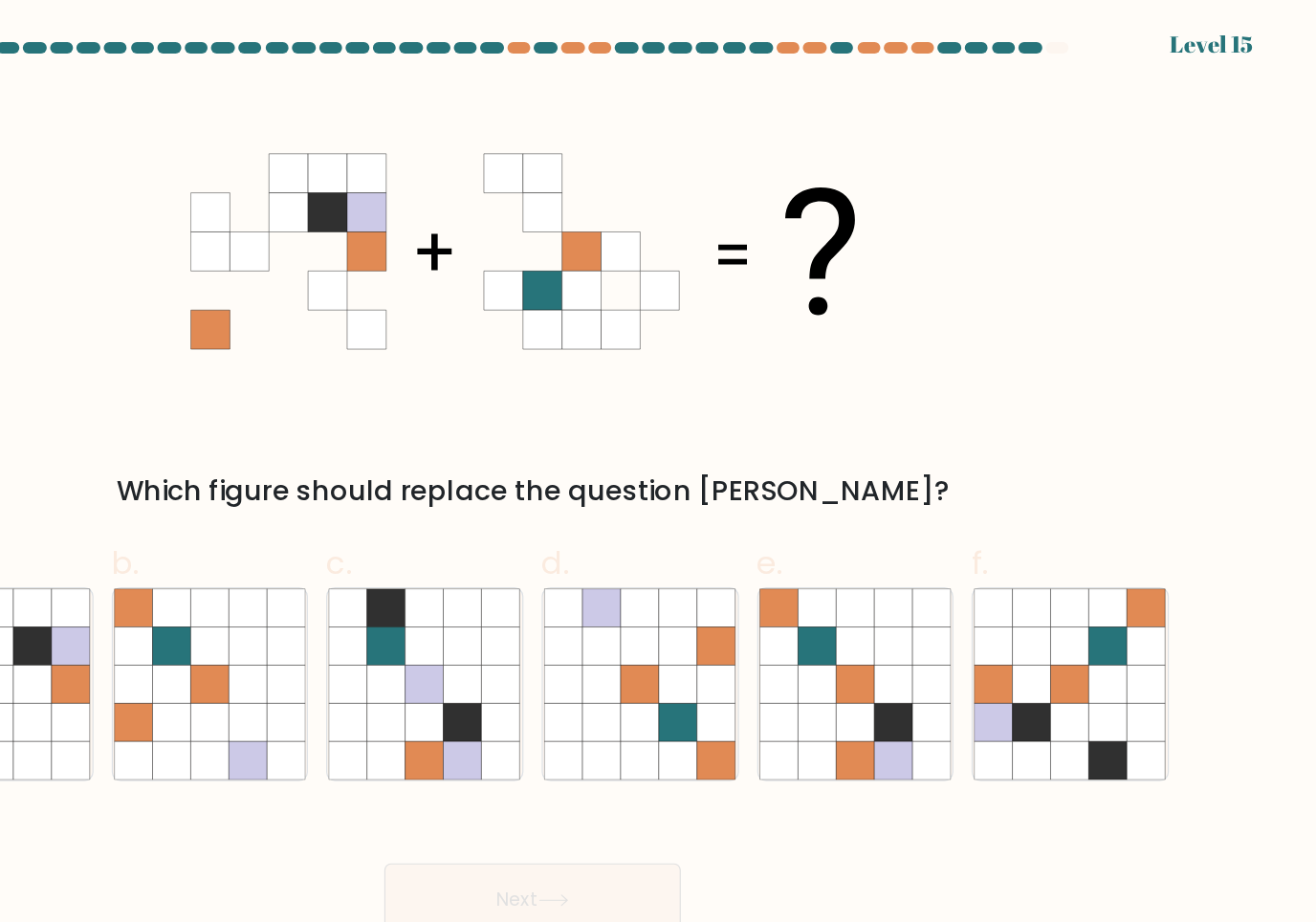
click at [882, 591] on icon at bounding box center [898, 607] width 33 height 33
click at [659, 474] on input "e." at bounding box center [658, 467] width 1 height 13
radio input "true"
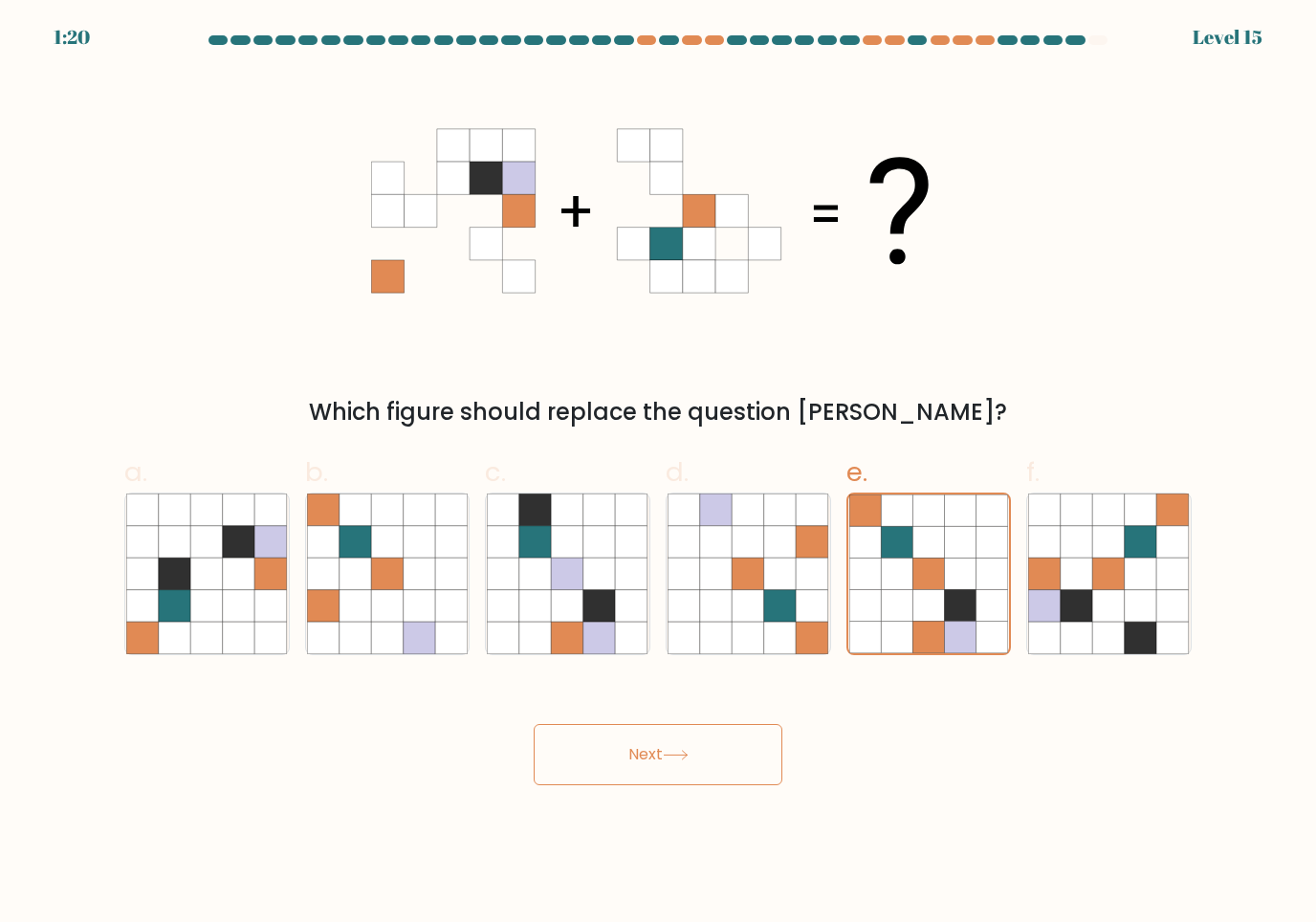
click at [666, 759] on button "Next" at bounding box center [658, 755] width 249 height 62
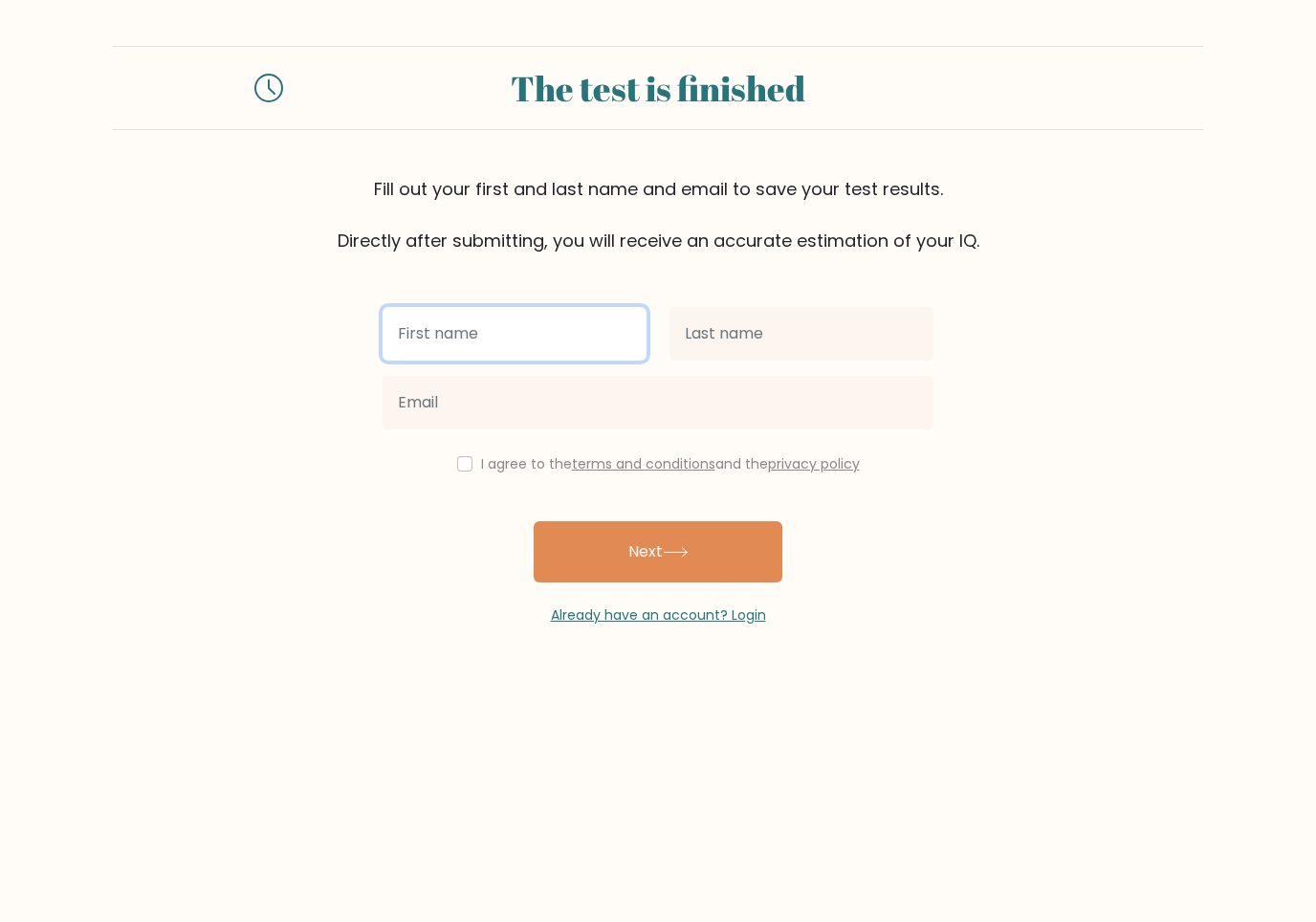
click at [443, 331] on input "text" at bounding box center [514, 334] width 264 height 54
type input "[PERSON_NAME]"
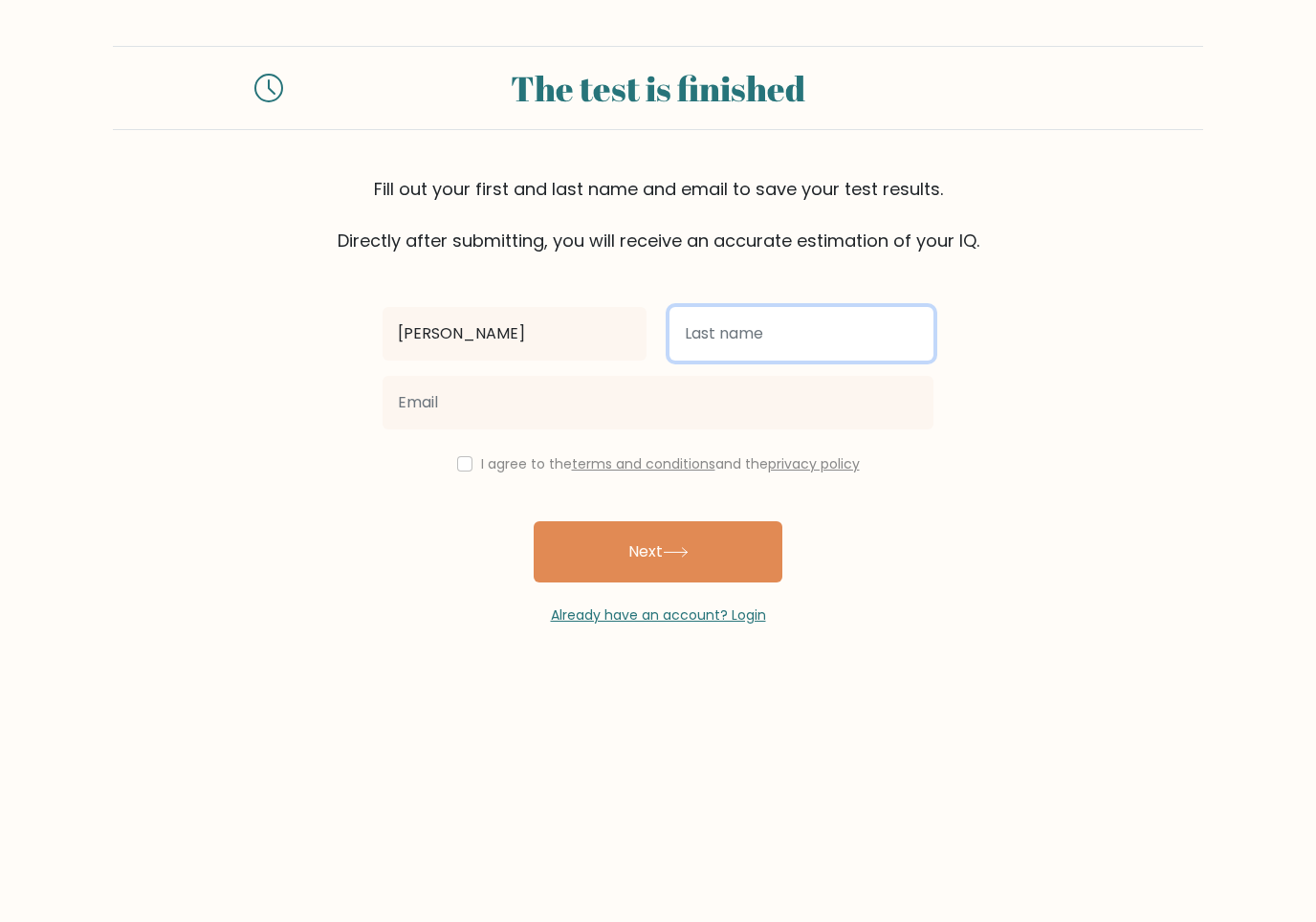
click at [741, 334] on input "text" at bounding box center [802, 334] width 264 height 54
type input "[PERSON_NAME]"
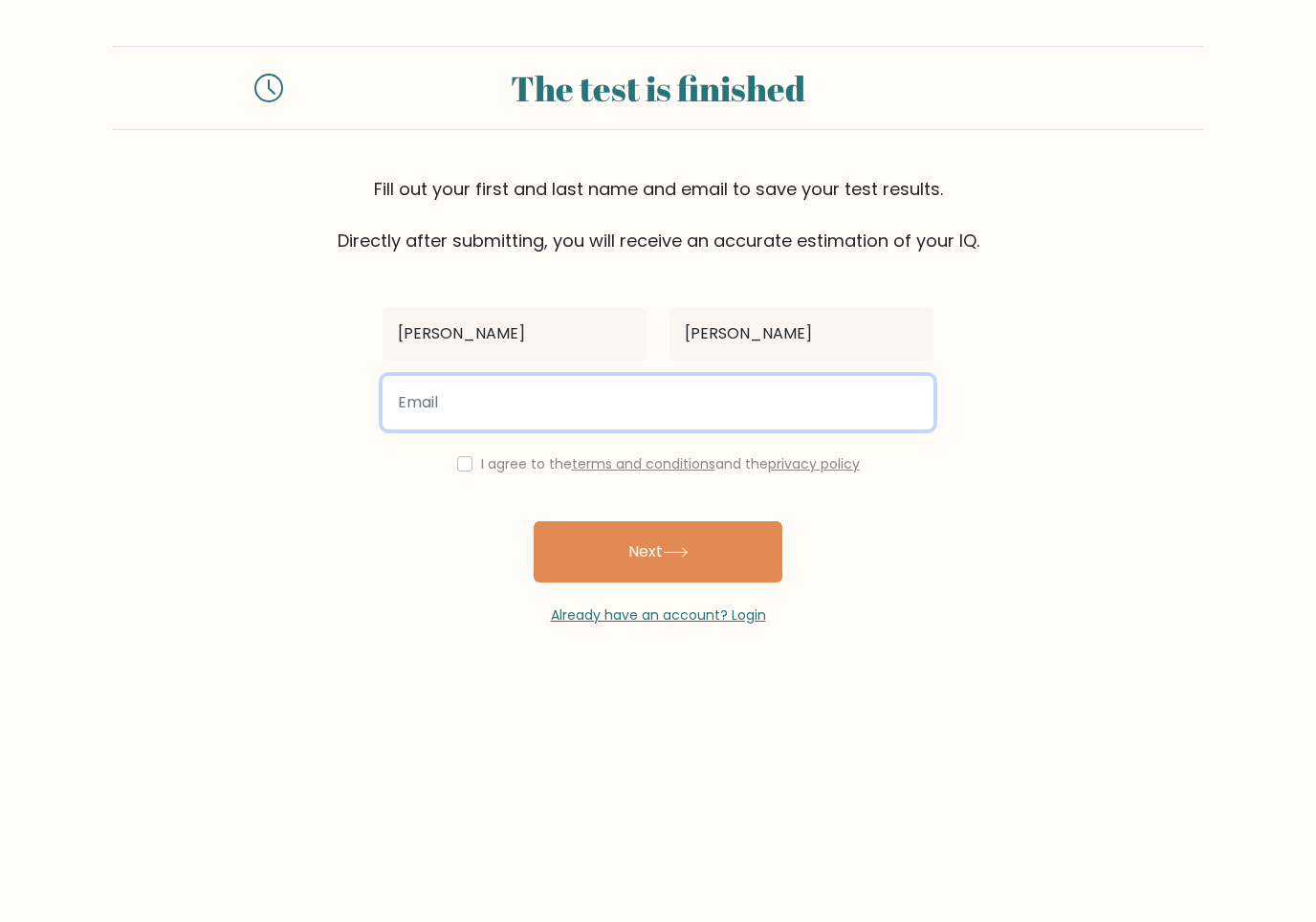
click at [630, 428] on input "email" at bounding box center [658, 403] width 551 height 54
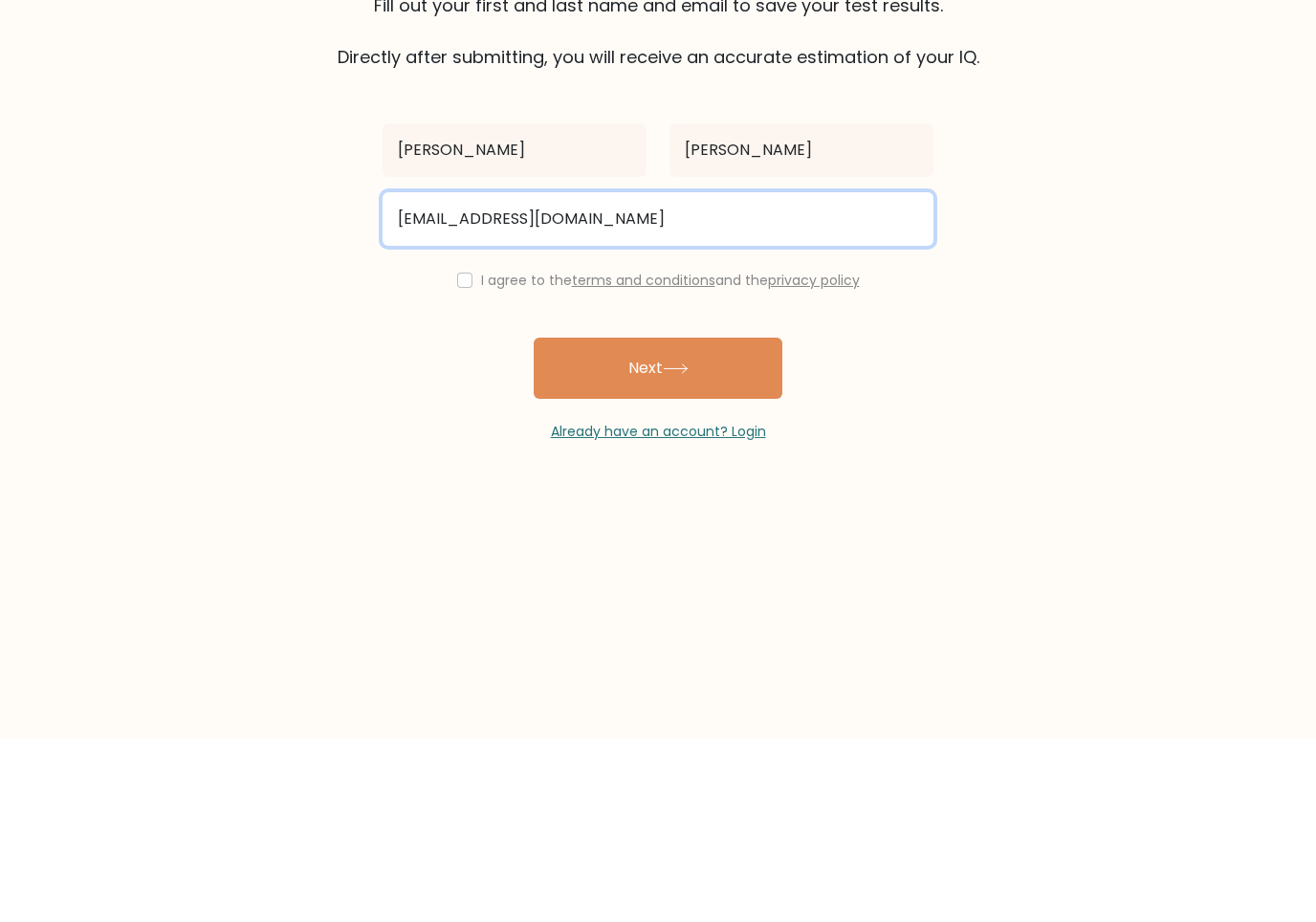
type input "puranjay1010@gmail.com"
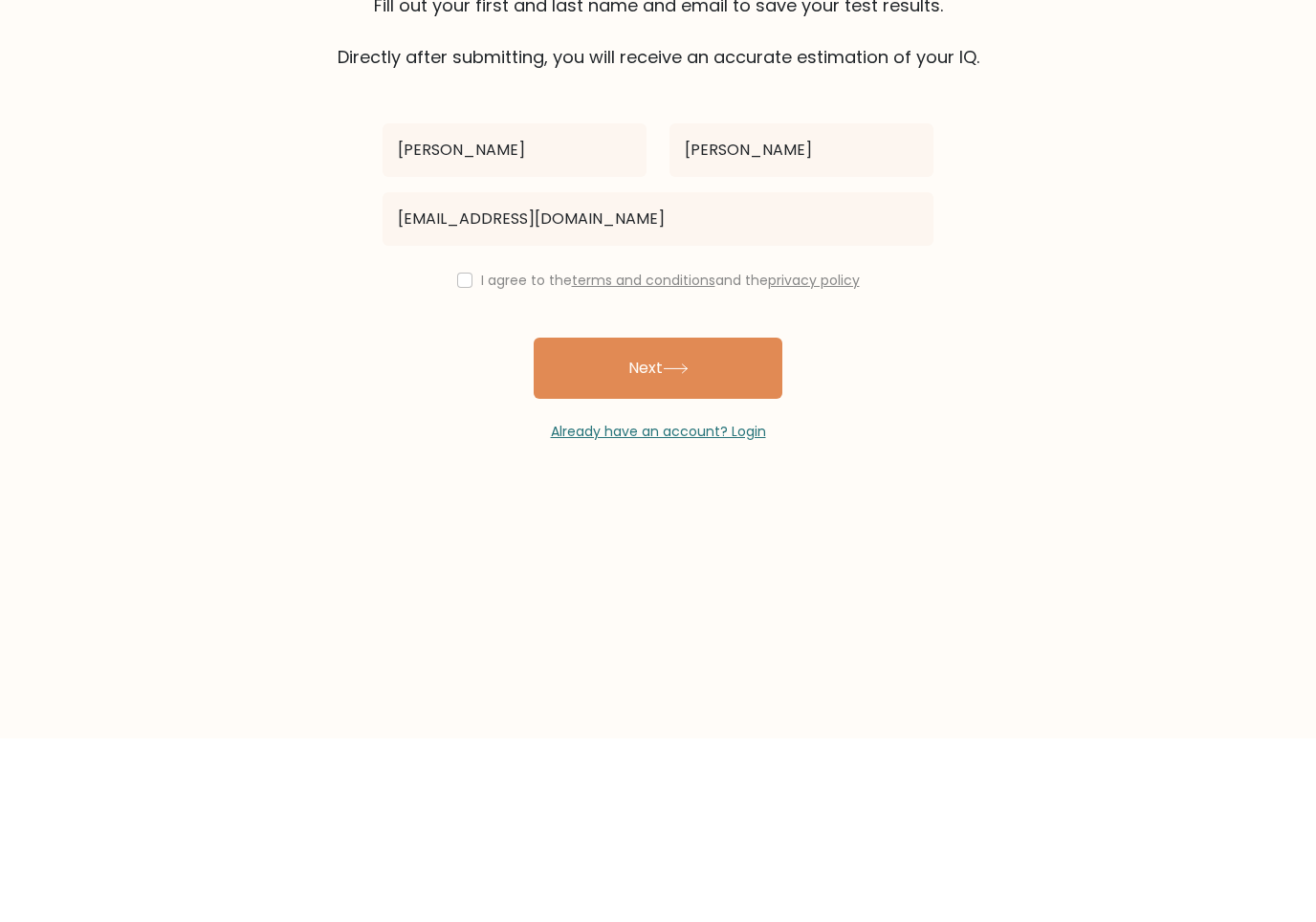
click at [458, 457] on input "checkbox" at bounding box center [465, 464] width 15 height 15
checkbox input "true"
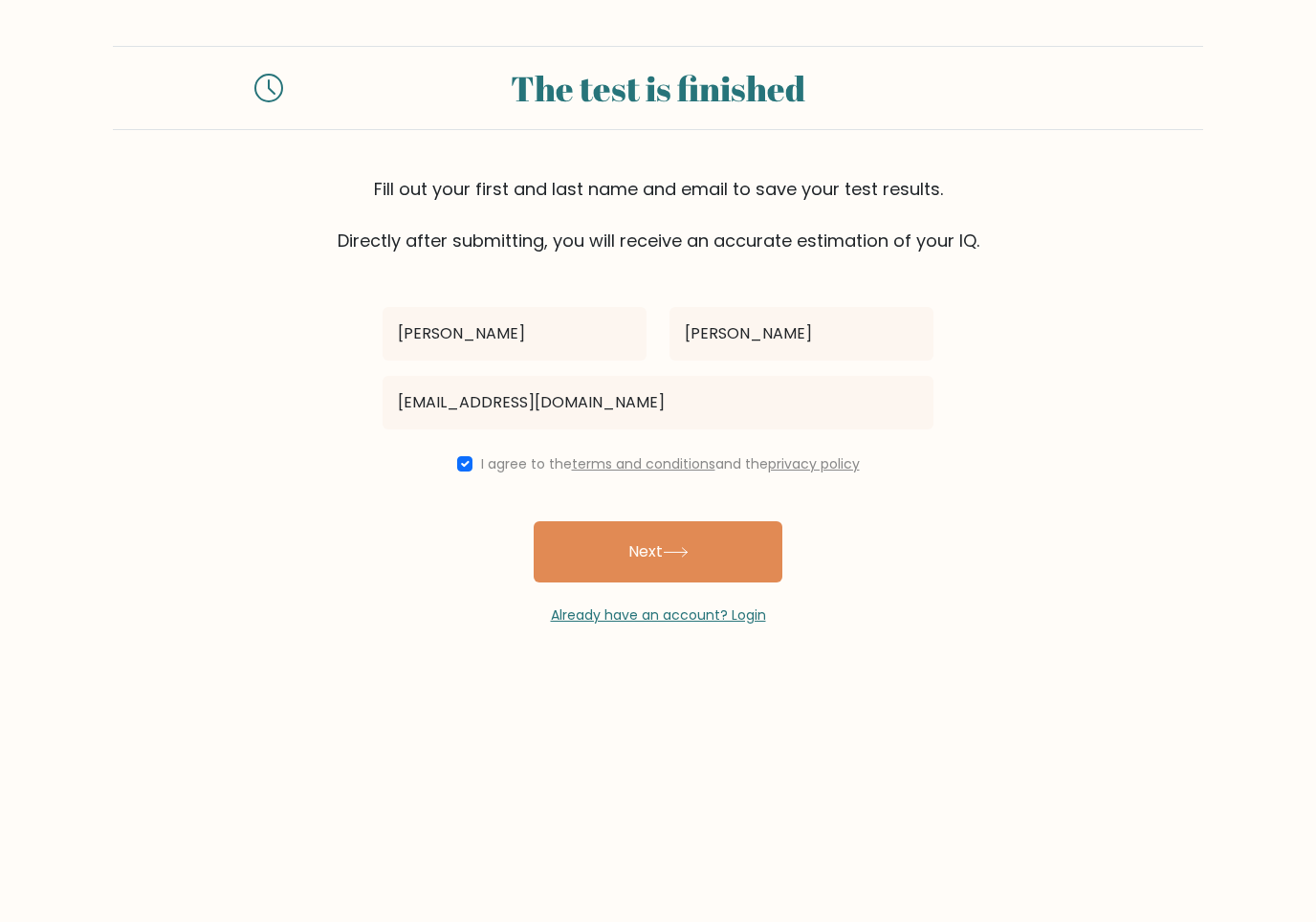
click at [702, 574] on button "Next" at bounding box center [658, 552] width 249 height 62
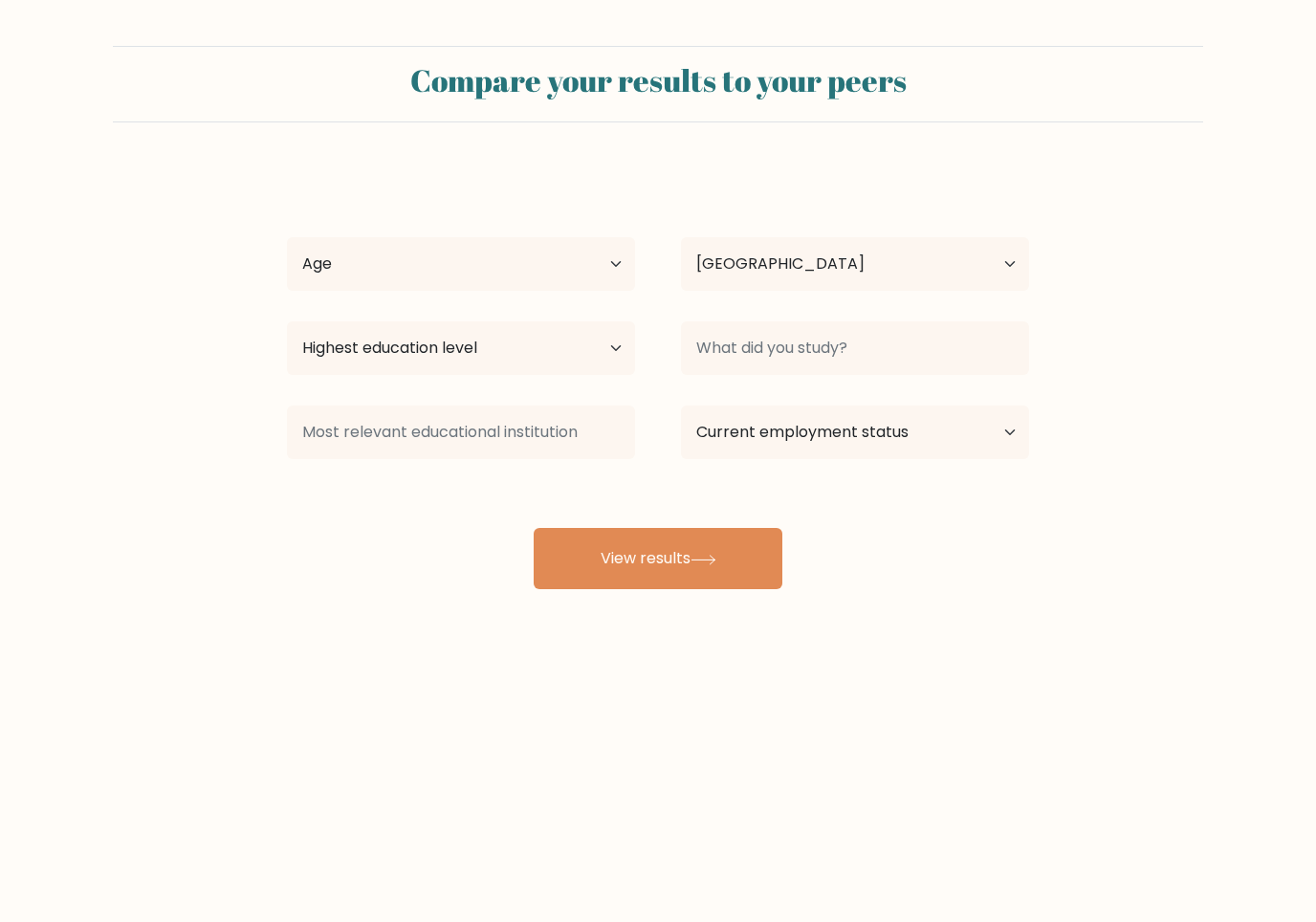
select select "GB"
click at [318, 275] on select "Age Under [DEMOGRAPHIC_DATA] [DEMOGRAPHIC_DATA] [DEMOGRAPHIC_DATA] [DEMOGRAPHIC…" at bounding box center [461, 264] width 348 height 54
select select "min_18"
click at [331, 366] on select "Highest education level No schooling Primary Lower Secondary Upper Secondary Oc…" at bounding box center [461, 349] width 348 height 54
select select "upper_secondary"
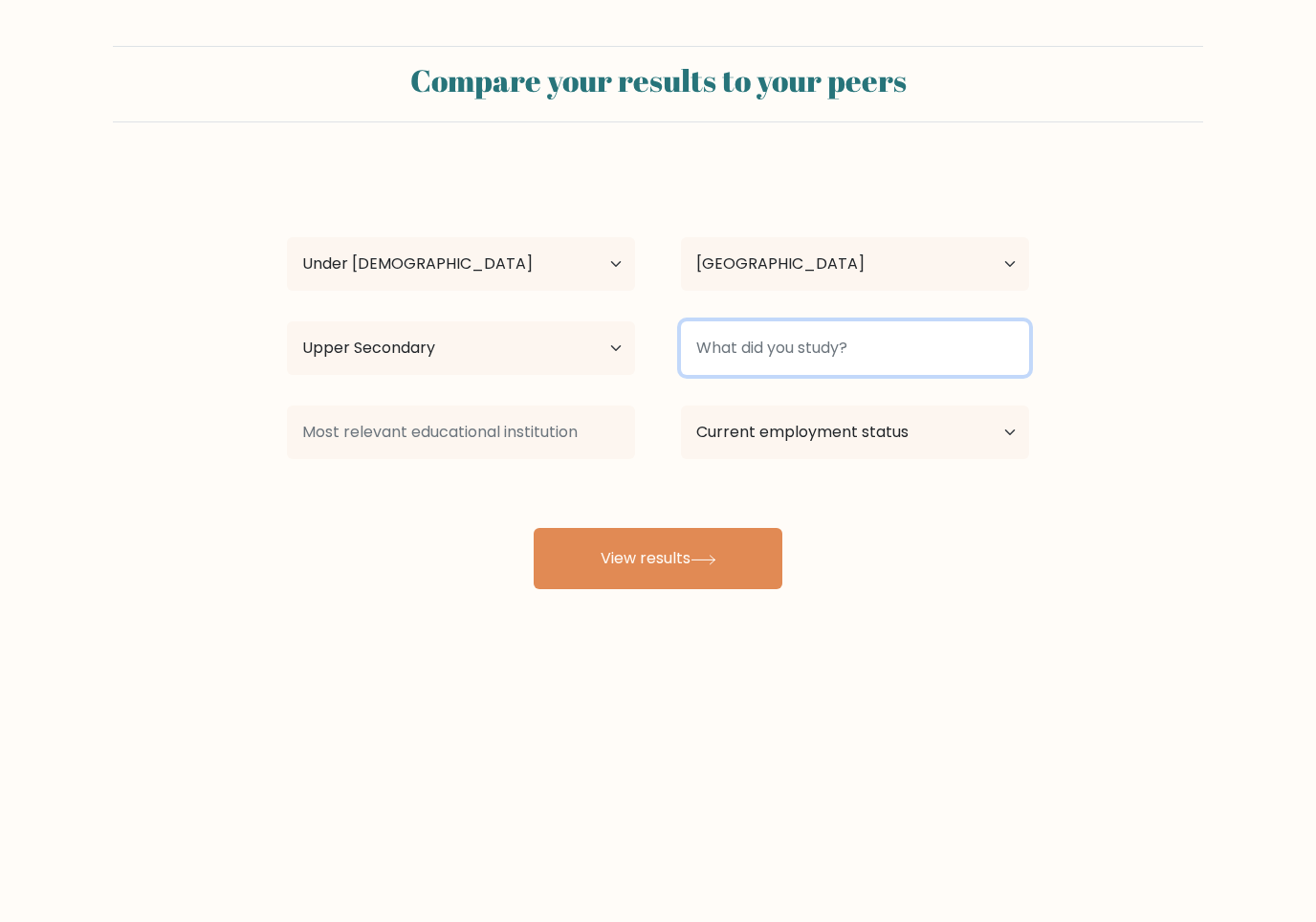
click at [813, 354] on input at bounding box center [855, 349] width 348 height 54
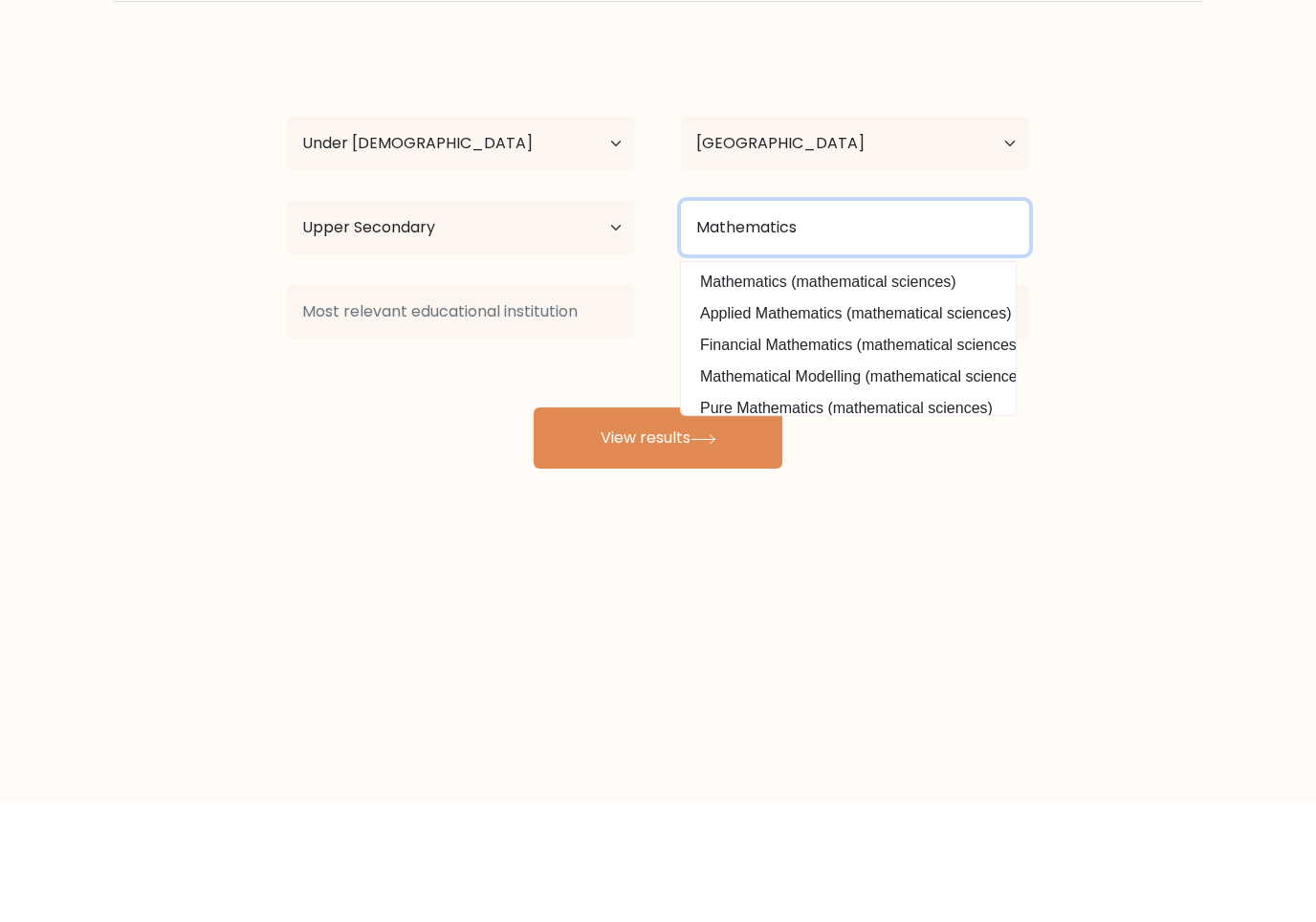
type input "Mathematics"
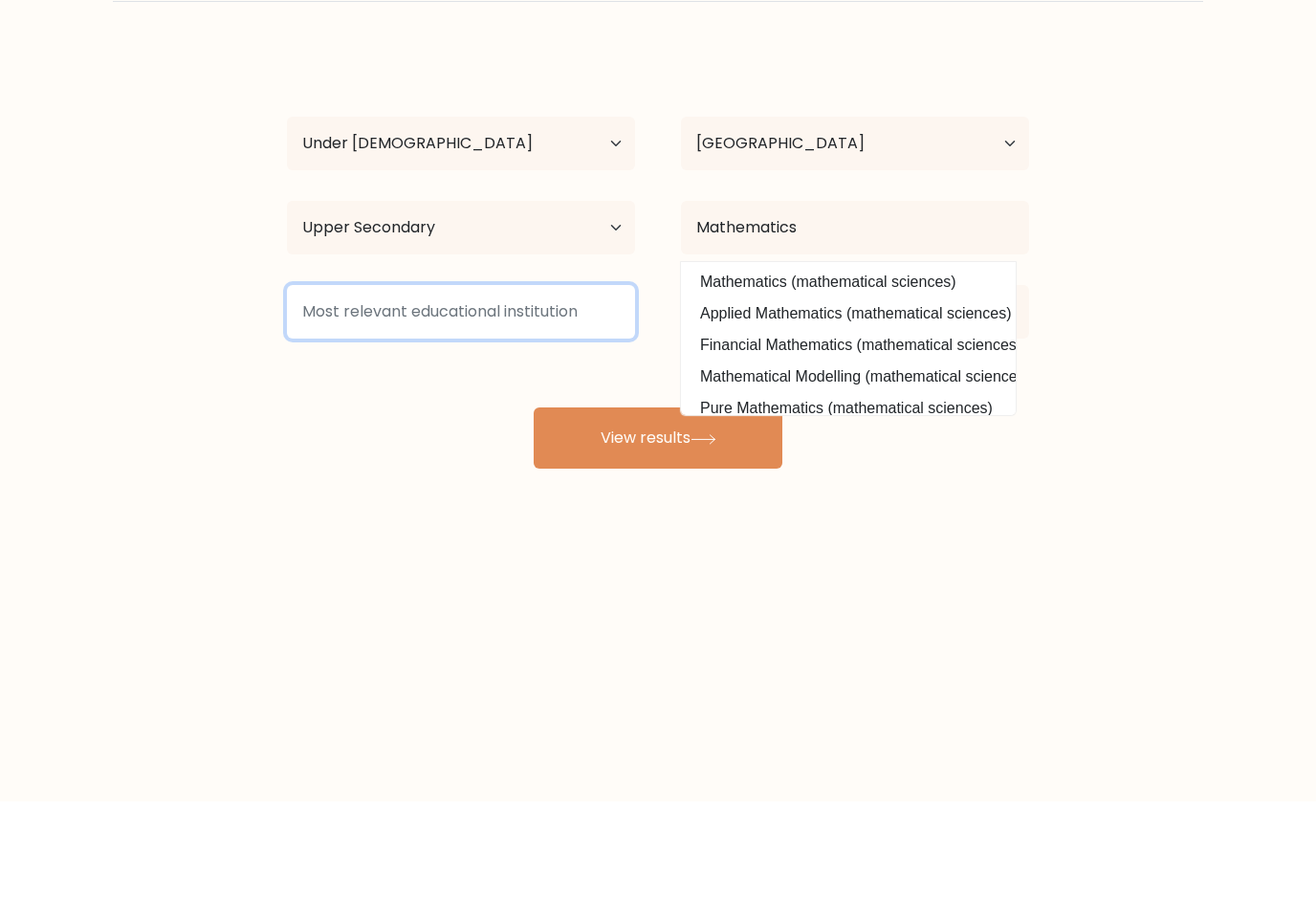
click at [333, 406] on input at bounding box center [461, 433] width 348 height 54
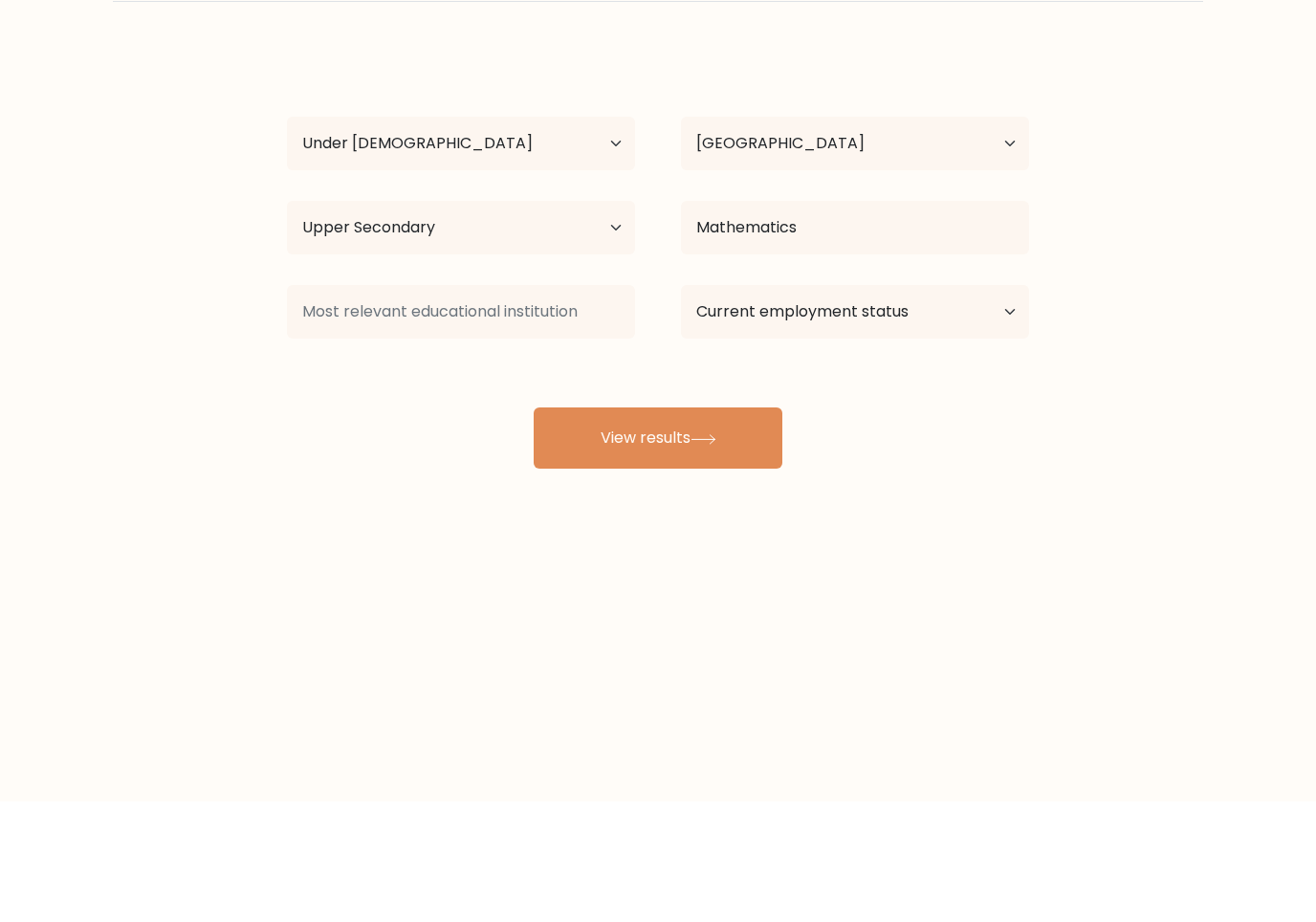
click at [1090, 359] on form "Compare your results to your peers Puranjay Kumar Age Under 18 years old 18-24 …" at bounding box center [658, 318] width 1316 height 543
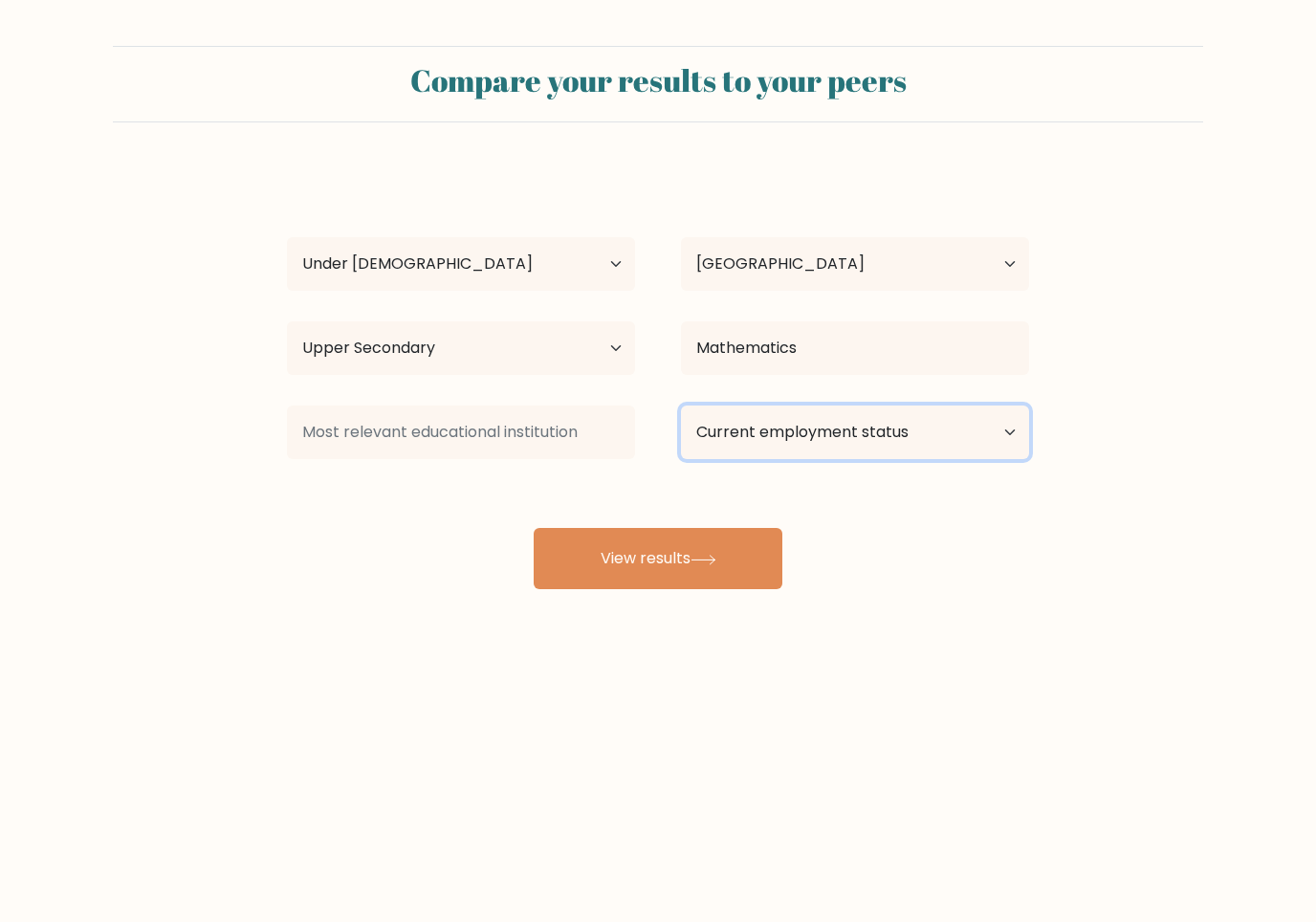
click at [979, 439] on select "Current employment status Employed Student Retired Other / prefer not to answer" at bounding box center [855, 433] width 348 height 54
select select "student"
click at [714, 578] on button "View results" at bounding box center [658, 559] width 249 height 62
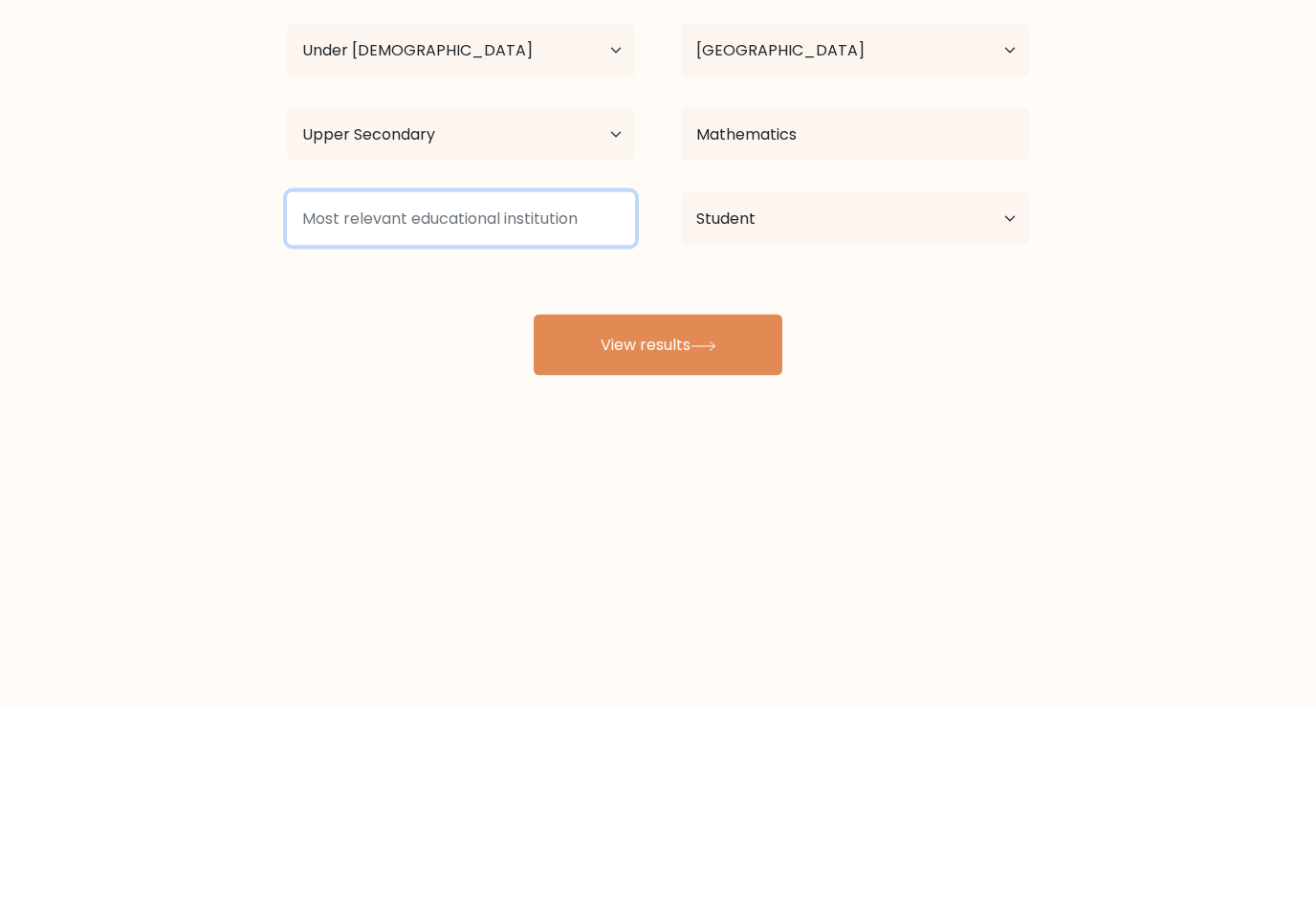
click at [311, 406] on input at bounding box center [461, 433] width 348 height 54
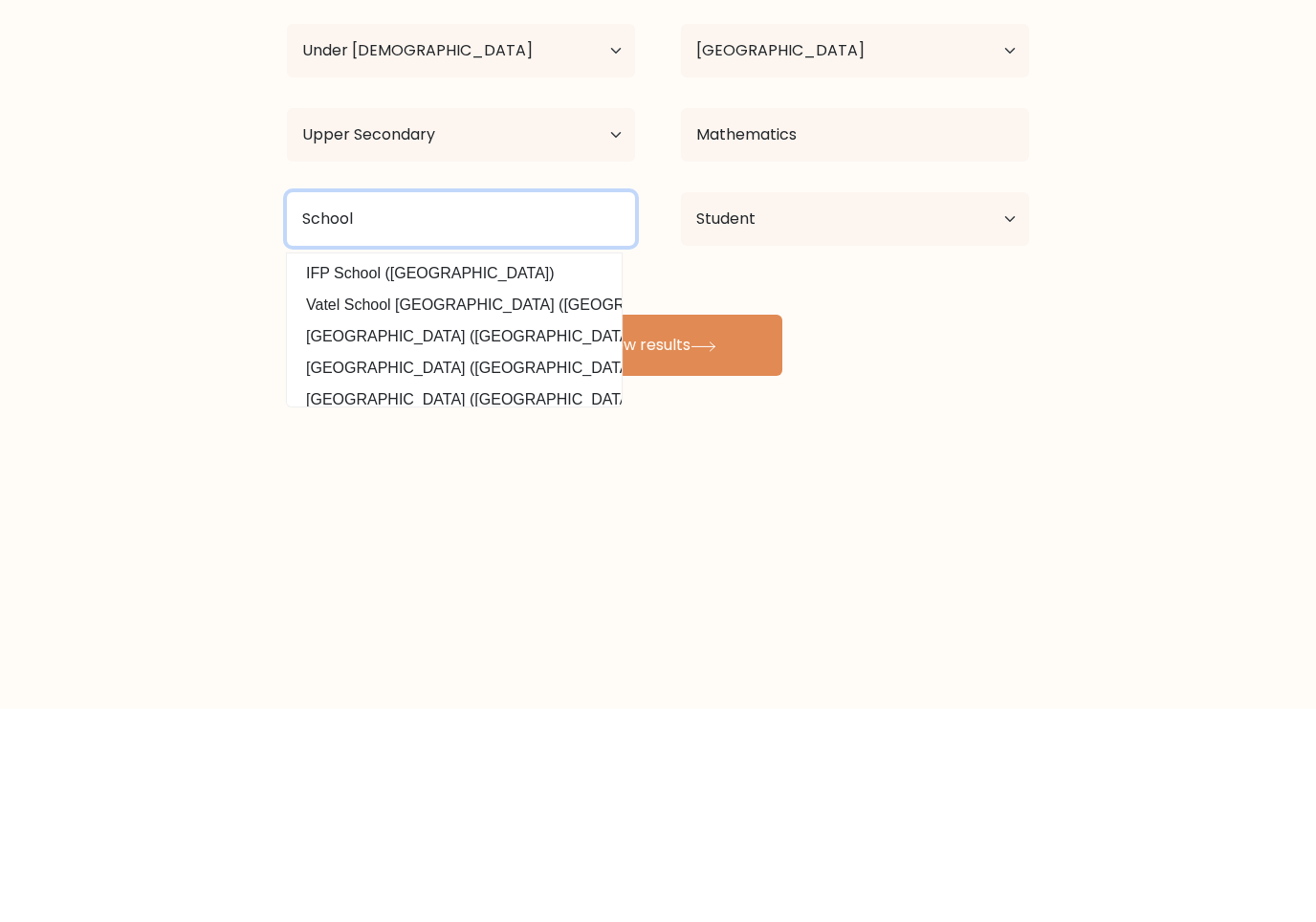
type input "School"
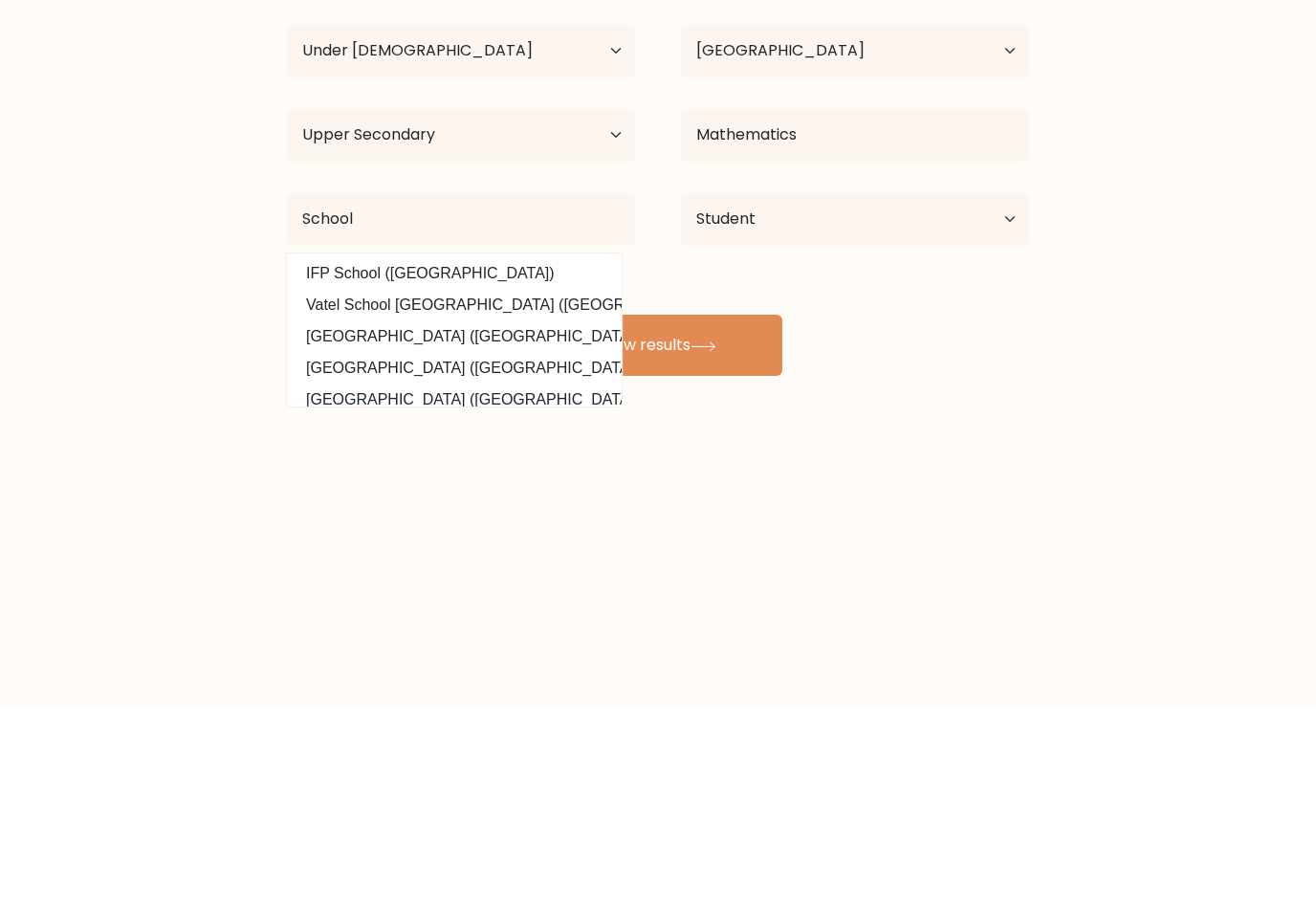
click at [705, 528] on button "View results" at bounding box center [658, 559] width 249 height 62
